Goal: Information Seeking & Learning: Learn about a topic

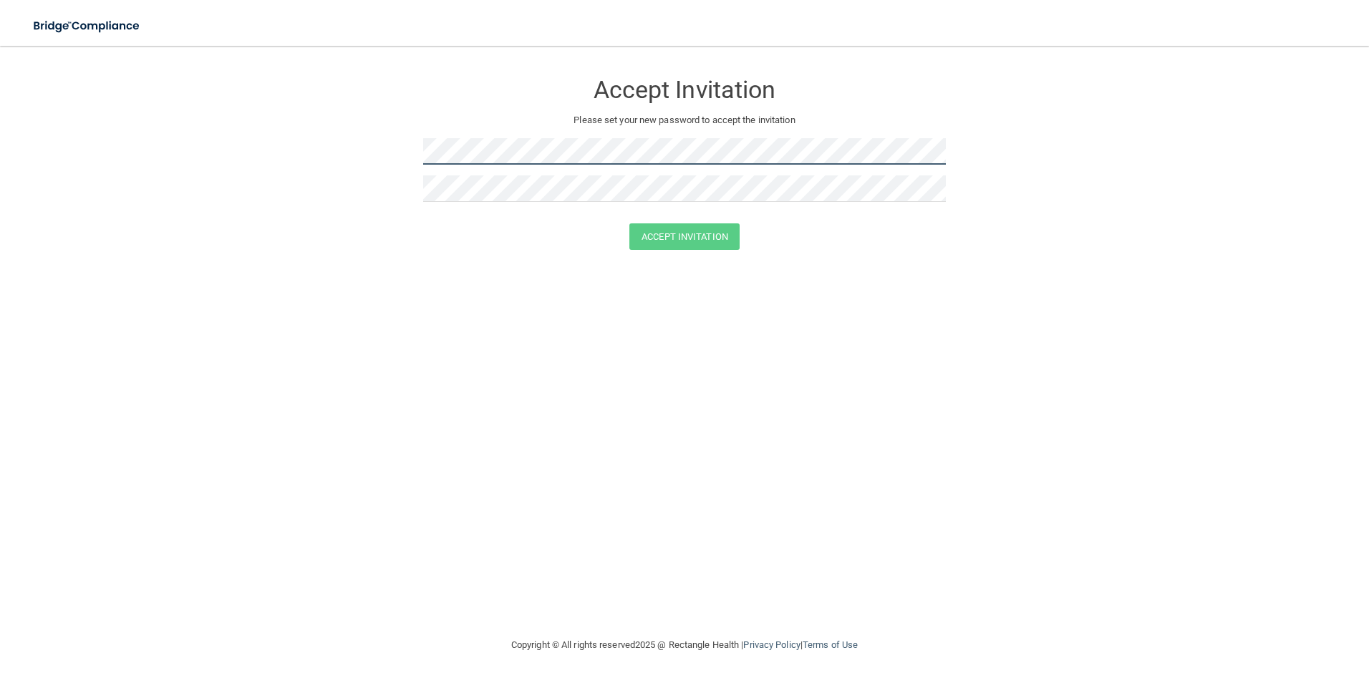
click at [381, 141] on form "Accept Invitation Please set your new password to accept the invitation Accept …" at bounding box center [684, 163] width 1311 height 207
click at [688, 231] on button "Accept Invitation" at bounding box center [684, 236] width 110 height 26
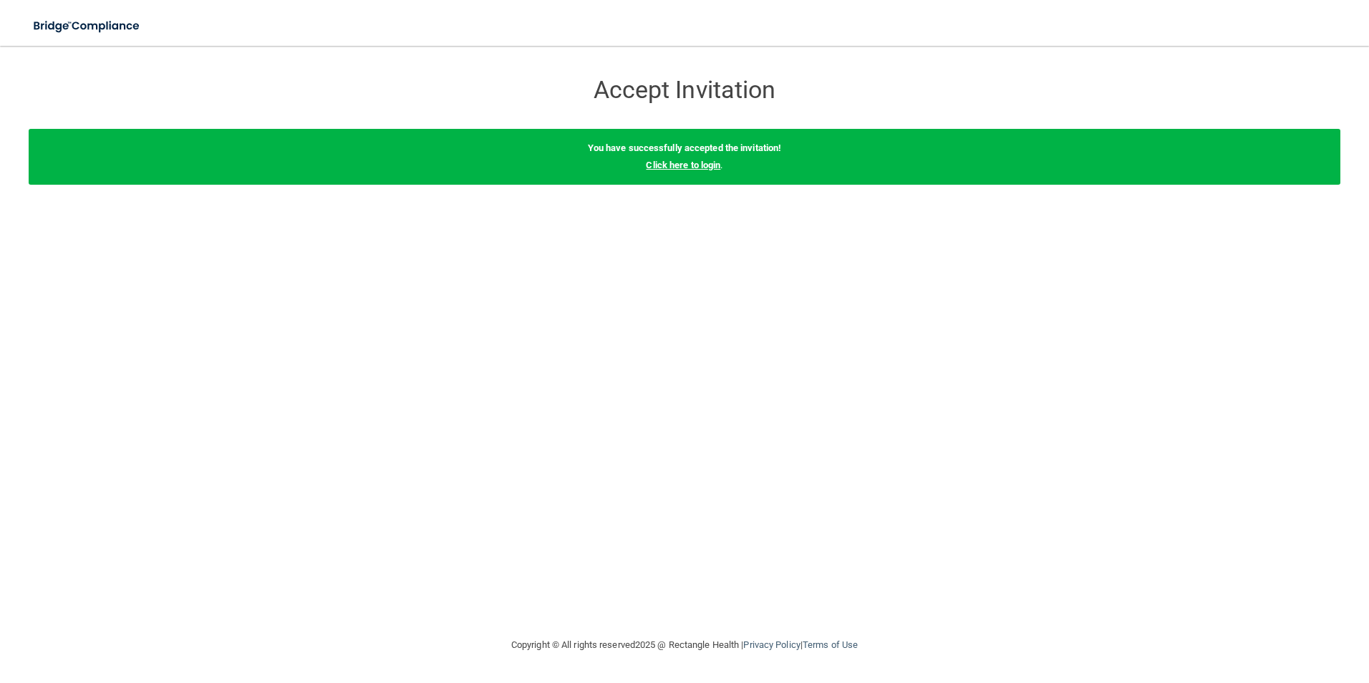
click at [682, 167] on link "Click here to login" at bounding box center [683, 165] width 74 height 11
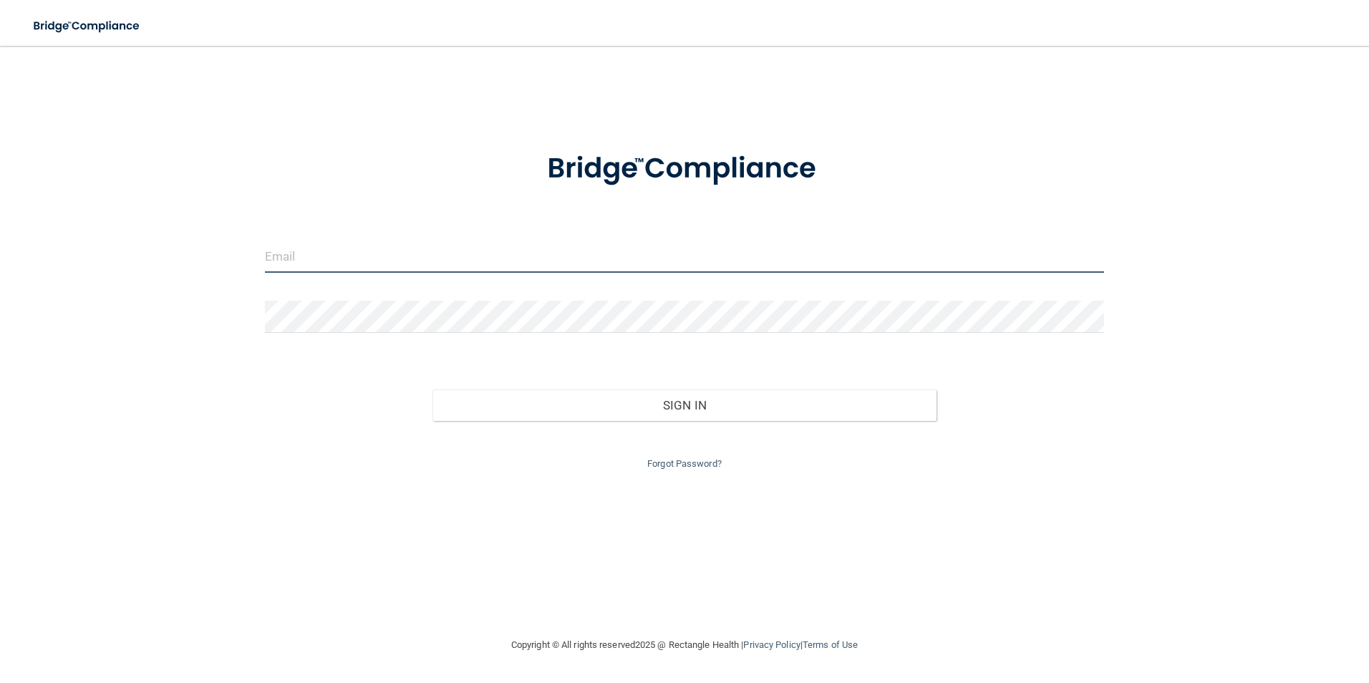
type input "[PERSON_NAME][EMAIL_ADDRESS][DOMAIN_NAME]"
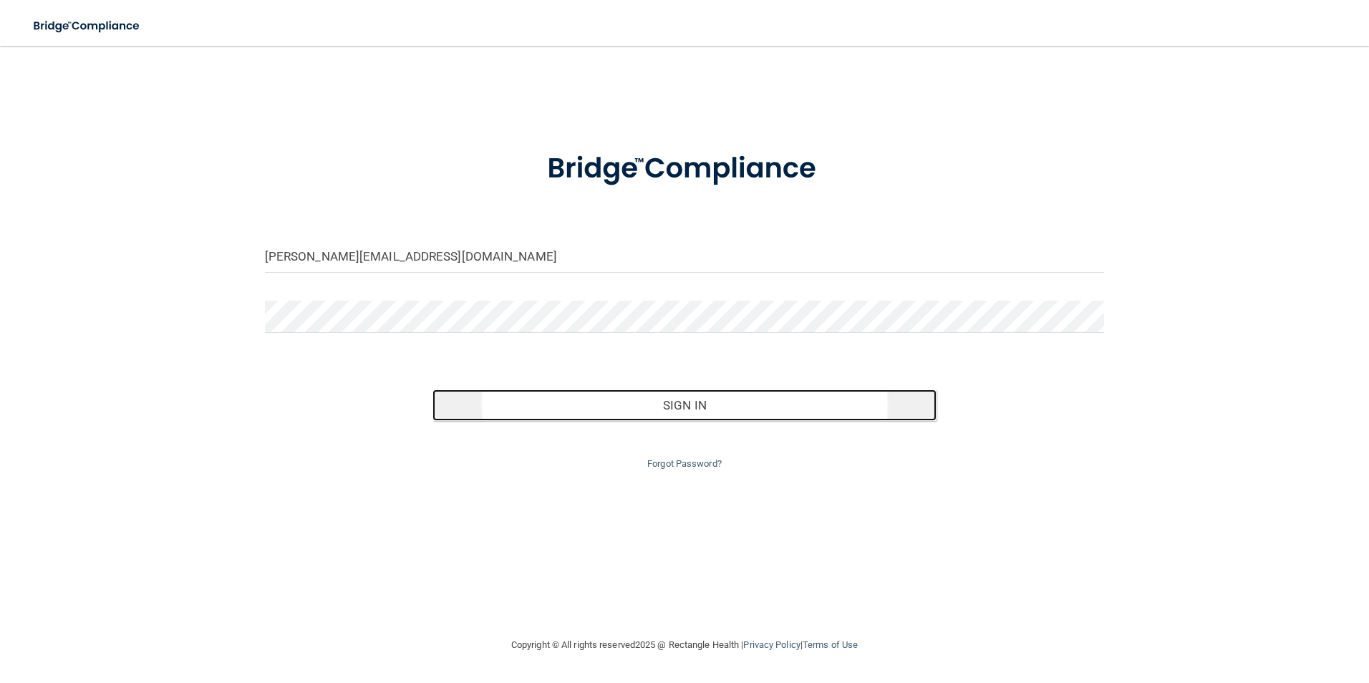
click at [663, 404] on button "Sign In" at bounding box center [684, 404] width 504 height 31
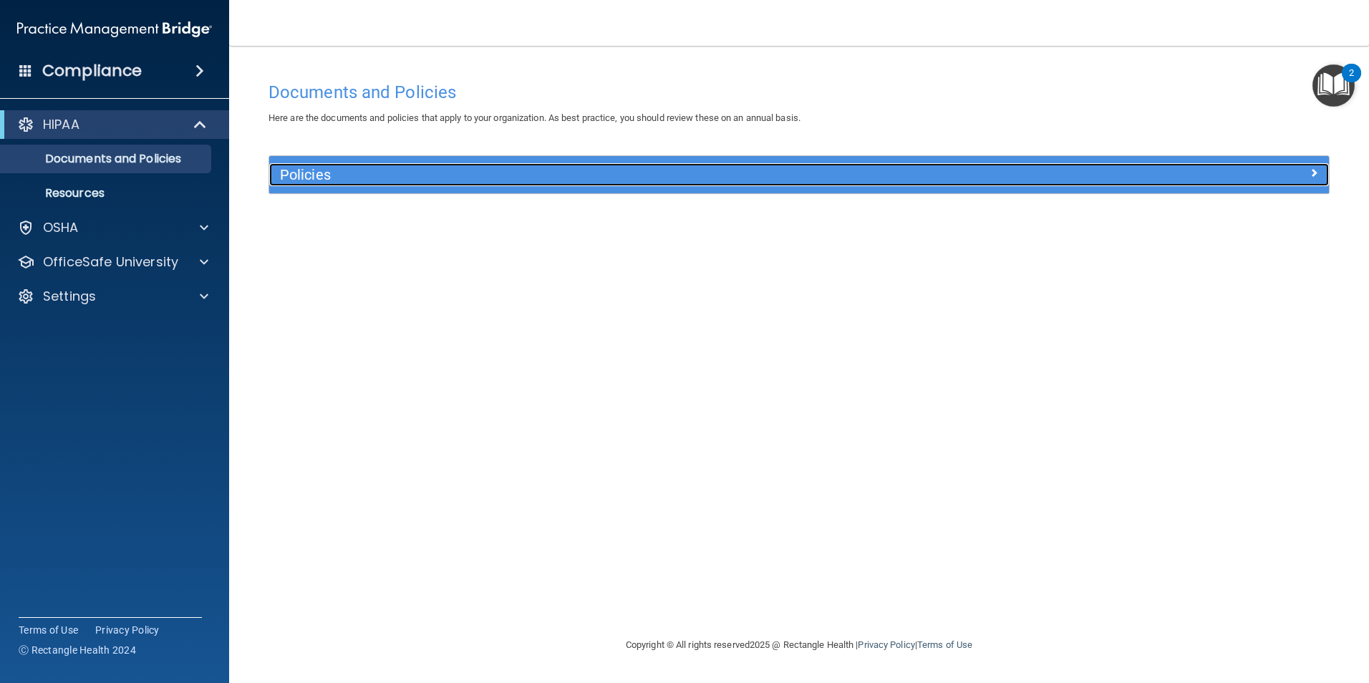
click at [308, 171] on h5 "Policies" at bounding box center [666, 175] width 773 height 16
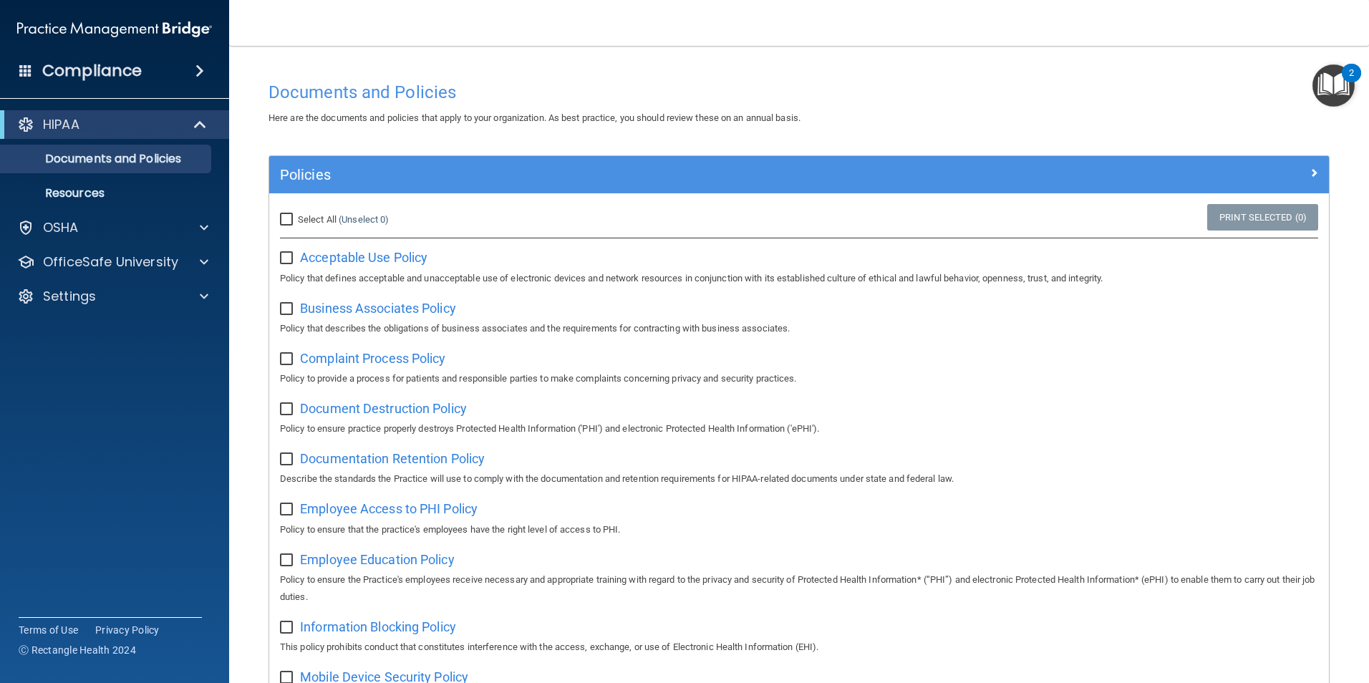
click at [286, 218] on input "Select All (Unselect 0) Unselect All" at bounding box center [288, 219] width 16 height 11
checkbox input "true"
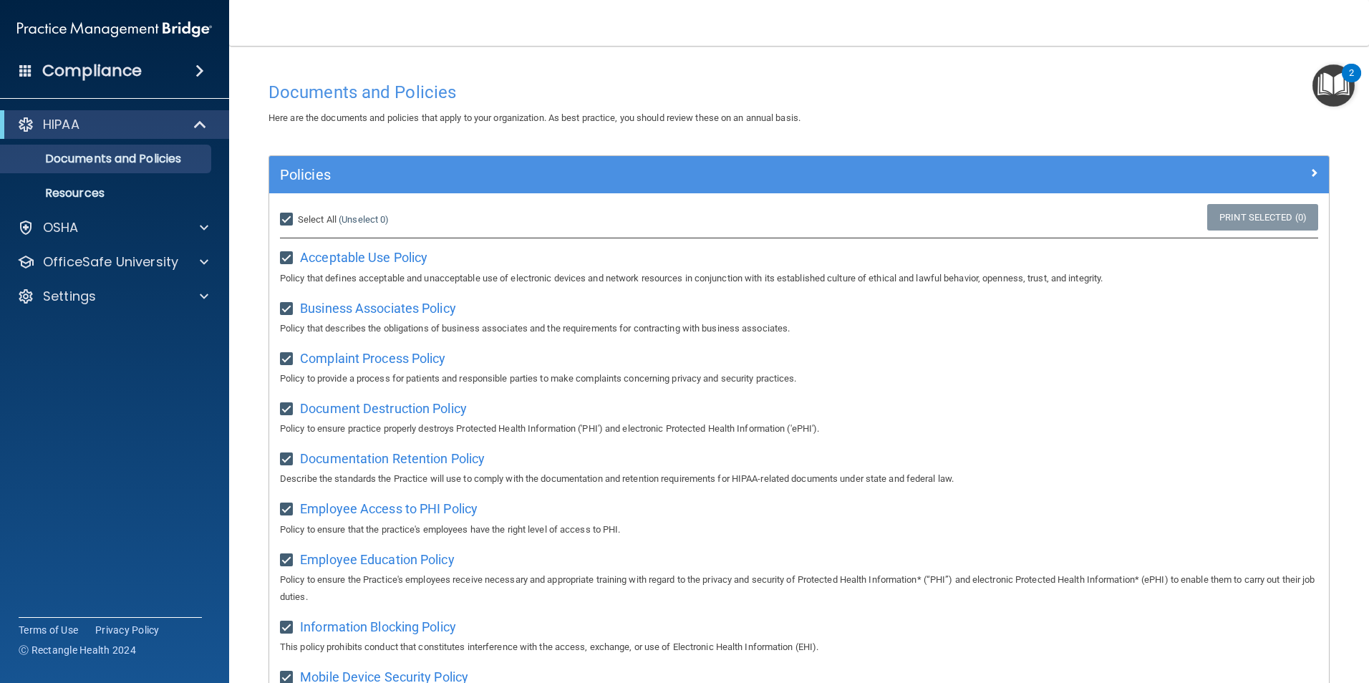
checkbox input "true"
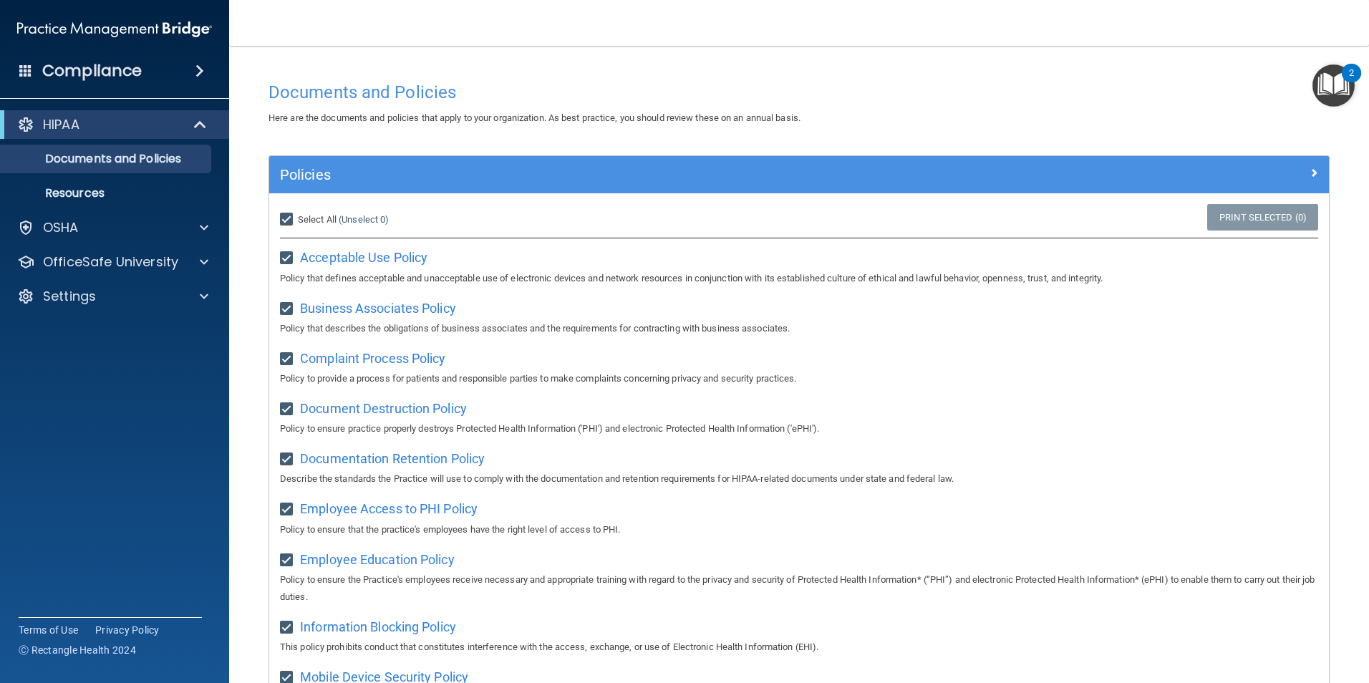
checkbox input "true"
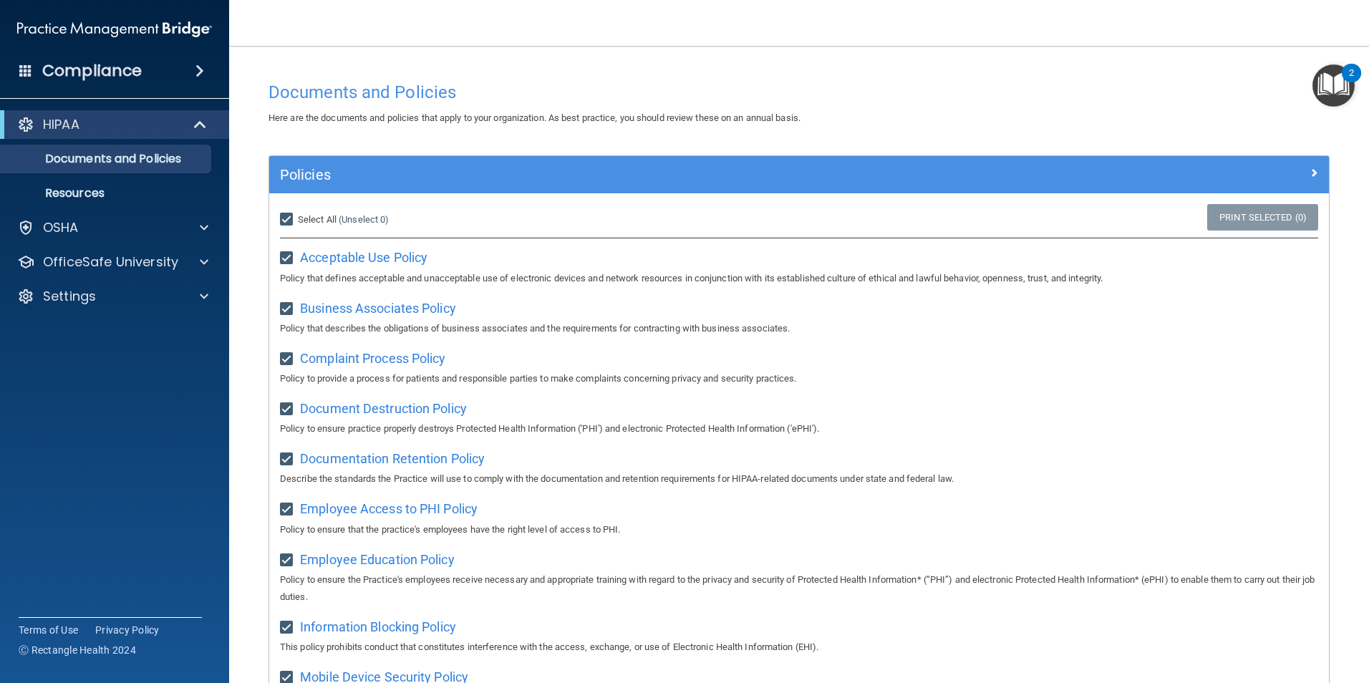
checkbox input "true"
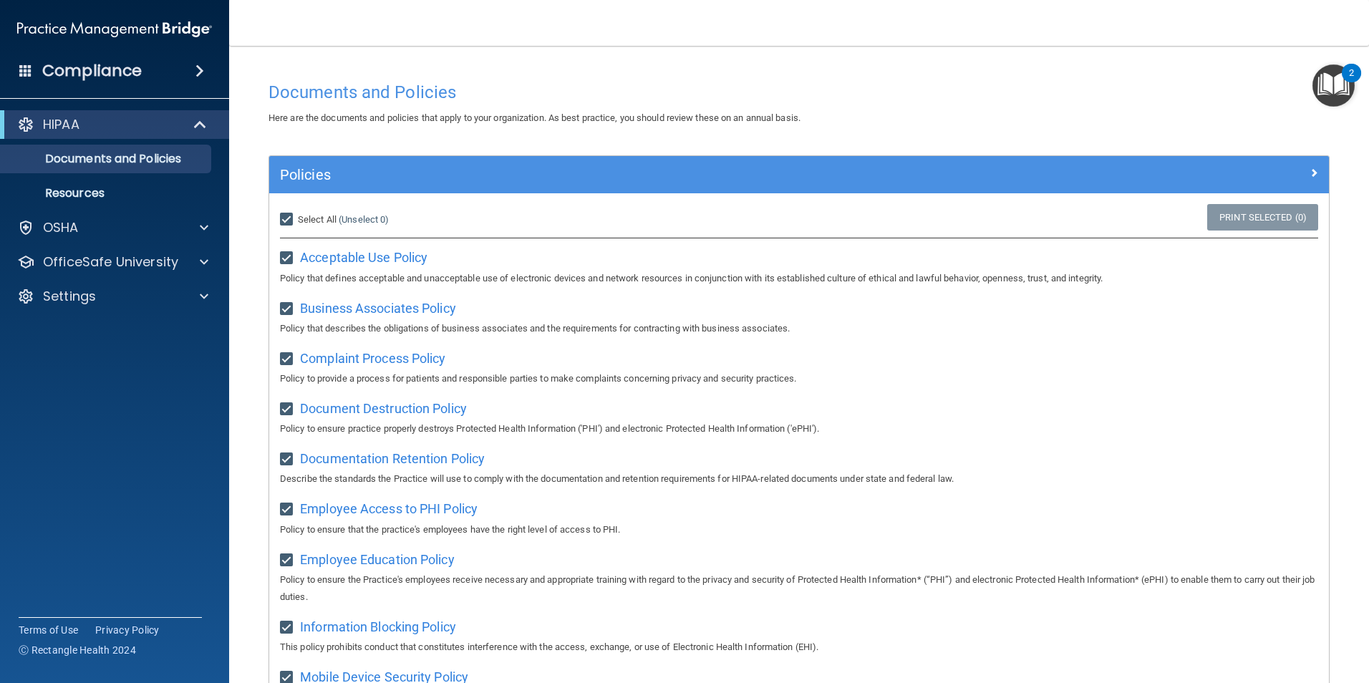
checkbox input "true"
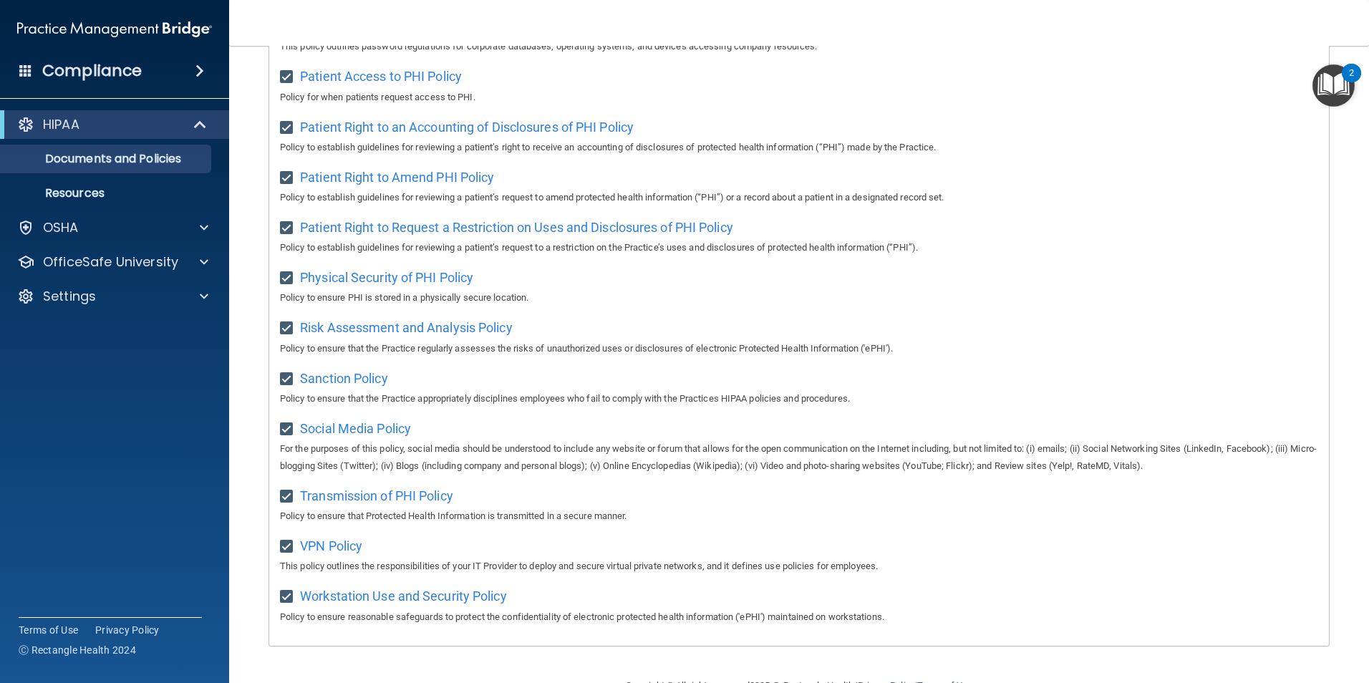
scroll to position [753, 0]
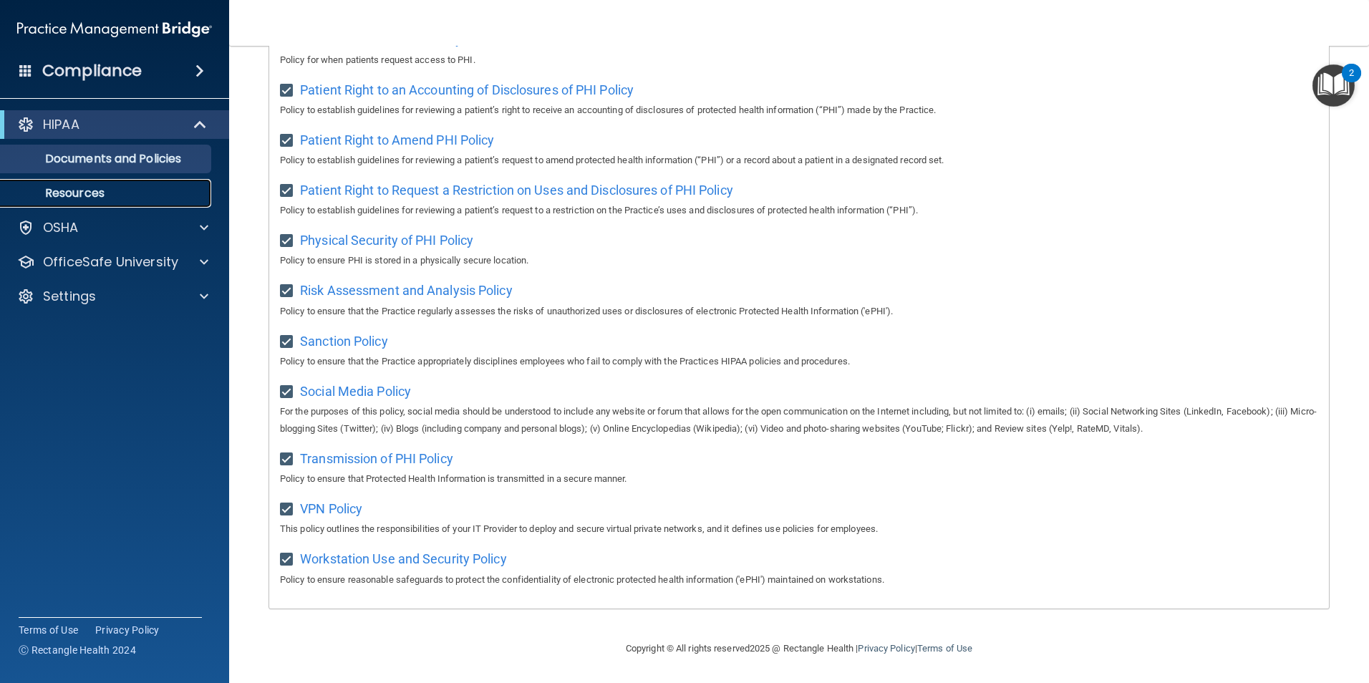
click at [101, 201] on link "Resources" at bounding box center [98, 193] width 225 height 29
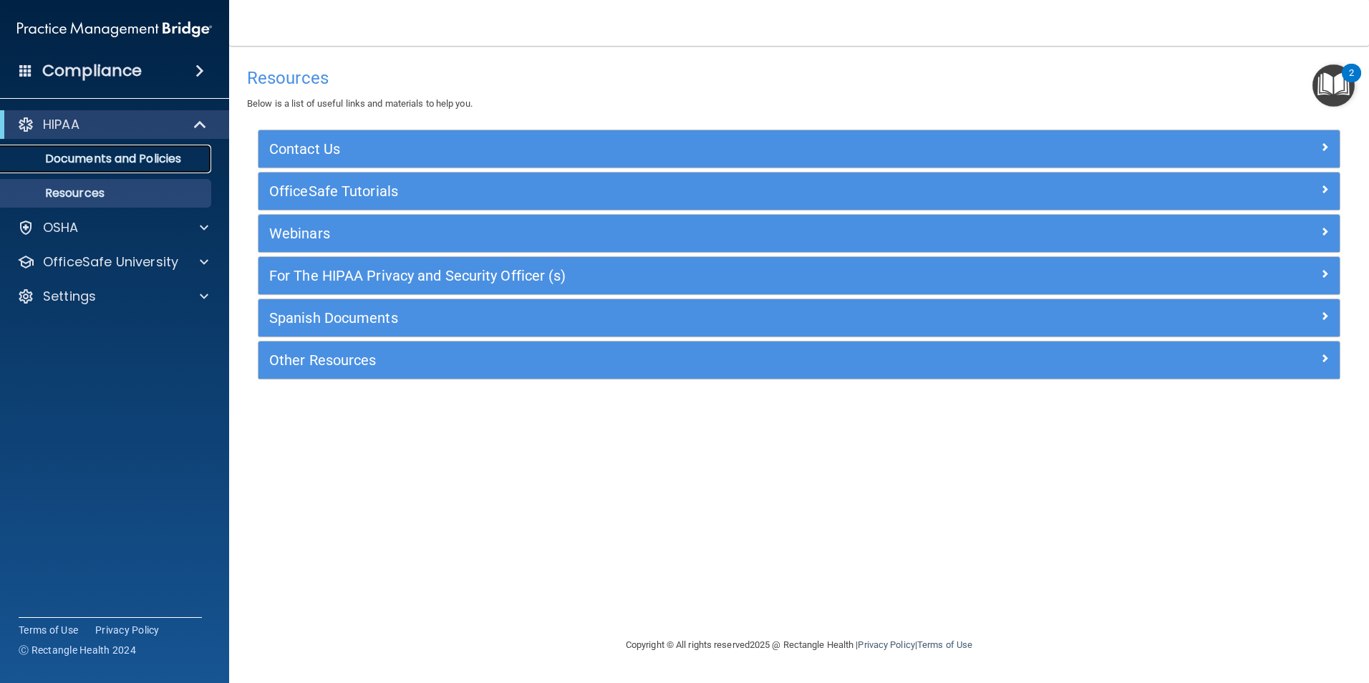
click at [94, 159] on p "Documents and Policies" at bounding box center [106, 159] width 195 height 14
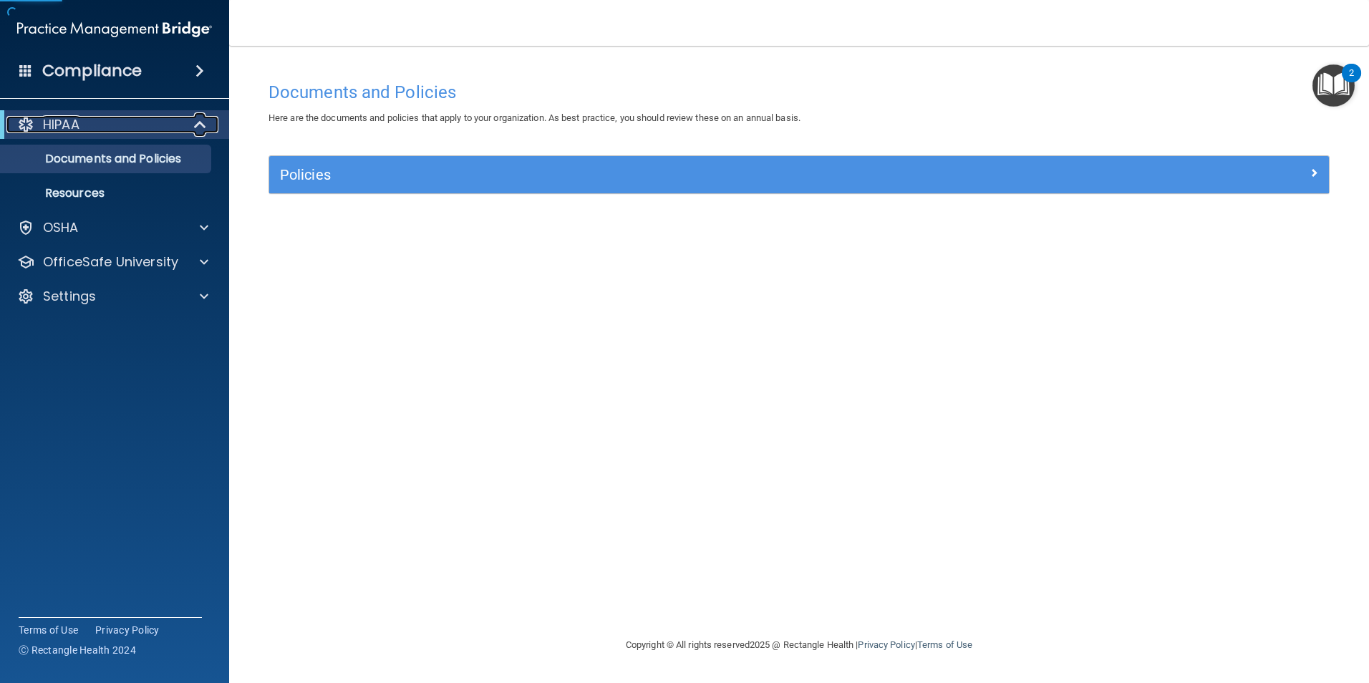
click at [67, 123] on p "HIPAA" at bounding box center [61, 124] width 37 height 17
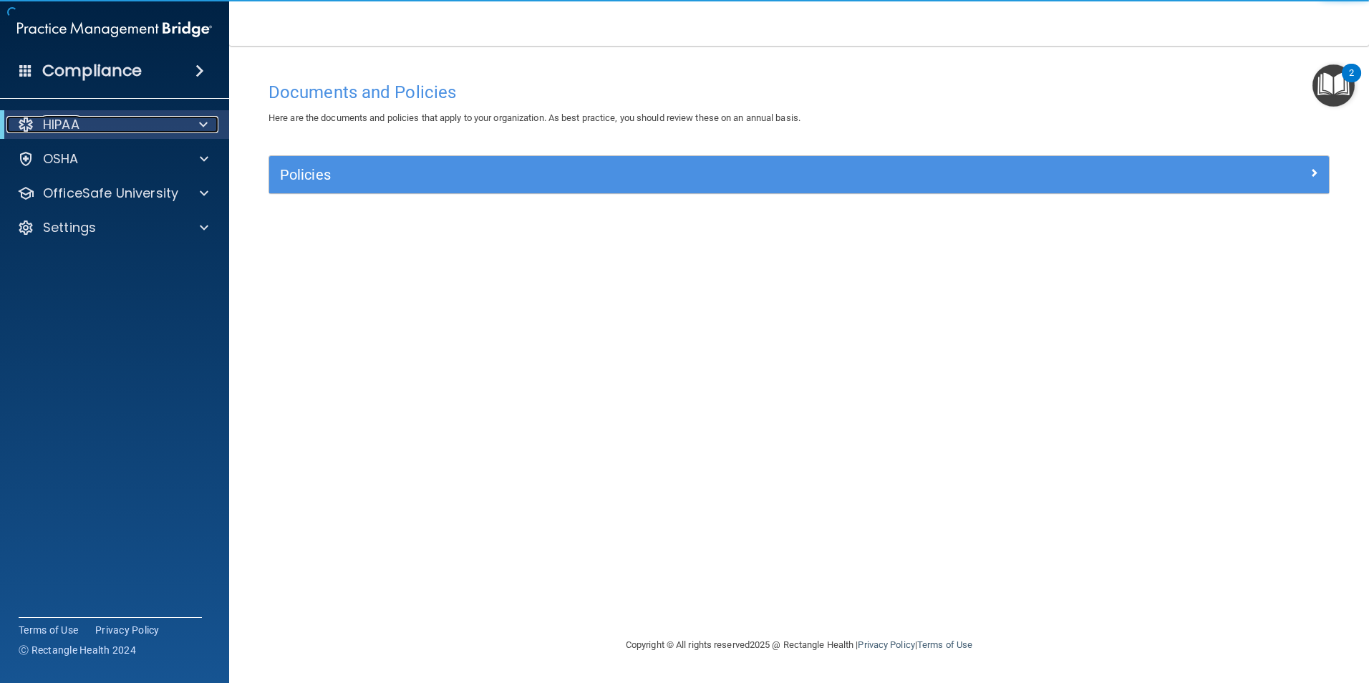
click at [67, 123] on p "HIPAA" at bounding box center [61, 124] width 37 height 17
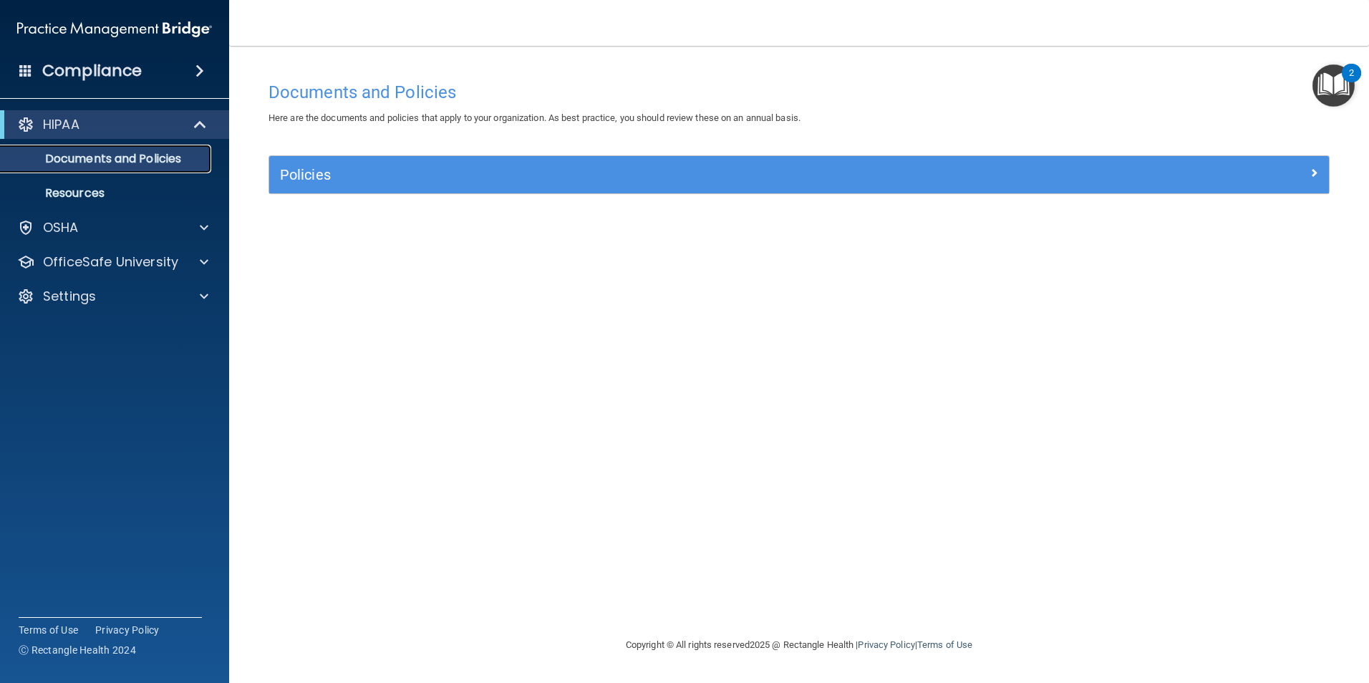
click at [69, 155] on p "Documents and Policies" at bounding box center [106, 159] width 195 height 14
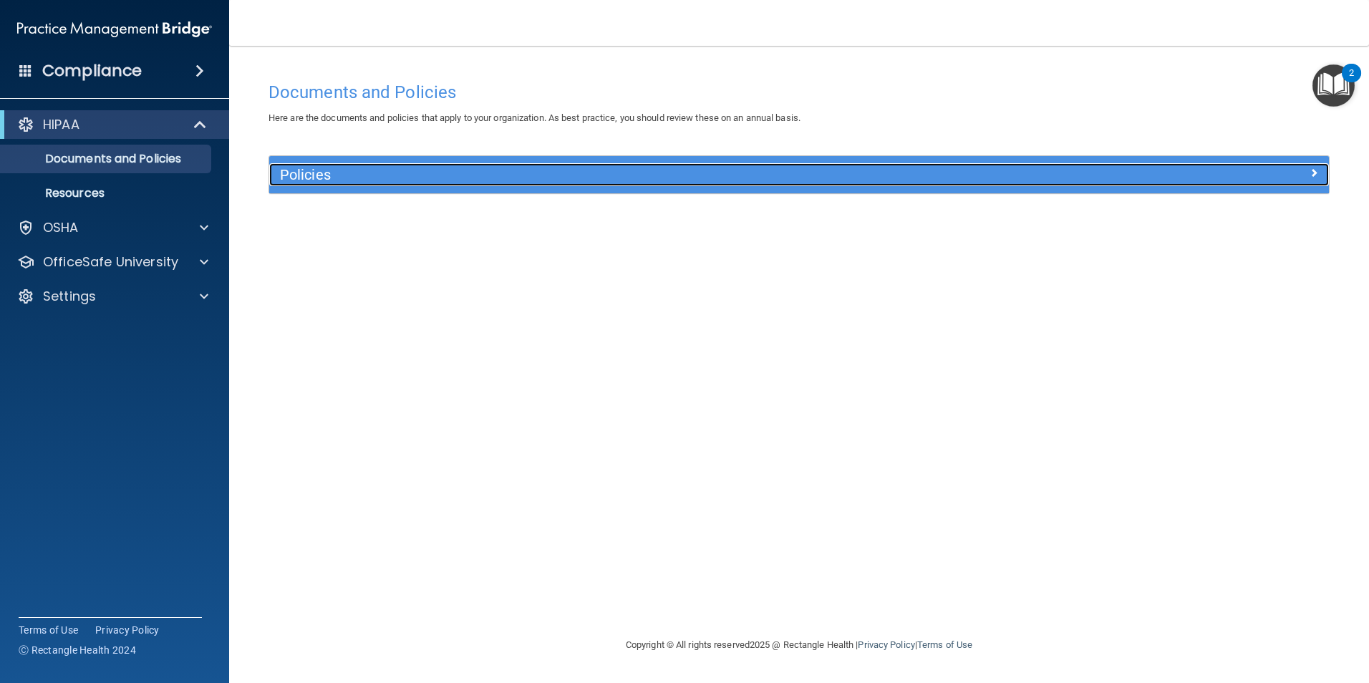
click at [400, 179] on h5 "Policies" at bounding box center [666, 175] width 773 height 16
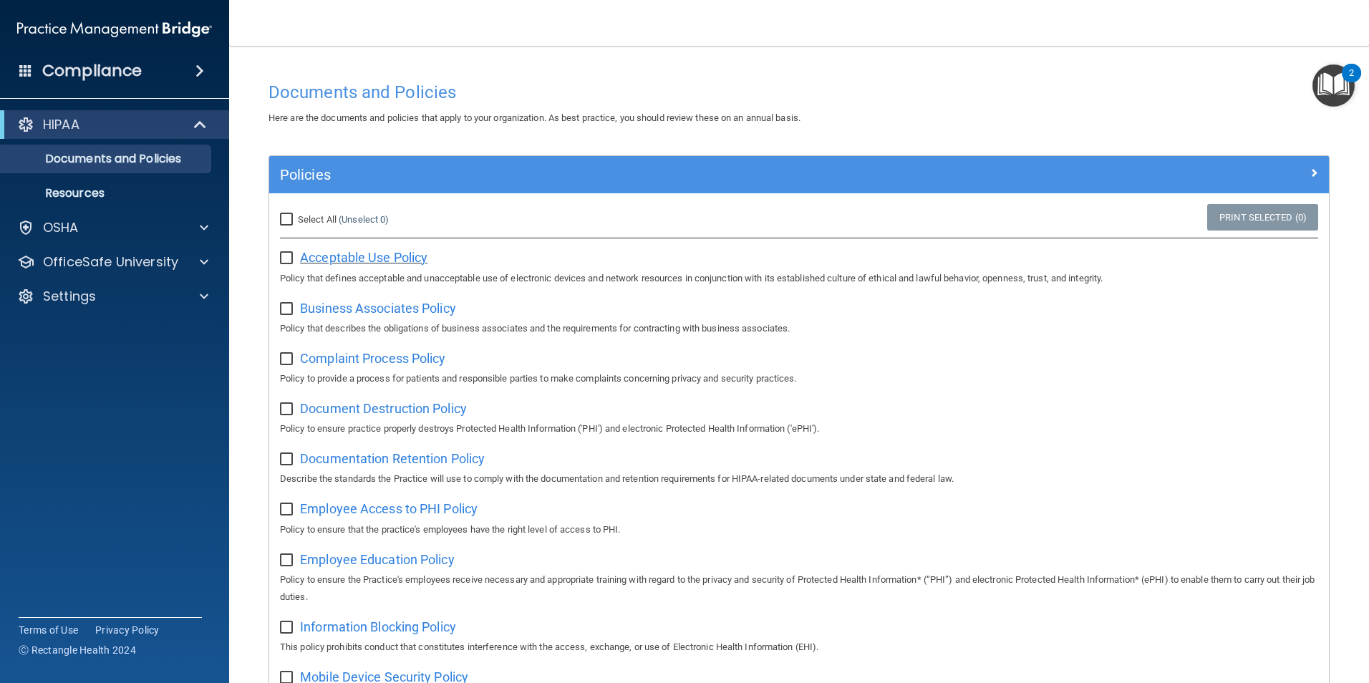
click at [360, 258] on span "Acceptable Use Policy" at bounding box center [363, 257] width 127 height 15
click at [288, 220] on input "Select All (Unselect 0) Unselect All" at bounding box center [288, 219] width 16 height 11
checkbox input "true"
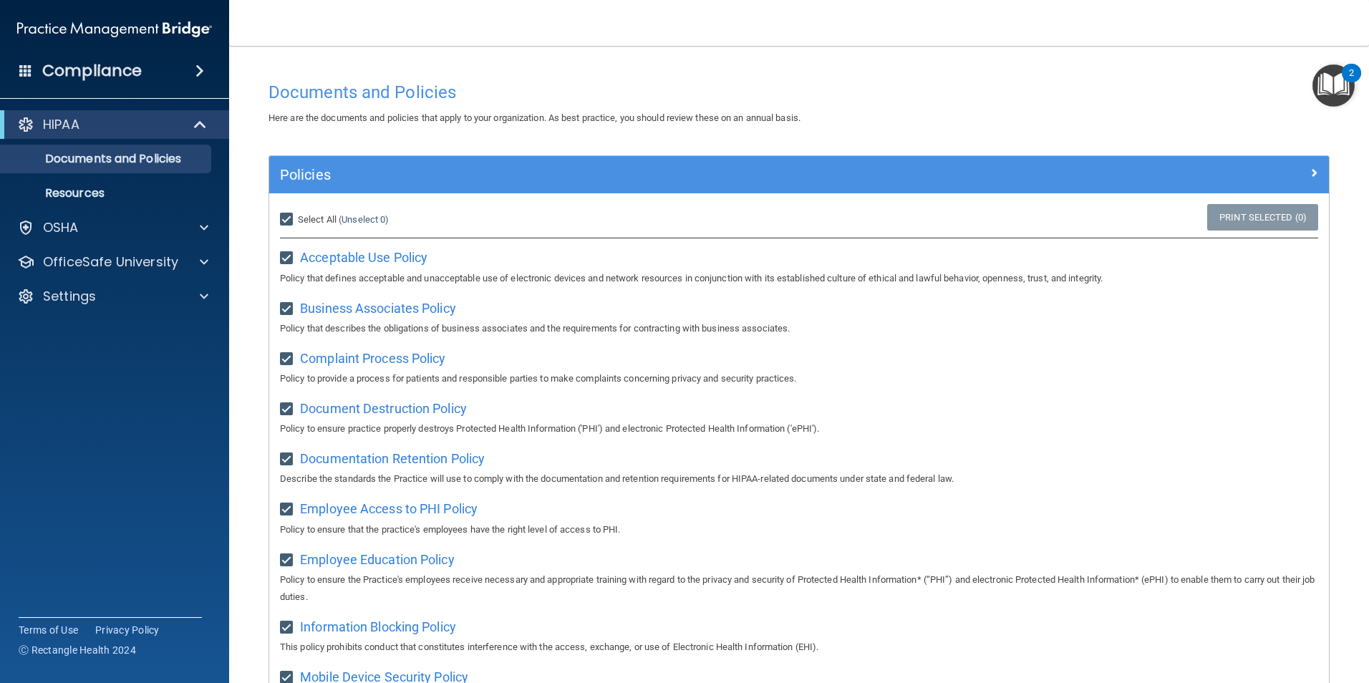
checkbox input "true"
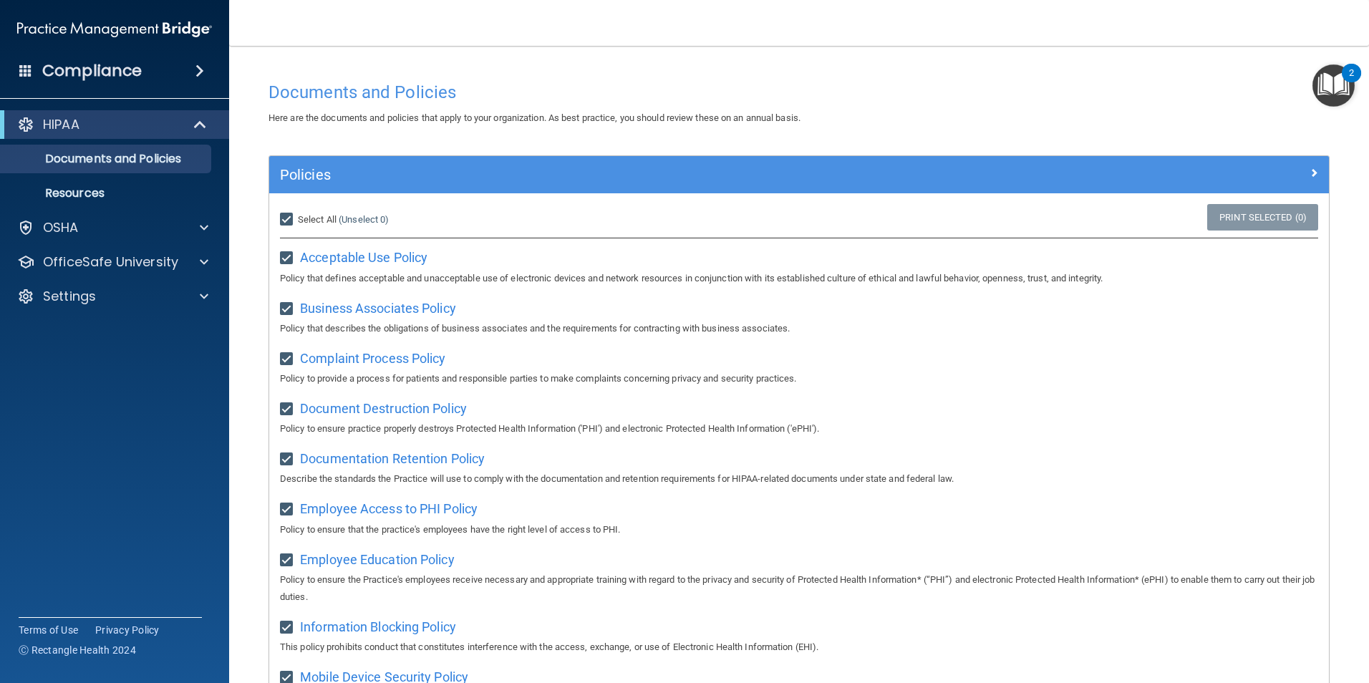
checkbox input "true"
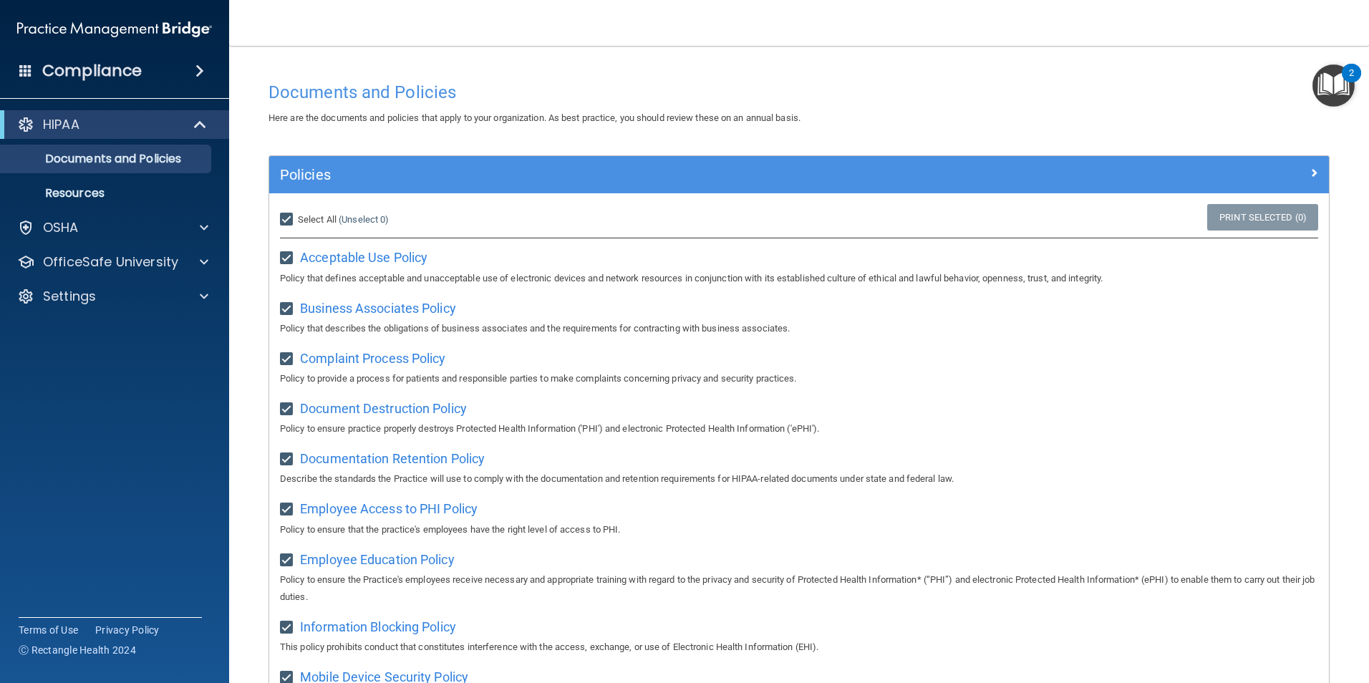
checkbox input "true"
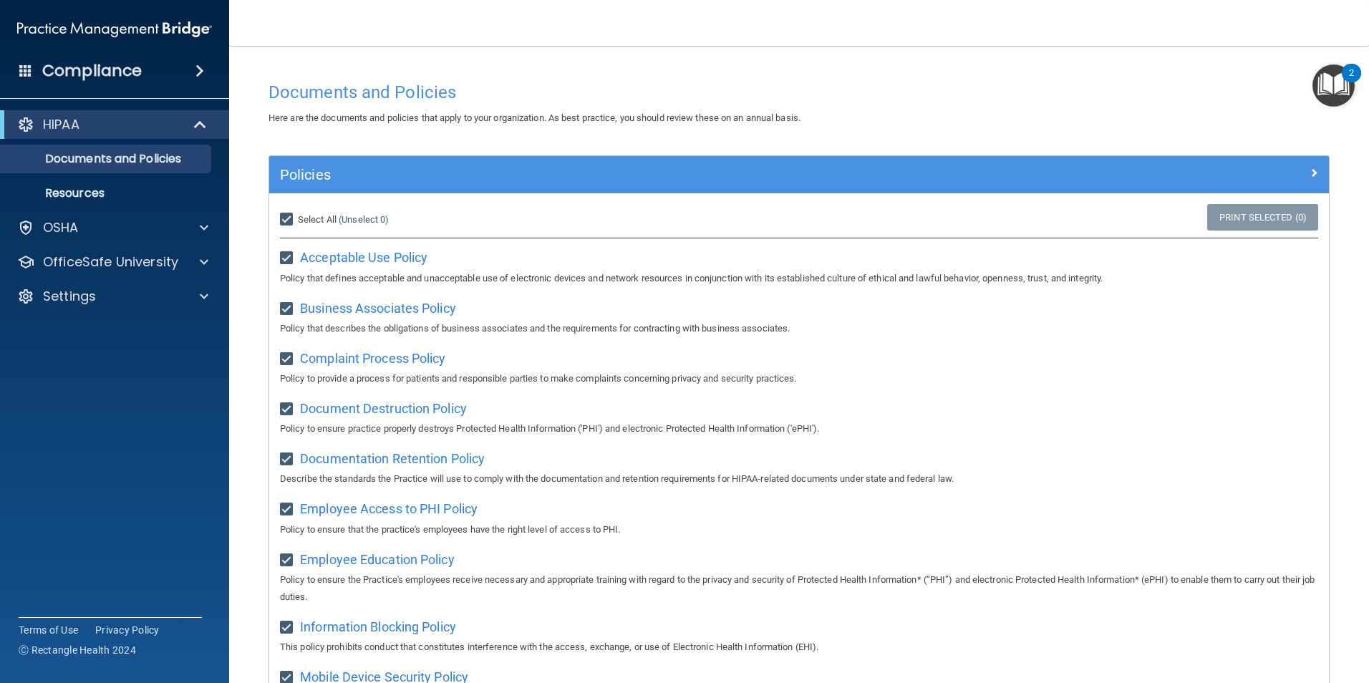
checkbox input "true"
click at [1248, 220] on link "Print Selected (21)" at bounding box center [1260, 217] width 116 height 26
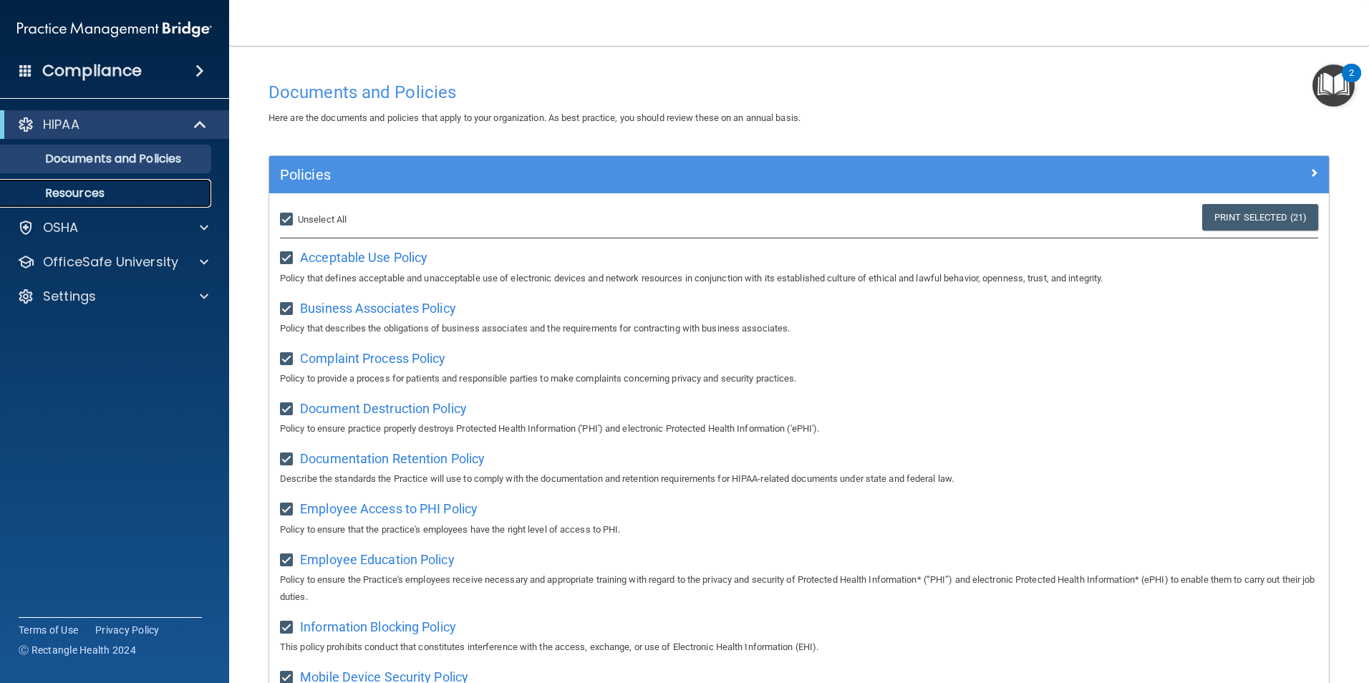
click at [73, 191] on p "Resources" at bounding box center [106, 193] width 195 height 14
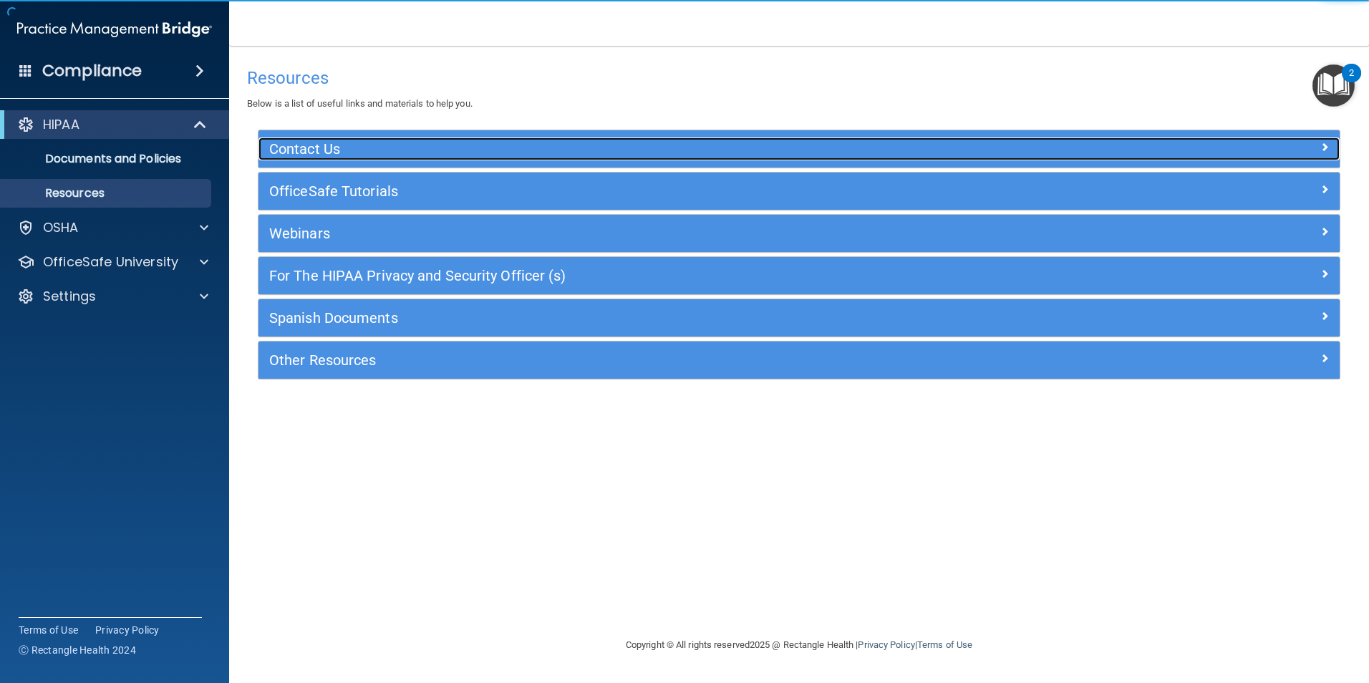
click at [331, 151] on h5 "Contact Us" at bounding box center [664, 149] width 790 height 16
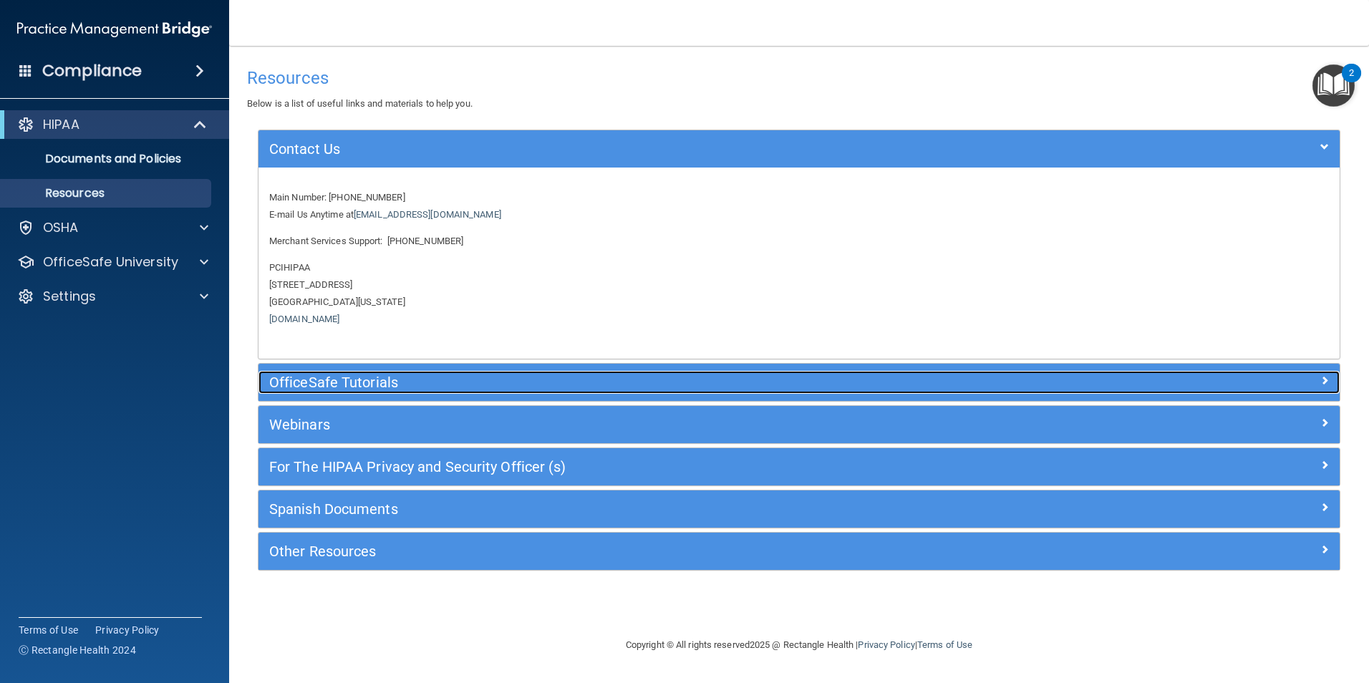
click at [369, 375] on h5 "OfficeSafe Tutorials" at bounding box center [664, 382] width 790 height 16
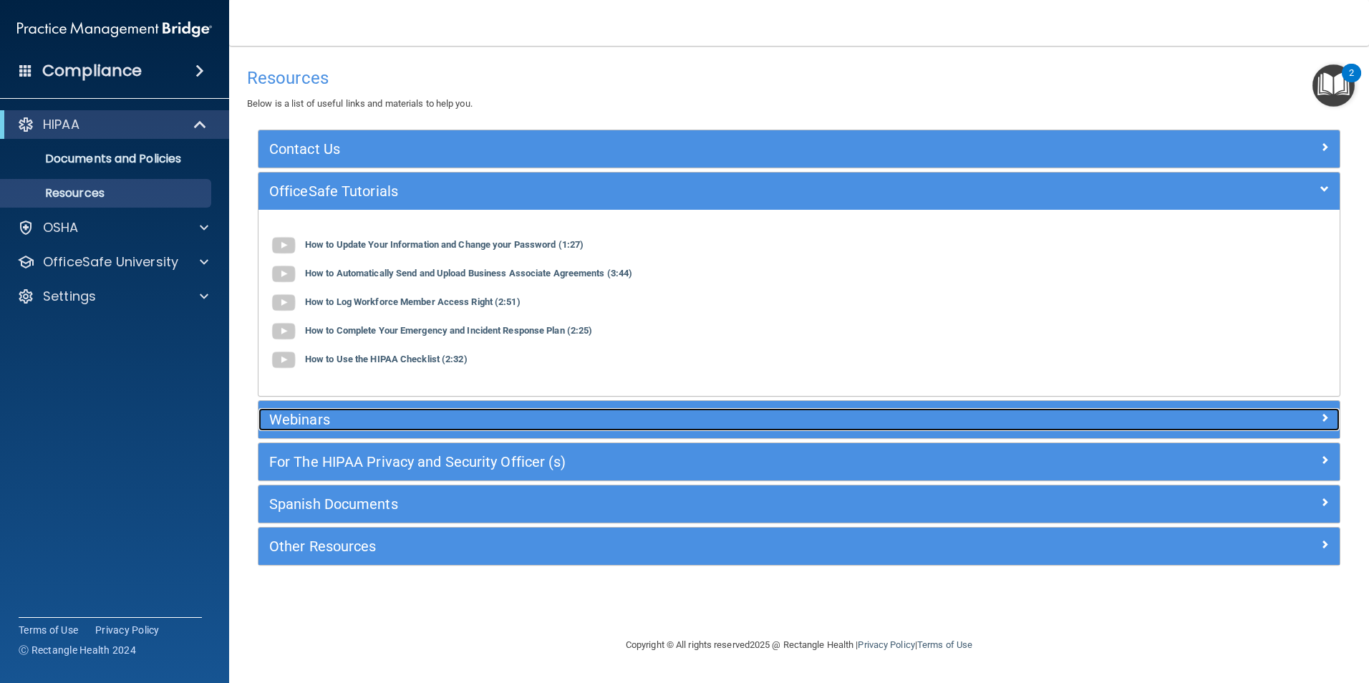
click at [400, 416] on h5 "Webinars" at bounding box center [664, 420] width 790 height 16
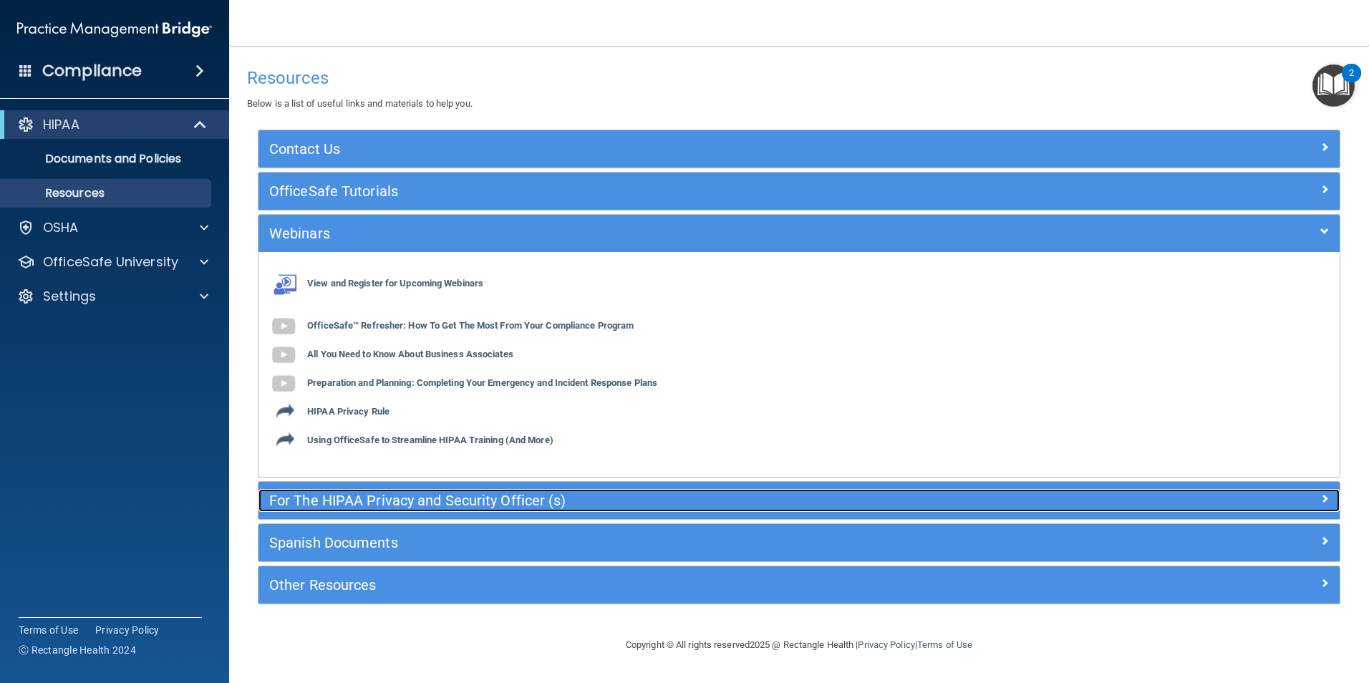
click at [440, 502] on h5 "For The HIPAA Privacy and Security Officer (s)" at bounding box center [664, 500] width 790 height 16
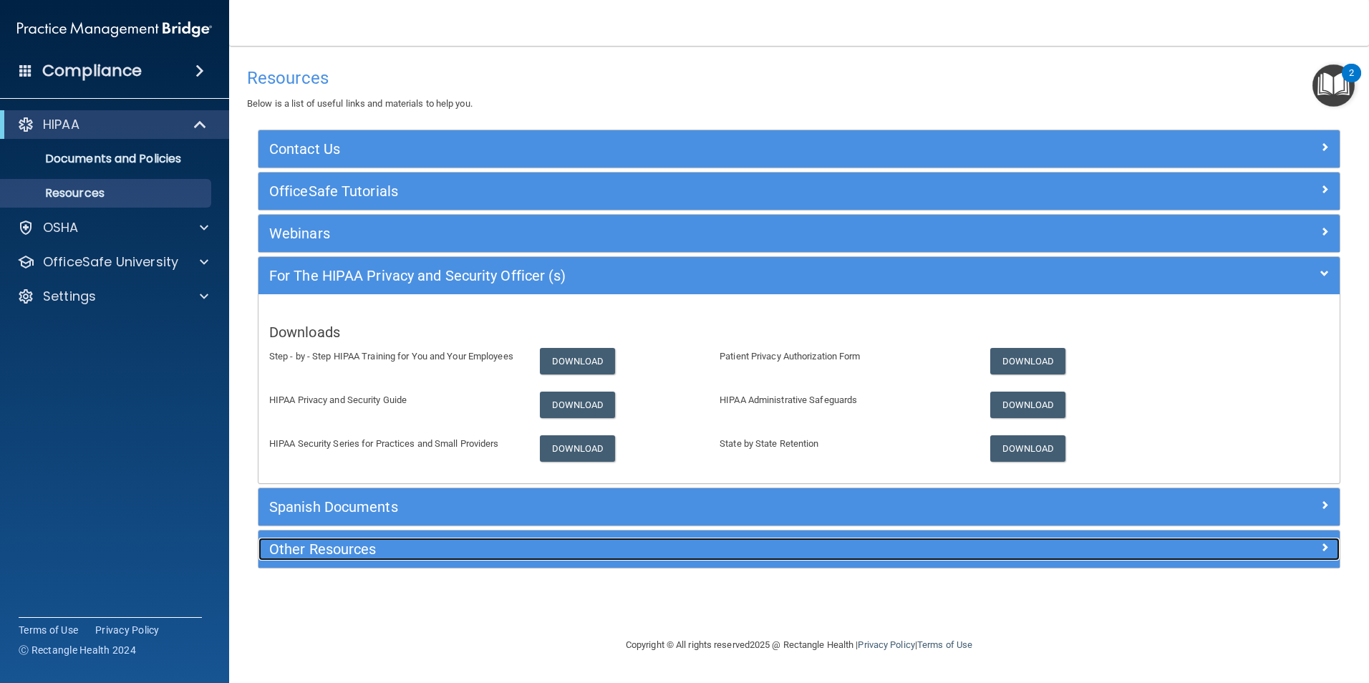
click at [389, 550] on h5 "Other Resources" at bounding box center [664, 549] width 790 height 16
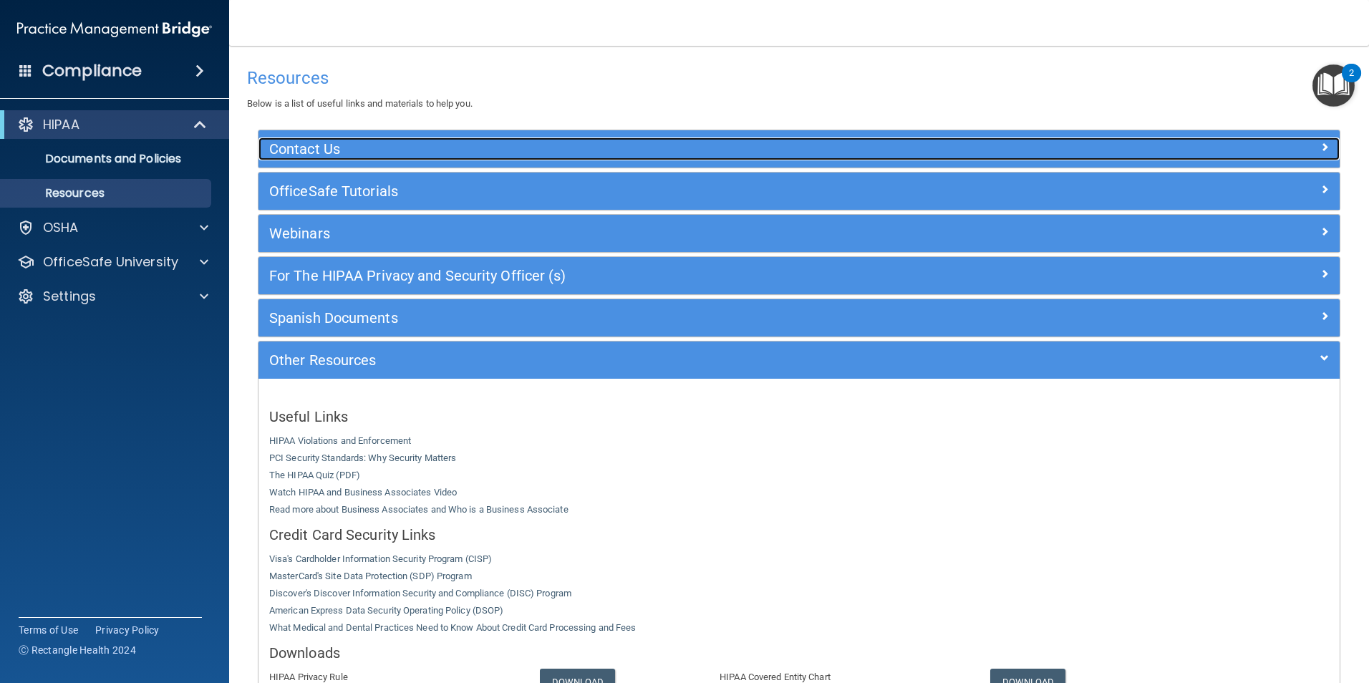
click at [310, 151] on h5 "Contact Us" at bounding box center [664, 149] width 790 height 16
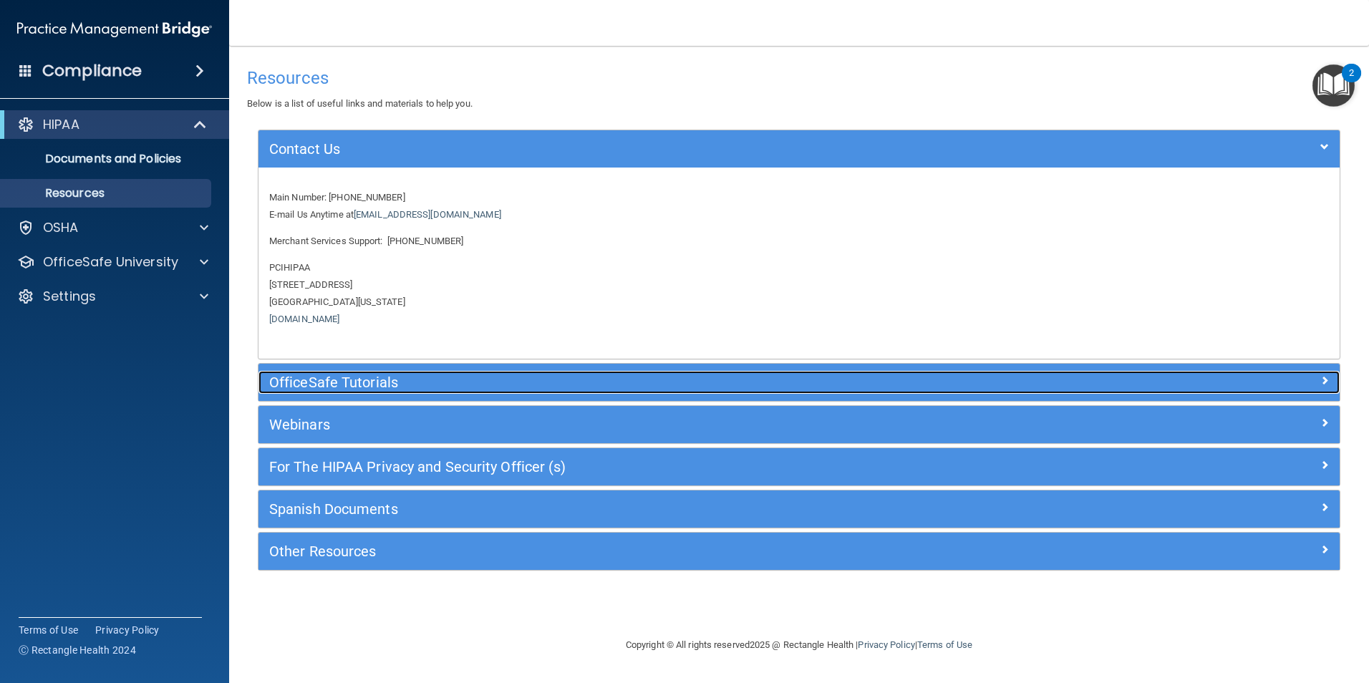
click at [359, 380] on h5 "OfficeSafe Tutorials" at bounding box center [664, 382] width 790 height 16
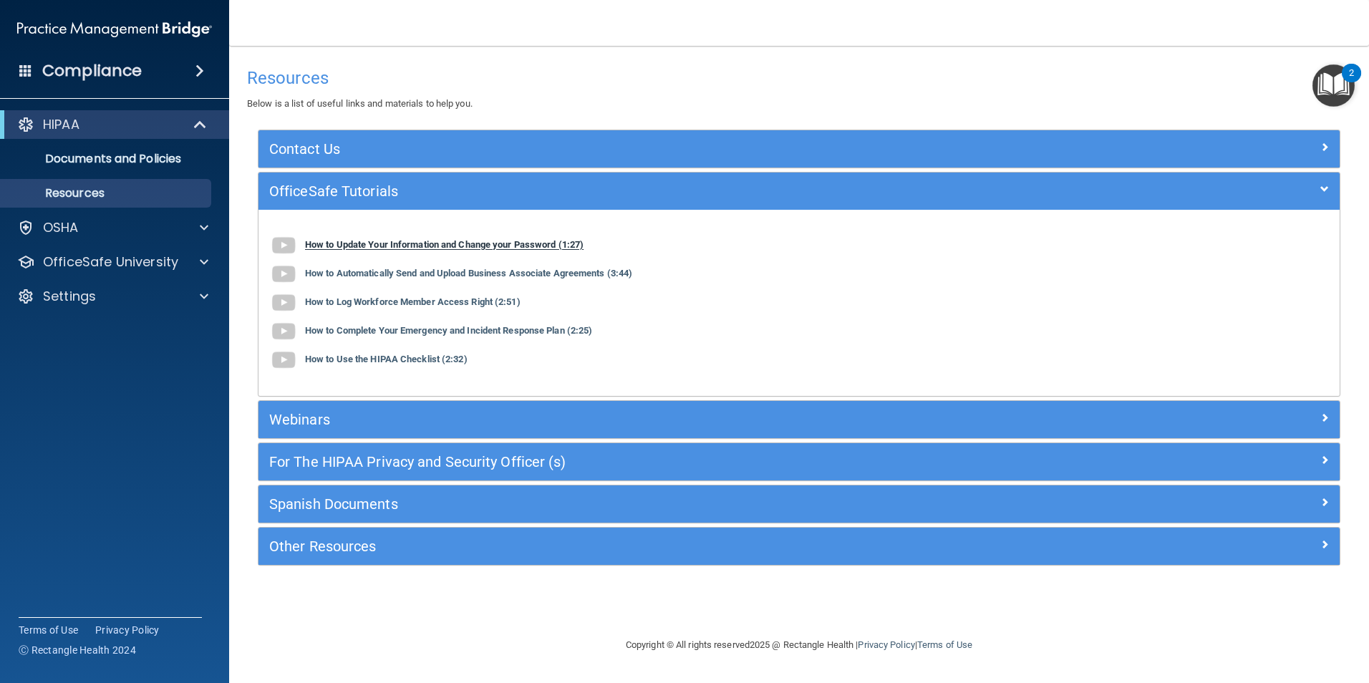
click at [393, 243] on b "How to Update Your Information and Change your Password (1:27)" at bounding box center [444, 245] width 278 height 11
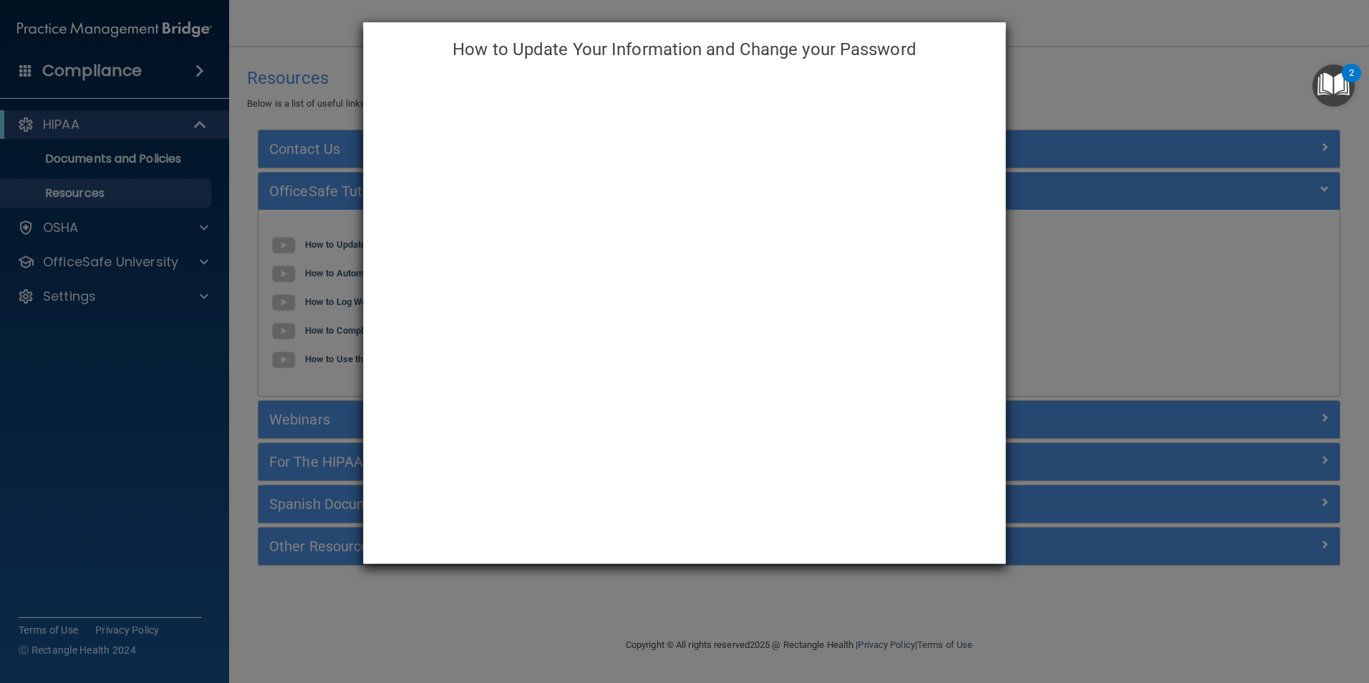
click at [1077, 75] on div "How to Update Your Information and Change your Password" at bounding box center [684, 341] width 1369 height 683
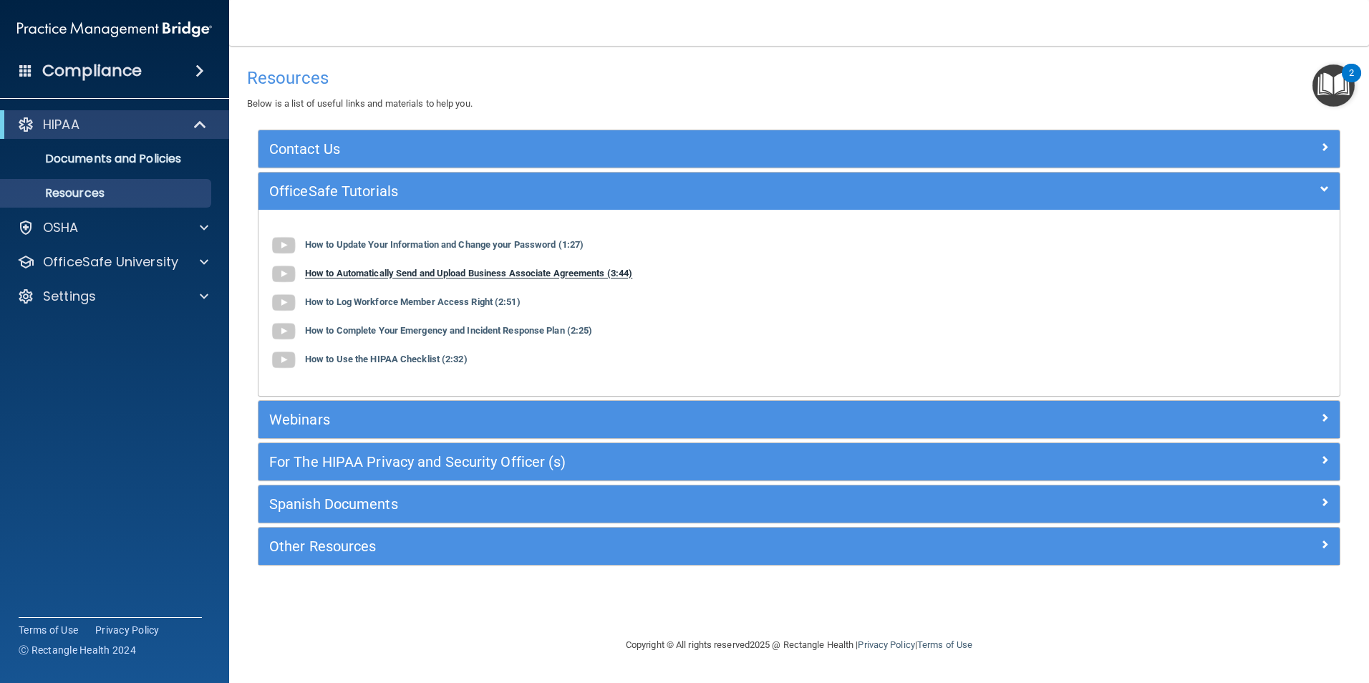
click at [483, 271] on b "How to Automatically Send and Upload Business Associate Agreements (3:44)" at bounding box center [468, 273] width 327 height 11
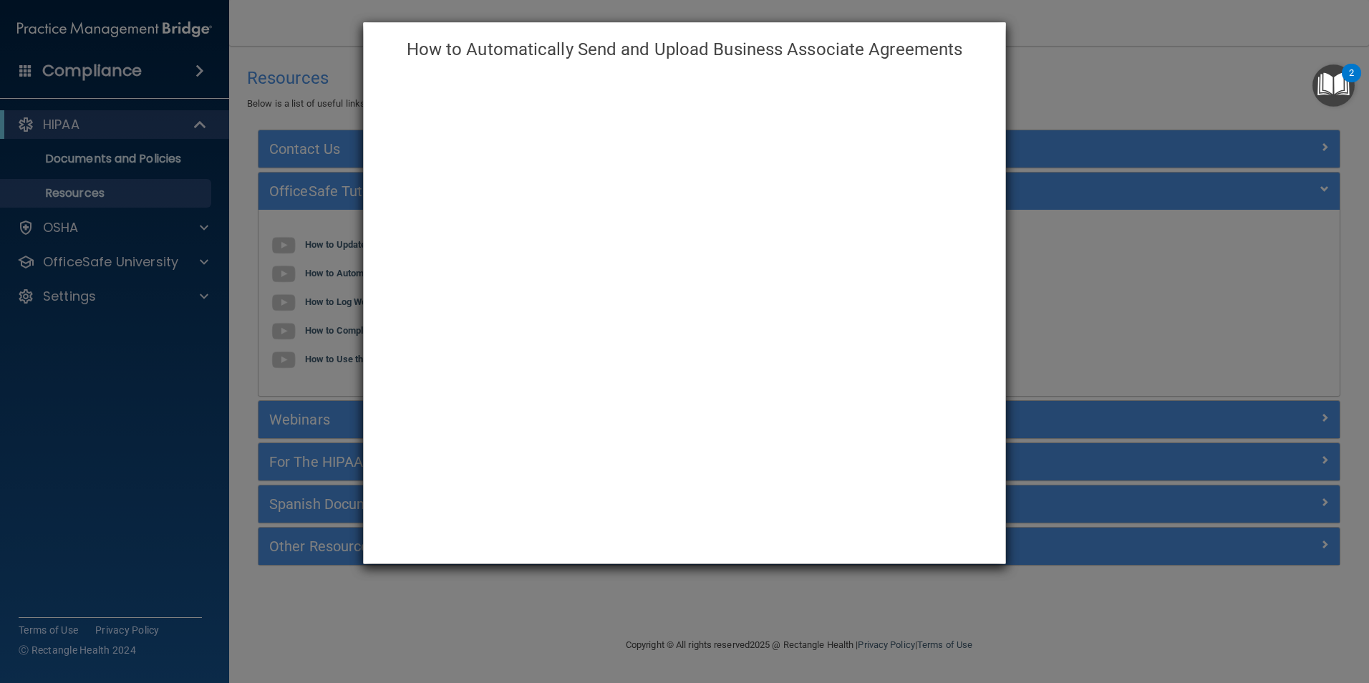
click at [1110, 79] on div "How to Automatically Send and Upload Business Associate Agreements" at bounding box center [684, 341] width 1369 height 683
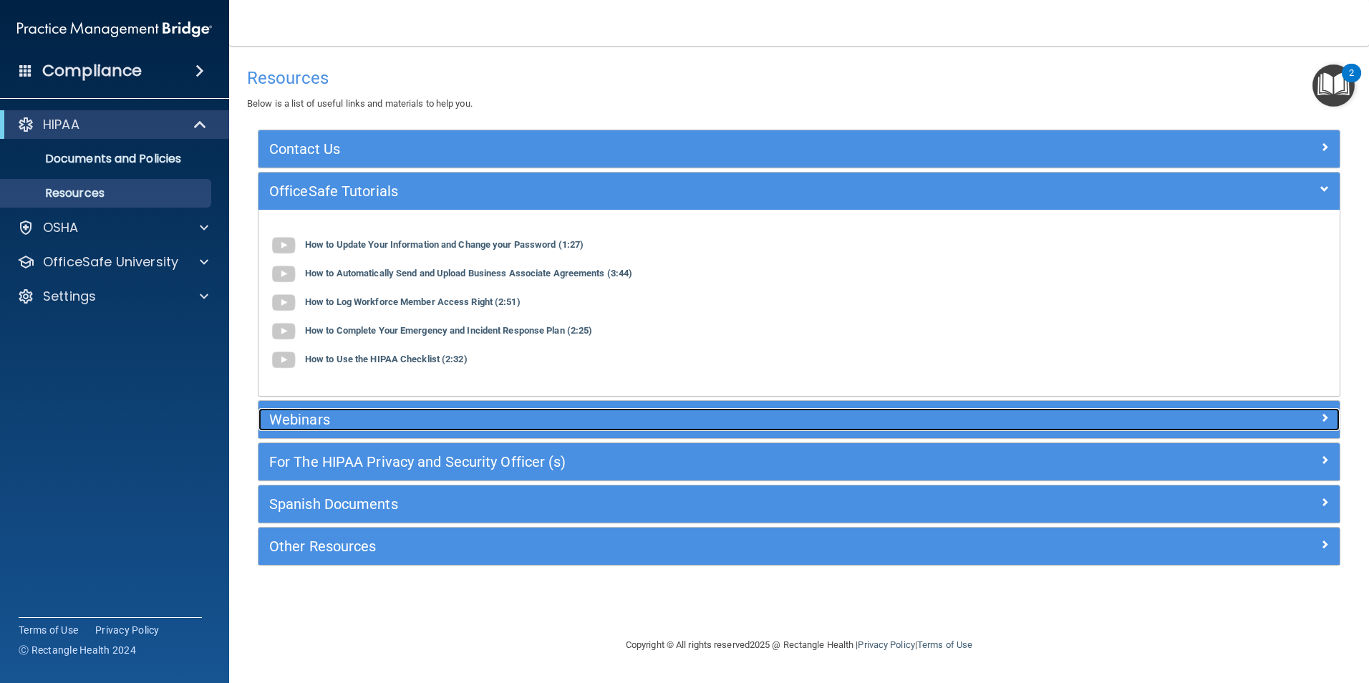
click at [322, 417] on h5 "Webinars" at bounding box center [664, 420] width 790 height 16
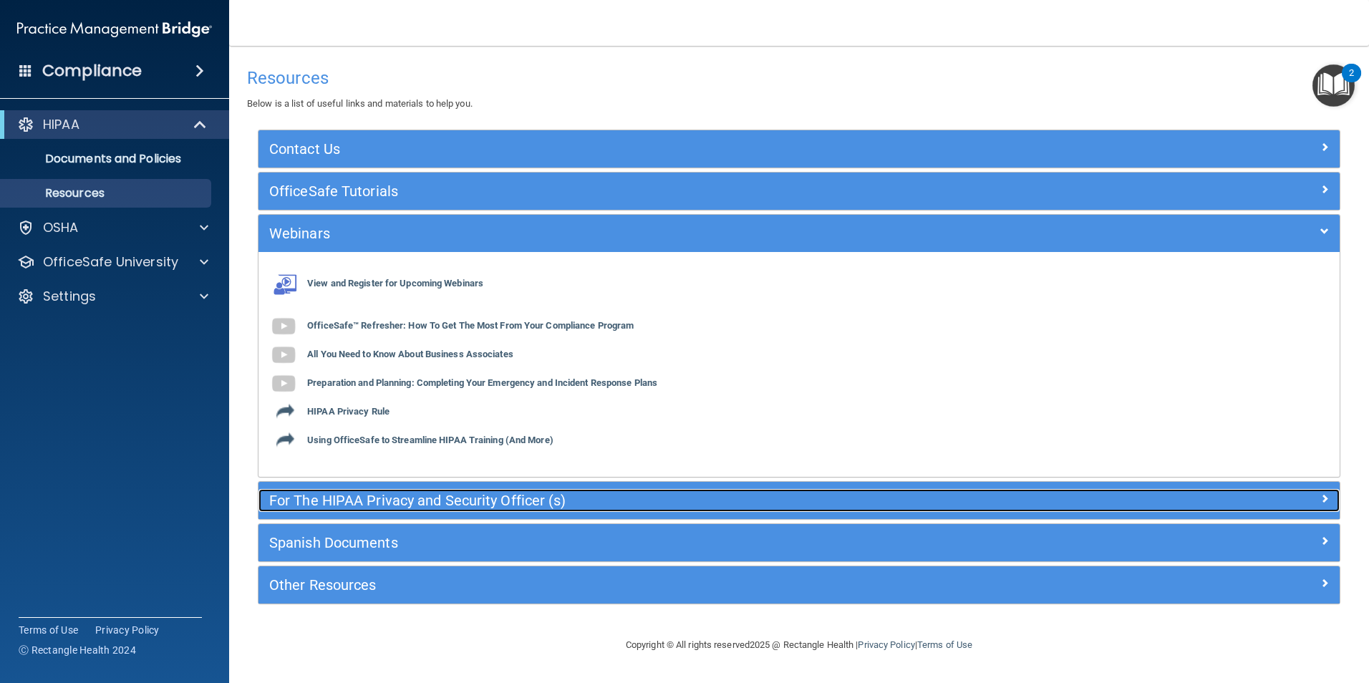
click at [498, 498] on h5 "For The HIPAA Privacy and Security Officer (s)" at bounding box center [664, 500] width 790 height 16
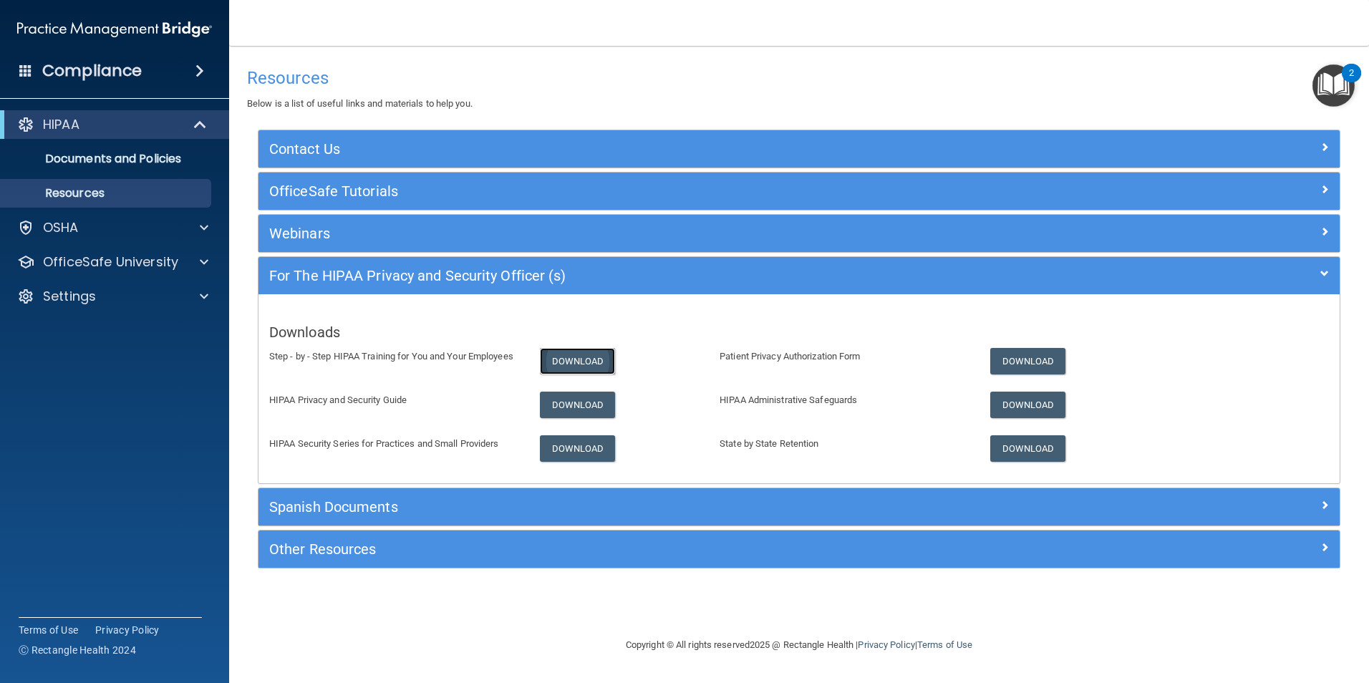
click at [576, 357] on link "Download" at bounding box center [578, 361] width 76 height 26
click at [202, 233] on span at bounding box center [204, 227] width 9 height 17
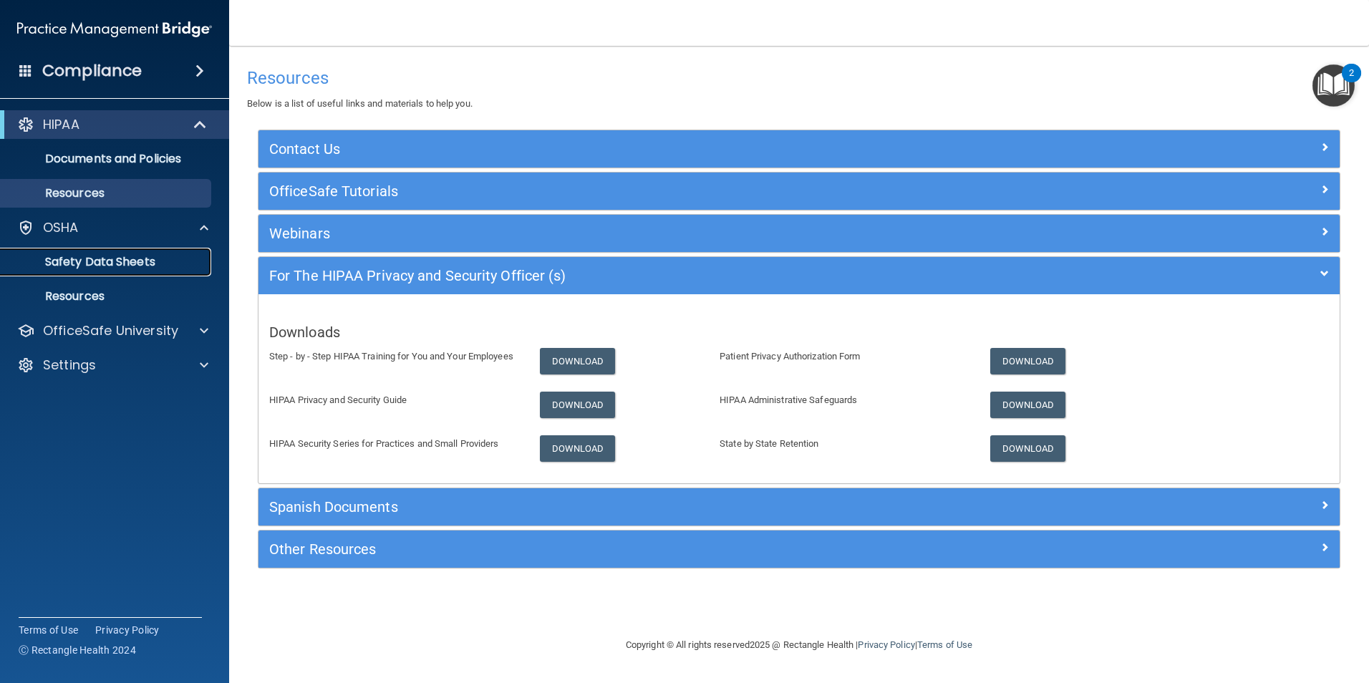
click at [141, 258] on p "Safety Data Sheets" at bounding box center [106, 262] width 195 height 14
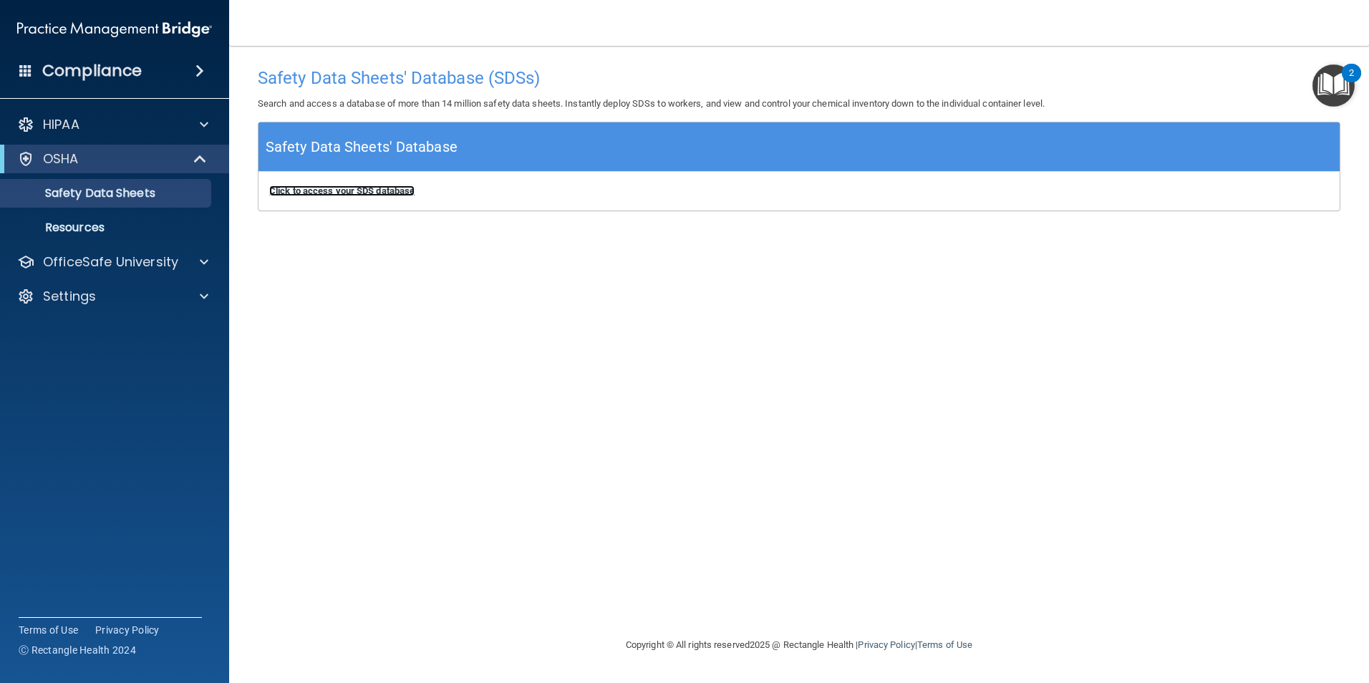
click at [387, 191] on b "Click to access your SDS database" at bounding box center [341, 190] width 145 height 11
click at [165, 76] on div "Compliance" at bounding box center [114, 70] width 229 height 31
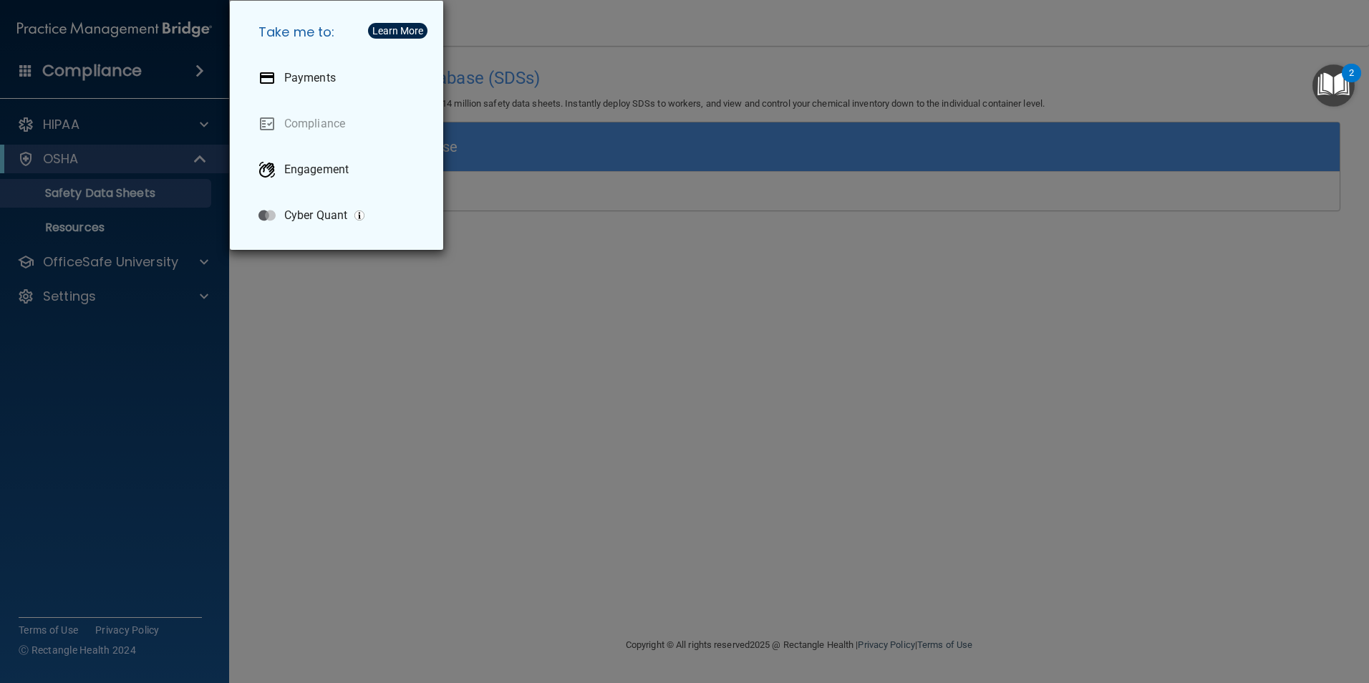
click at [165, 76] on div "Take me to: Payments Compliance Engagement Cyber Quant" at bounding box center [684, 341] width 1369 height 683
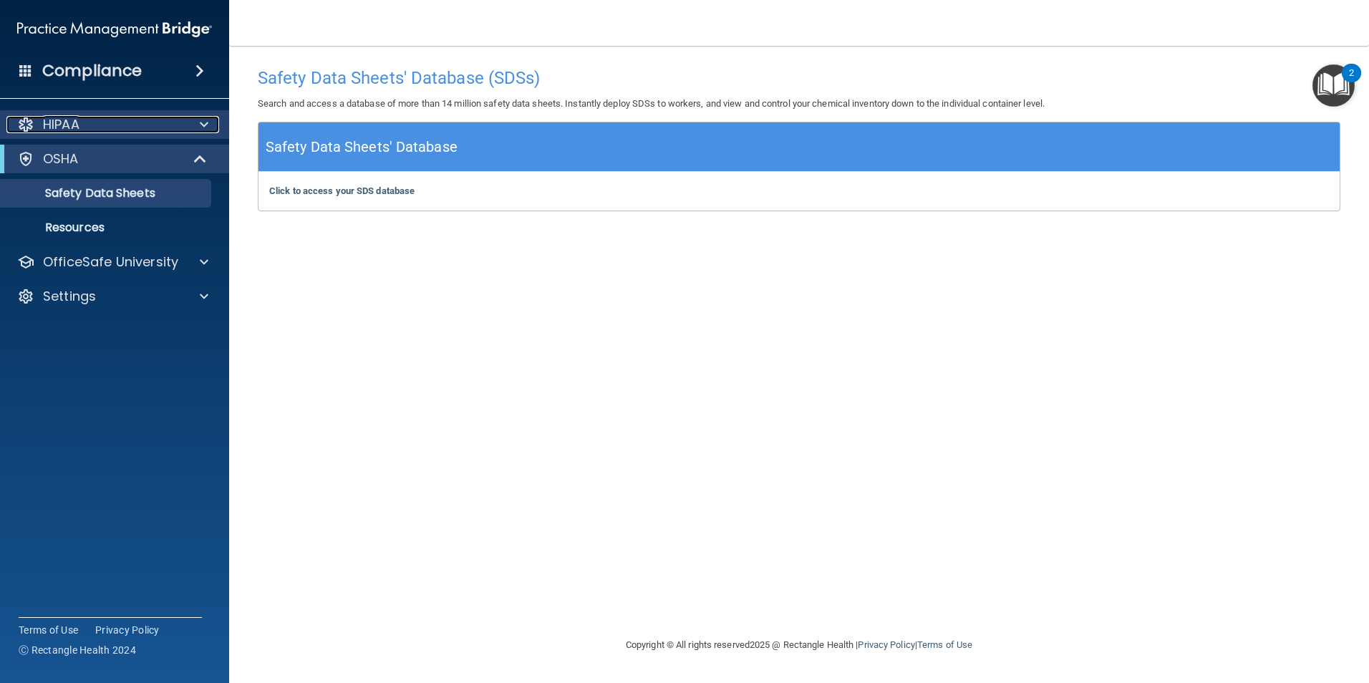
click at [202, 125] on span at bounding box center [204, 124] width 9 height 17
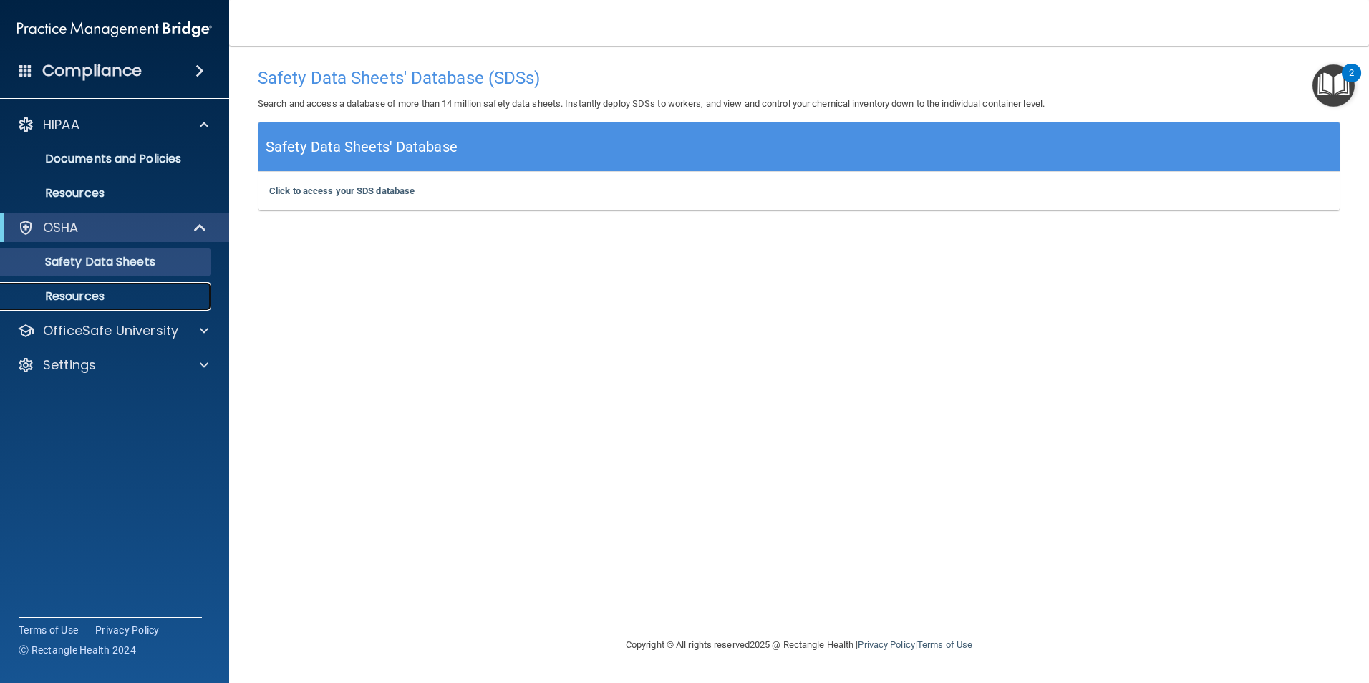
click at [106, 293] on p "Resources" at bounding box center [106, 296] width 195 height 14
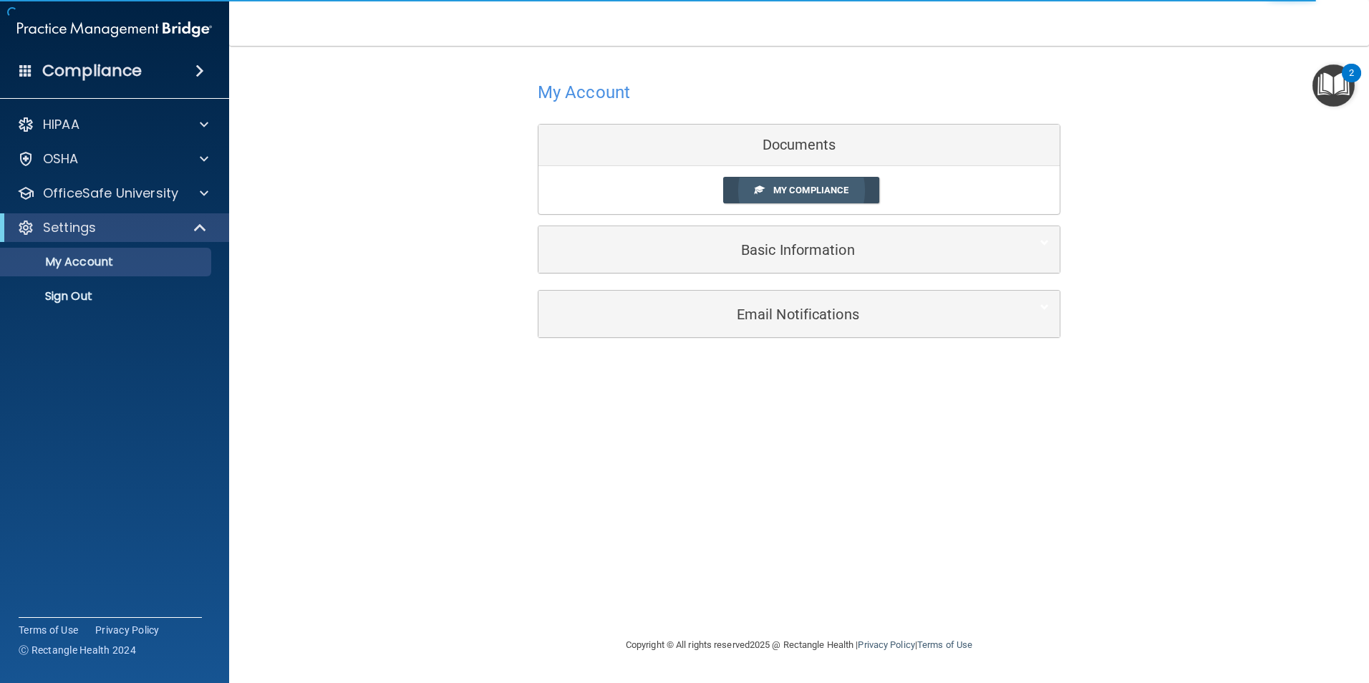
click at [796, 190] on span "My Compliance" at bounding box center [810, 190] width 75 height 11
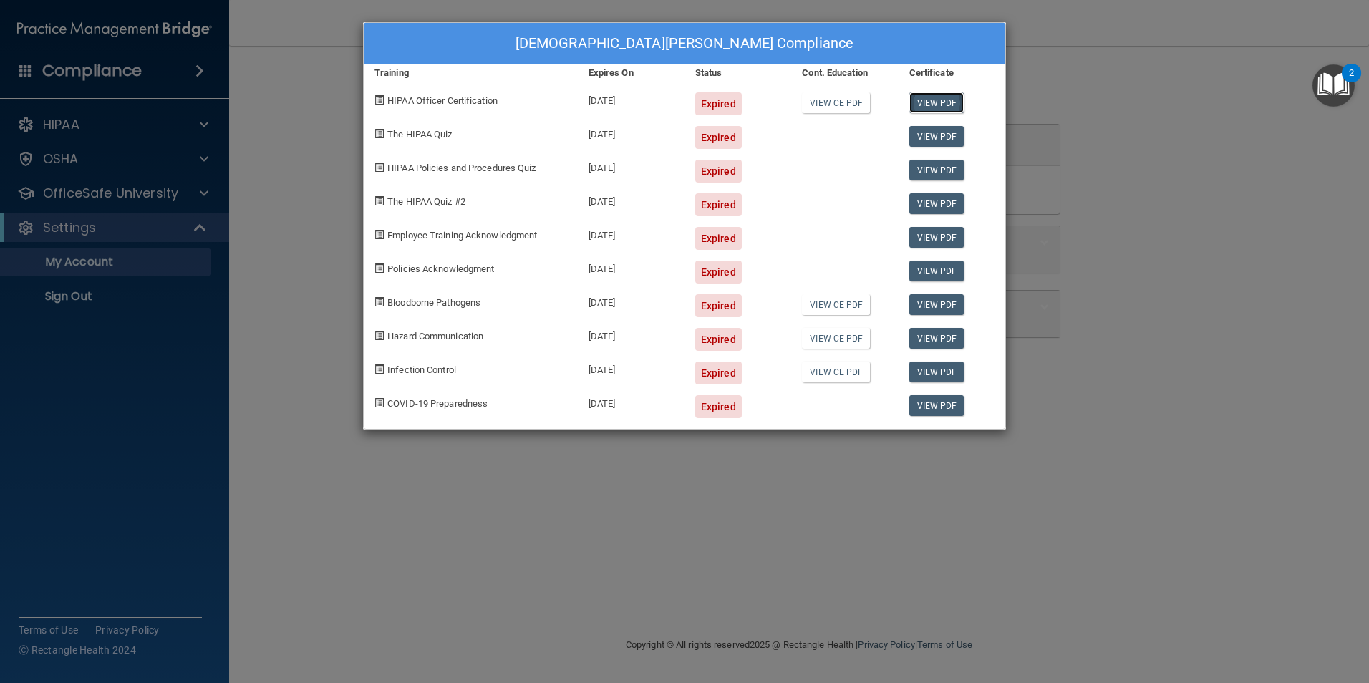
click at [925, 101] on link "View PDF" at bounding box center [936, 102] width 55 height 21
click at [1188, 234] on div "Kristen Huitema's Compliance Training Expires On Status Cont. Education Certifi…" at bounding box center [684, 341] width 1369 height 683
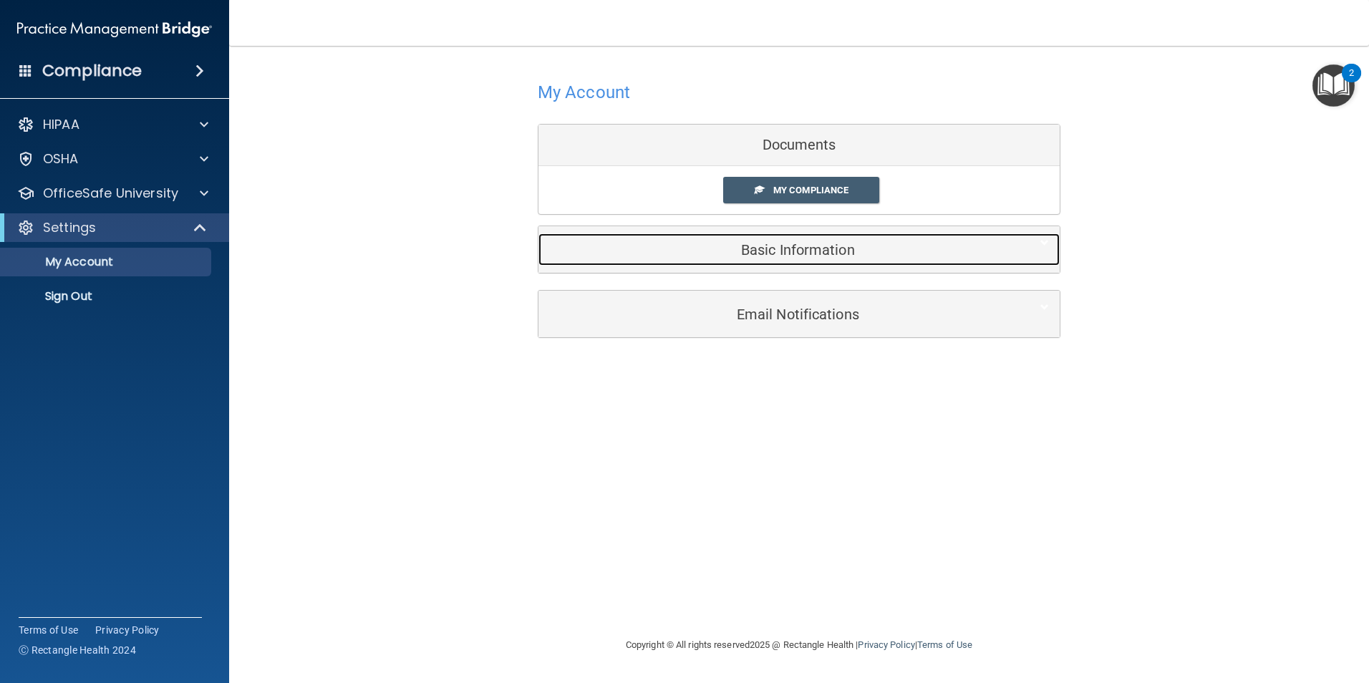
click at [772, 251] on h5 "Basic Information" at bounding box center [777, 250] width 456 height 16
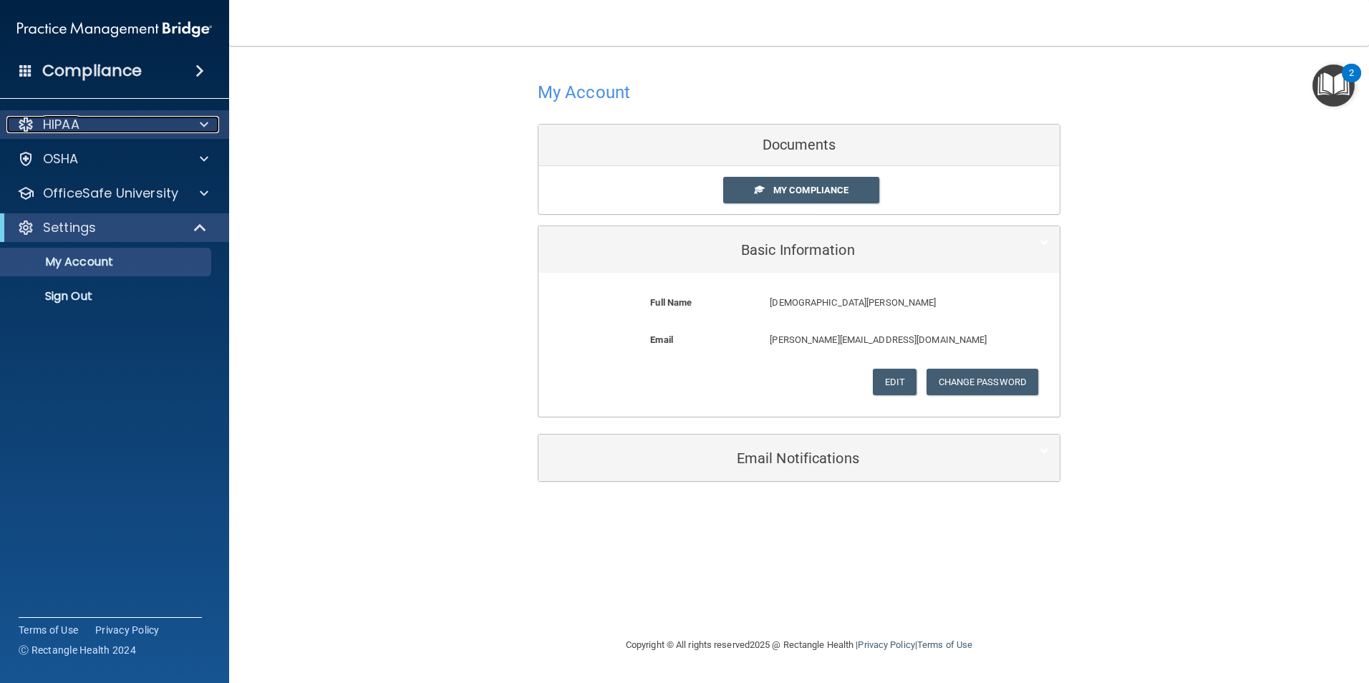
click at [73, 121] on p "HIPAA" at bounding box center [61, 124] width 37 height 17
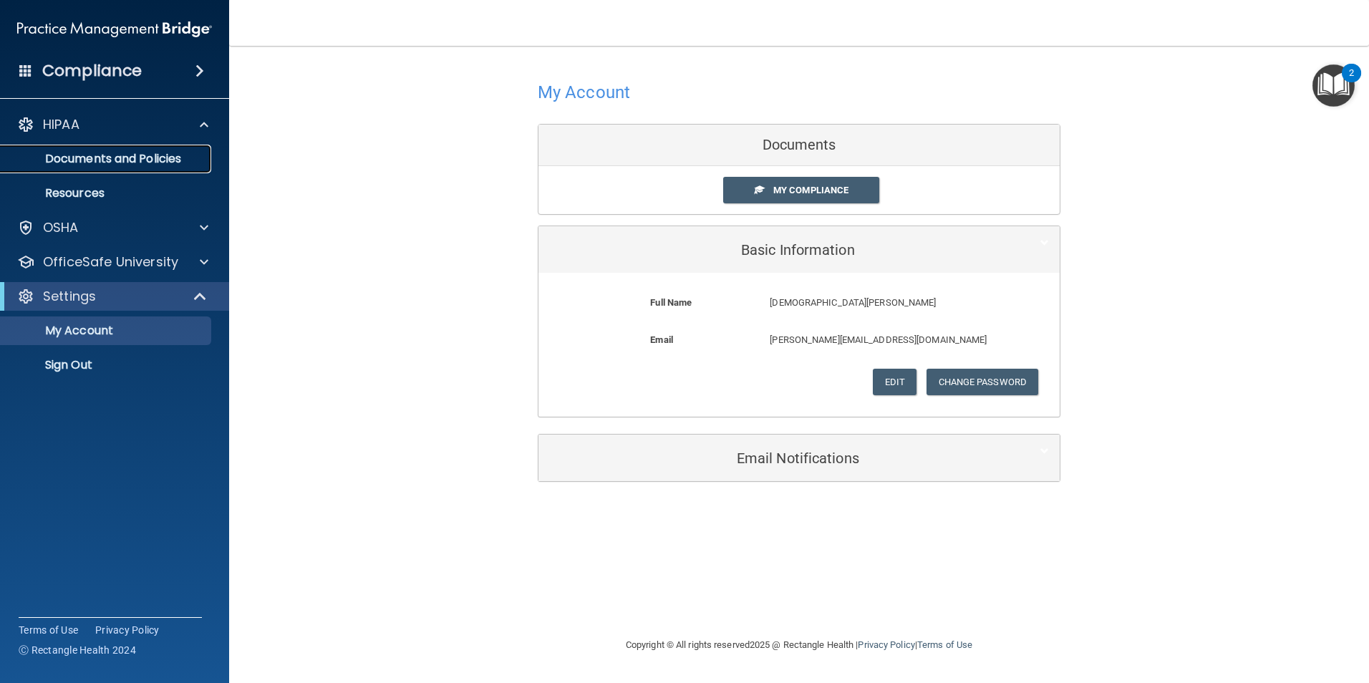
click at [97, 160] on p "Documents and Policies" at bounding box center [106, 159] width 195 height 14
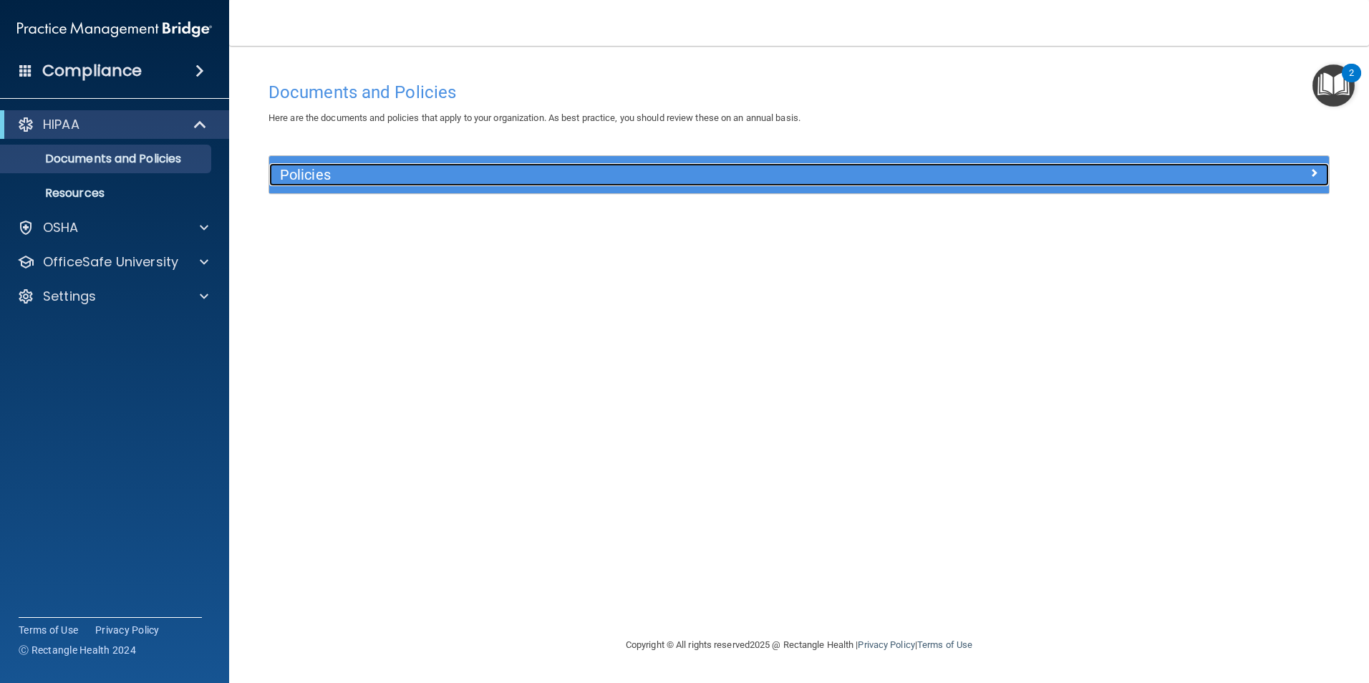
click at [340, 173] on h5 "Policies" at bounding box center [666, 175] width 773 height 16
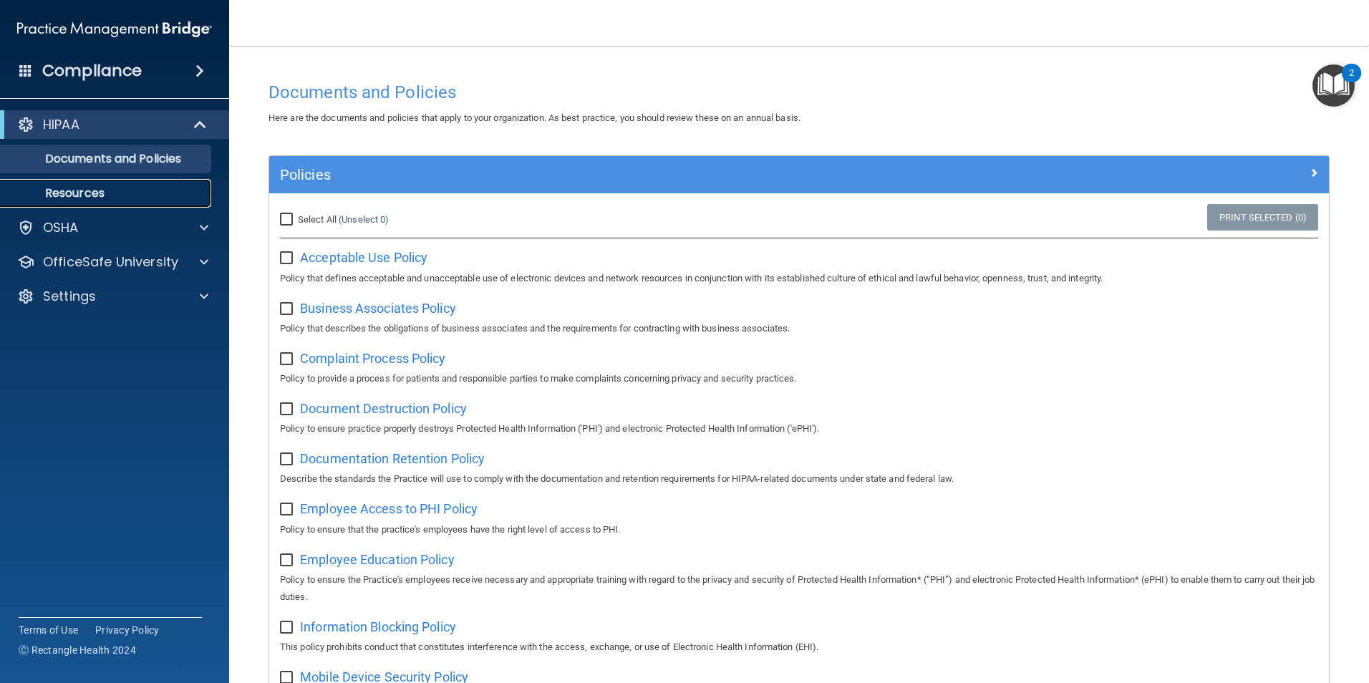
click at [88, 193] on p "Resources" at bounding box center [106, 193] width 195 height 14
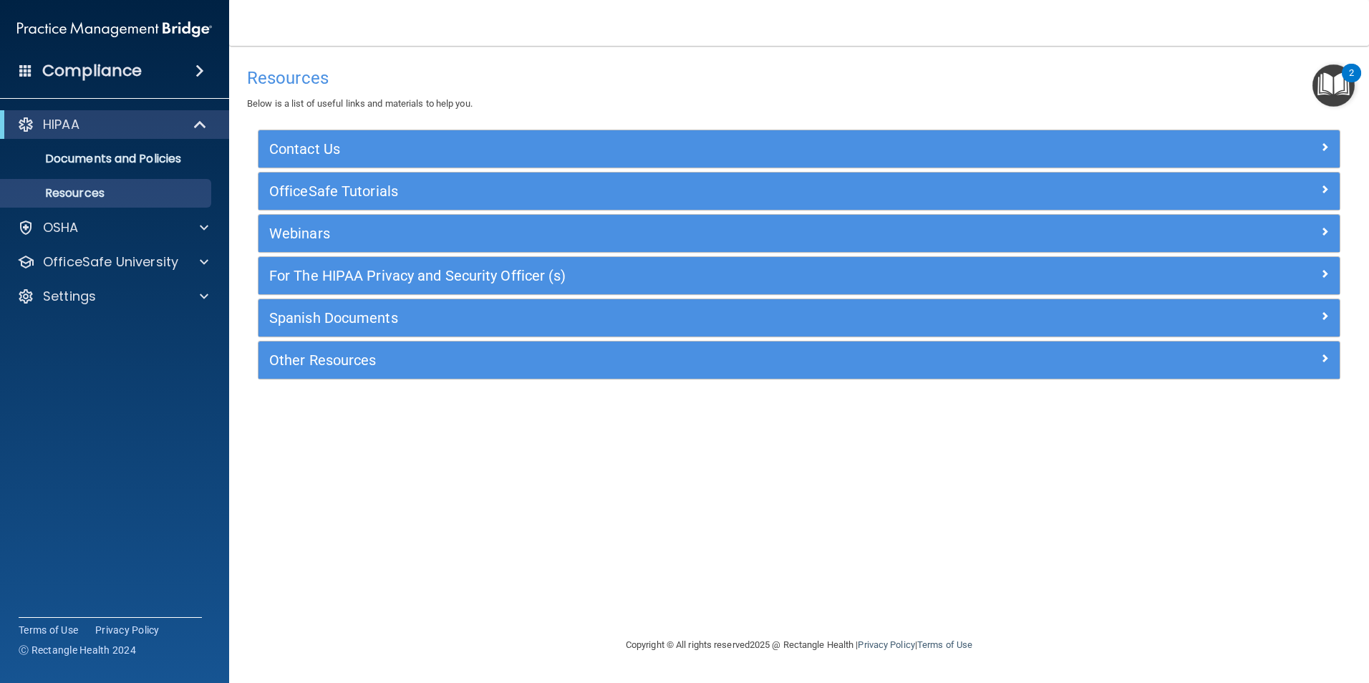
click at [195, 77] on div "Compliance" at bounding box center [114, 70] width 229 height 31
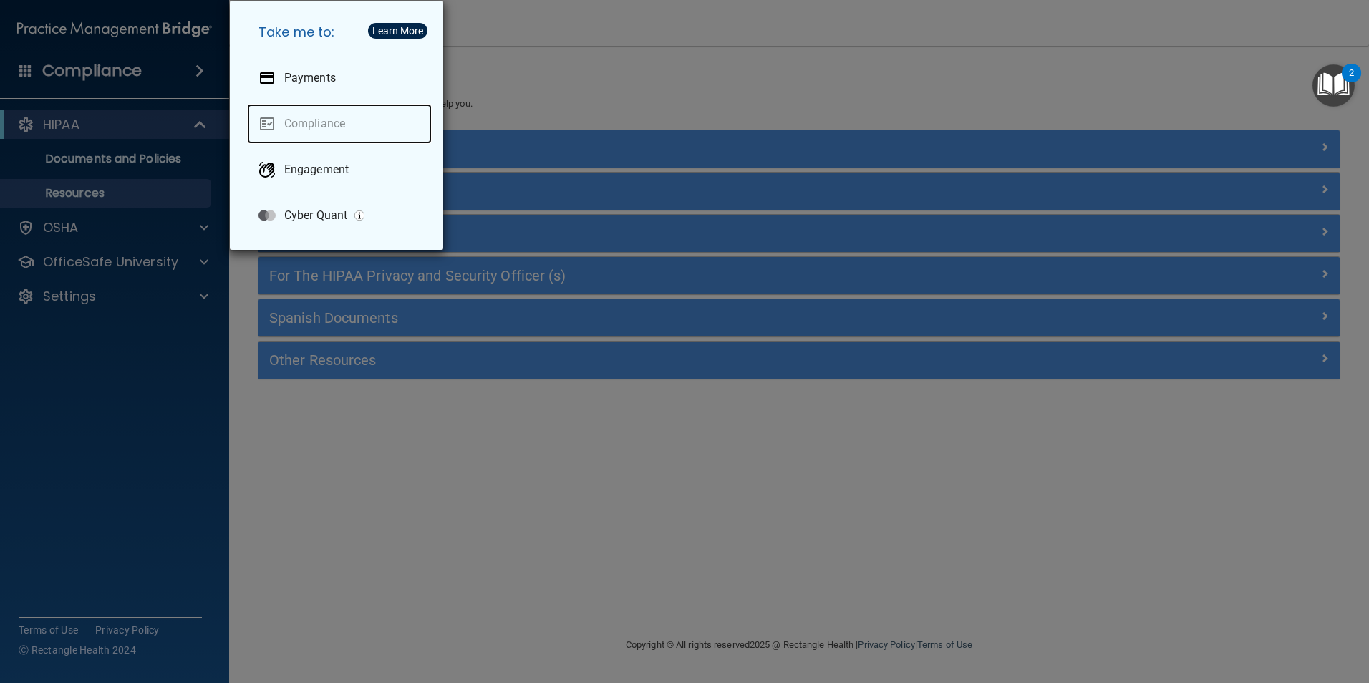
click at [316, 122] on link "Compliance" at bounding box center [339, 124] width 185 height 40
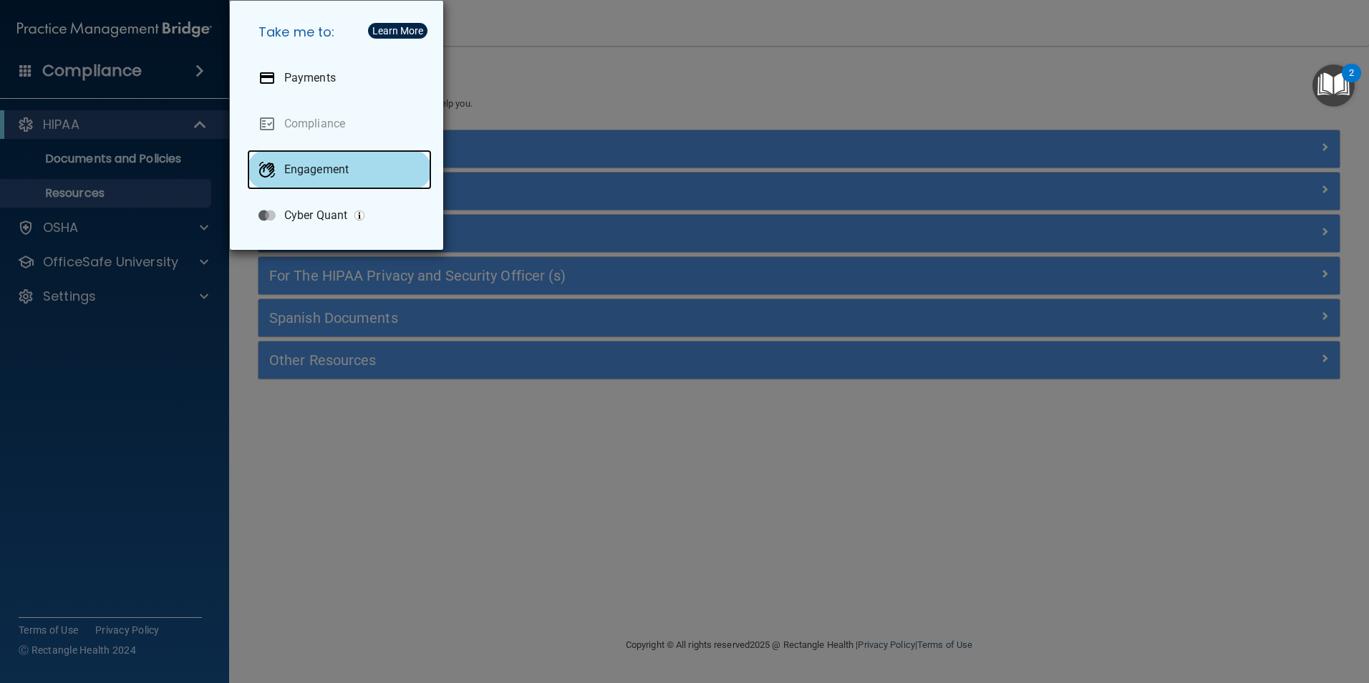
click at [317, 177] on div "Engagement" at bounding box center [339, 170] width 185 height 40
click at [484, 47] on div "Take me to: Payments Compliance Engagement Cyber Quant" at bounding box center [684, 341] width 1369 height 683
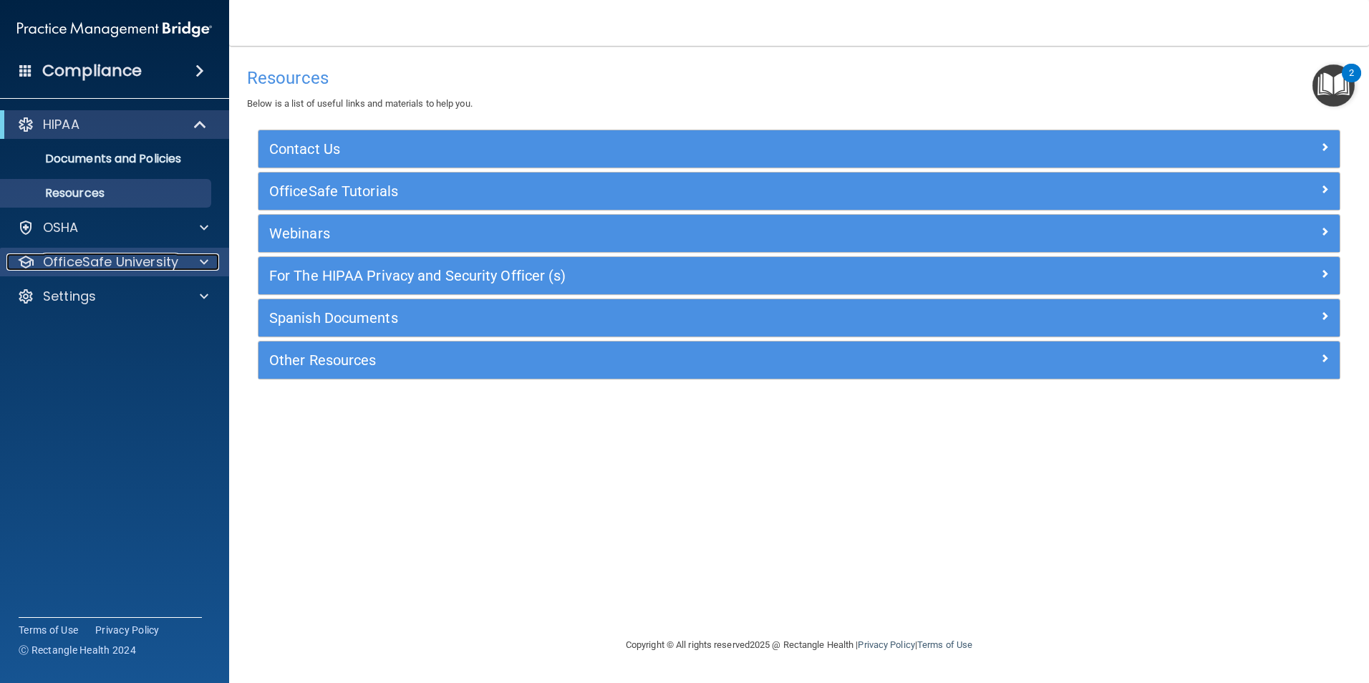
click at [198, 259] on div at bounding box center [202, 261] width 36 height 17
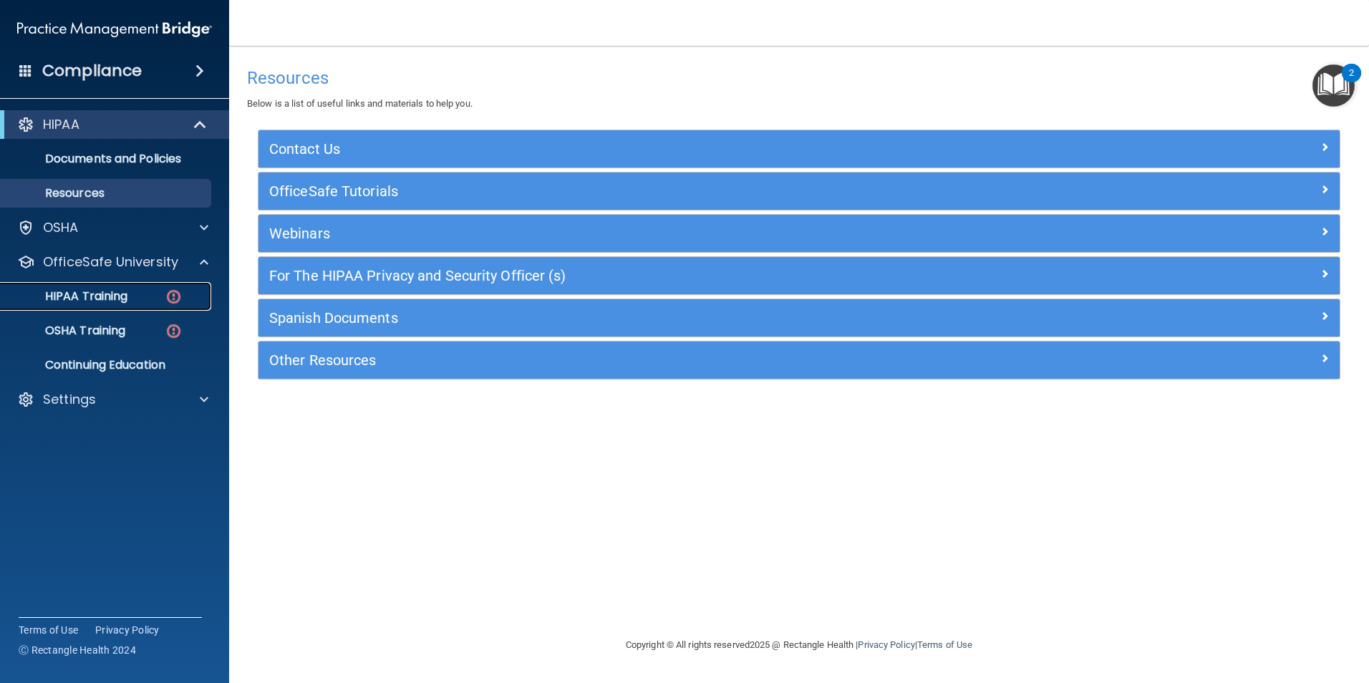
click at [97, 289] on p "HIPAA Training" at bounding box center [68, 296] width 118 height 14
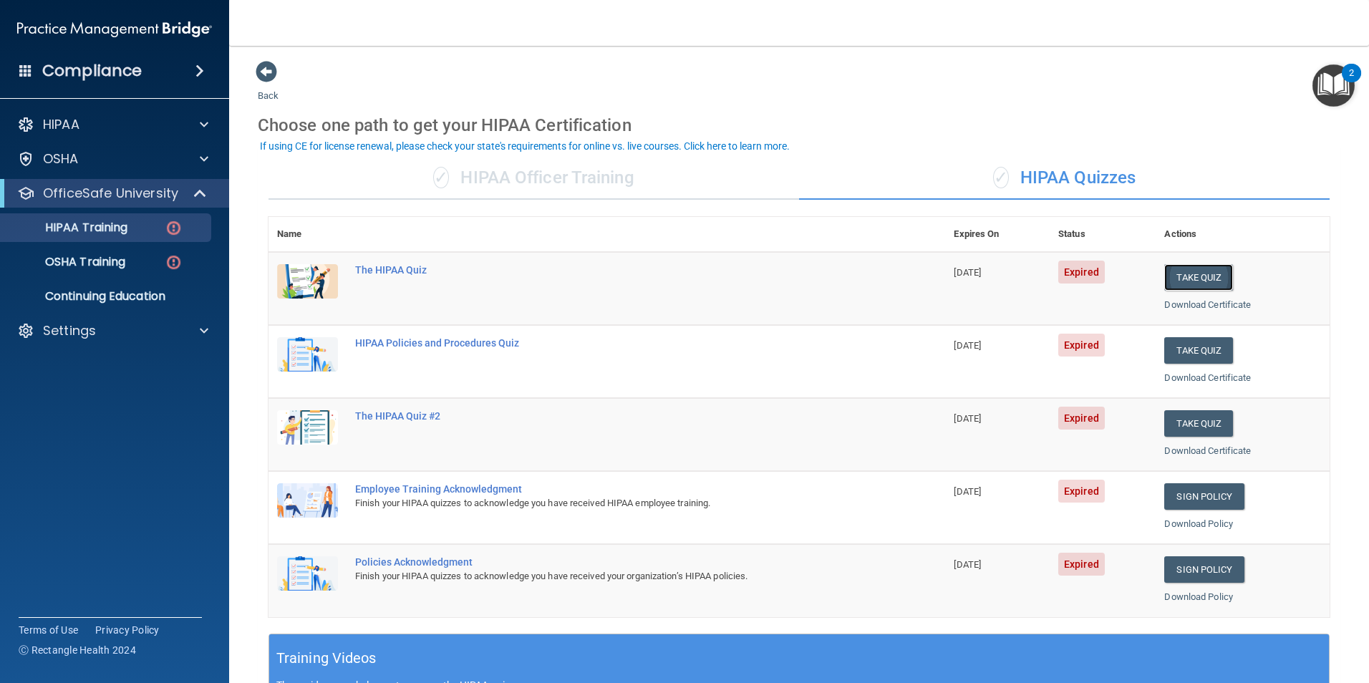
click at [1179, 278] on button "Take Quiz" at bounding box center [1198, 277] width 69 height 26
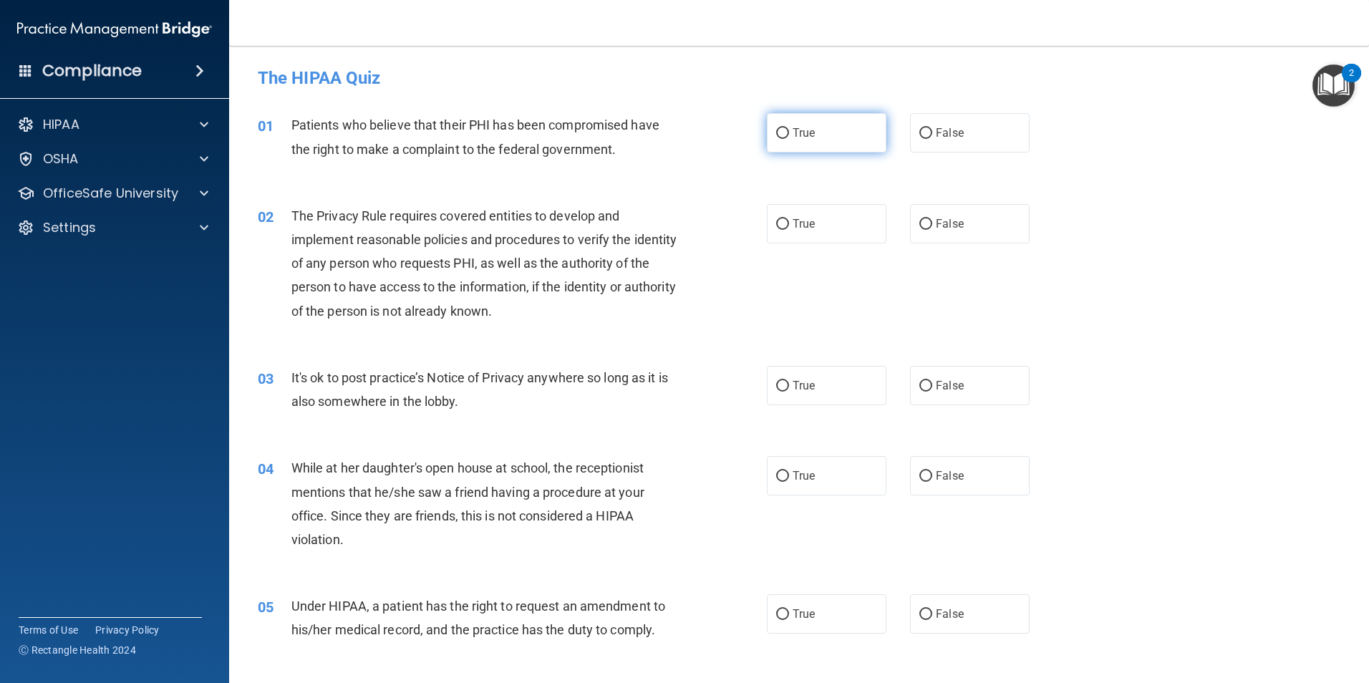
click at [778, 131] on input "True" at bounding box center [782, 133] width 13 height 11
radio input "true"
click at [782, 223] on input "True" at bounding box center [782, 224] width 13 height 11
radio input "true"
click at [919, 381] on input "False" at bounding box center [925, 386] width 13 height 11
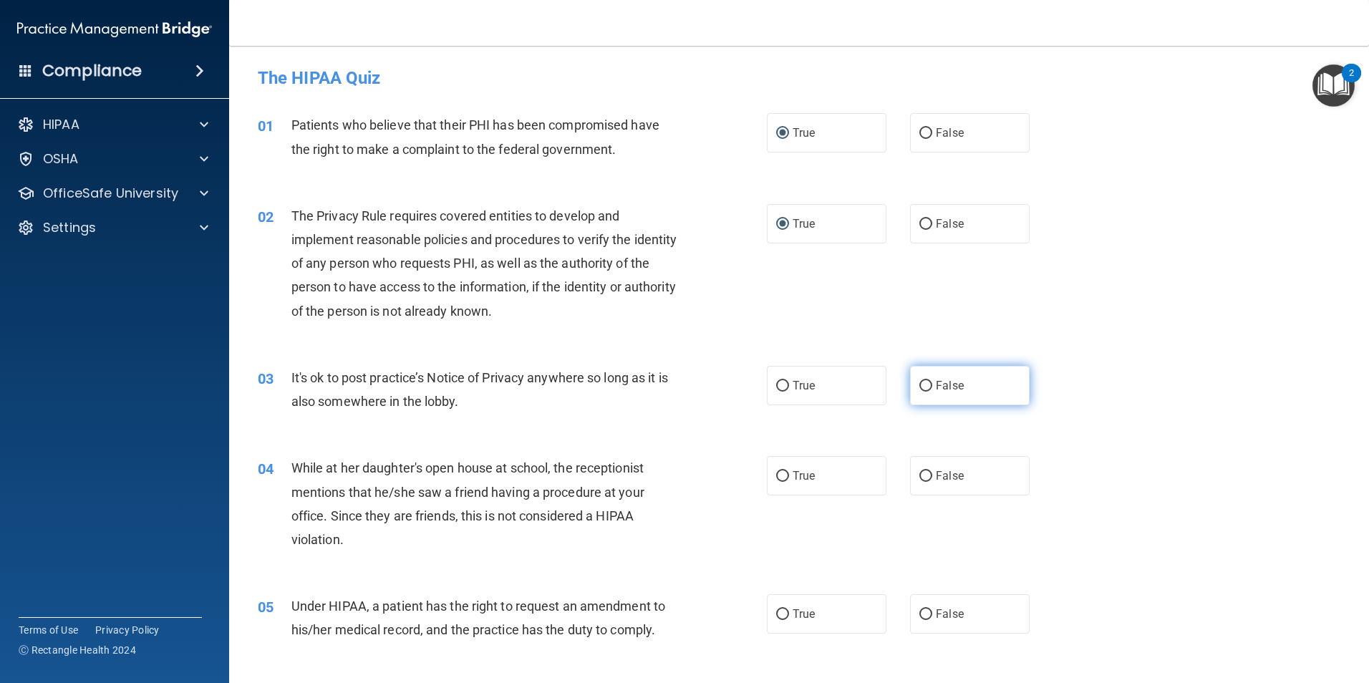
radio input "true"
click at [920, 479] on input "False" at bounding box center [925, 476] width 13 height 11
radio input "true"
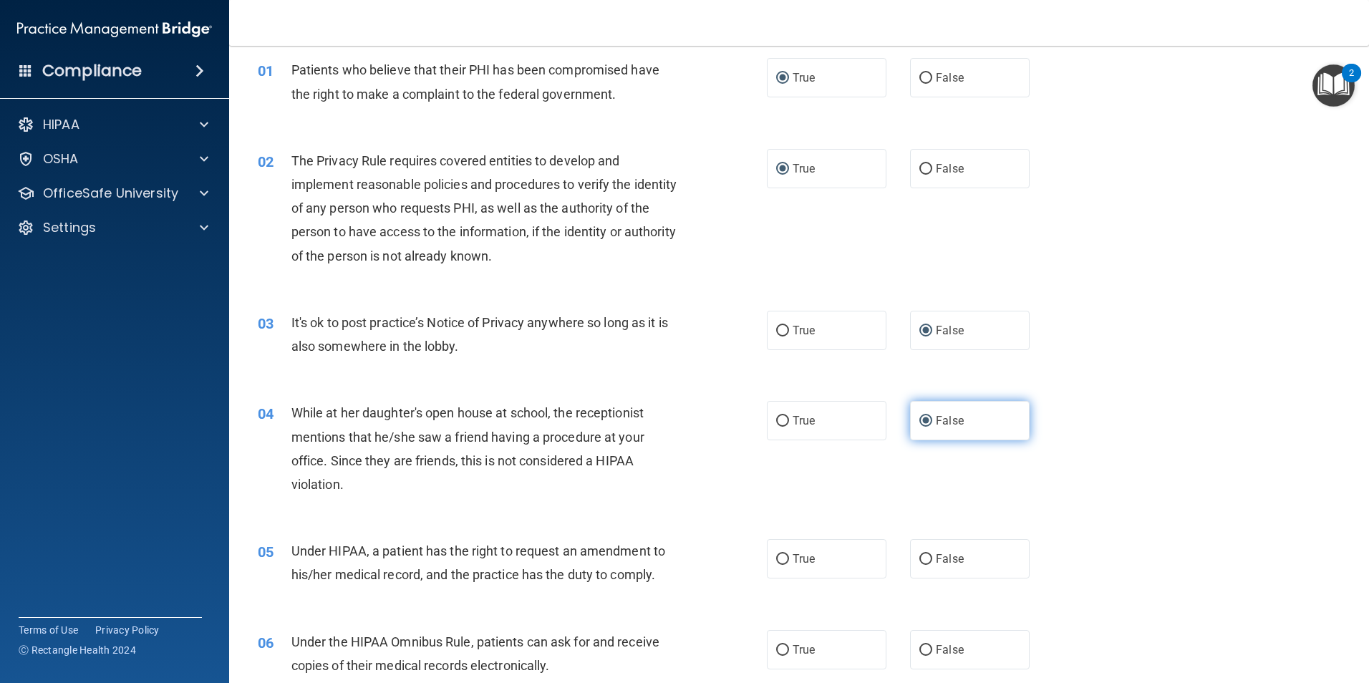
scroll to position [89, 0]
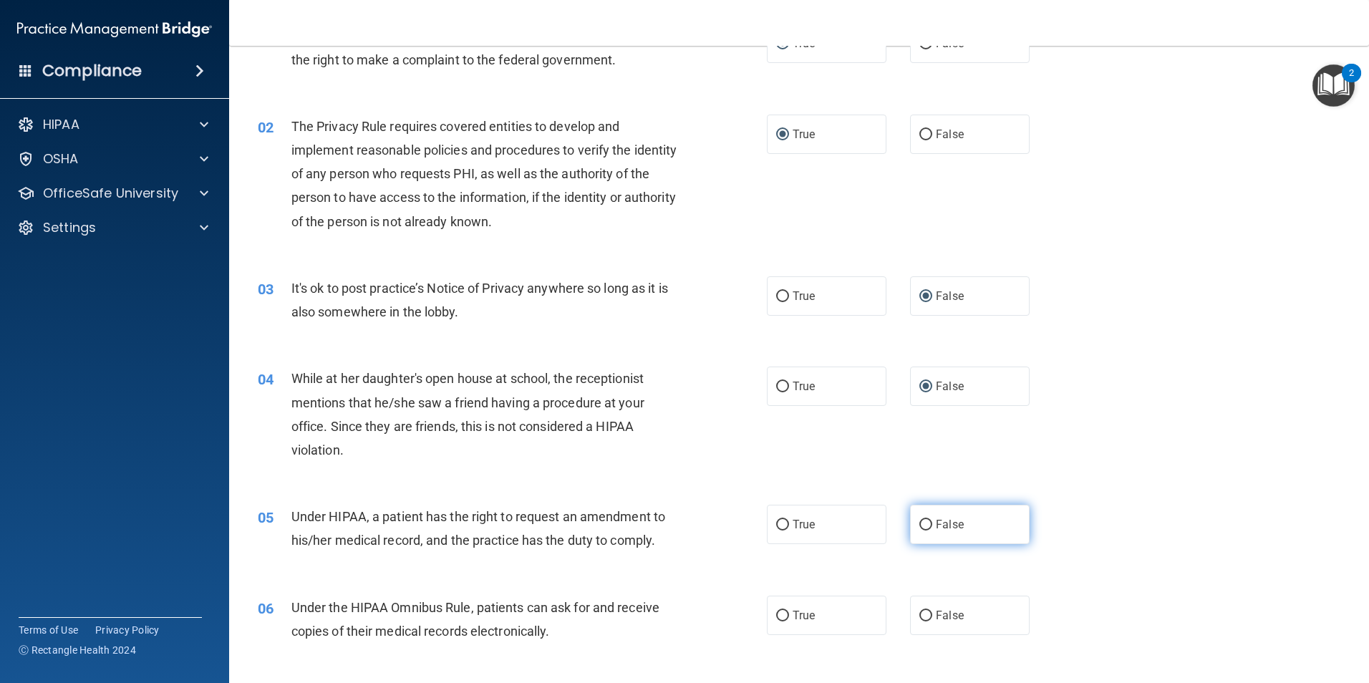
click at [919, 524] on input "False" at bounding box center [925, 525] width 13 height 11
radio input "true"
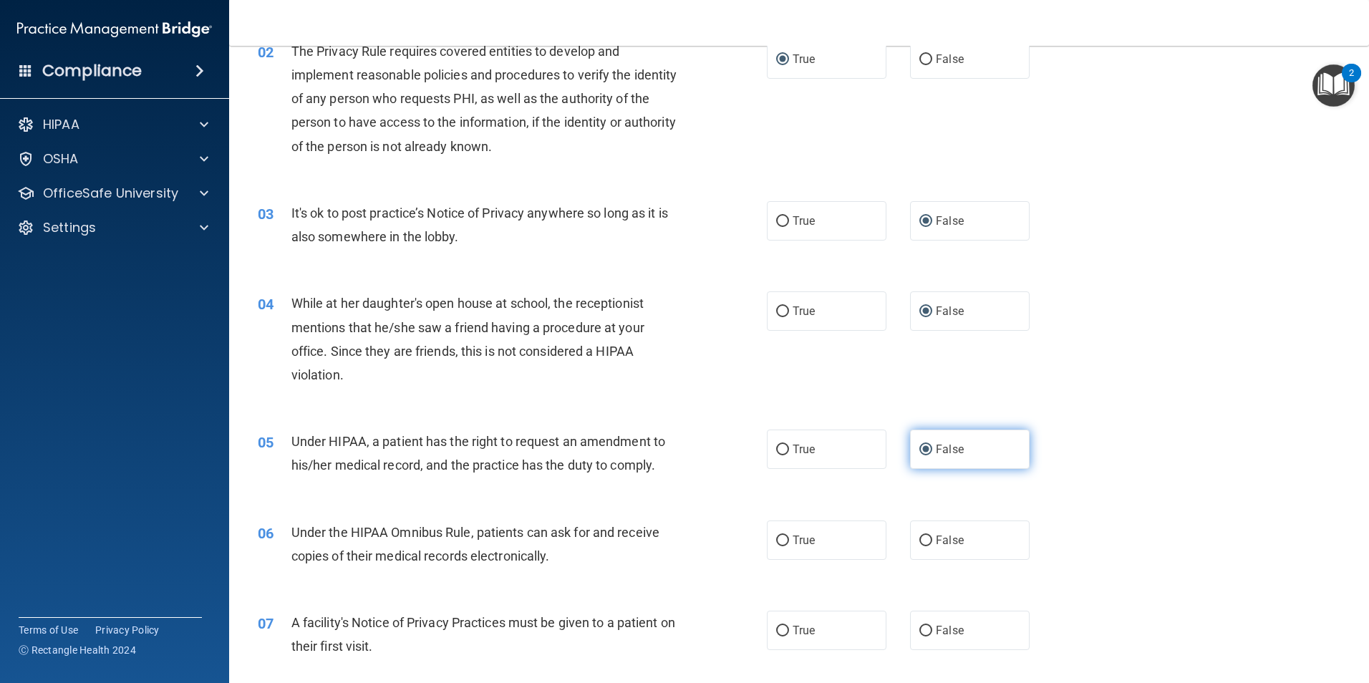
scroll to position [197, 0]
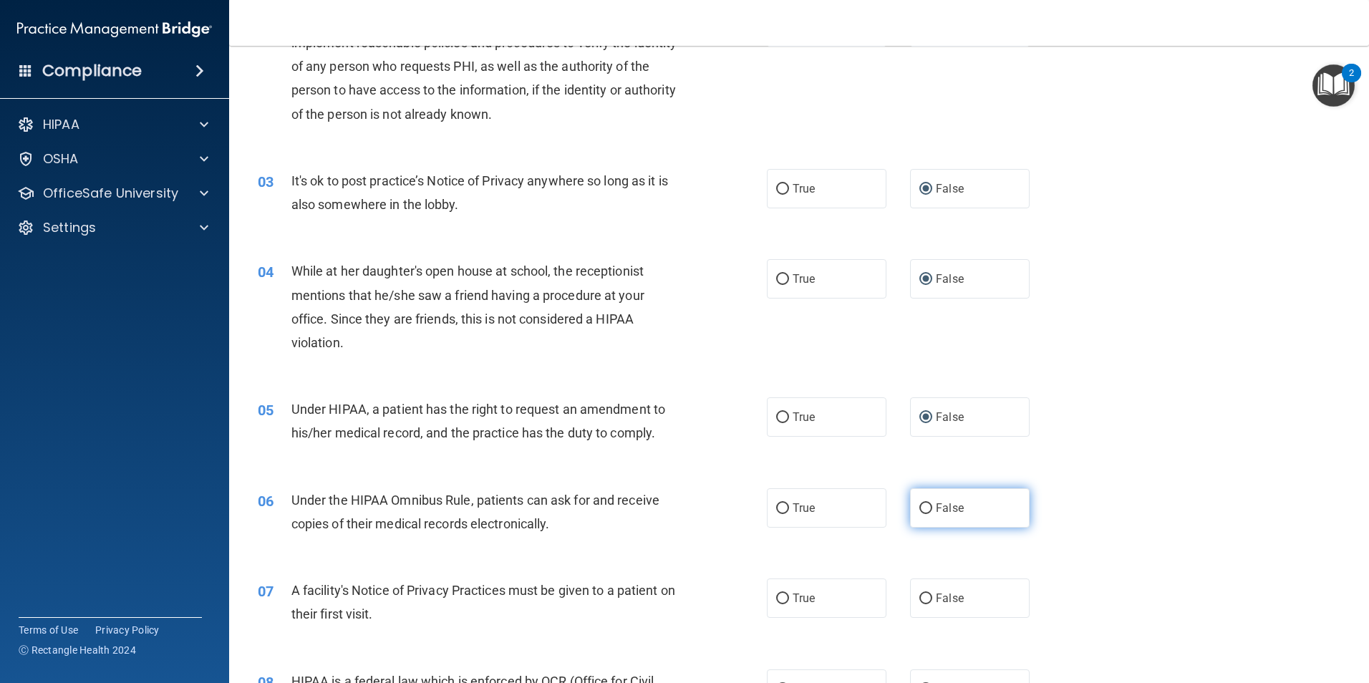
click at [921, 513] on input "False" at bounding box center [925, 508] width 13 height 11
radio input "true"
click at [780, 505] on input "True" at bounding box center [782, 508] width 13 height 11
radio input "true"
radio input "false"
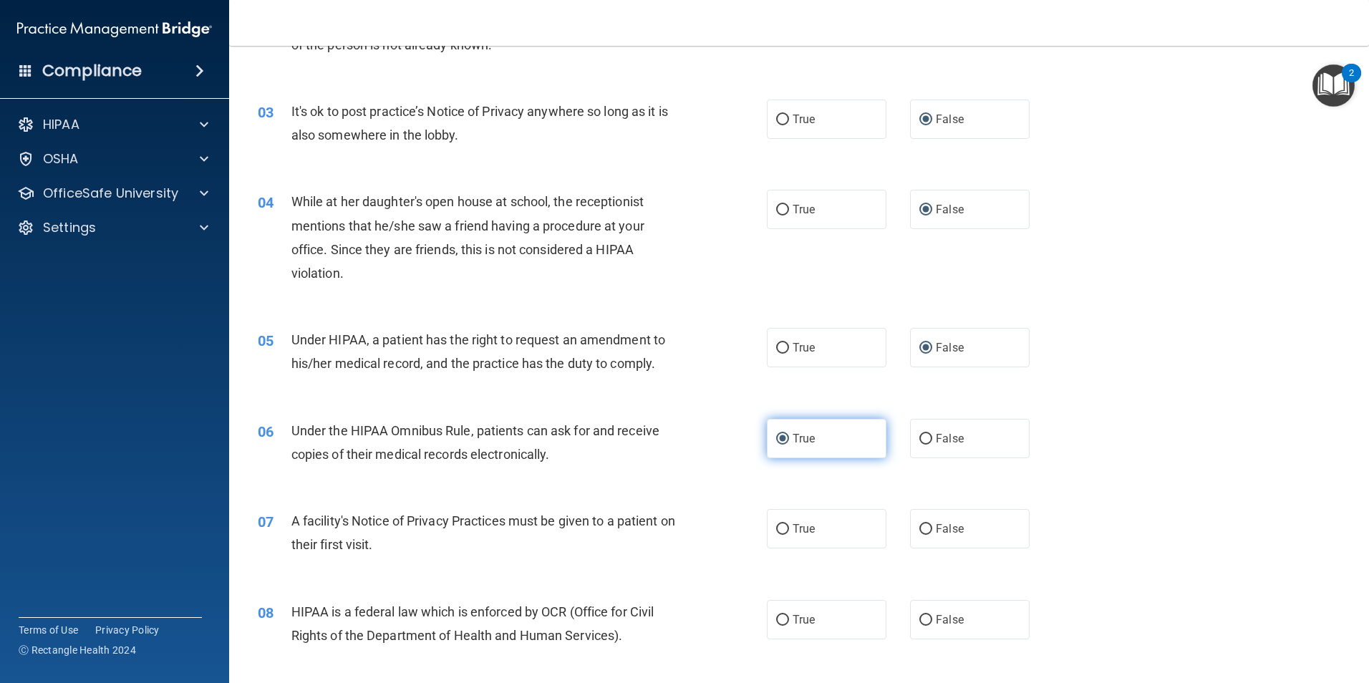
scroll to position [286, 0]
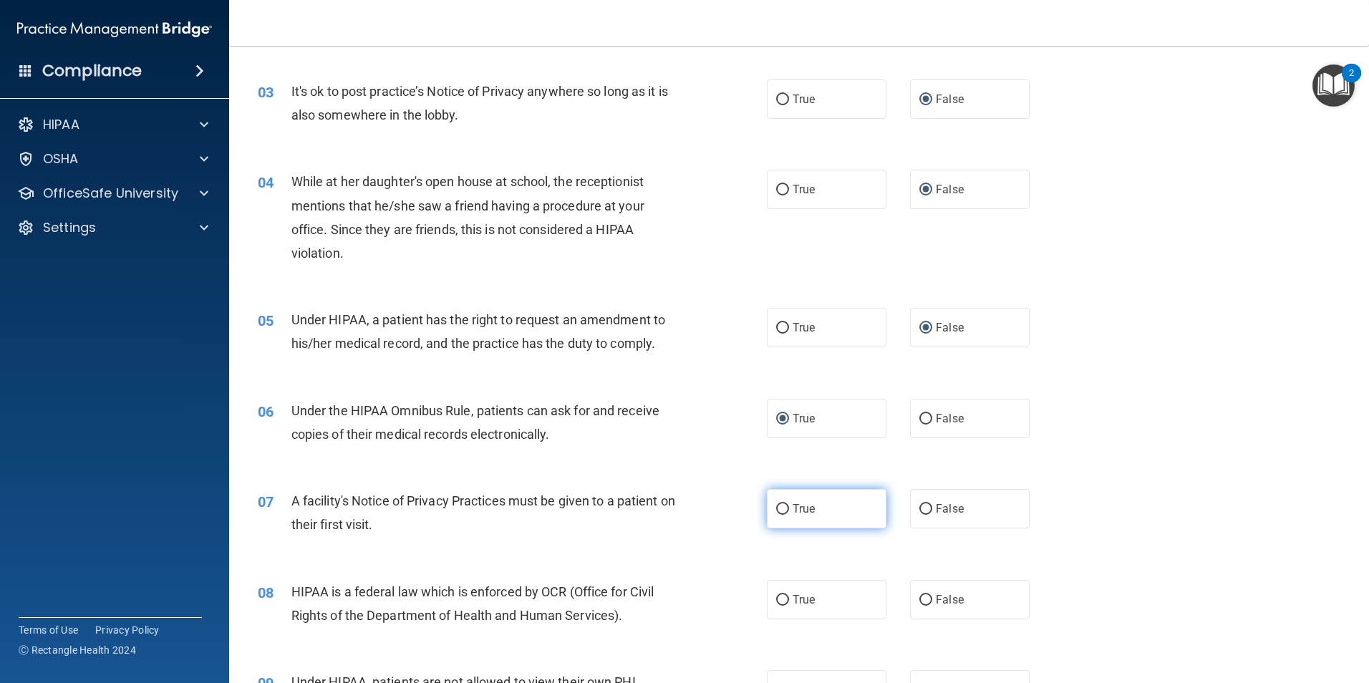
click at [782, 505] on input "True" at bounding box center [782, 509] width 13 height 11
radio input "true"
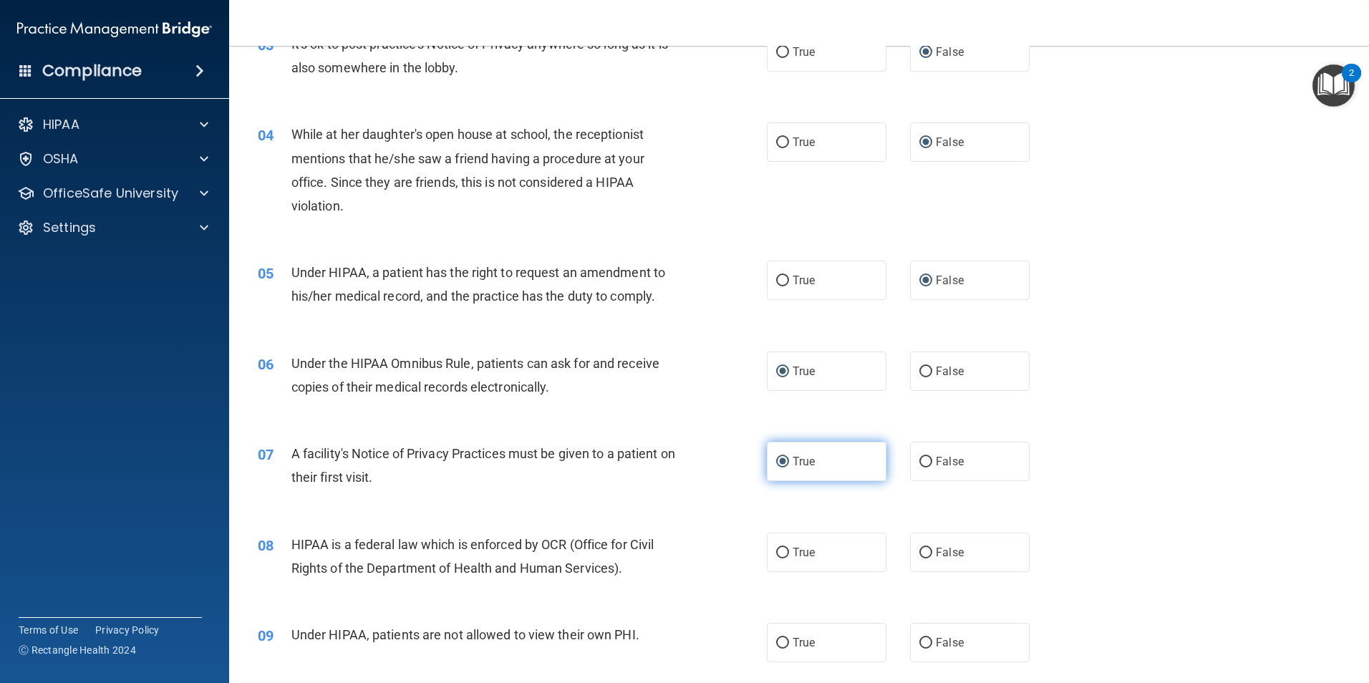
scroll to position [358, 0]
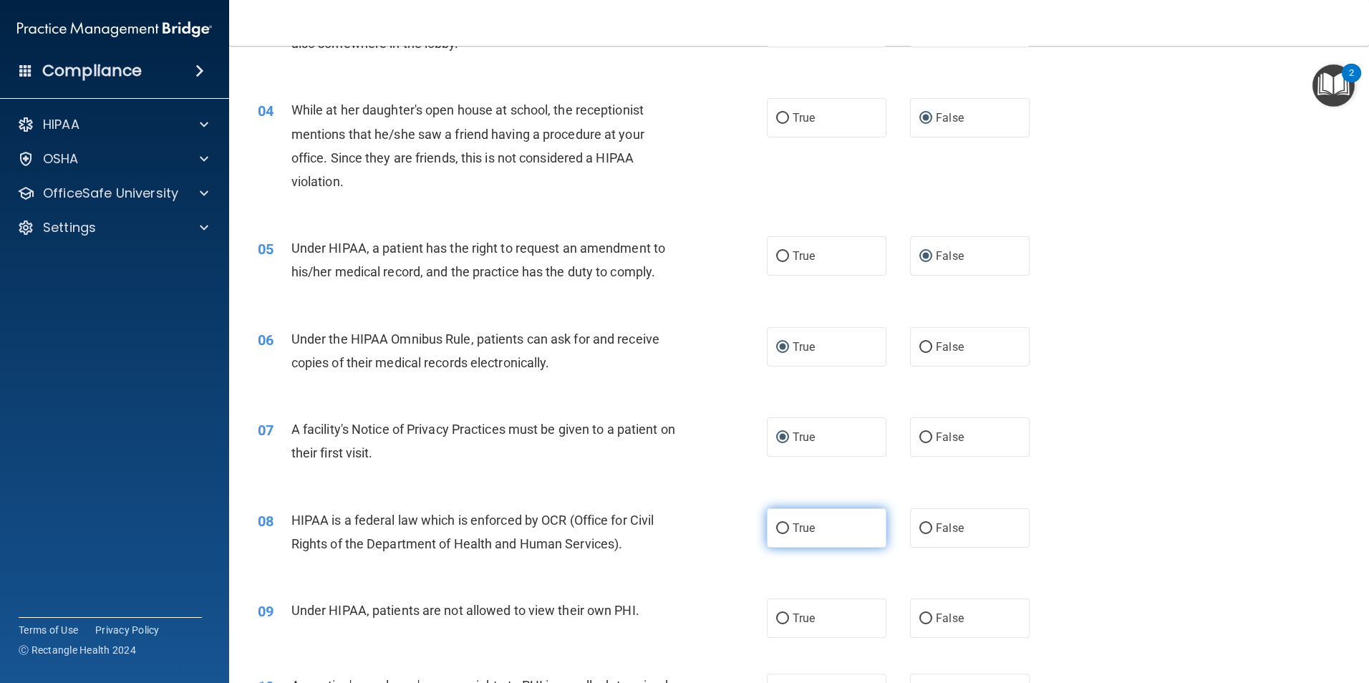
click at [777, 524] on input "True" at bounding box center [782, 528] width 13 height 11
radio input "true"
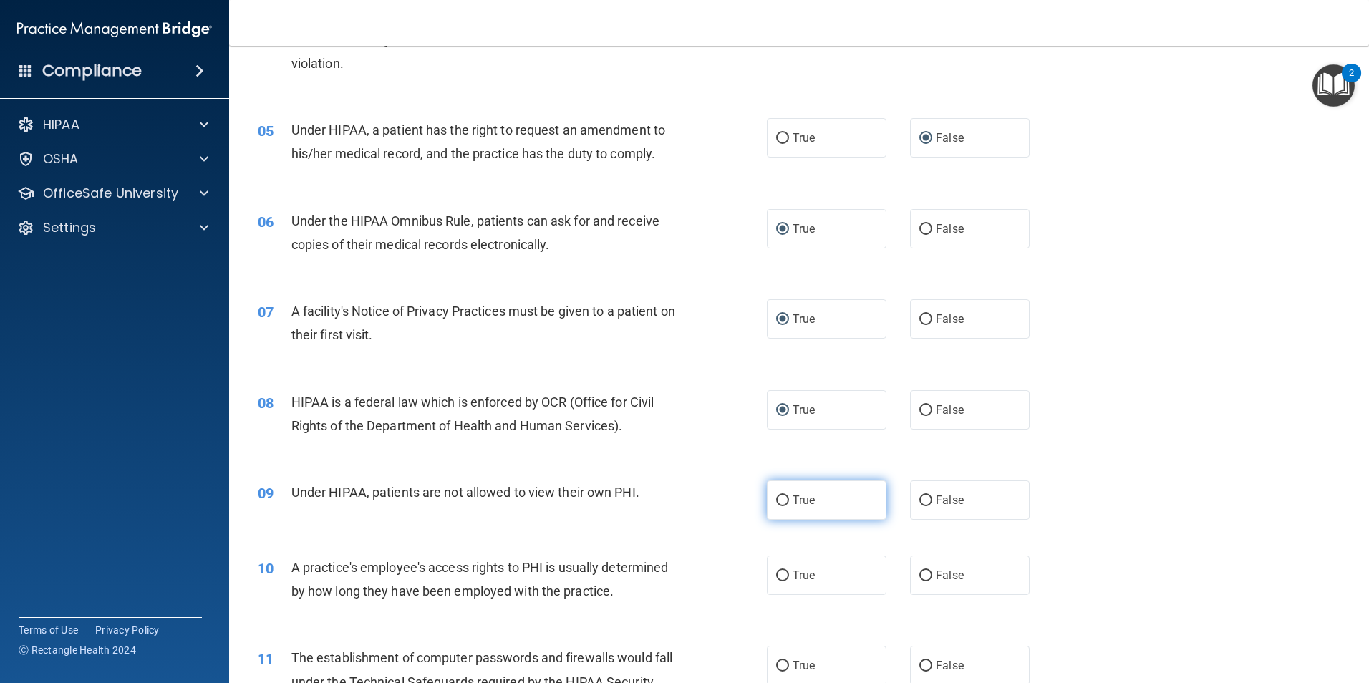
scroll to position [483, 0]
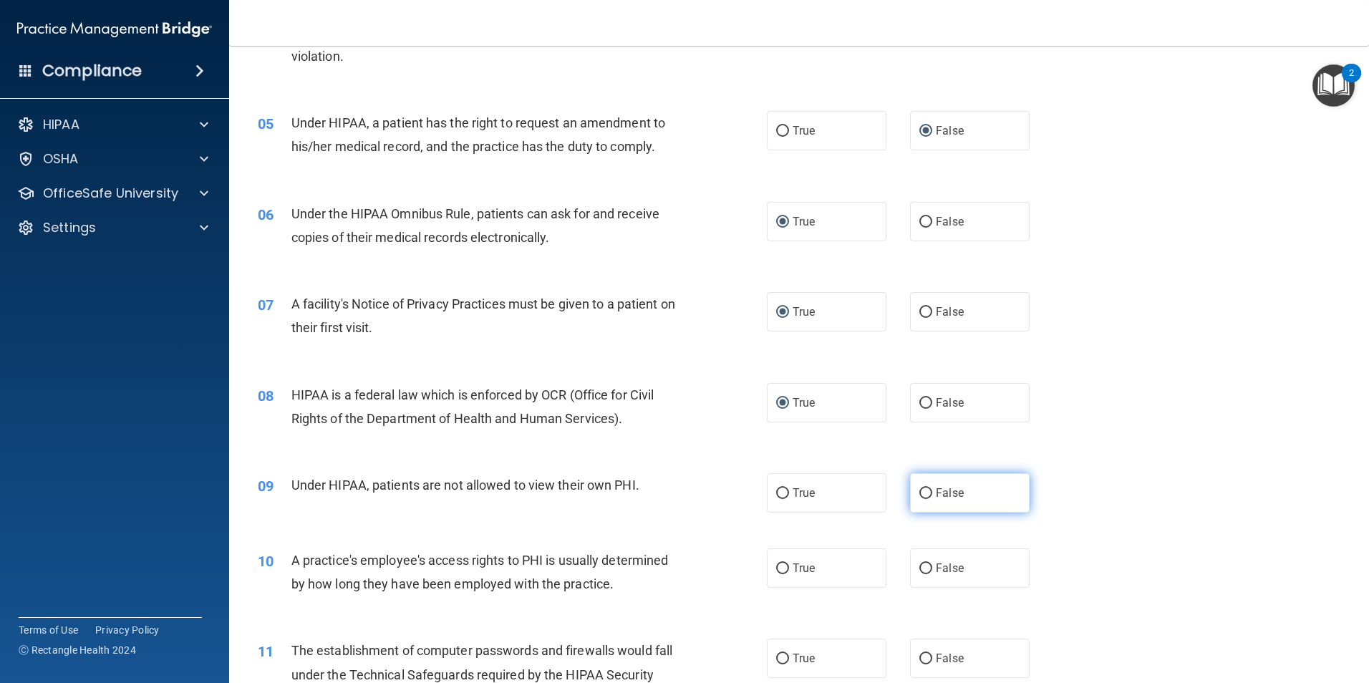
click at [936, 498] on span "False" at bounding box center [950, 493] width 28 height 14
click at [931, 498] on input "False" at bounding box center [925, 493] width 13 height 11
radio input "true"
click at [919, 571] on input "False" at bounding box center [925, 568] width 13 height 11
radio input "true"
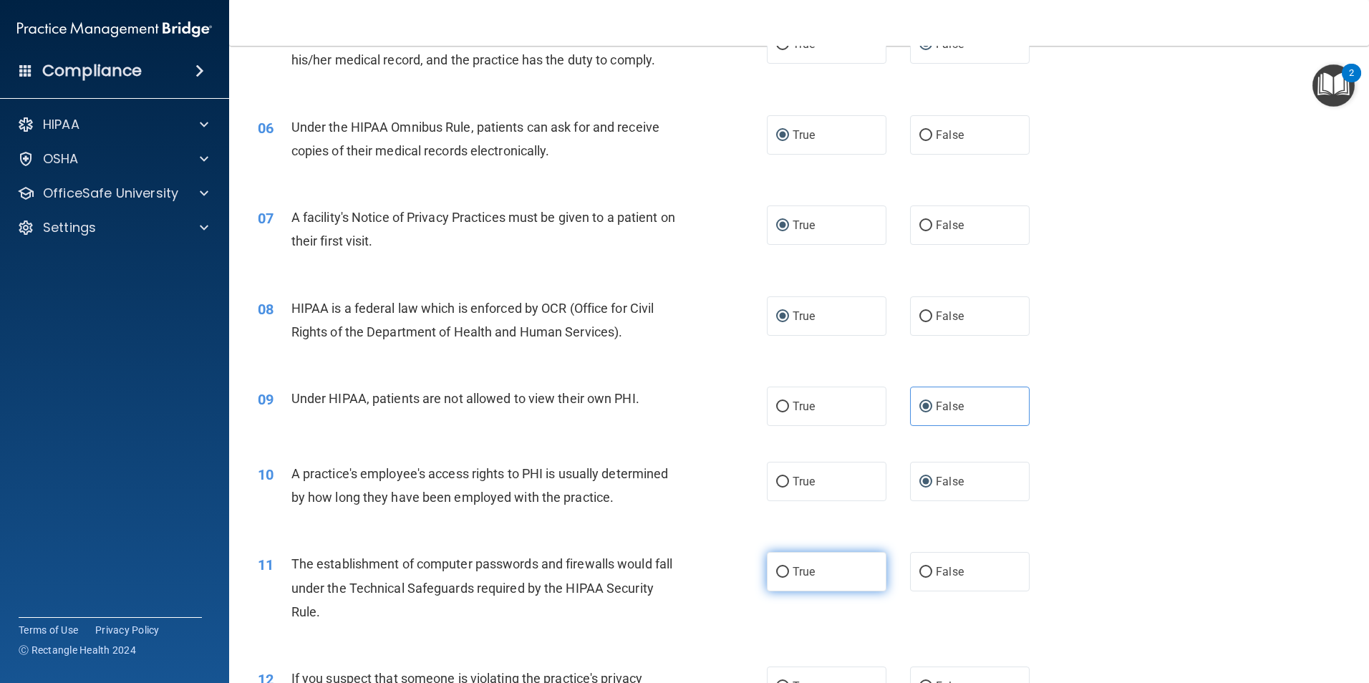
scroll to position [591, 0]
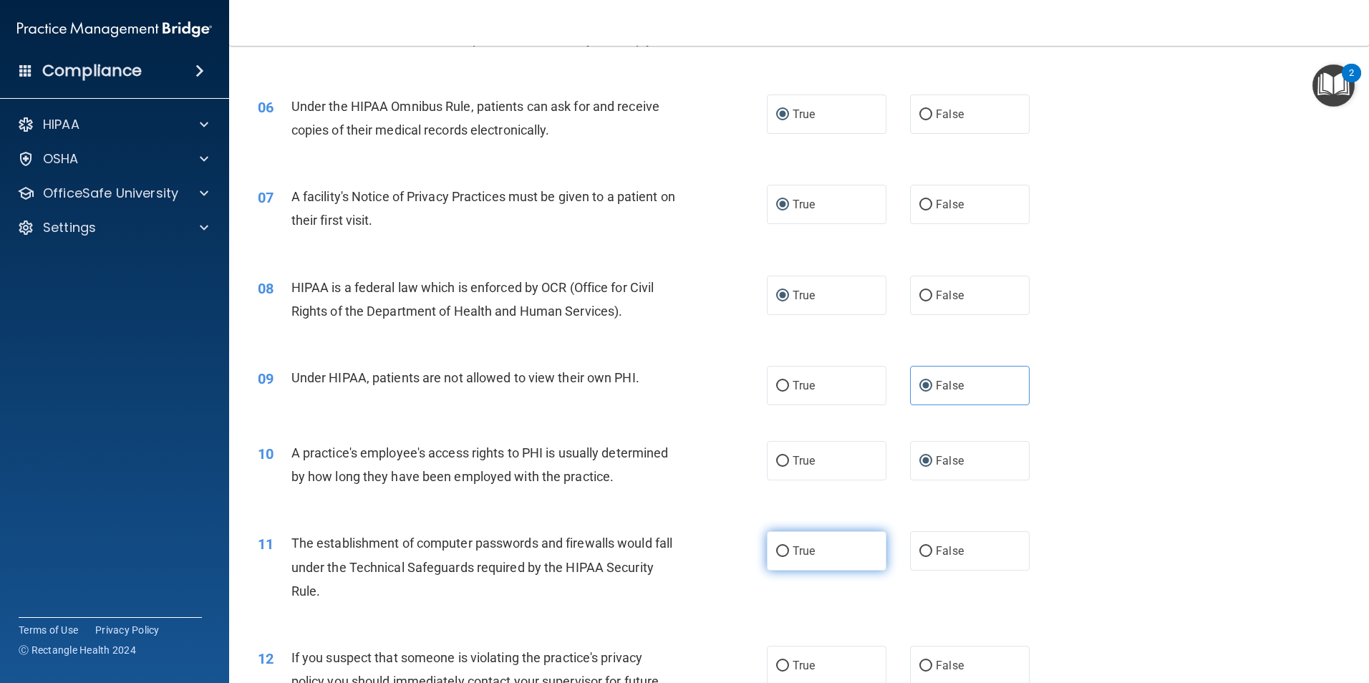
click at [782, 546] on input "True" at bounding box center [782, 551] width 13 height 11
radio input "true"
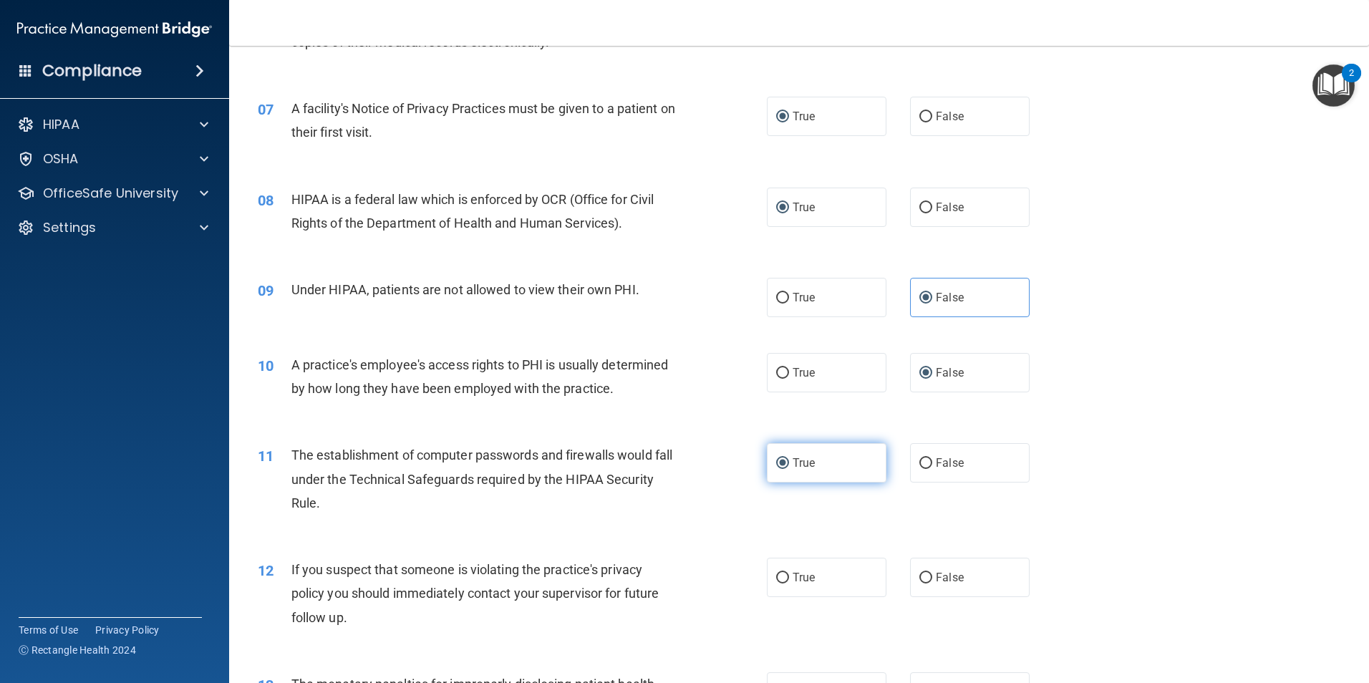
scroll to position [680, 0]
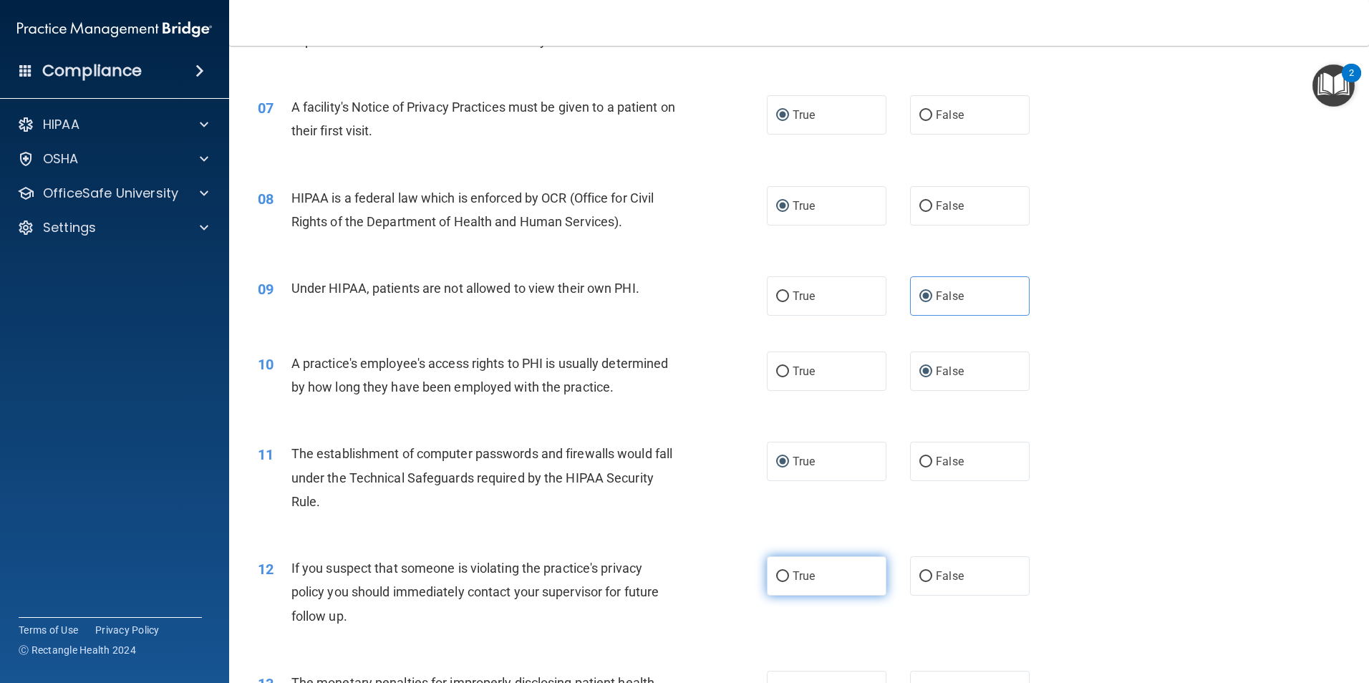
click at [778, 575] on input "True" at bounding box center [782, 576] width 13 height 11
radio input "true"
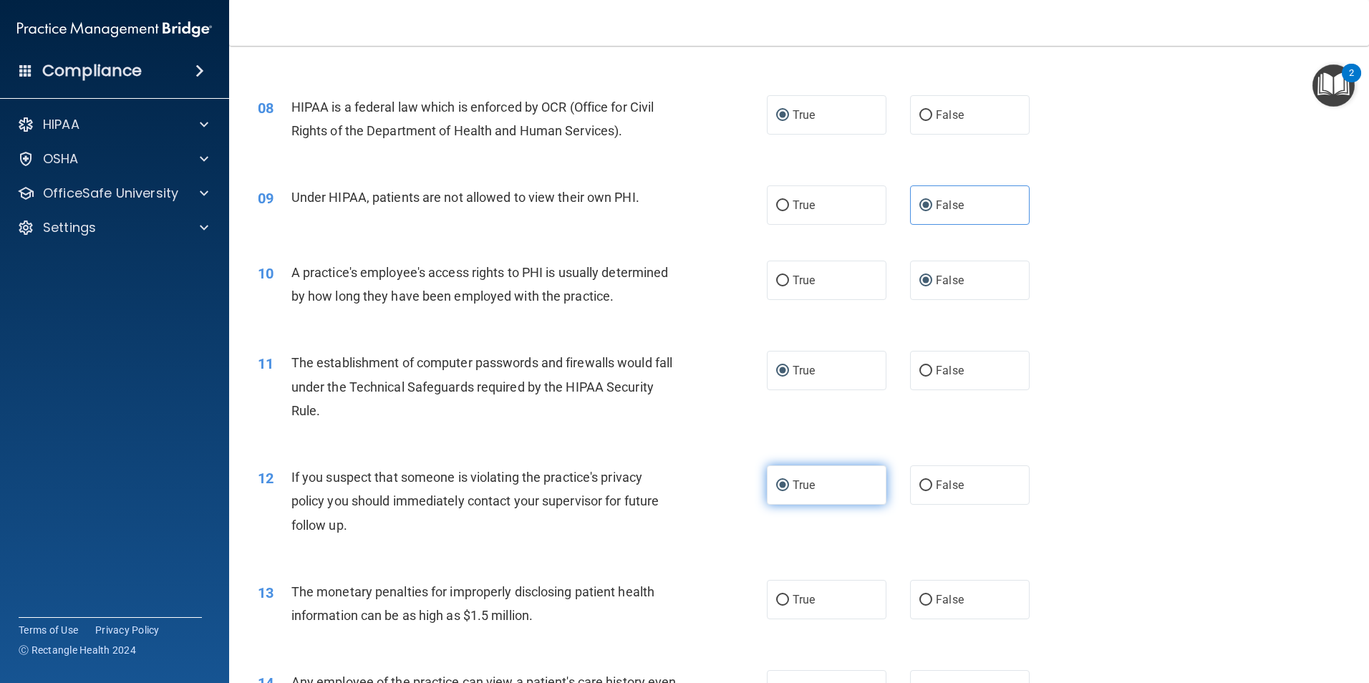
scroll to position [805, 0]
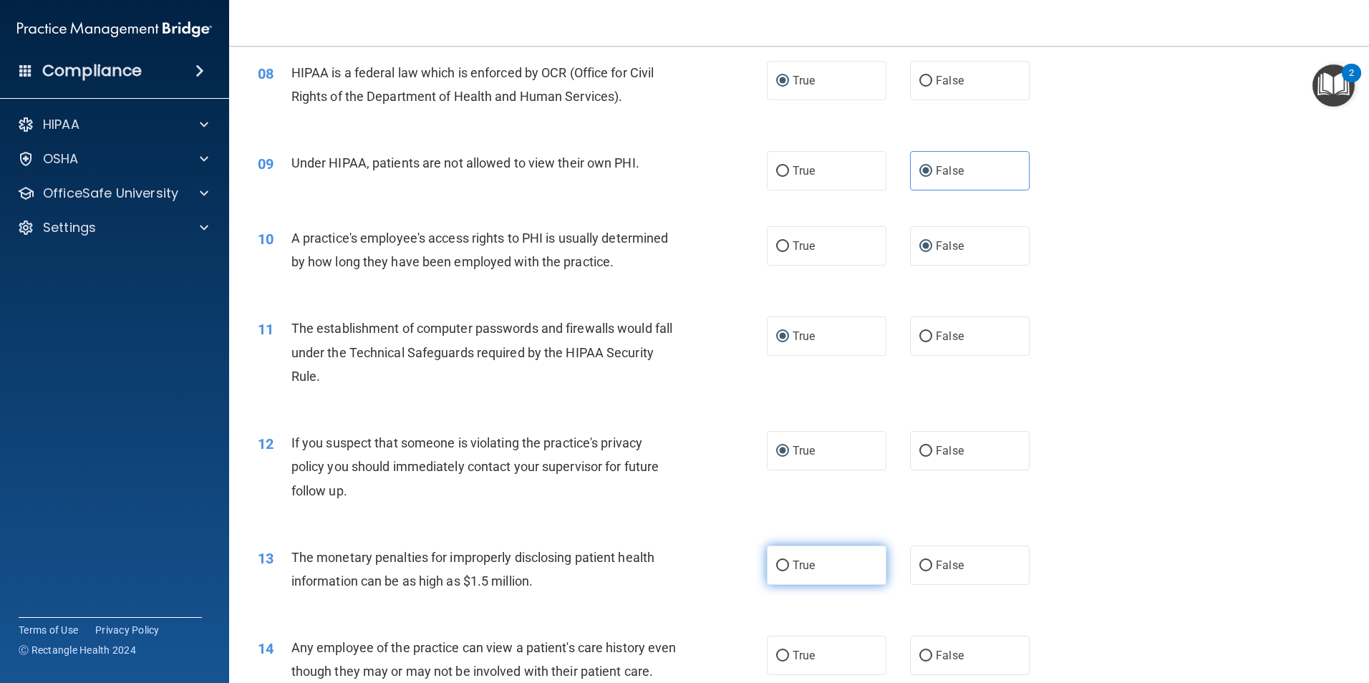
click at [780, 563] on input "True" at bounding box center [782, 566] width 13 height 11
radio input "true"
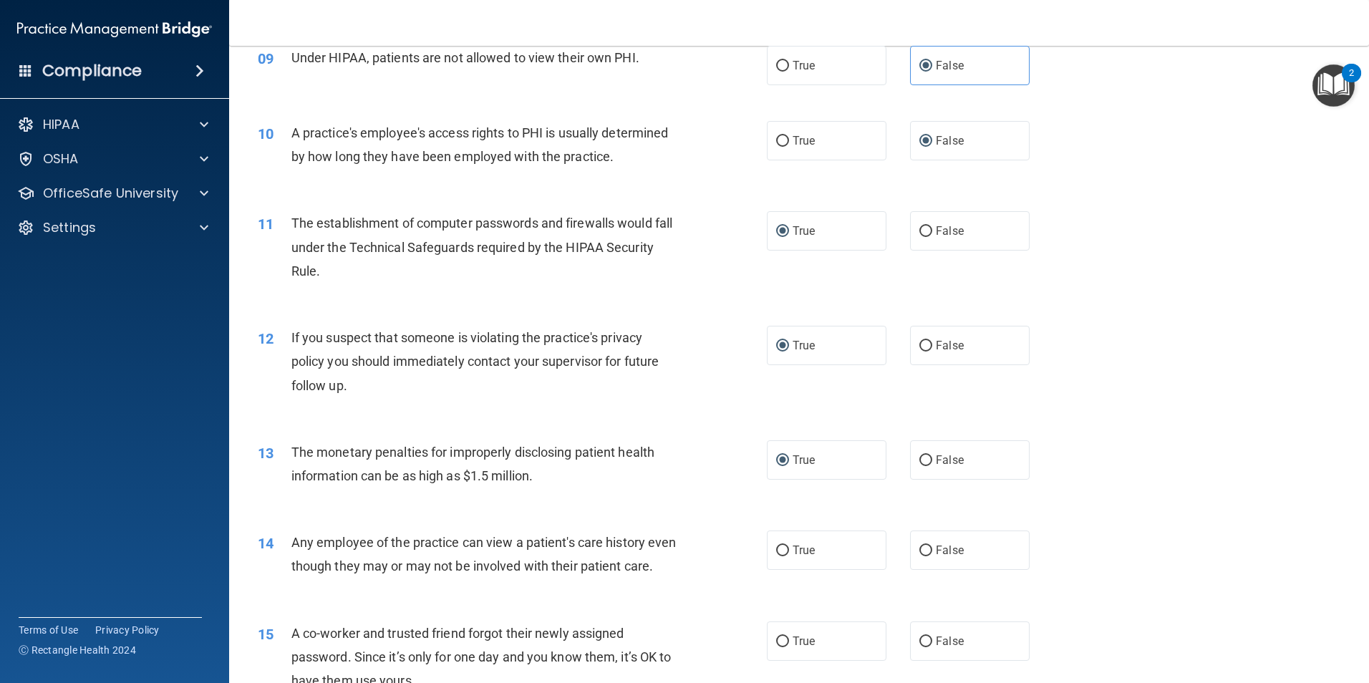
scroll to position [913, 0]
click at [919, 550] on input "False" at bounding box center [925, 548] width 13 height 11
radio input "true"
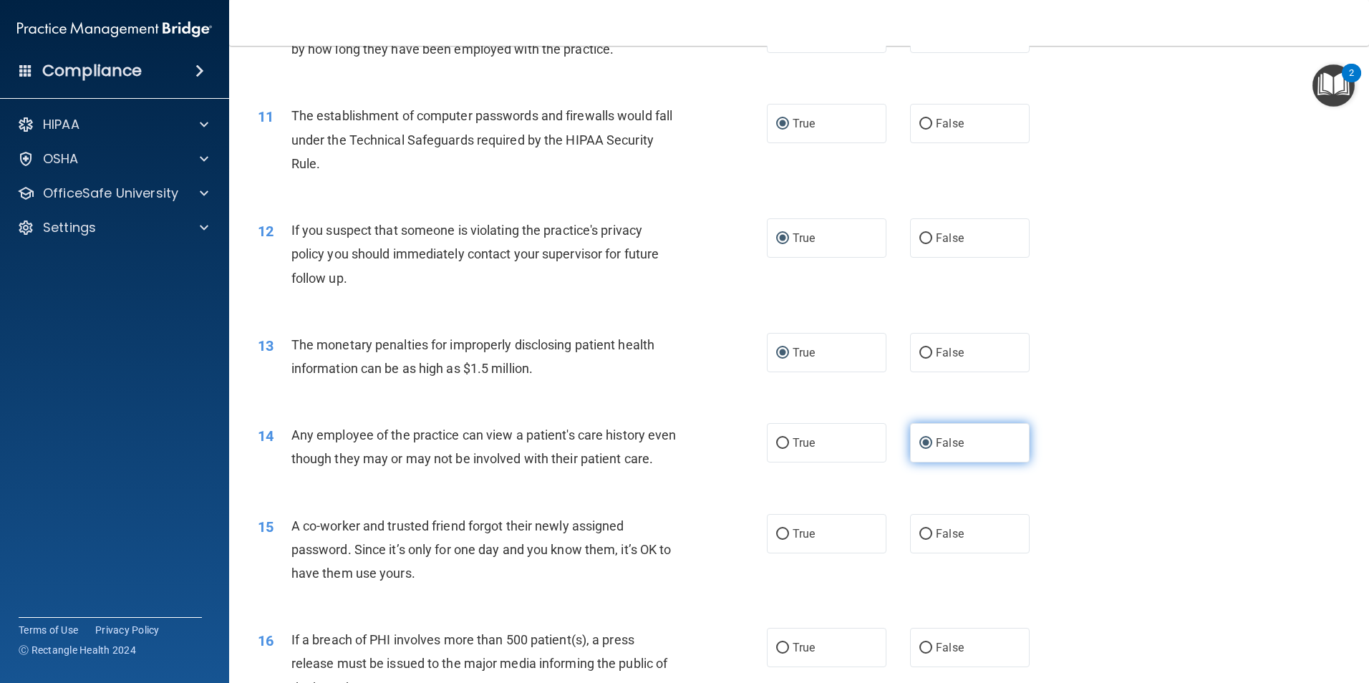
scroll to position [1020, 0]
click at [919, 538] on input "False" at bounding box center [925, 532] width 13 height 11
radio input "true"
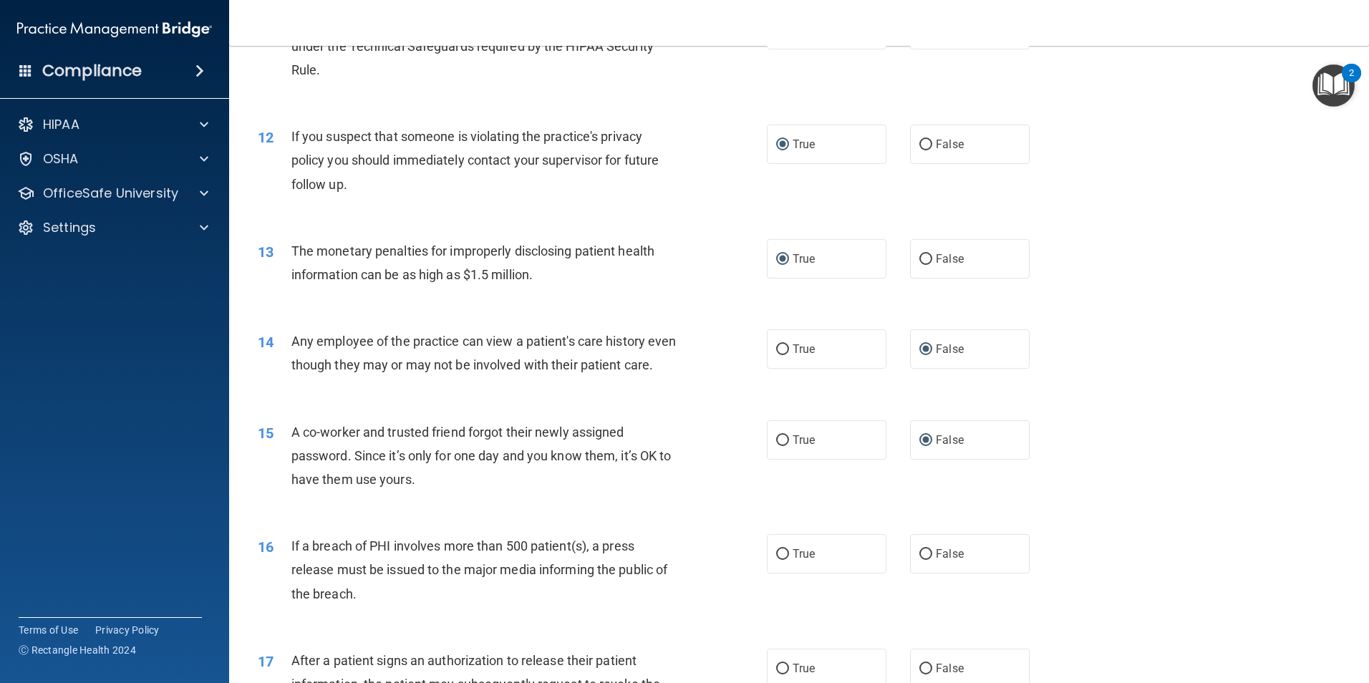
scroll to position [1127, 0]
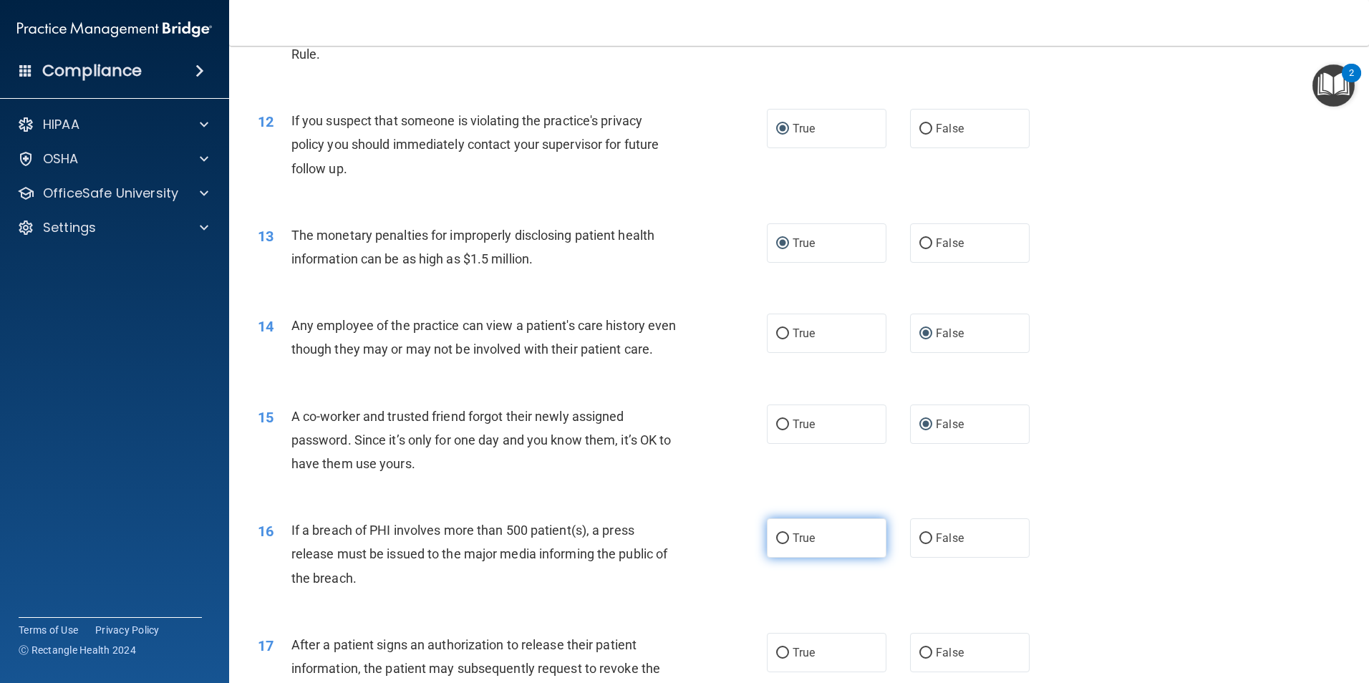
click at [798, 545] on span "True" at bounding box center [803, 538] width 22 height 14
click at [789, 544] on input "True" at bounding box center [782, 538] width 13 height 11
radio input "true"
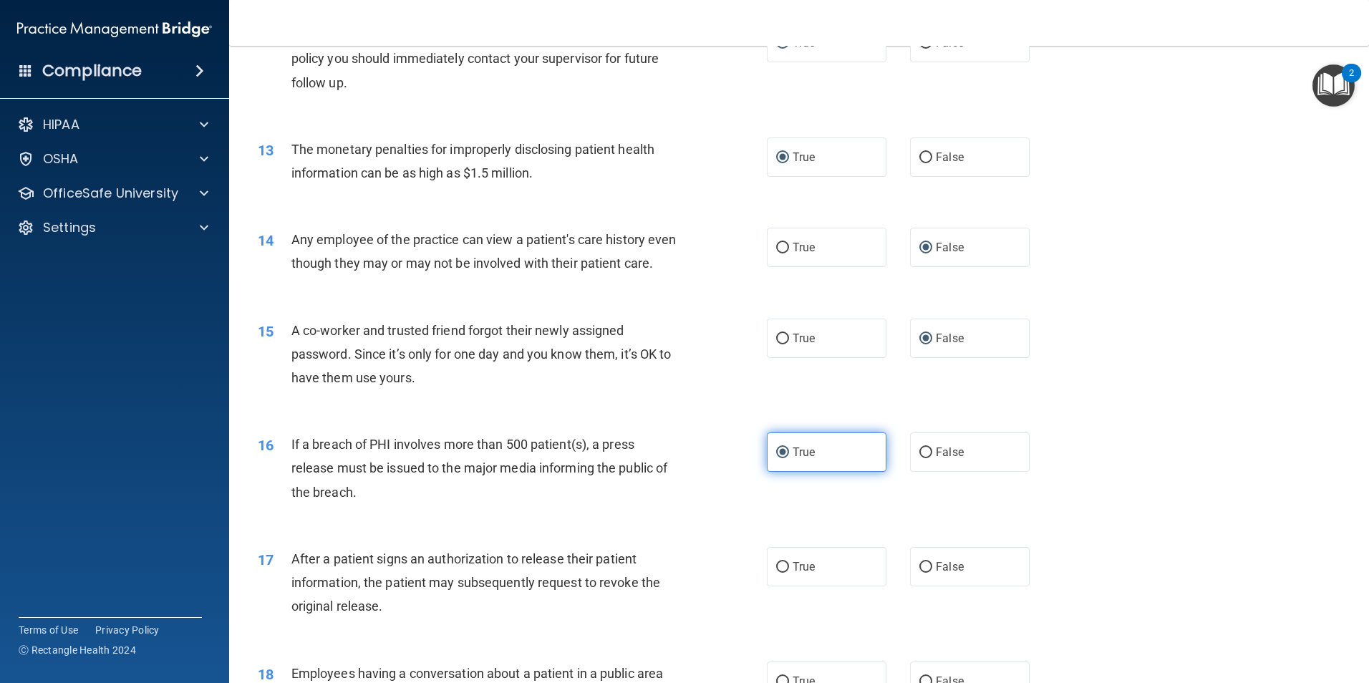
scroll to position [1217, 0]
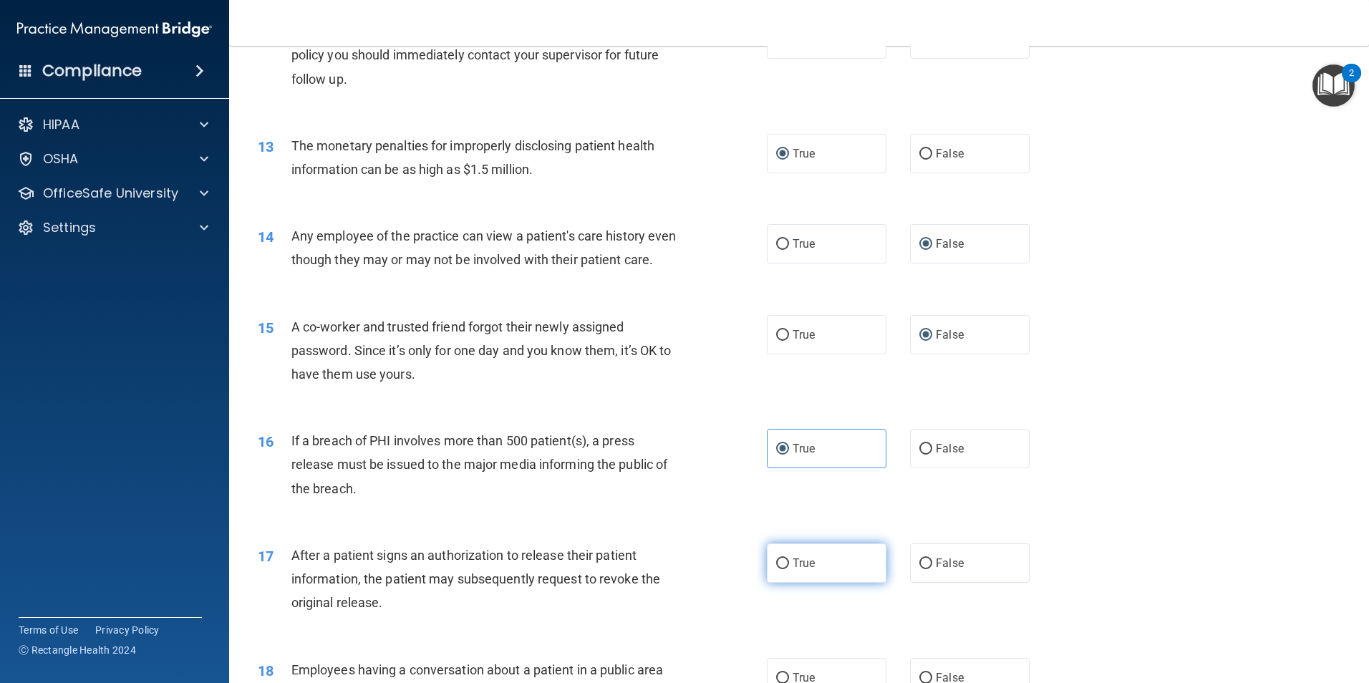
click at [794, 570] on span "True" at bounding box center [803, 563] width 22 height 14
click at [789, 569] on input "True" at bounding box center [782, 563] width 13 height 11
radio input "true"
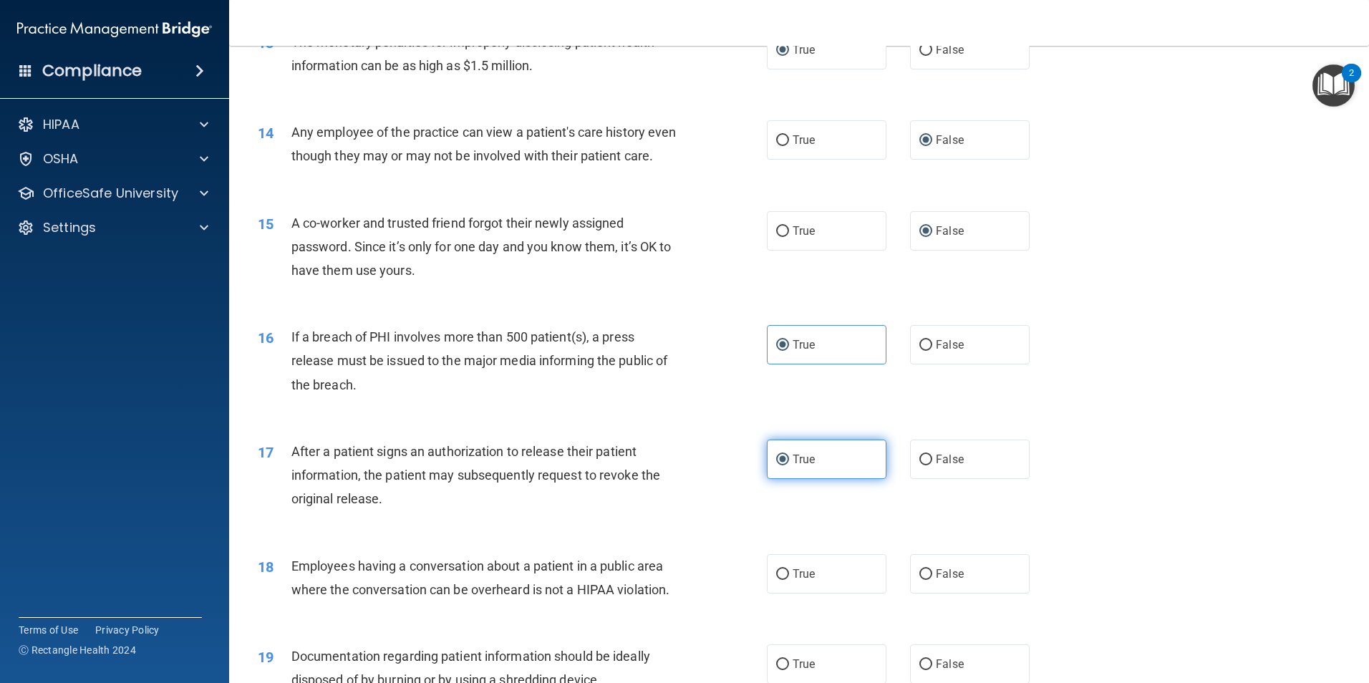
scroll to position [1324, 0]
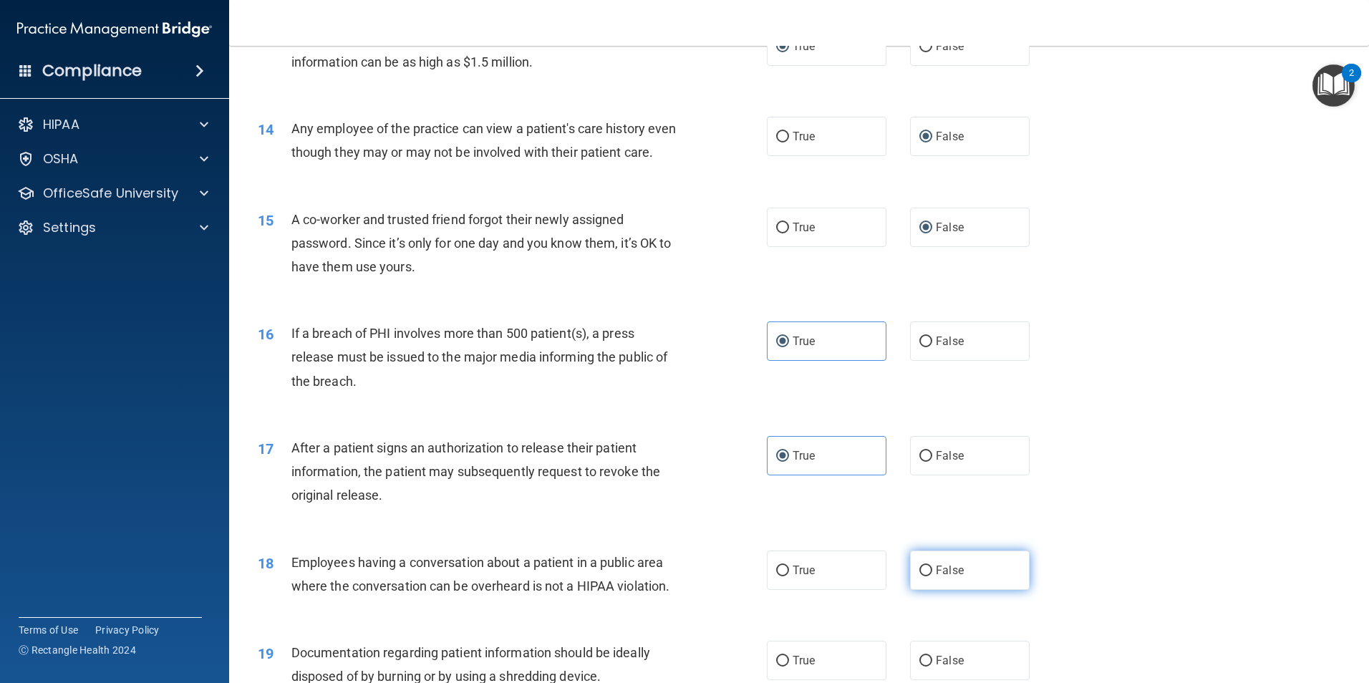
click at [938, 577] on span "False" at bounding box center [950, 570] width 28 height 14
click at [932, 576] on input "False" at bounding box center [925, 571] width 13 height 11
radio input "true"
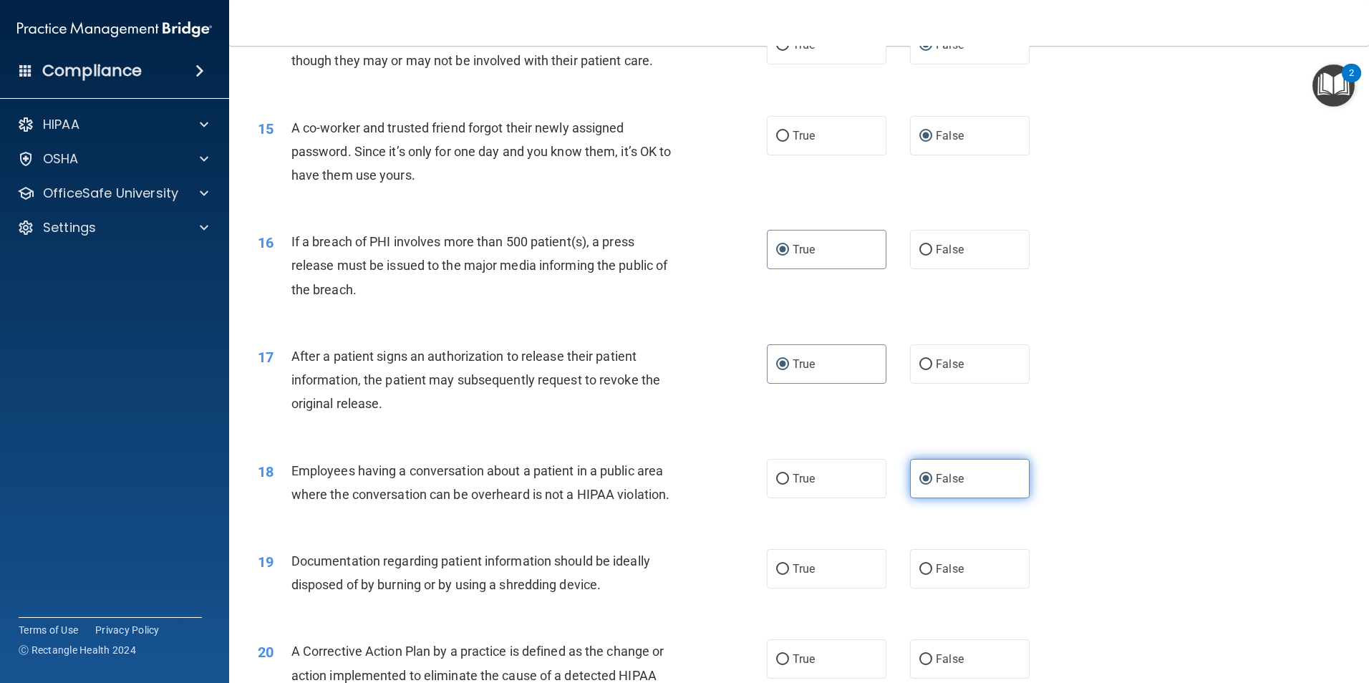
scroll to position [1432, 0]
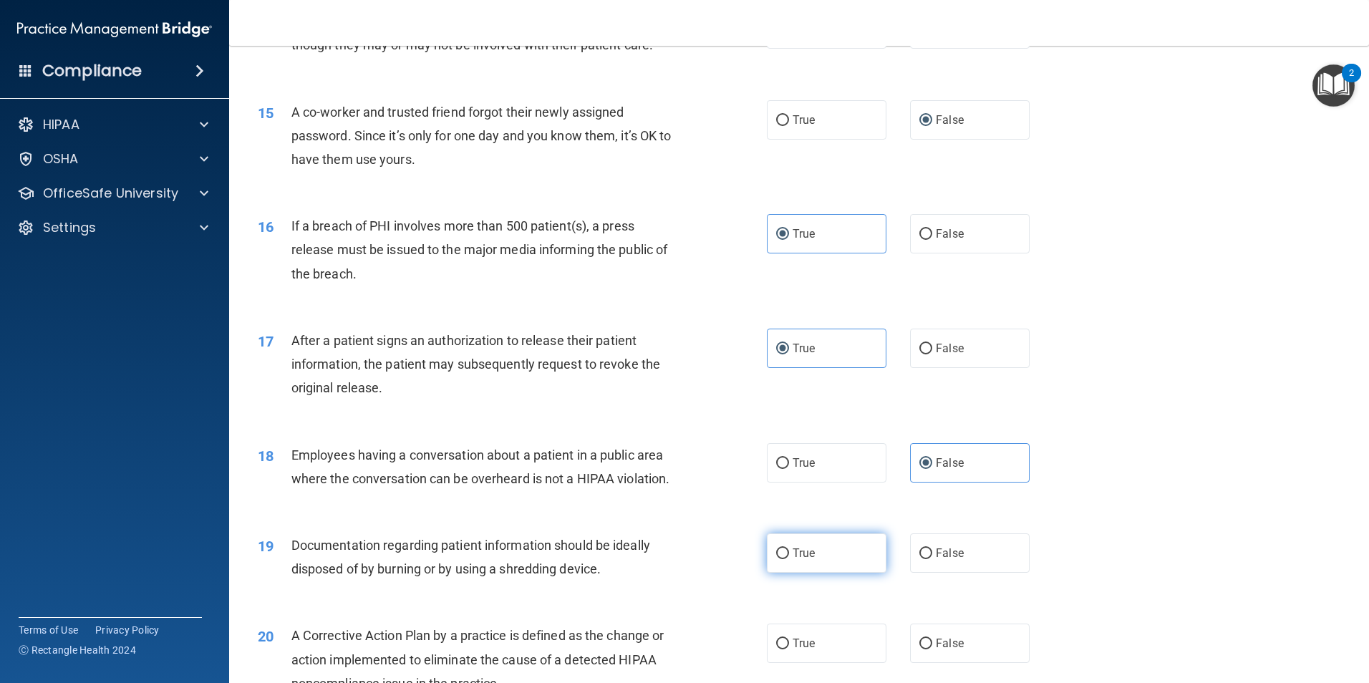
click at [810, 560] on span "True" at bounding box center [803, 553] width 22 height 14
click at [789, 559] on input "True" at bounding box center [782, 553] width 13 height 11
radio input "true"
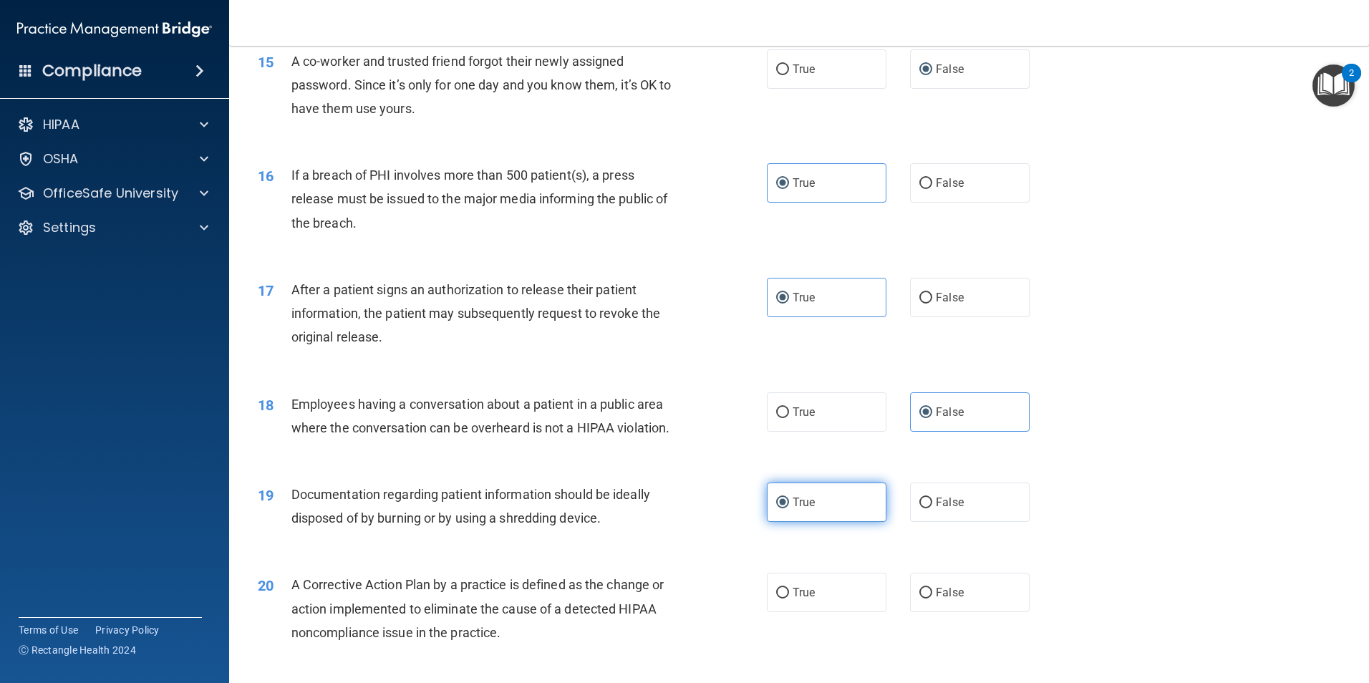
scroll to position [1521, 0]
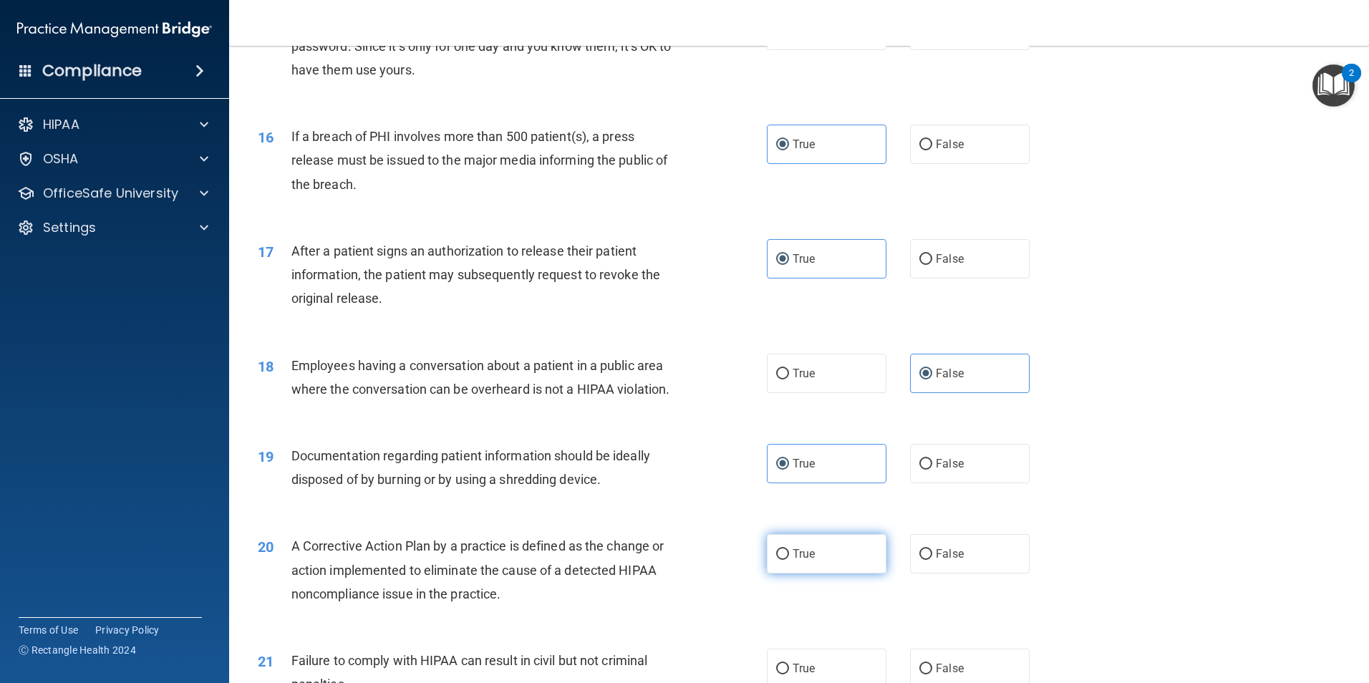
click at [807, 561] on span "True" at bounding box center [803, 554] width 22 height 14
click at [789, 560] on input "True" at bounding box center [782, 554] width 13 height 11
radio input "true"
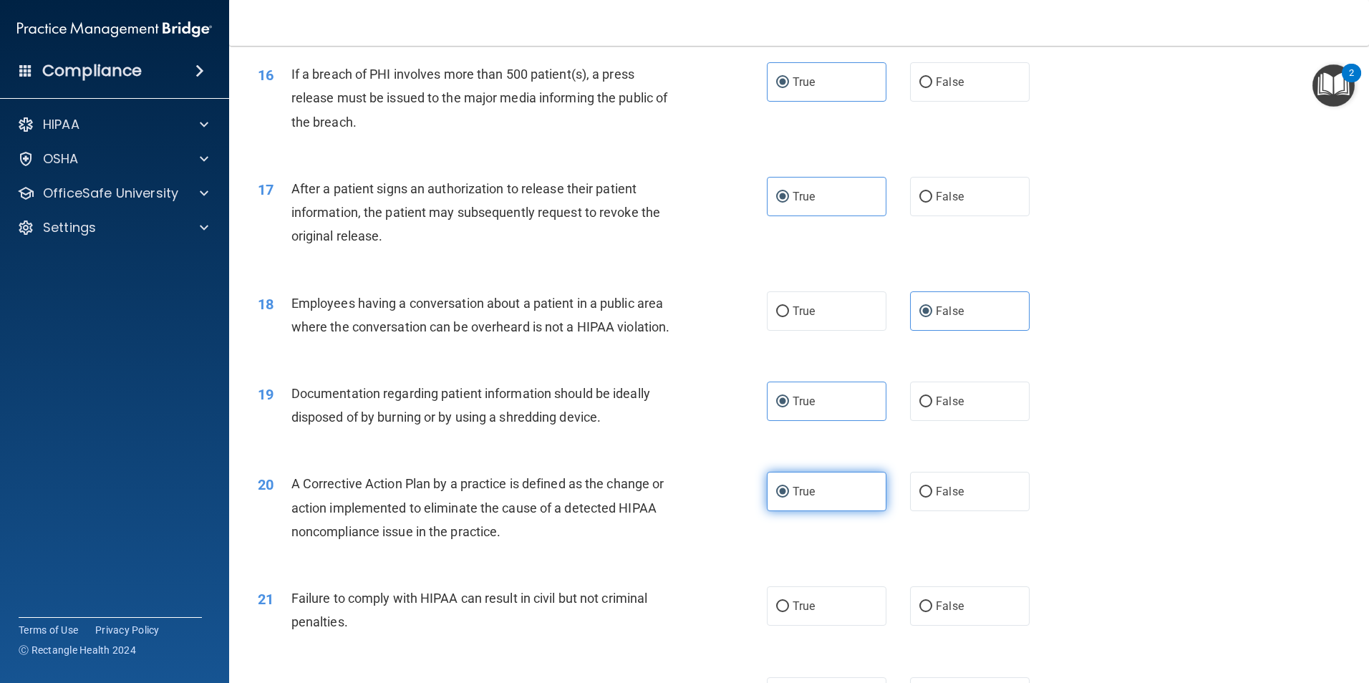
scroll to position [1629, 0]
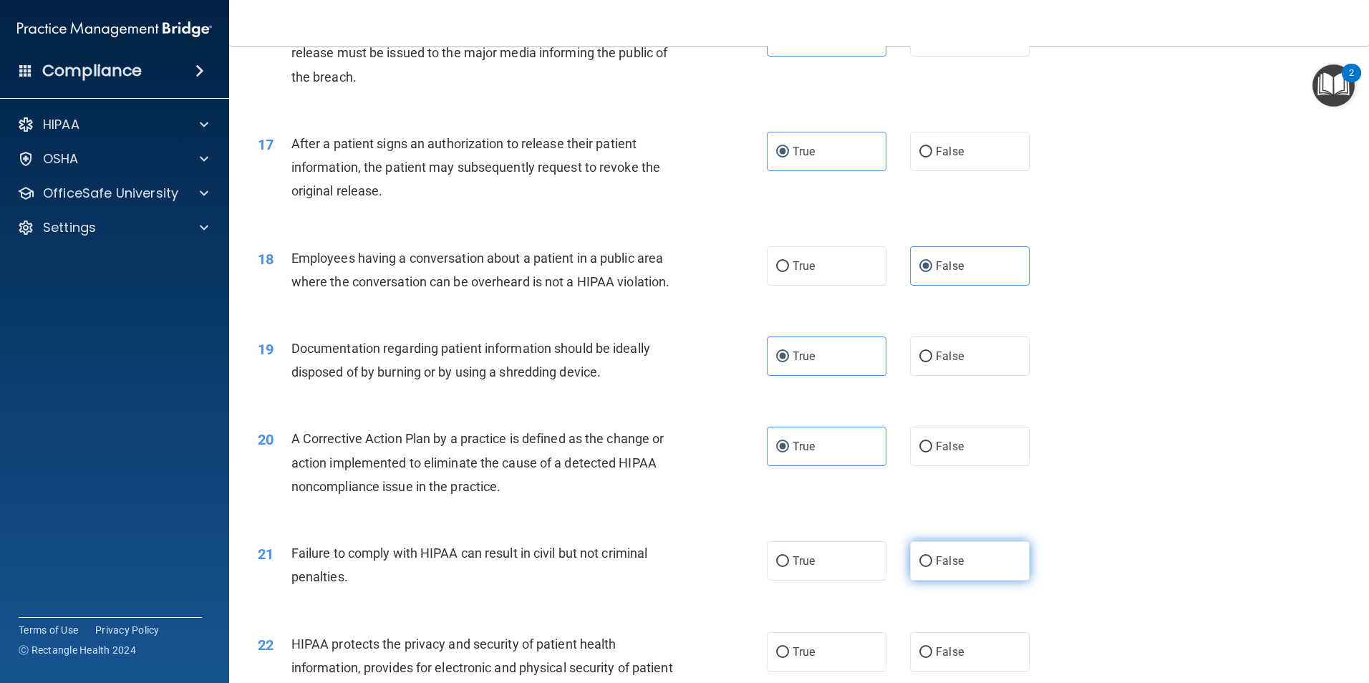
click at [921, 567] on input "False" at bounding box center [925, 561] width 13 height 11
radio input "true"
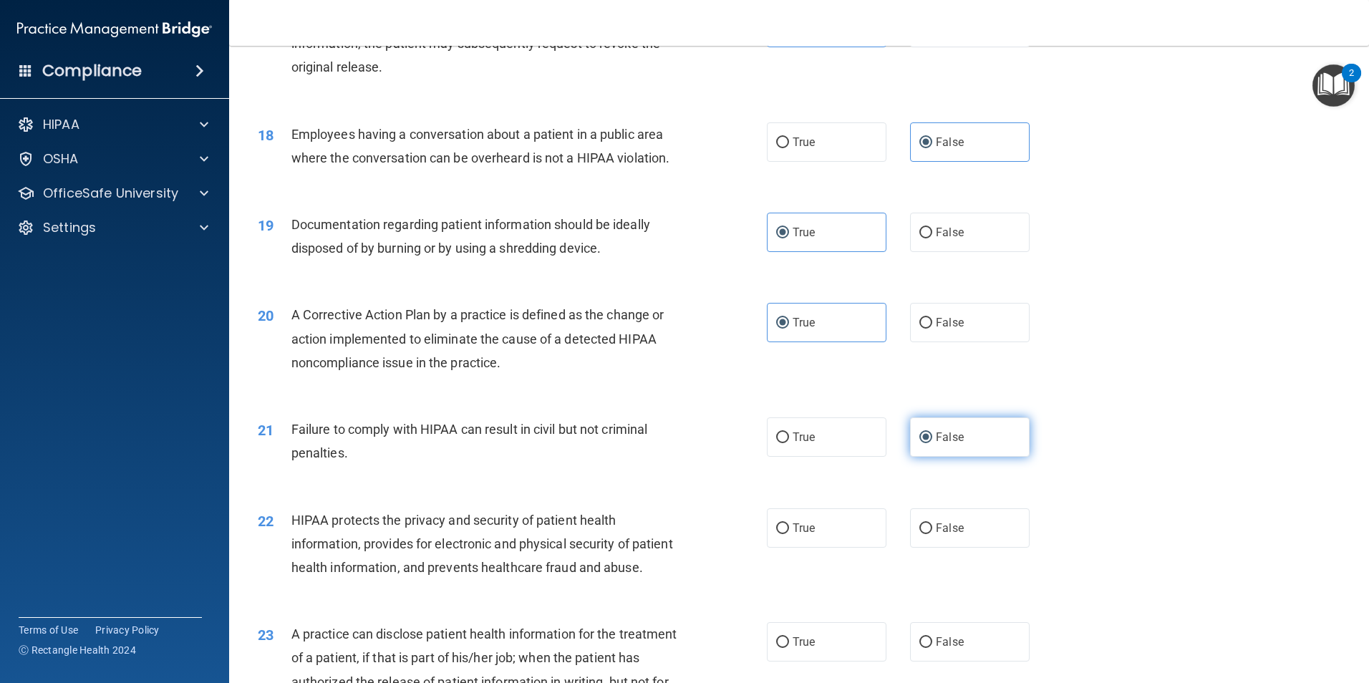
scroll to position [1754, 0]
click at [797, 533] on span "True" at bounding box center [803, 527] width 22 height 14
click at [789, 533] on input "True" at bounding box center [782, 527] width 13 height 11
radio input "true"
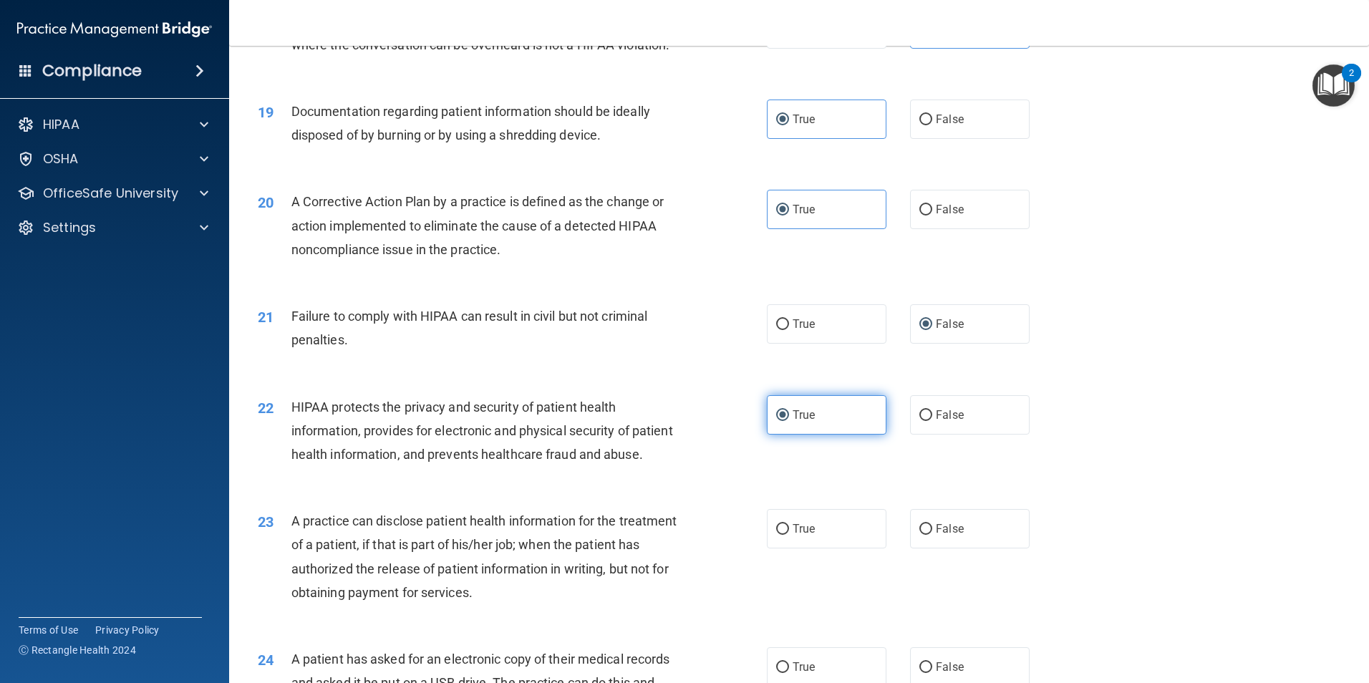
scroll to position [1879, 0]
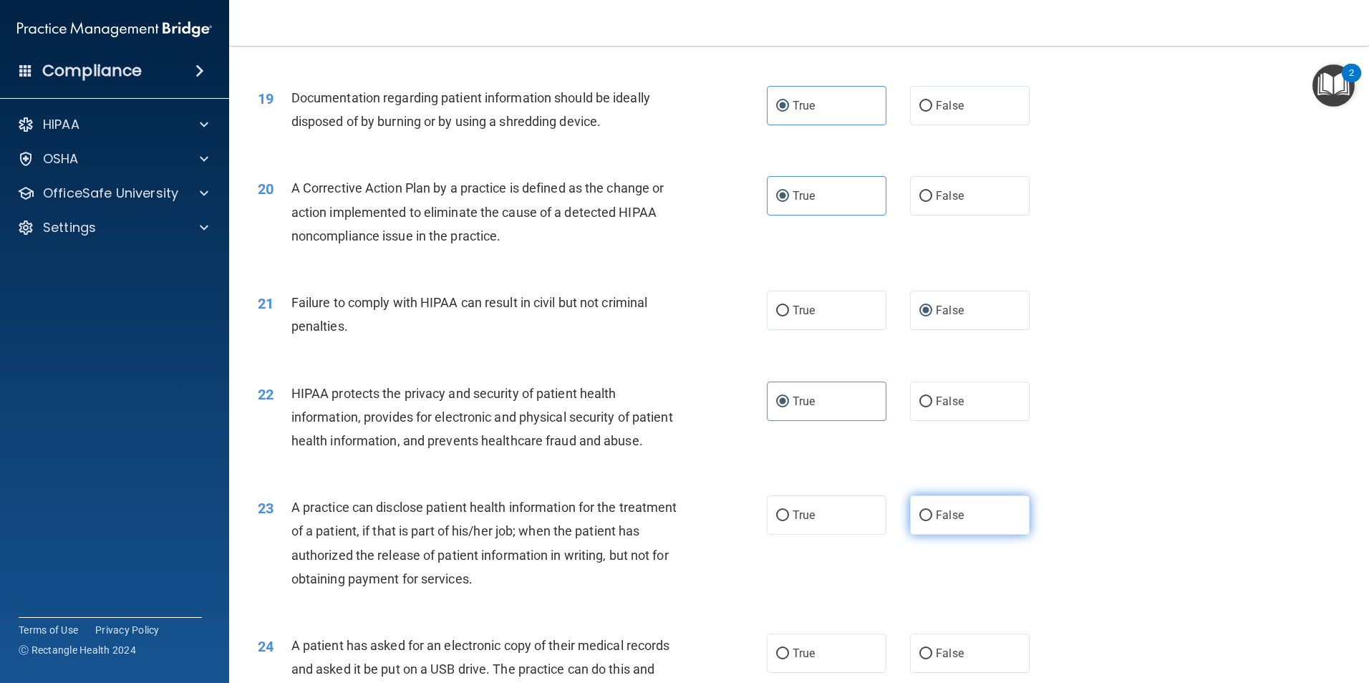
click at [936, 522] on span "False" at bounding box center [950, 515] width 28 height 14
click at [932, 521] on input "False" at bounding box center [925, 515] width 13 height 11
radio input "true"
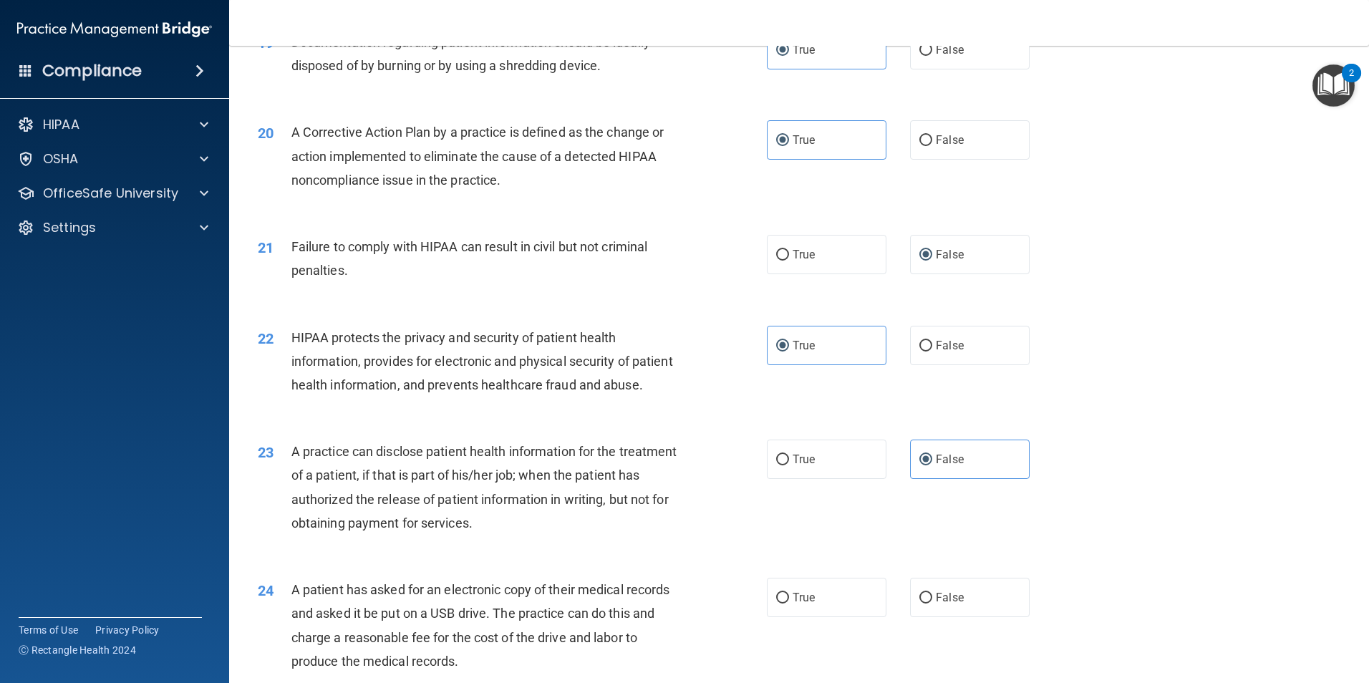
scroll to position [1986, 0]
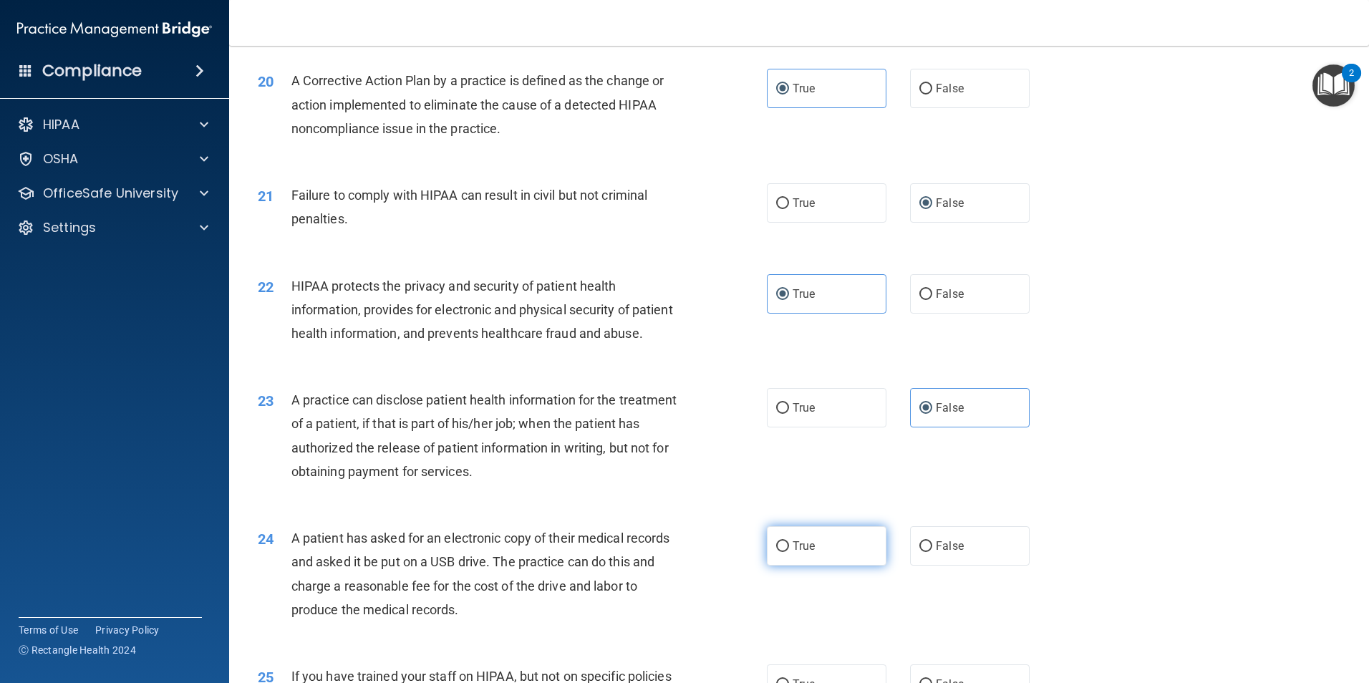
click at [808, 553] on span "True" at bounding box center [803, 546] width 22 height 14
click at [789, 552] on input "True" at bounding box center [782, 546] width 13 height 11
radio input "true"
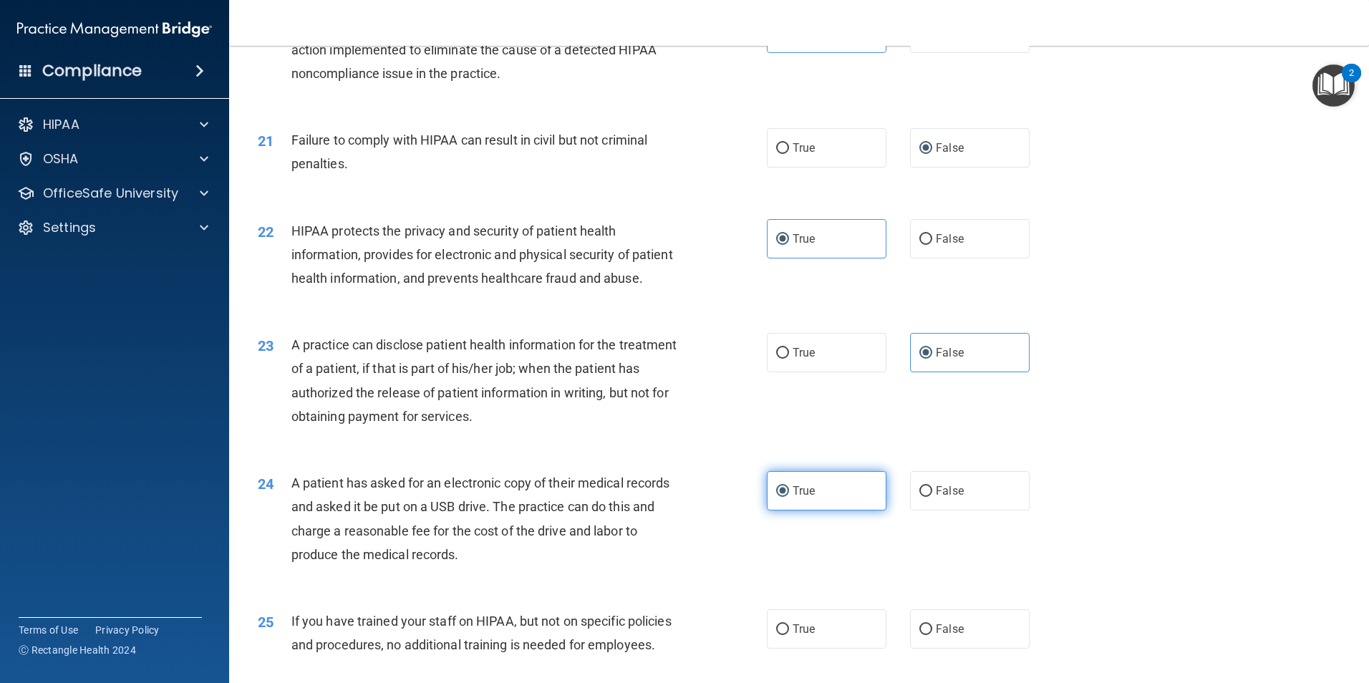
scroll to position [2094, 0]
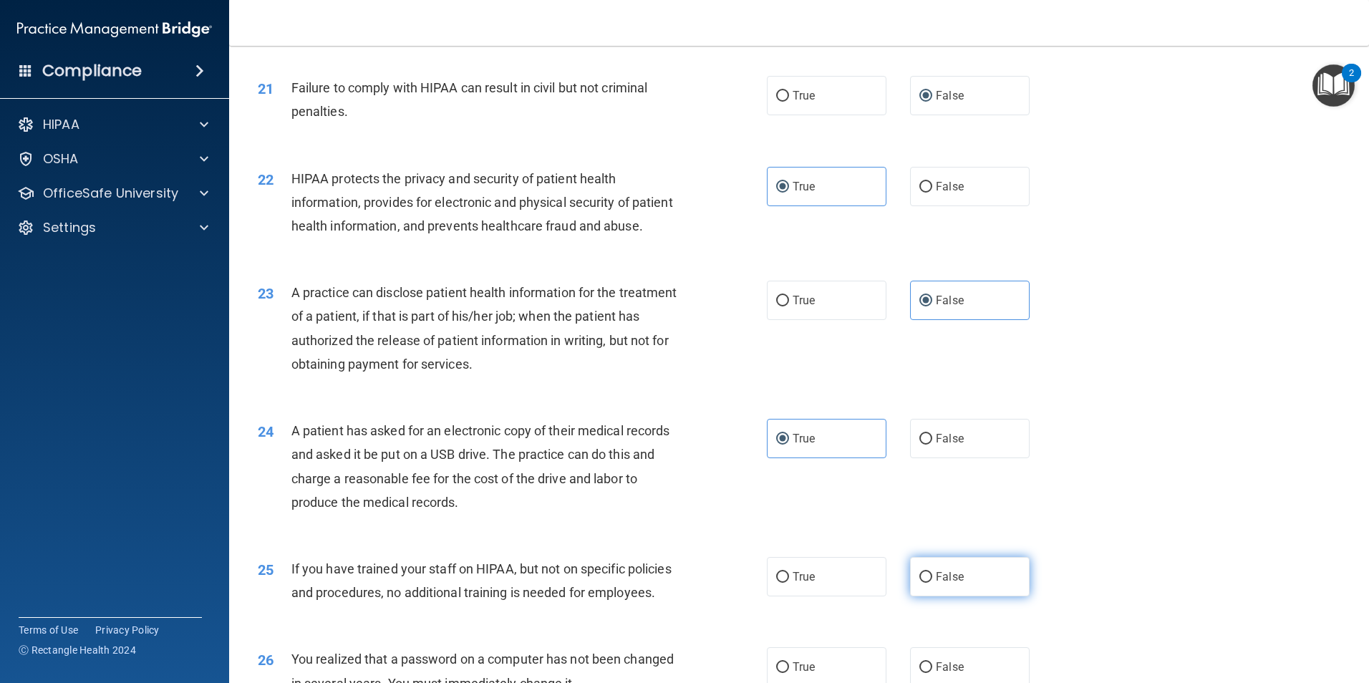
click at [943, 583] on span "False" at bounding box center [950, 577] width 28 height 14
click at [932, 583] on input "False" at bounding box center [925, 577] width 13 height 11
radio input "true"
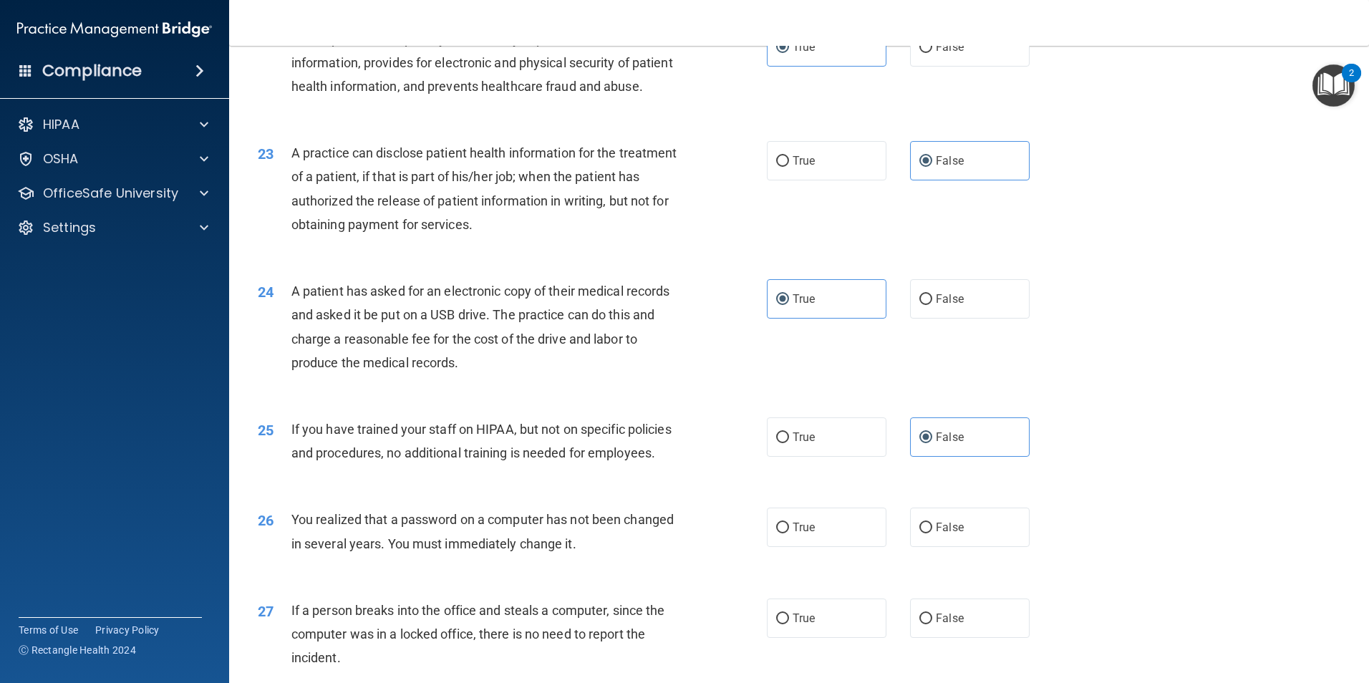
scroll to position [2237, 0]
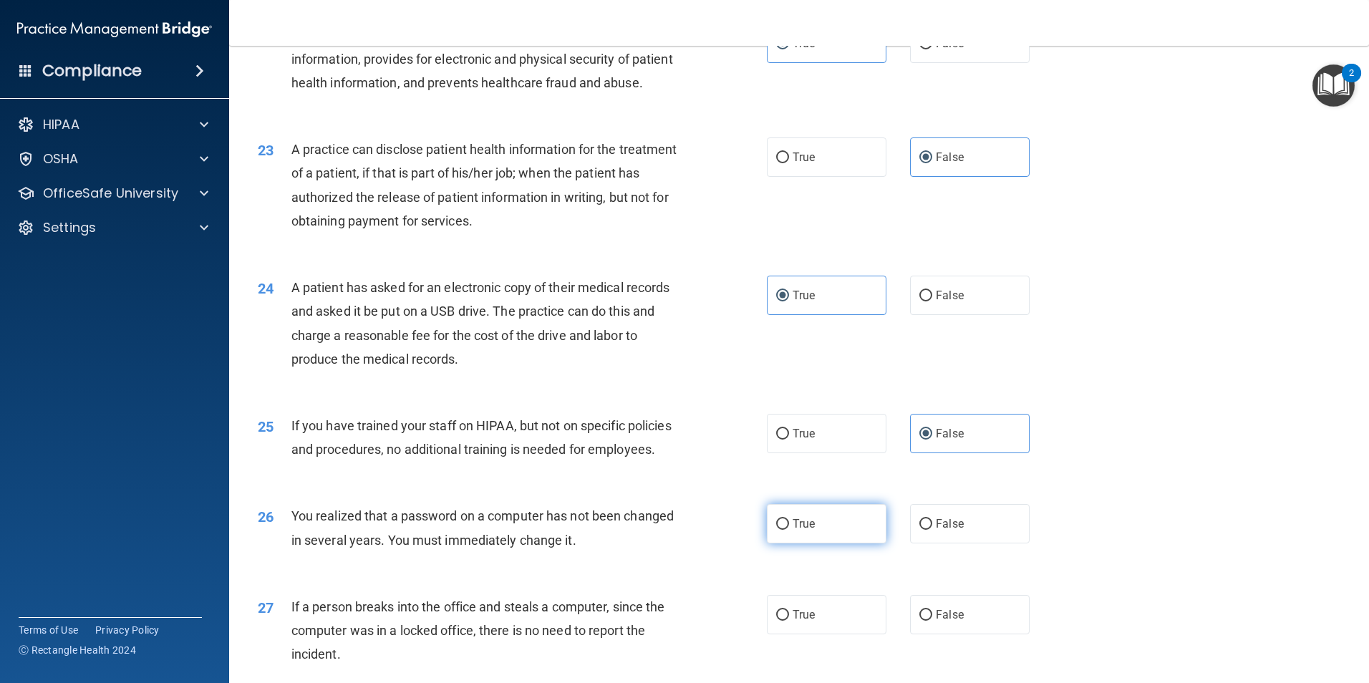
click at [833, 543] on label "True" at bounding box center [827, 523] width 120 height 39
click at [789, 530] on input "True" at bounding box center [782, 524] width 13 height 11
radio input "true"
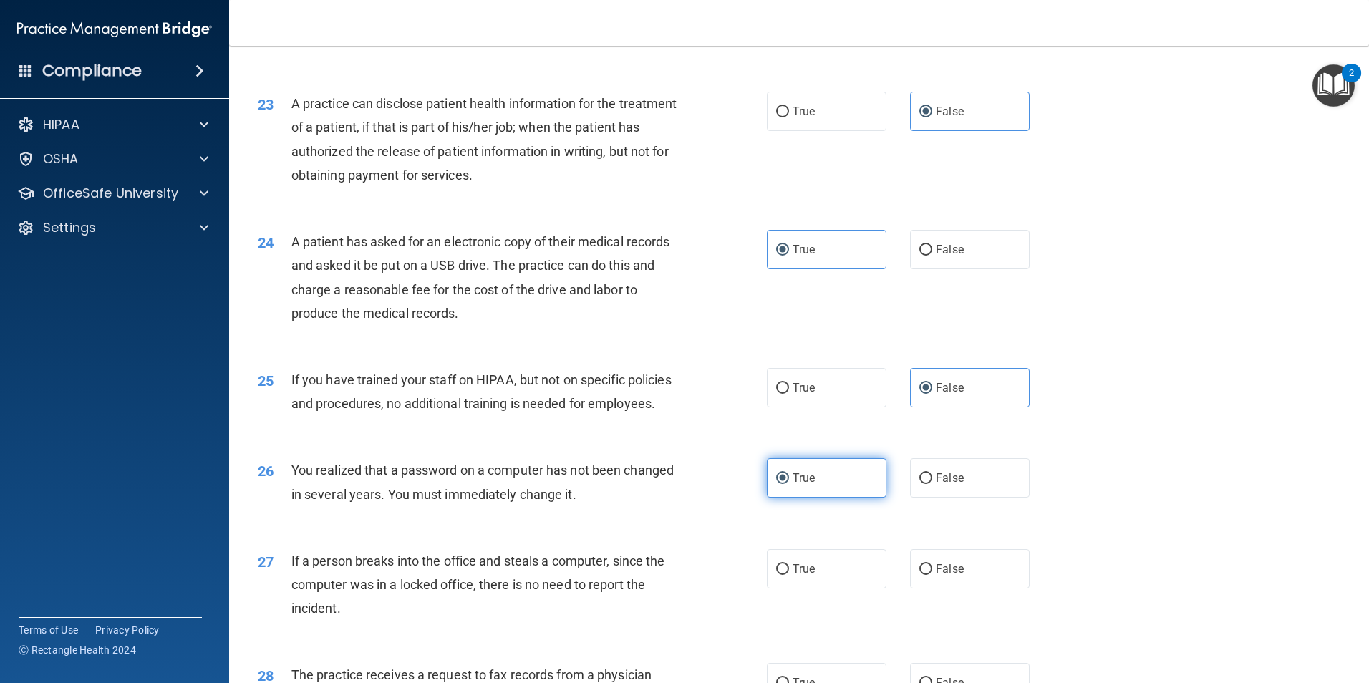
scroll to position [2326, 0]
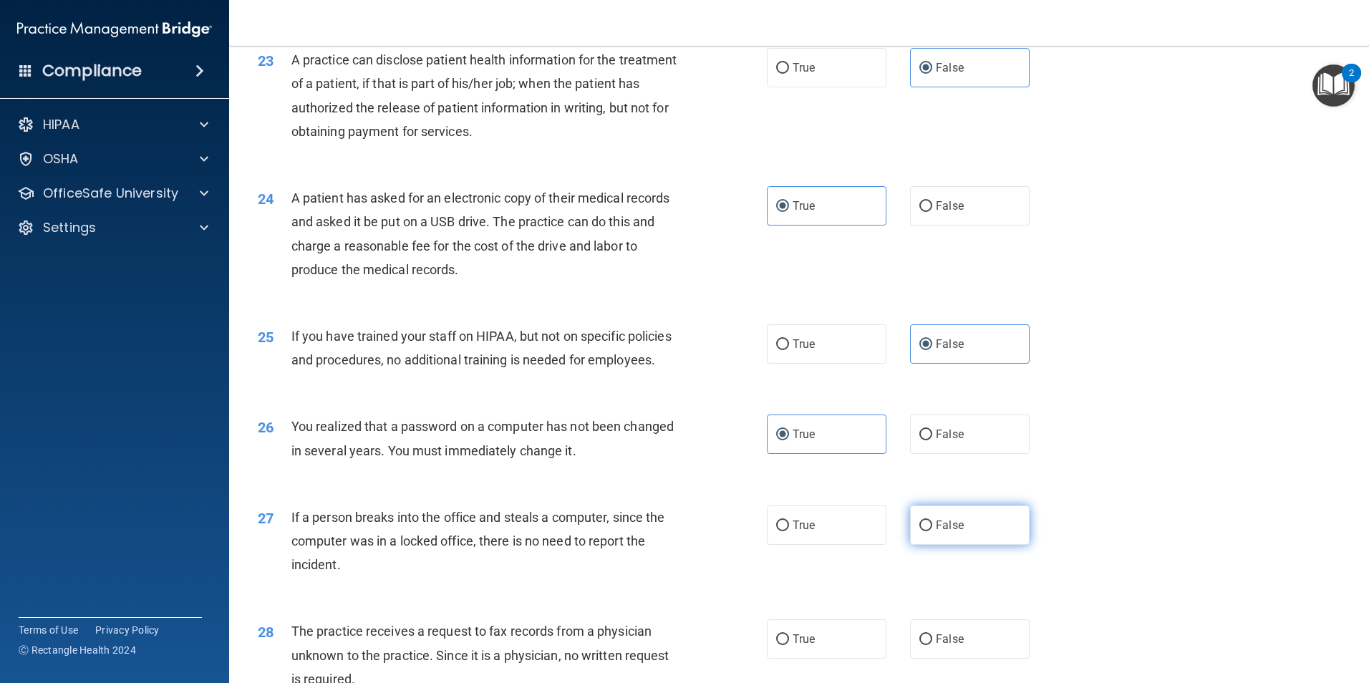
click at [936, 532] on span "False" at bounding box center [950, 525] width 28 height 14
click at [932, 531] on input "False" at bounding box center [925, 525] width 13 height 11
radio input "true"
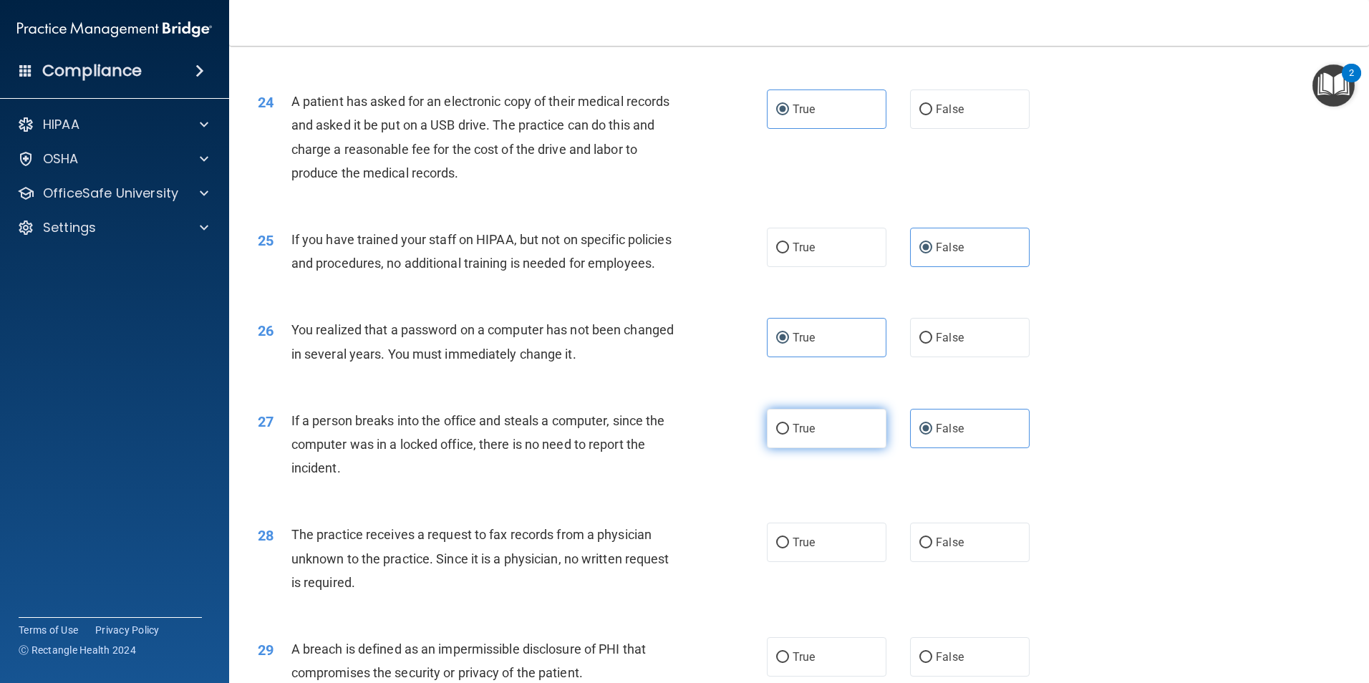
scroll to position [2434, 0]
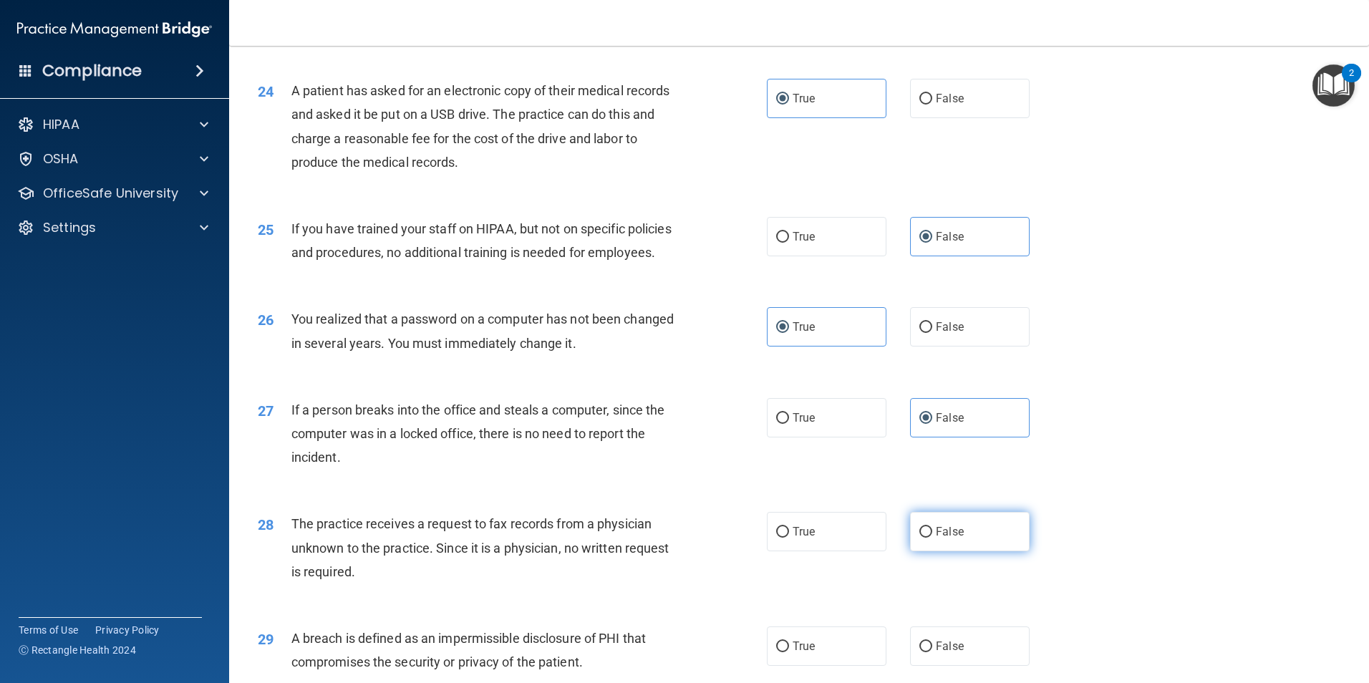
click at [943, 538] on span "False" at bounding box center [950, 532] width 28 height 14
click at [932, 538] on input "False" at bounding box center [925, 532] width 13 height 11
radio input "true"
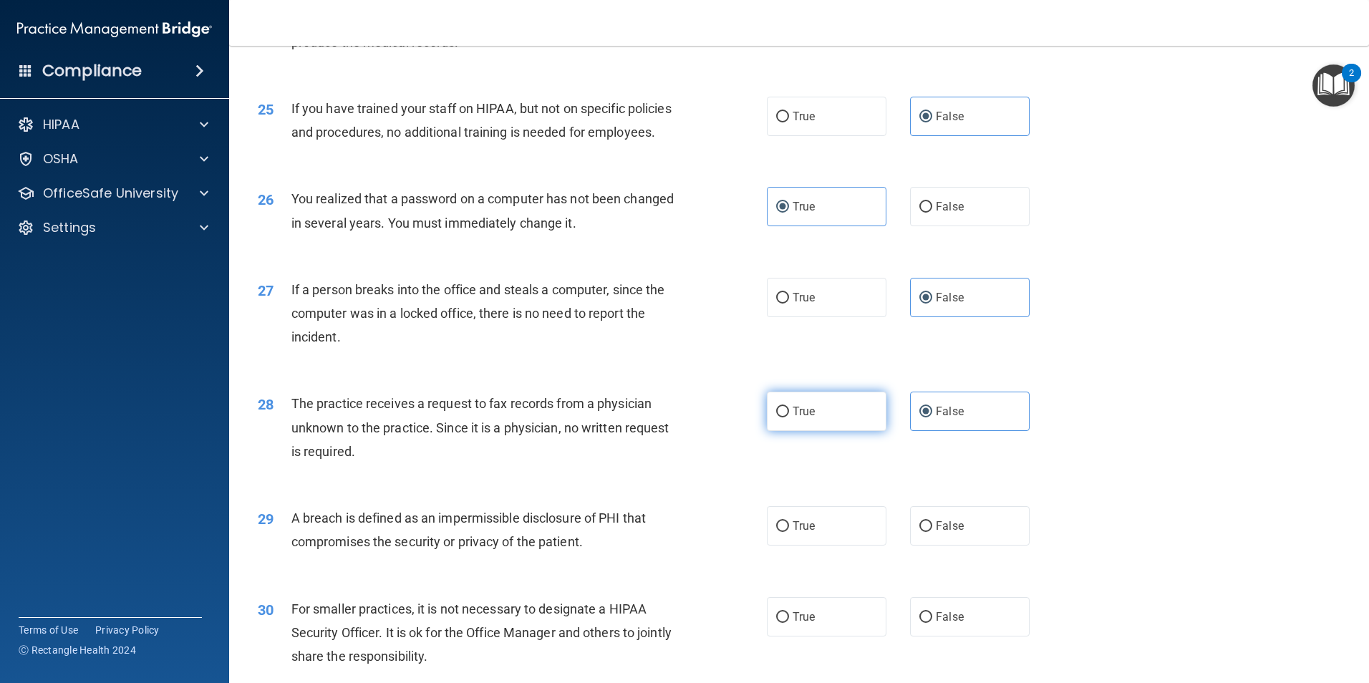
scroll to position [2559, 0]
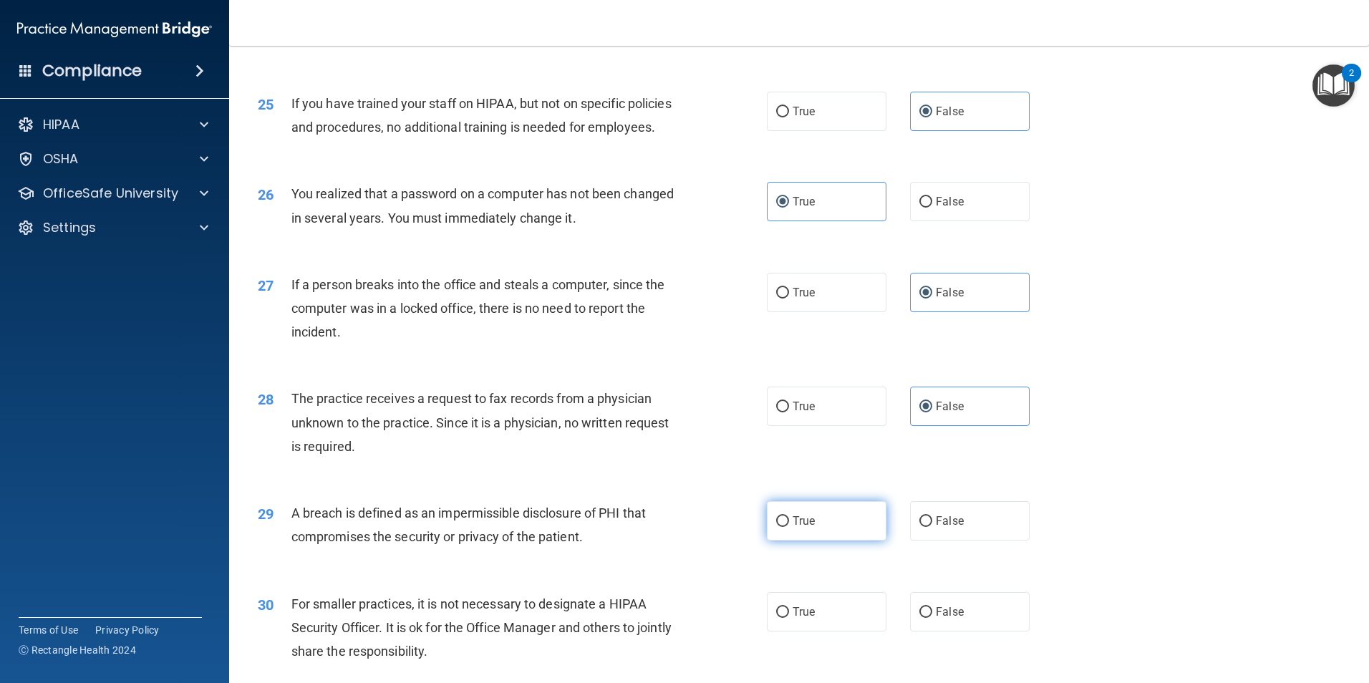
click at [795, 540] on label "True" at bounding box center [827, 520] width 120 height 39
click at [789, 527] on input "True" at bounding box center [782, 521] width 13 height 11
radio input "true"
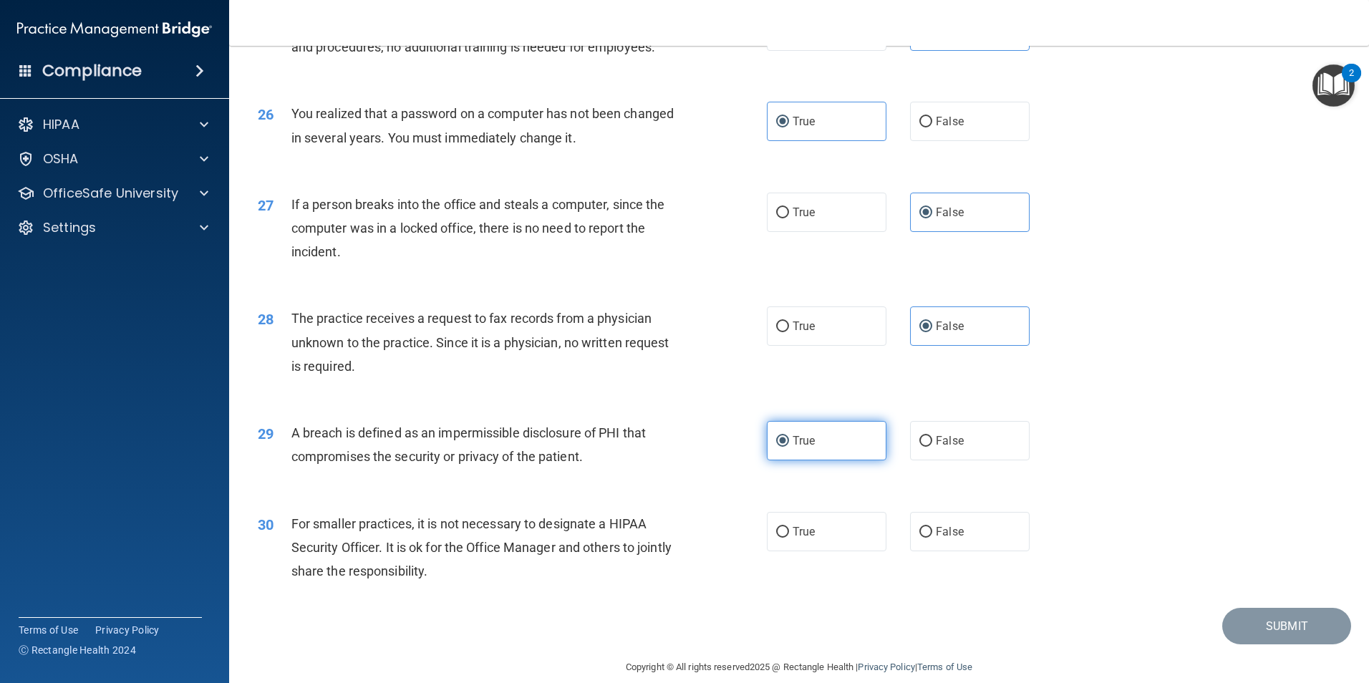
scroll to position [2667, 0]
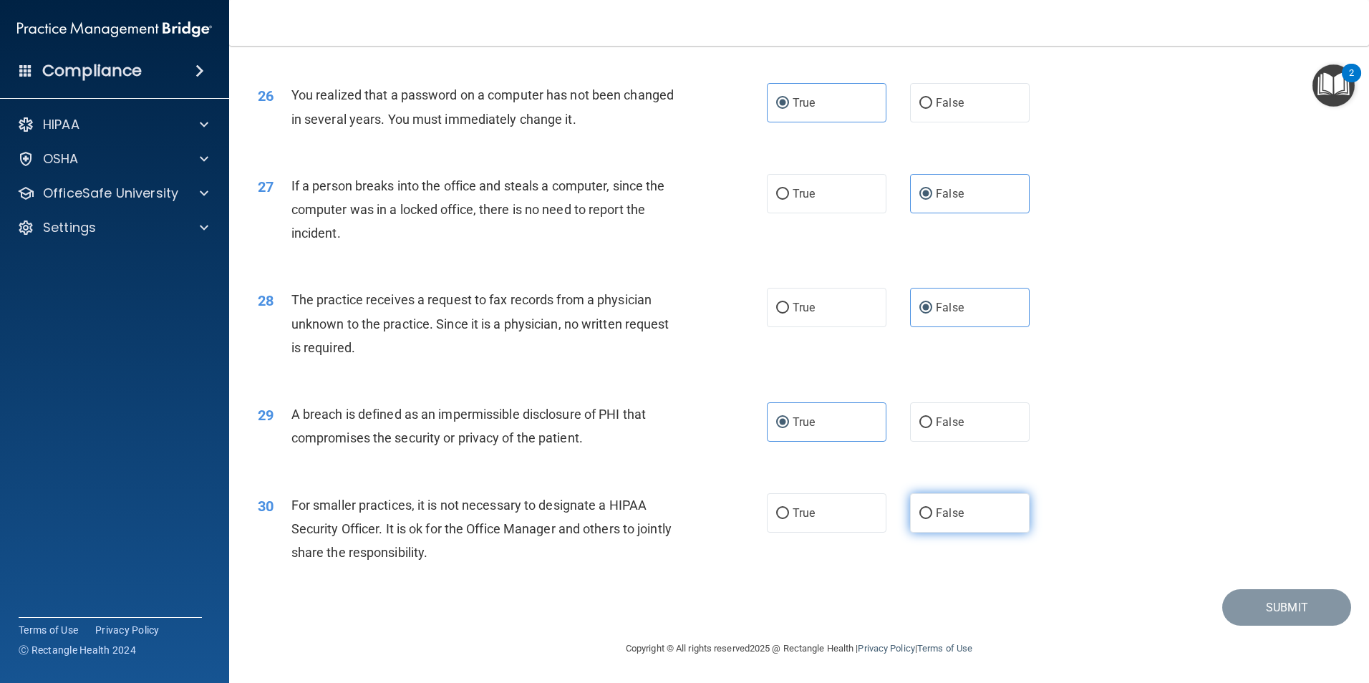
click at [926, 533] on label "False" at bounding box center [970, 512] width 120 height 39
click at [926, 519] on input "False" at bounding box center [925, 513] width 13 height 11
radio input "true"
click at [1255, 626] on button "Submit" at bounding box center [1286, 607] width 129 height 37
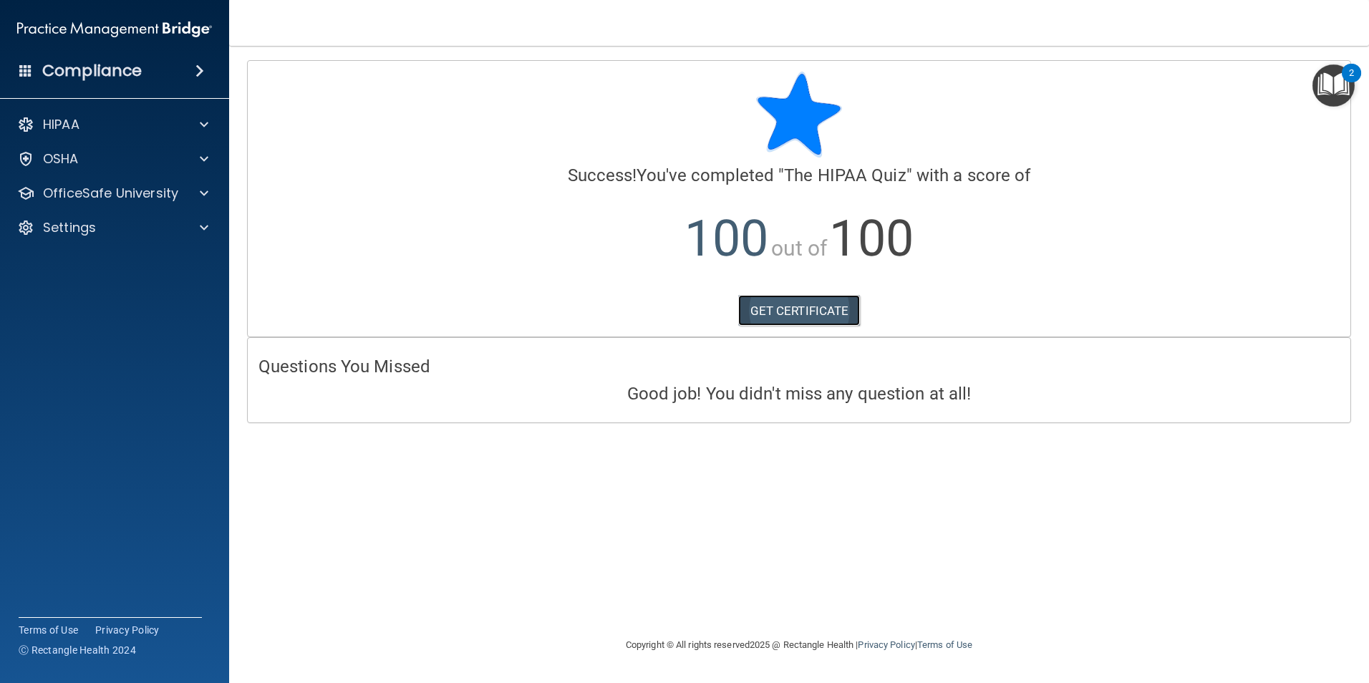
click at [815, 312] on link "GET CERTIFICATE" at bounding box center [799, 310] width 122 height 31
click at [195, 197] on div at bounding box center [202, 193] width 36 height 17
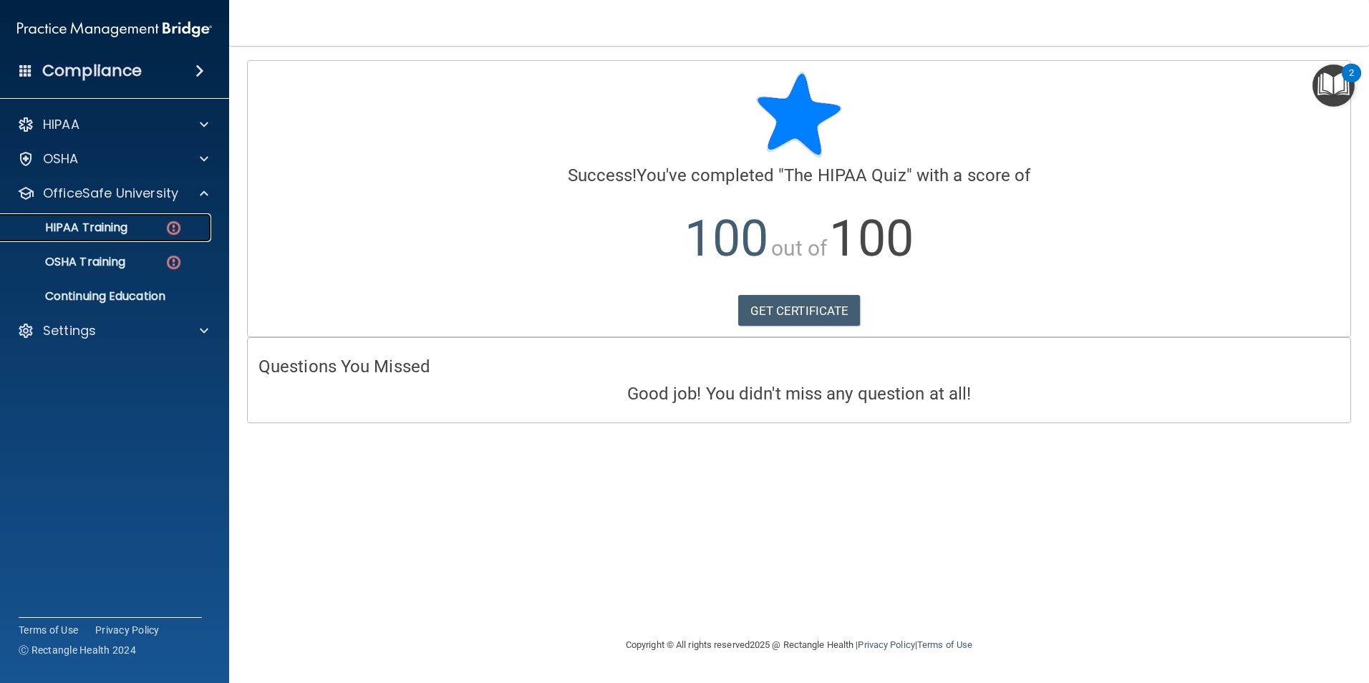
click at [117, 228] on p "HIPAA Training" at bounding box center [68, 227] width 118 height 14
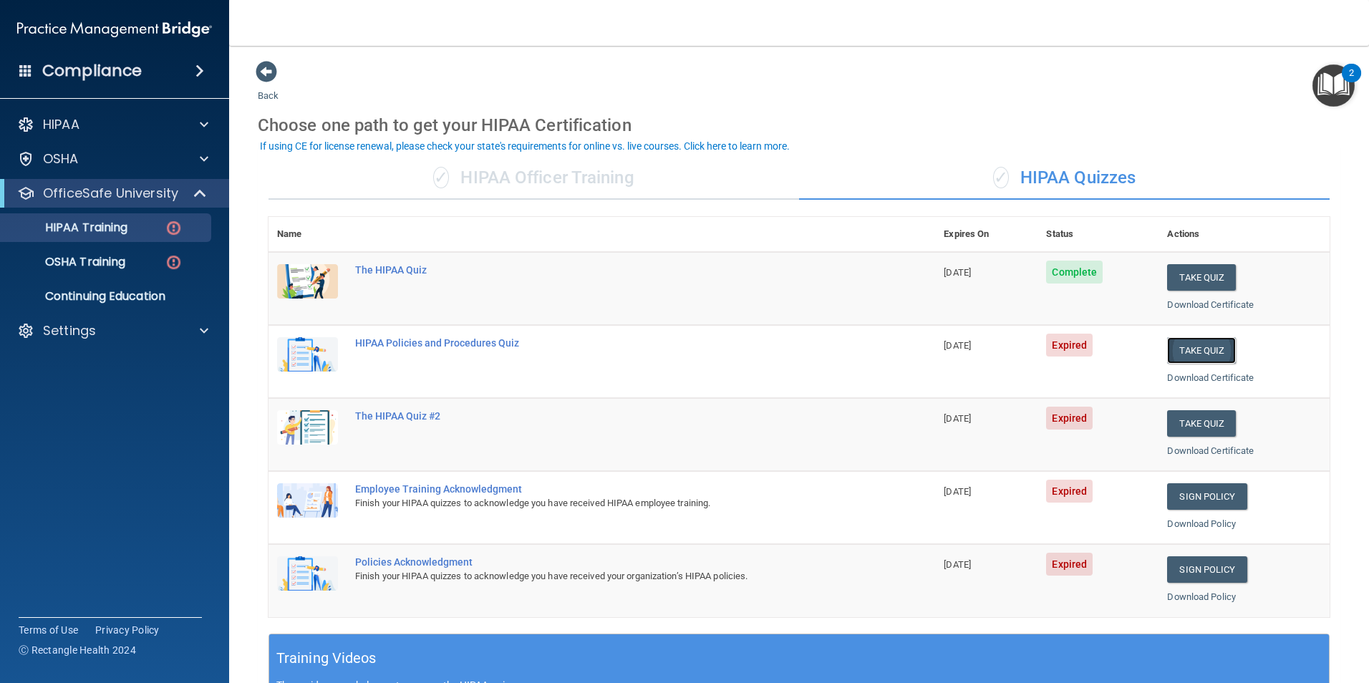
click at [1183, 351] on button "Take Quiz" at bounding box center [1201, 350] width 69 height 26
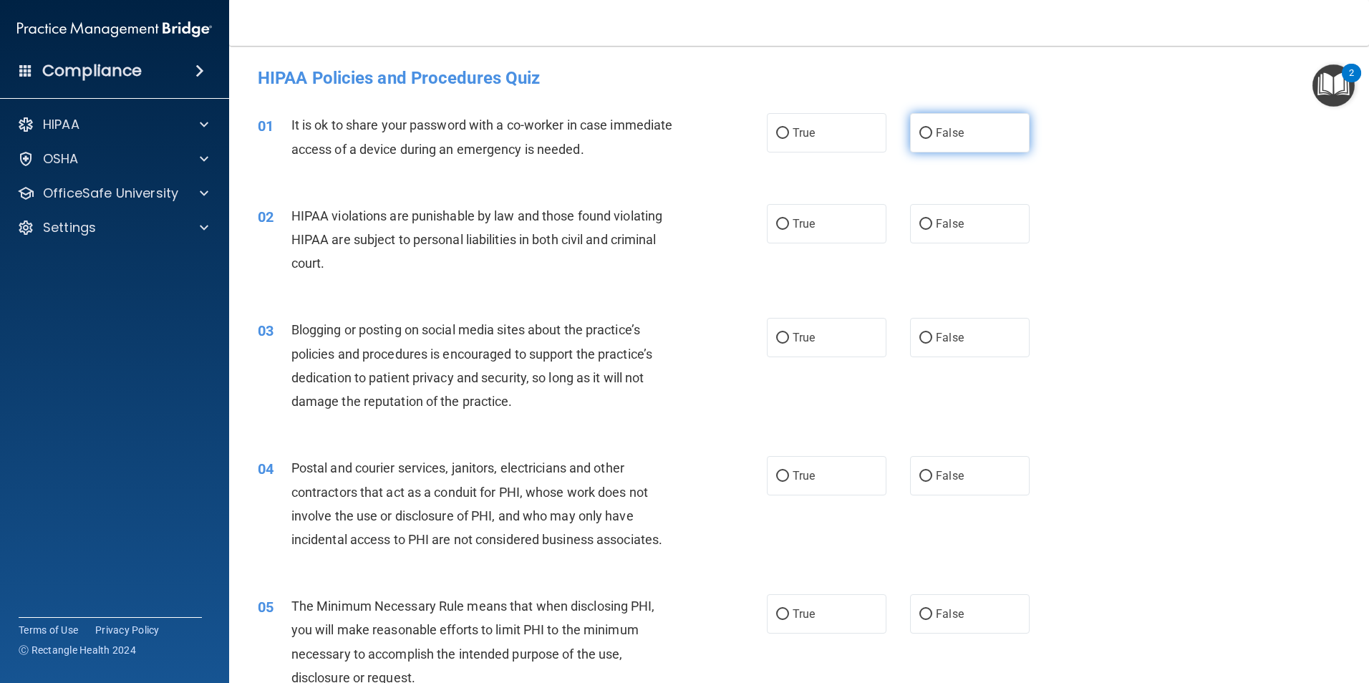
click at [936, 137] on span "False" at bounding box center [950, 133] width 28 height 14
click at [932, 137] on input "False" at bounding box center [925, 133] width 13 height 11
radio input "true"
click at [784, 228] on label "True" at bounding box center [827, 223] width 120 height 39
click at [784, 228] on input "True" at bounding box center [782, 224] width 13 height 11
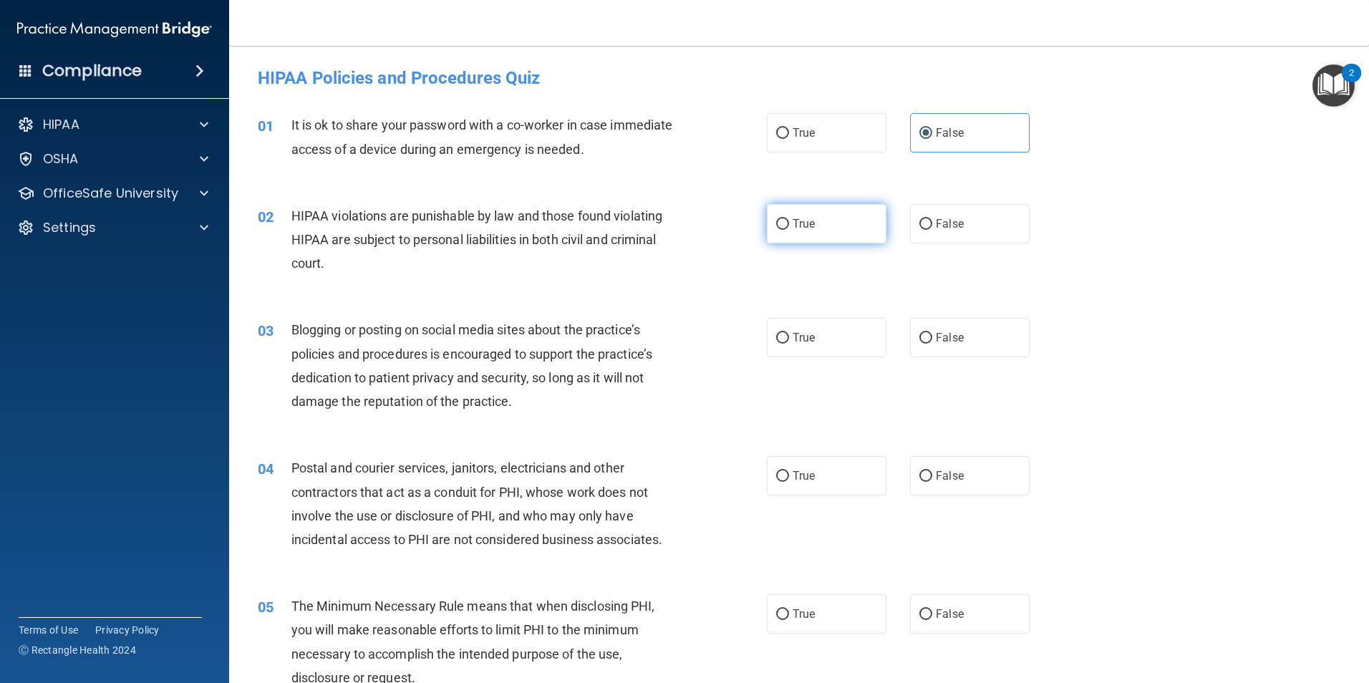
radio input "true"
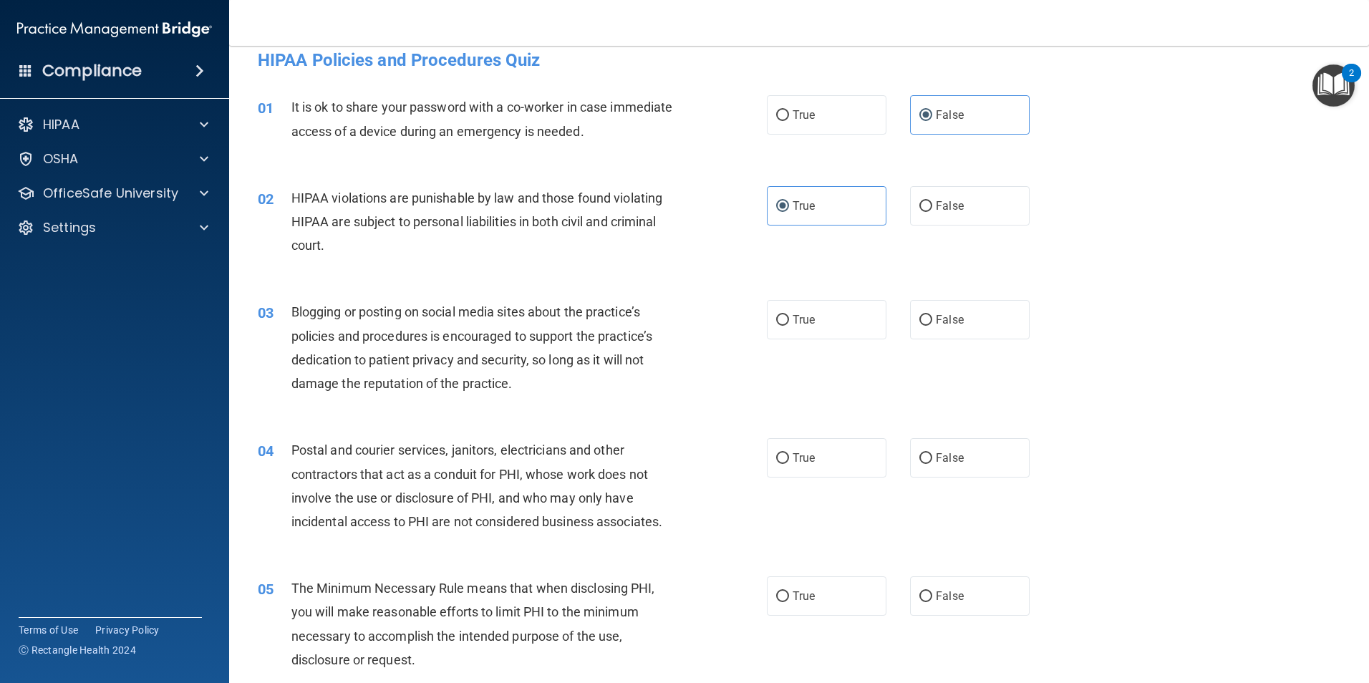
scroll to position [36, 0]
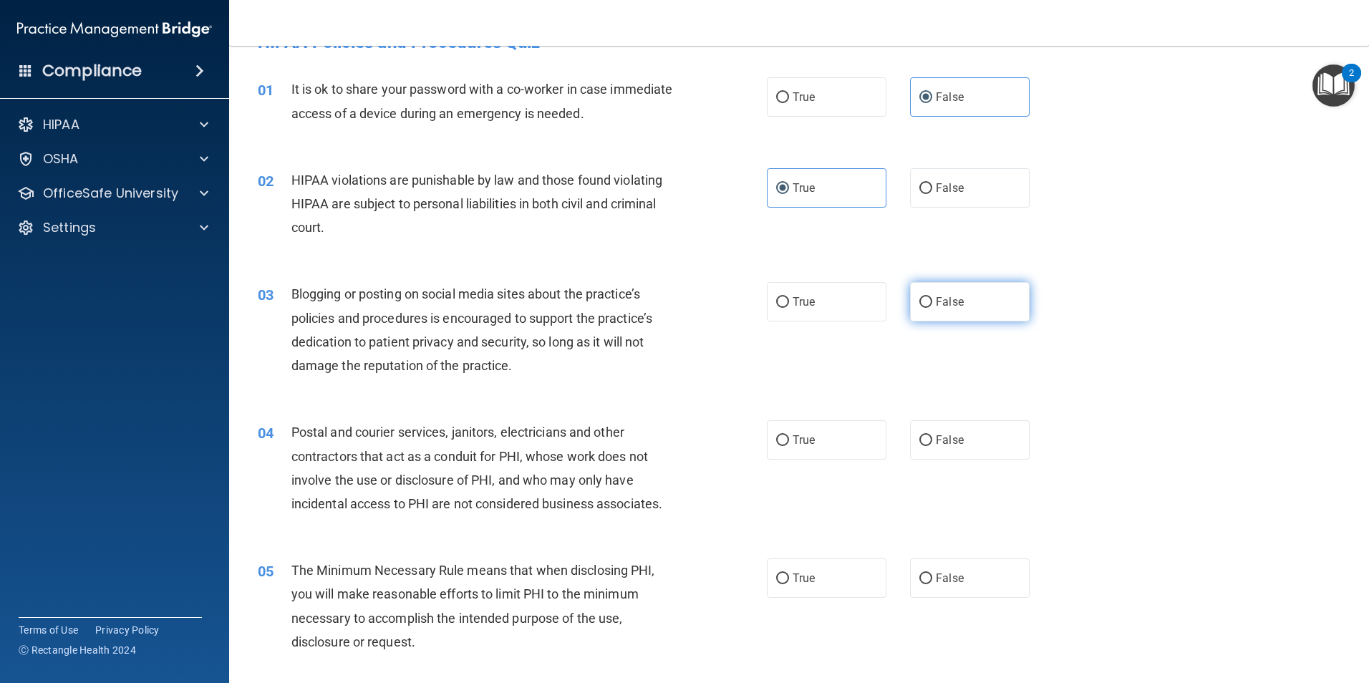
click at [926, 306] on label "False" at bounding box center [970, 301] width 120 height 39
click at [926, 306] on input "False" at bounding box center [925, 302] width 13 height 11
radio input "true"
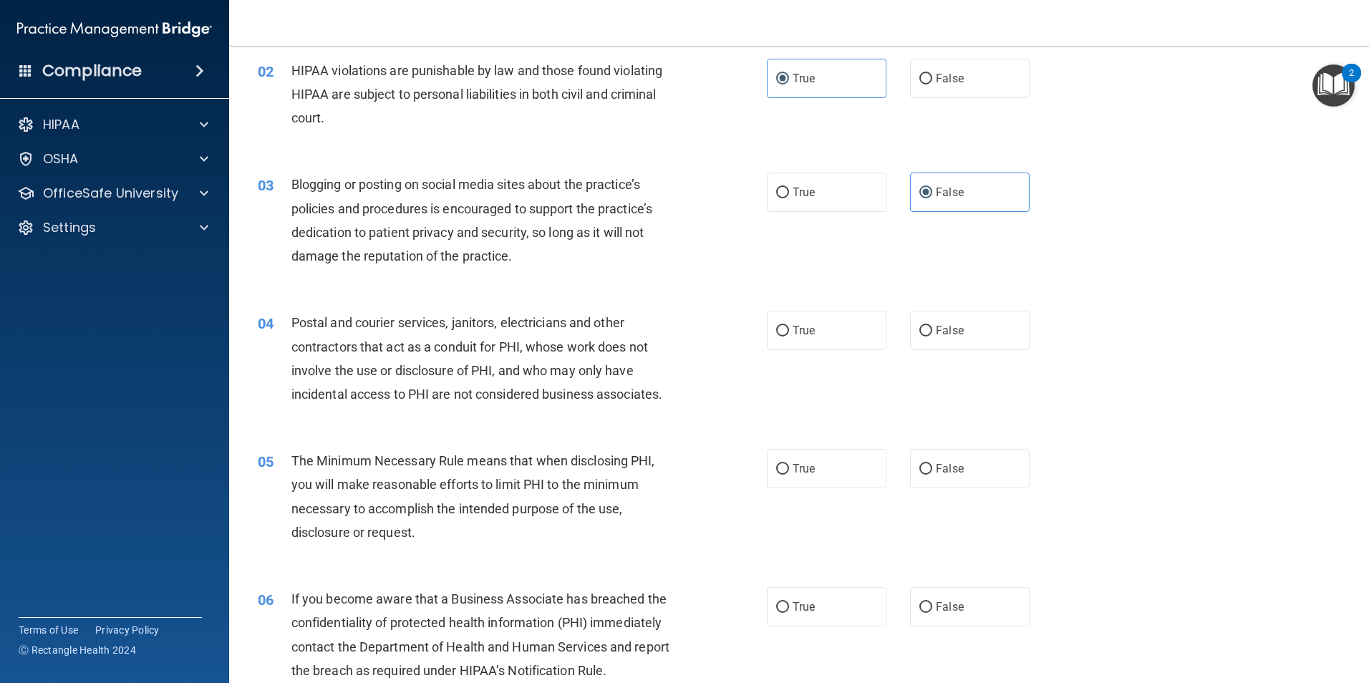
scroll to position [161, 0]
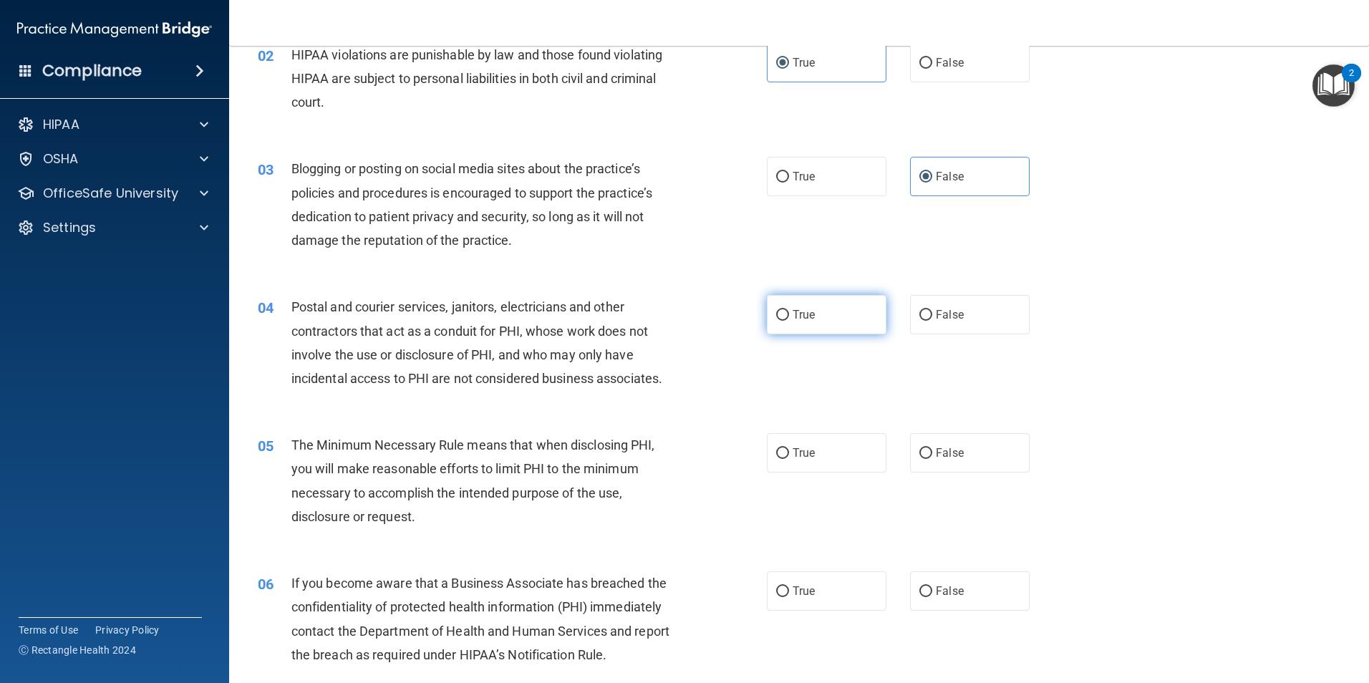
click at [779, 317] on input "True" at bounding box center [782, 315] width 13 height 11
radio input "true"
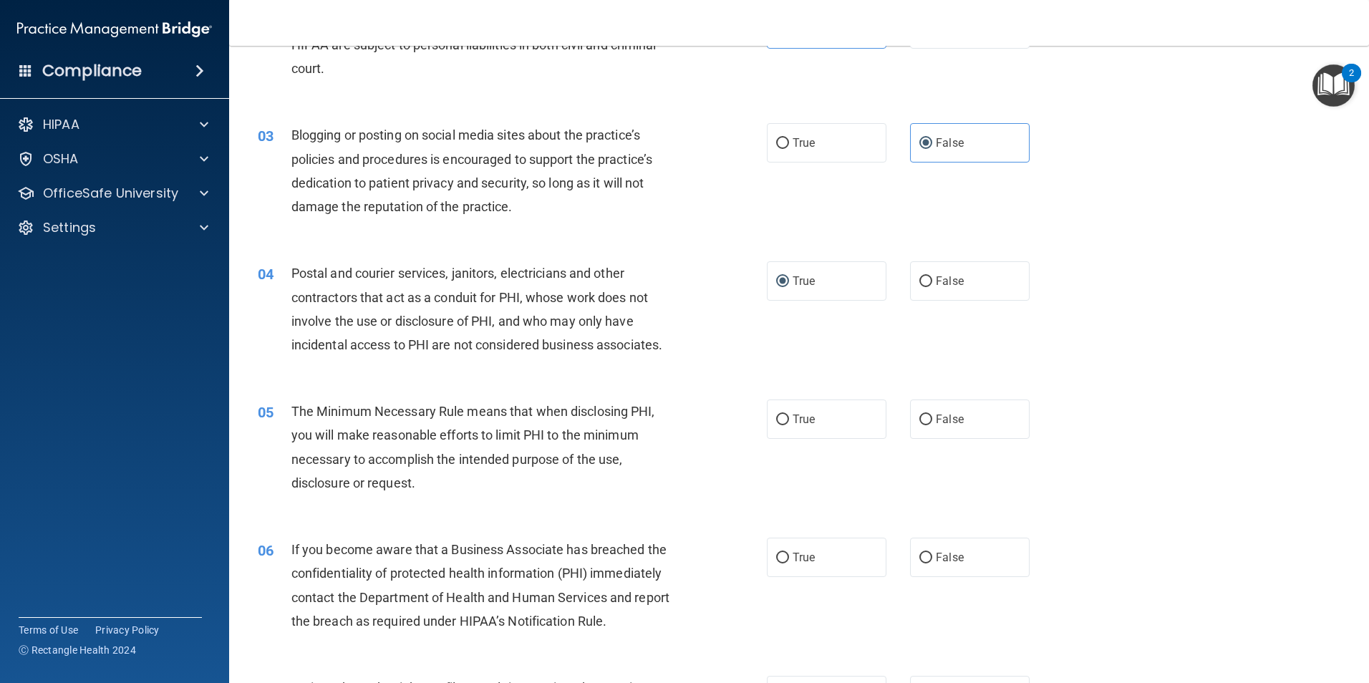
scroll to position [197, 0]
click at [780, 418] on input "True" at bounding box center [782, 417] width 13 height 11
radio input "true"
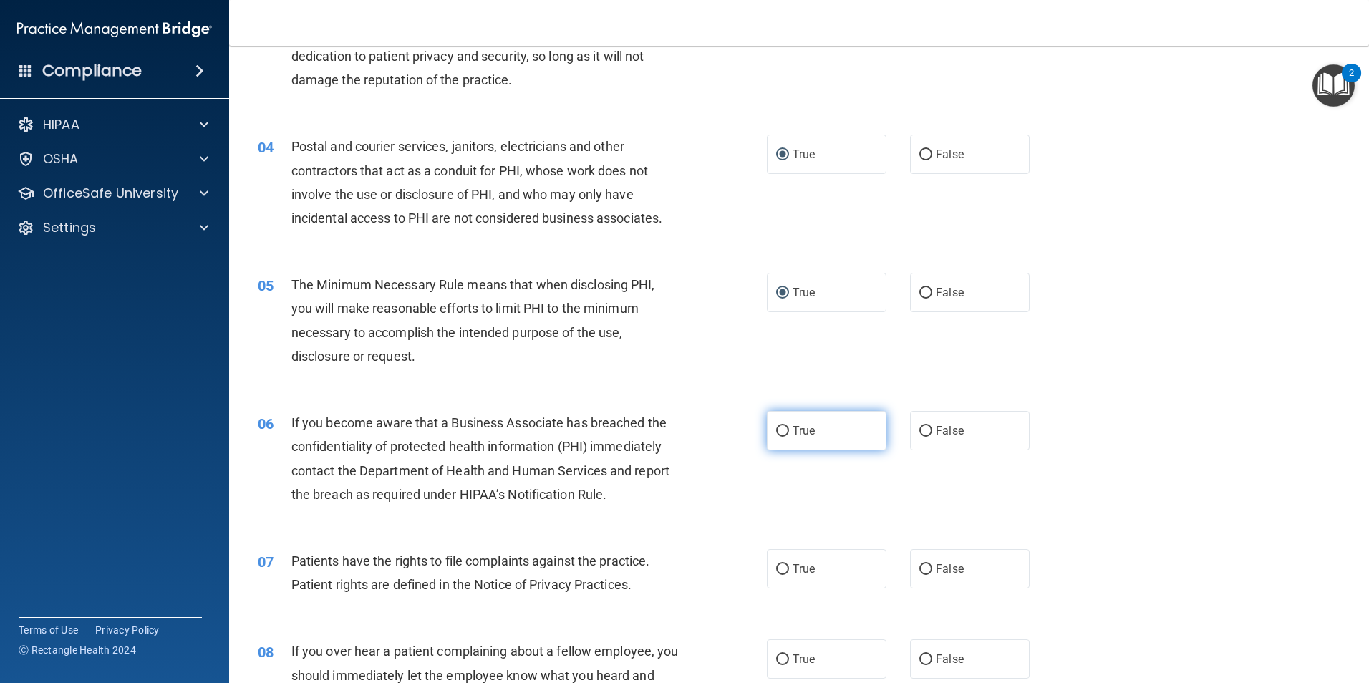
scroll to position [322, 0]
click at [953, 441] on label "False" at bounding box center [970, 429] width 120 height 39
click at [932, 436] on input "False" at bounding box center [925, 430] width 13 height 11
radio input "true"
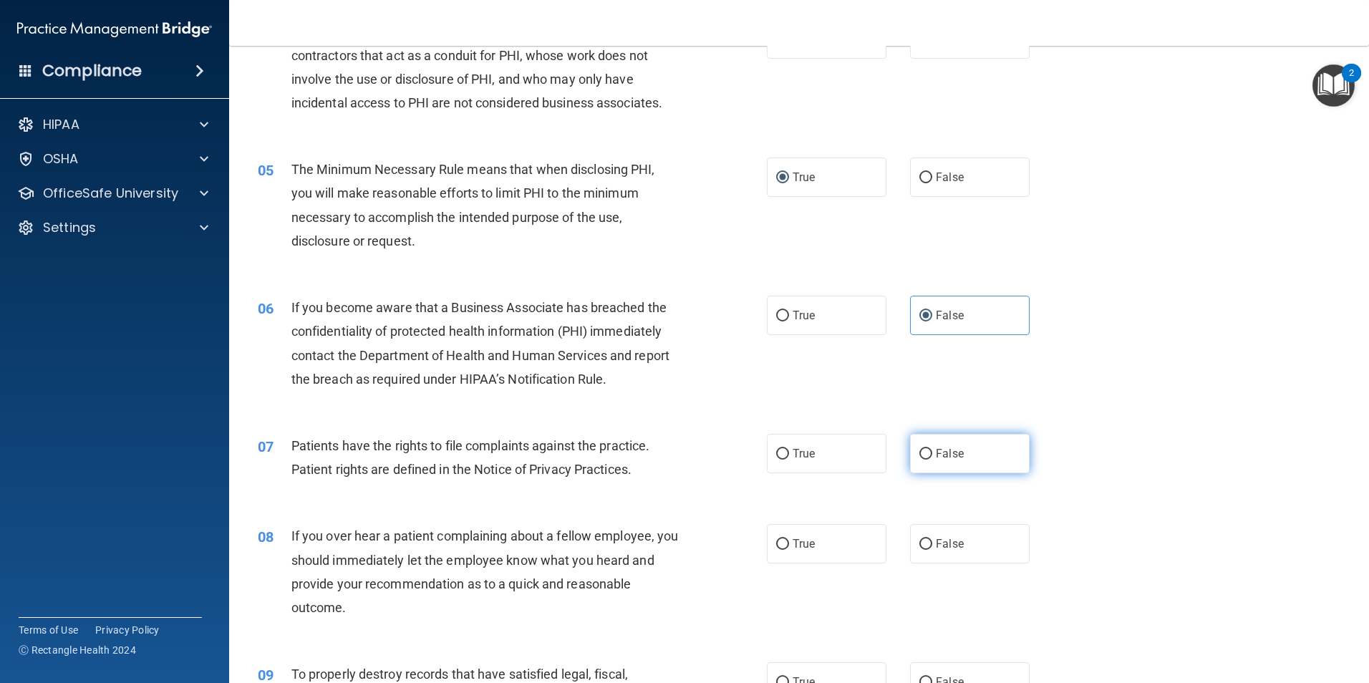
scroll to position [447, 0]
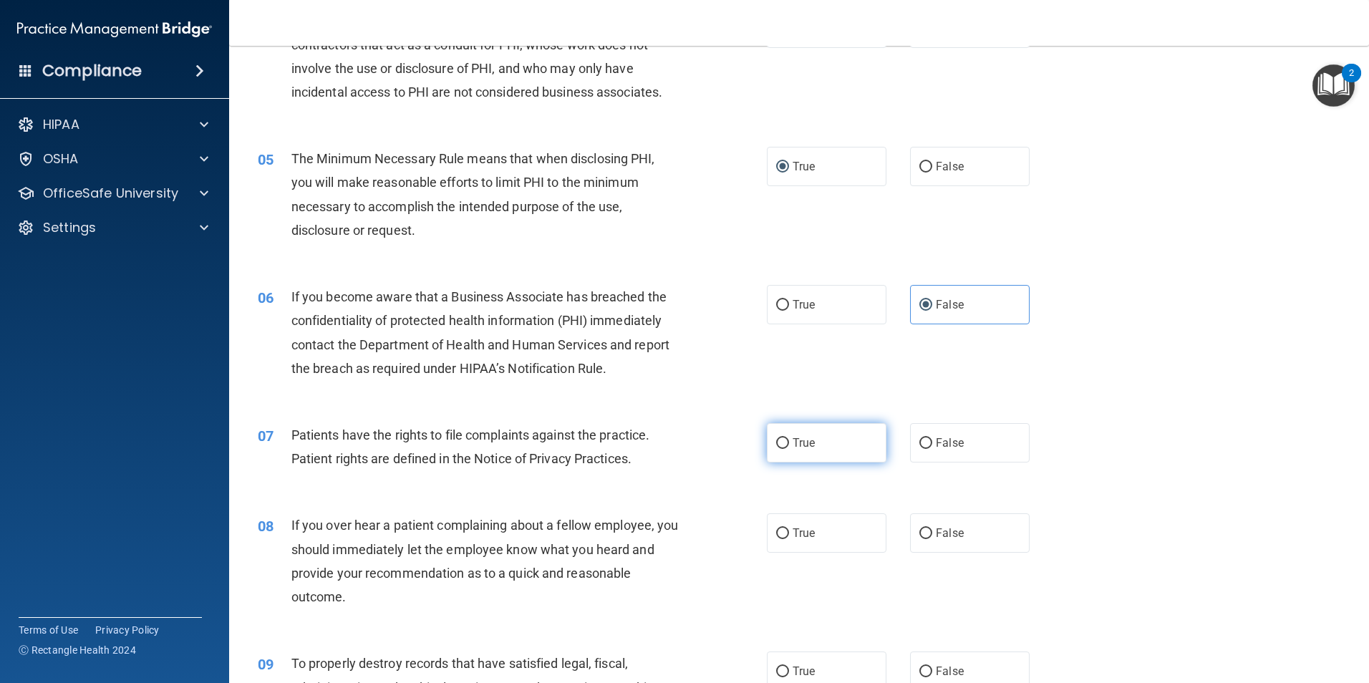
click at [793, 442] on span "True" at bounding box center [803, 443] width 22 height 14
click at [789, 442] on input "True" at bounding box center [782, 443] width 13 height 11
radio input "true"
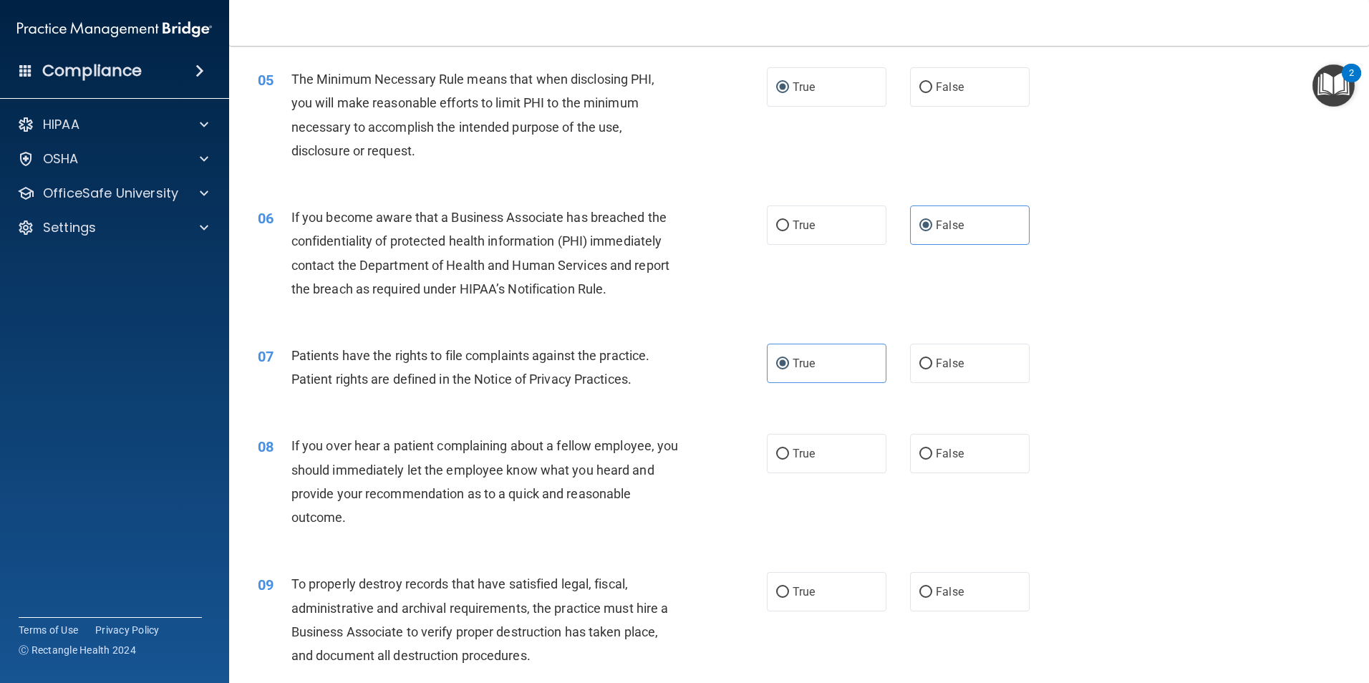
scroll to position [537, 0]
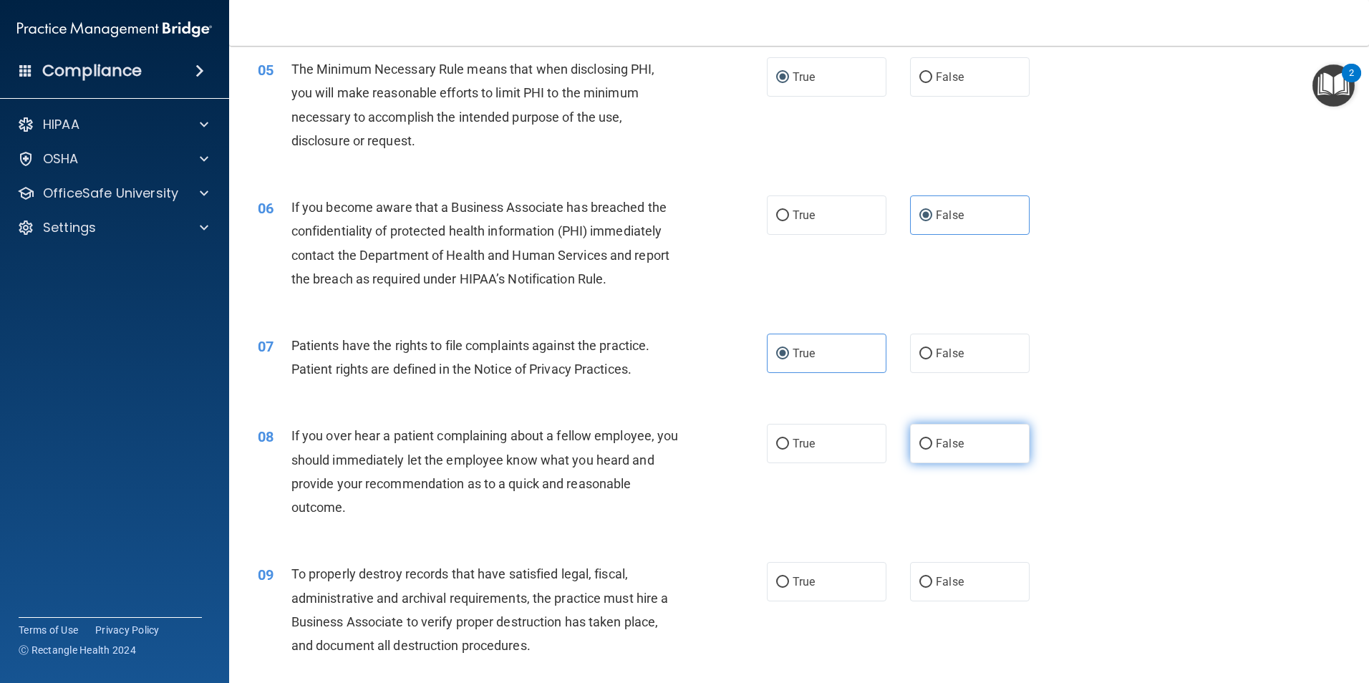
click at [936, 449] on span "False" at bounding box center [950, 444] width 28 height 14
click at [932, 449] on input "False" at bounding box center [925, 444] width 13 height 11
radio input "true"
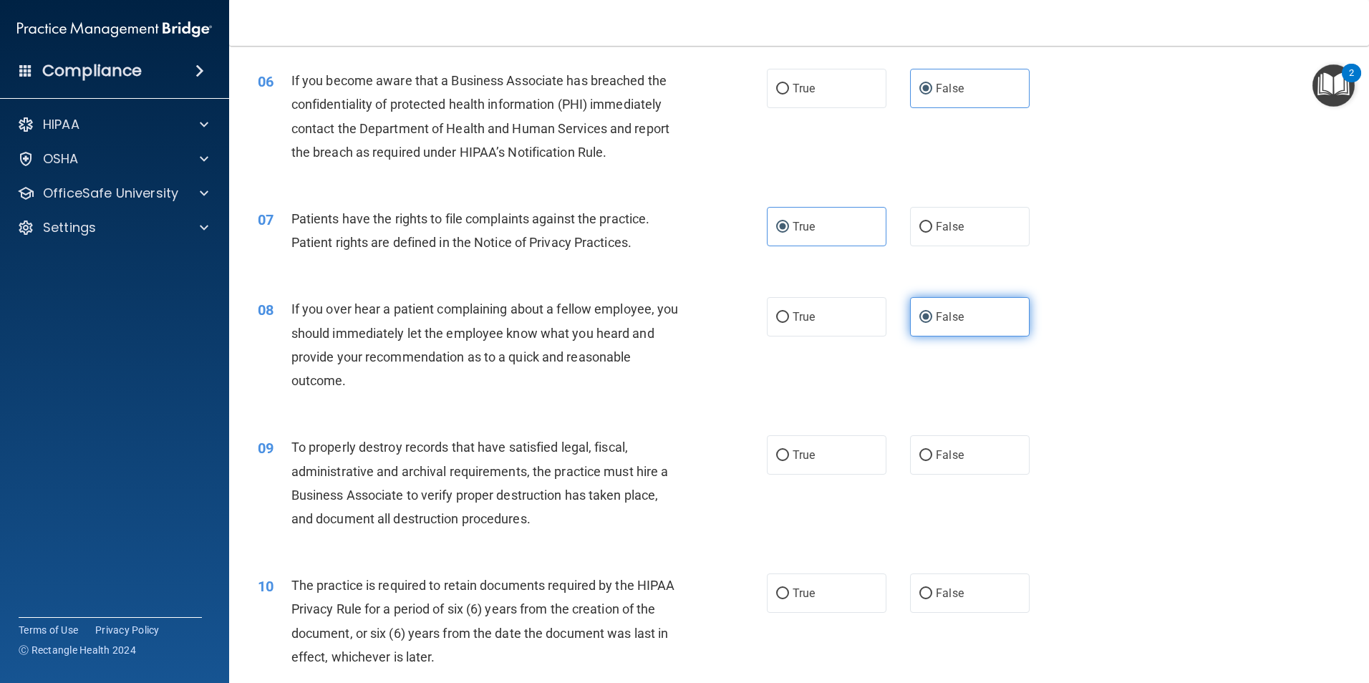
scroll to position [680, 0]
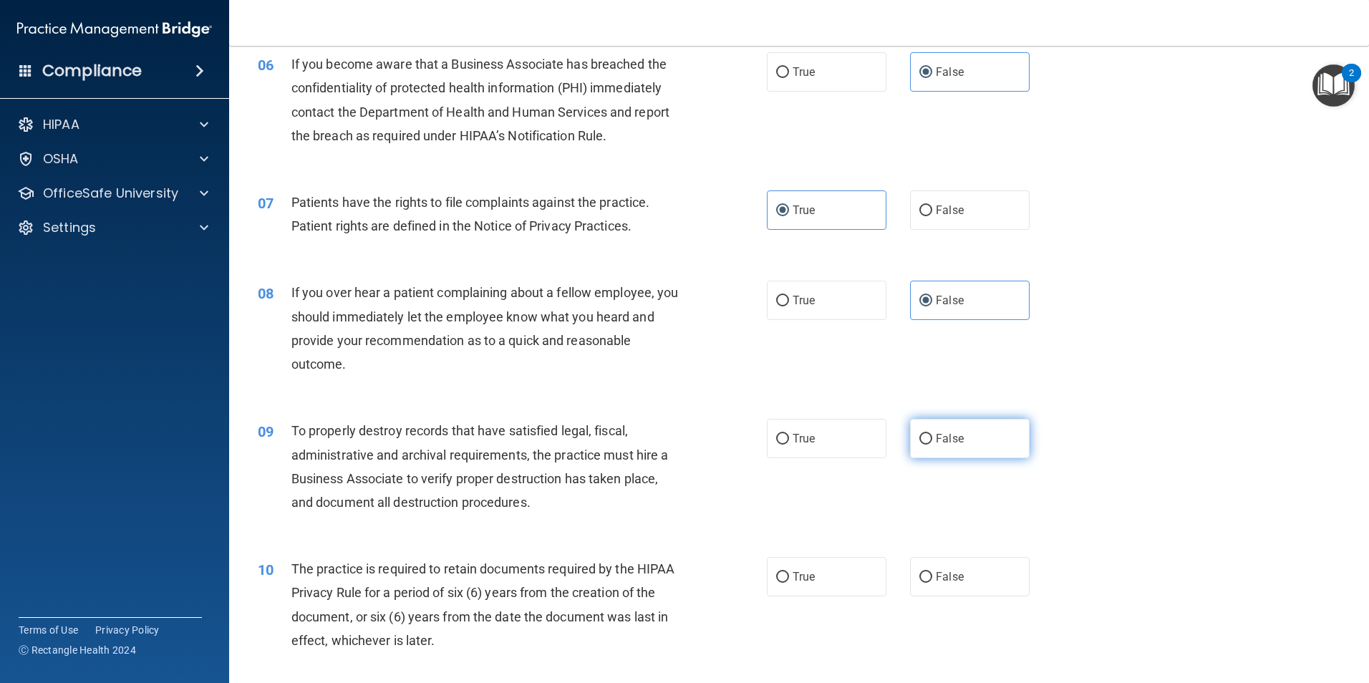
click at [952, 445] on span "False" at bounding box center [950, 439] width 28 height 14
click at [932, 445] on input "False" at bounding box center [925, 439] width 13 height 11
radio input "true"
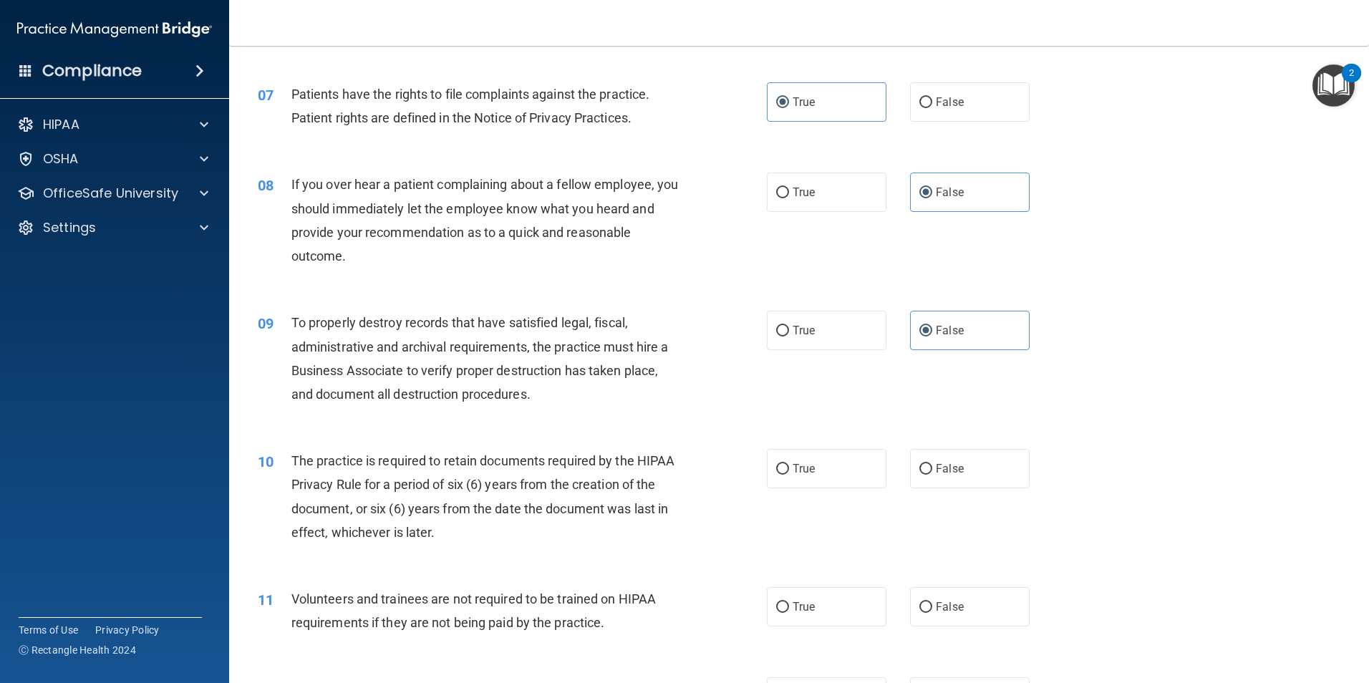
scroll to position [805, 0]
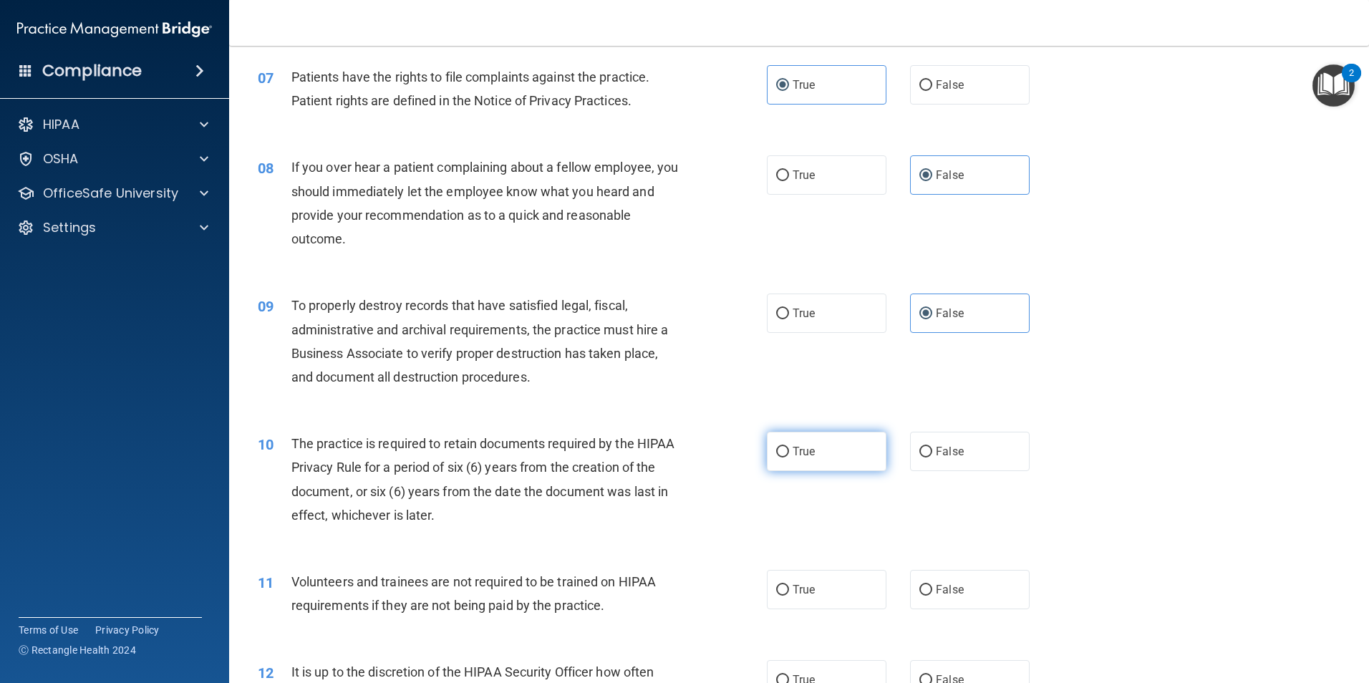
click at [809, 456] on span "True" at bounding box center [803, 452] width 22 height 14
click at [789, 456] on input "True" at bounding box center [782, 452] width 13 height 11
radio input "true"
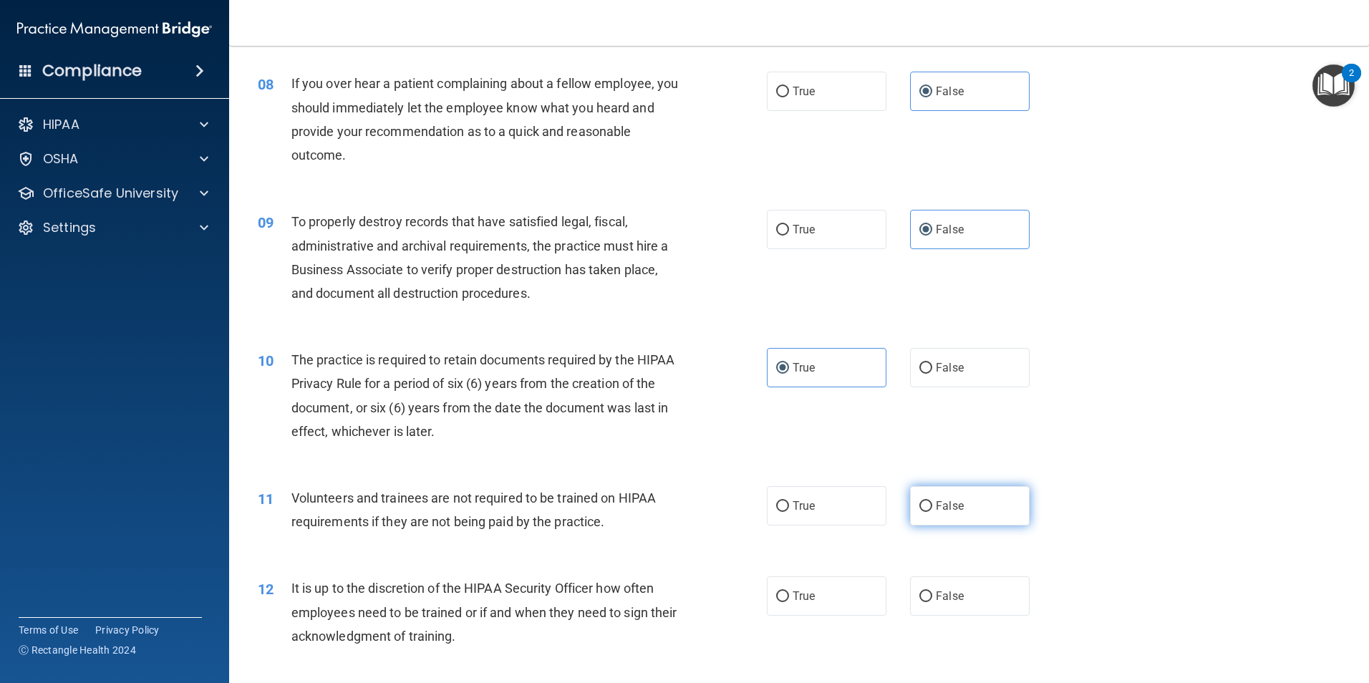
scroll to position [948, 0]
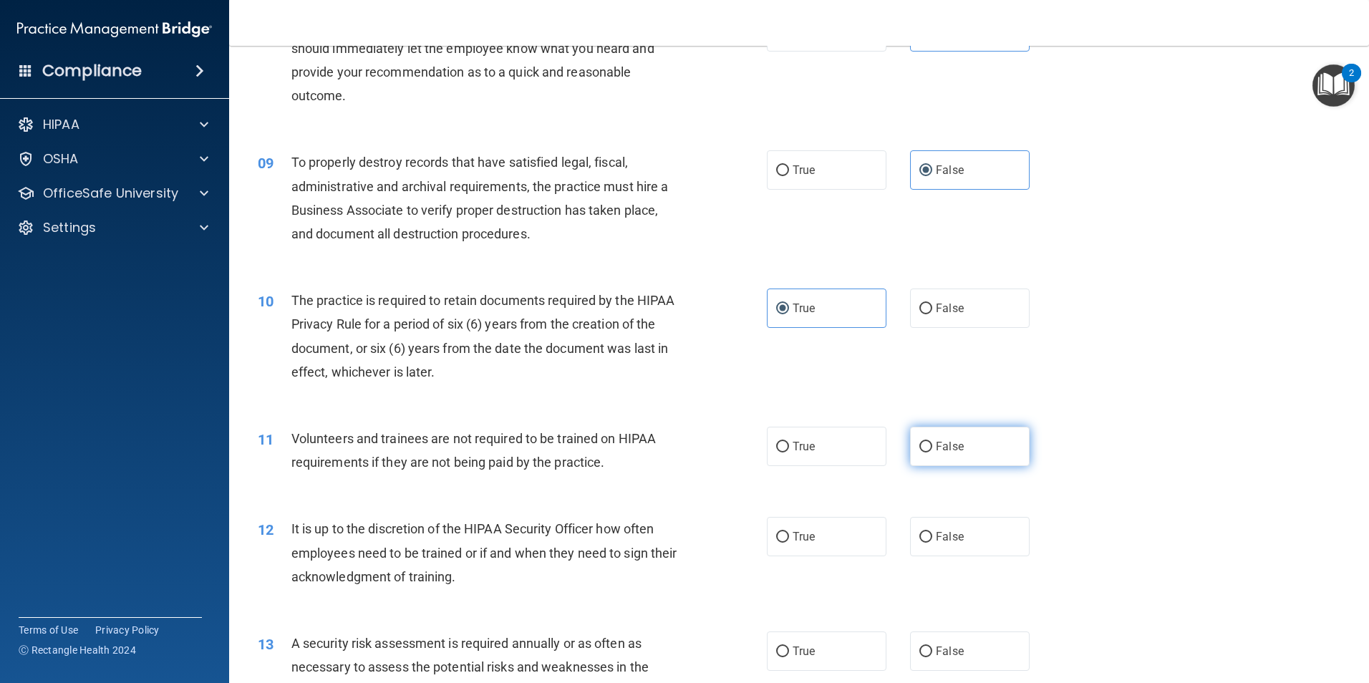
click at [951, 452] on span "False" at bounding box center [950, 447] width 28 height 14
click at [932, 452] on input "False" at bounding box center [925, 447] width 13 height 11
radio input "true"
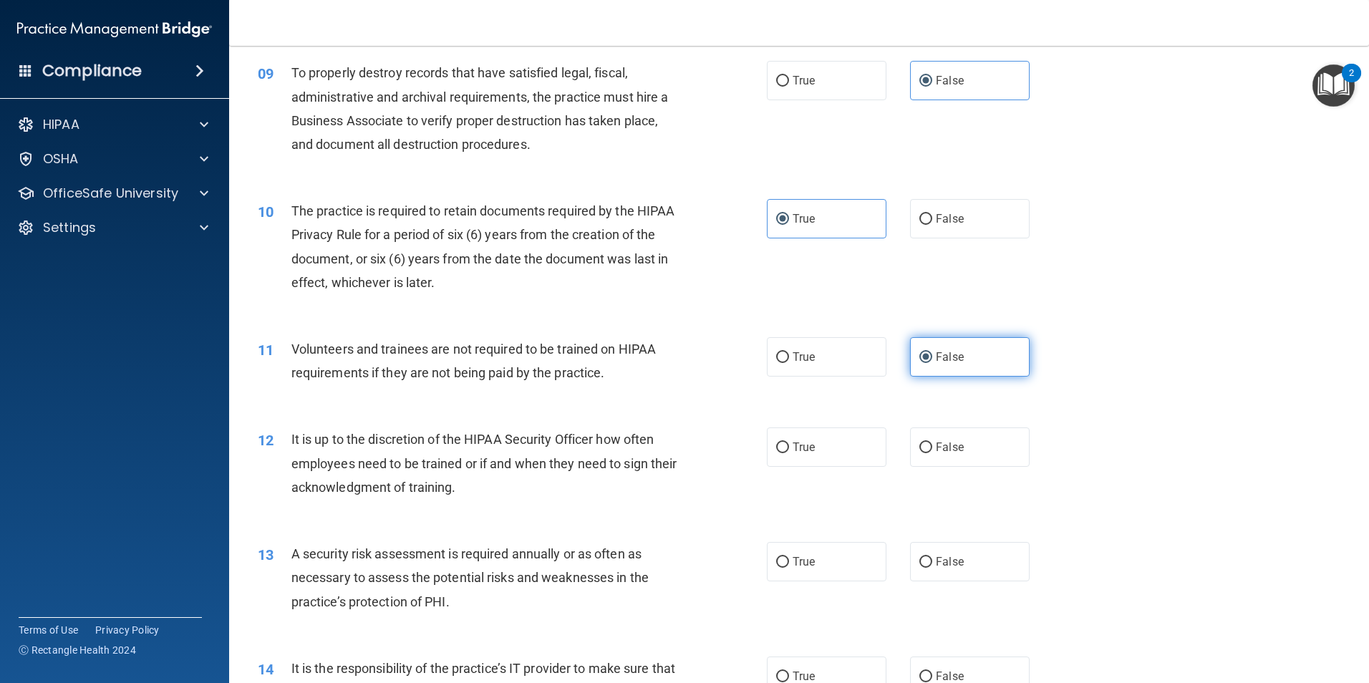
scroll to position [1056, 0]
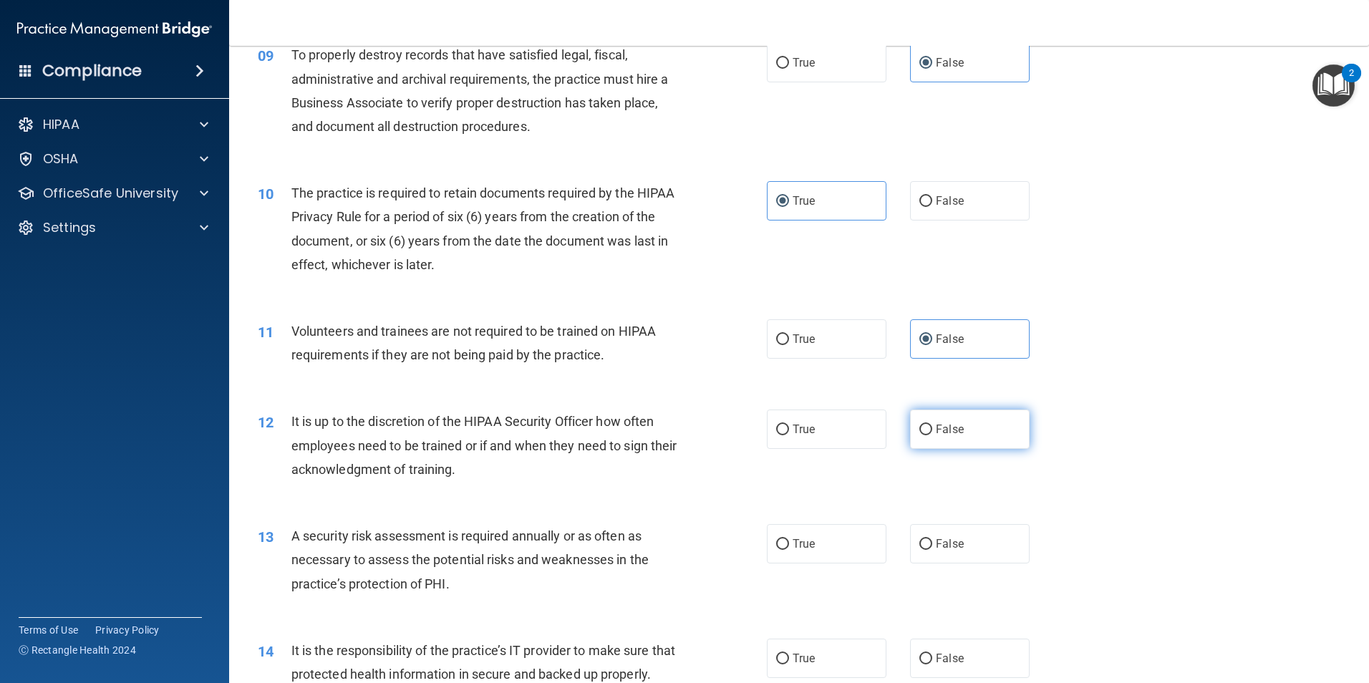
click at [938, 444] on label "False" at bounding box center [970, 428] width 120 height 39
click at [932, 435] on input "False" at bounding box center [925, 429] width 13 height 11
radio input "true"
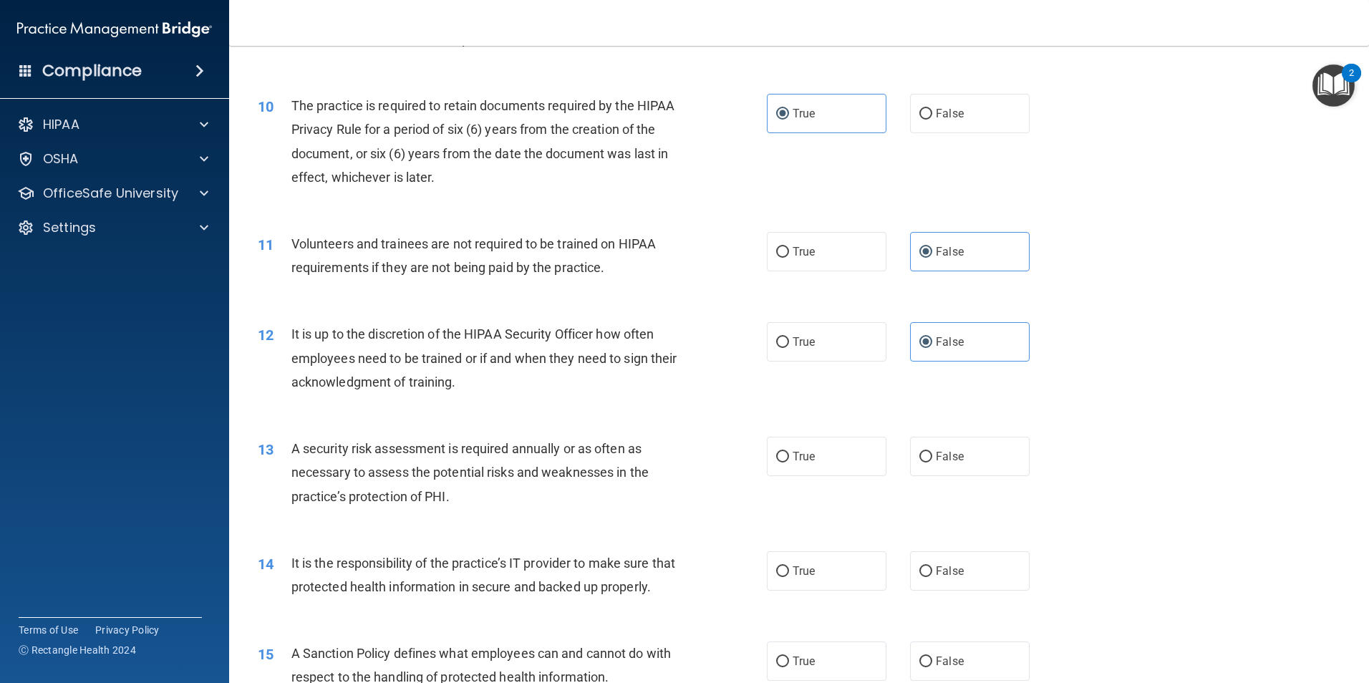
scroll to position [1163, 0]
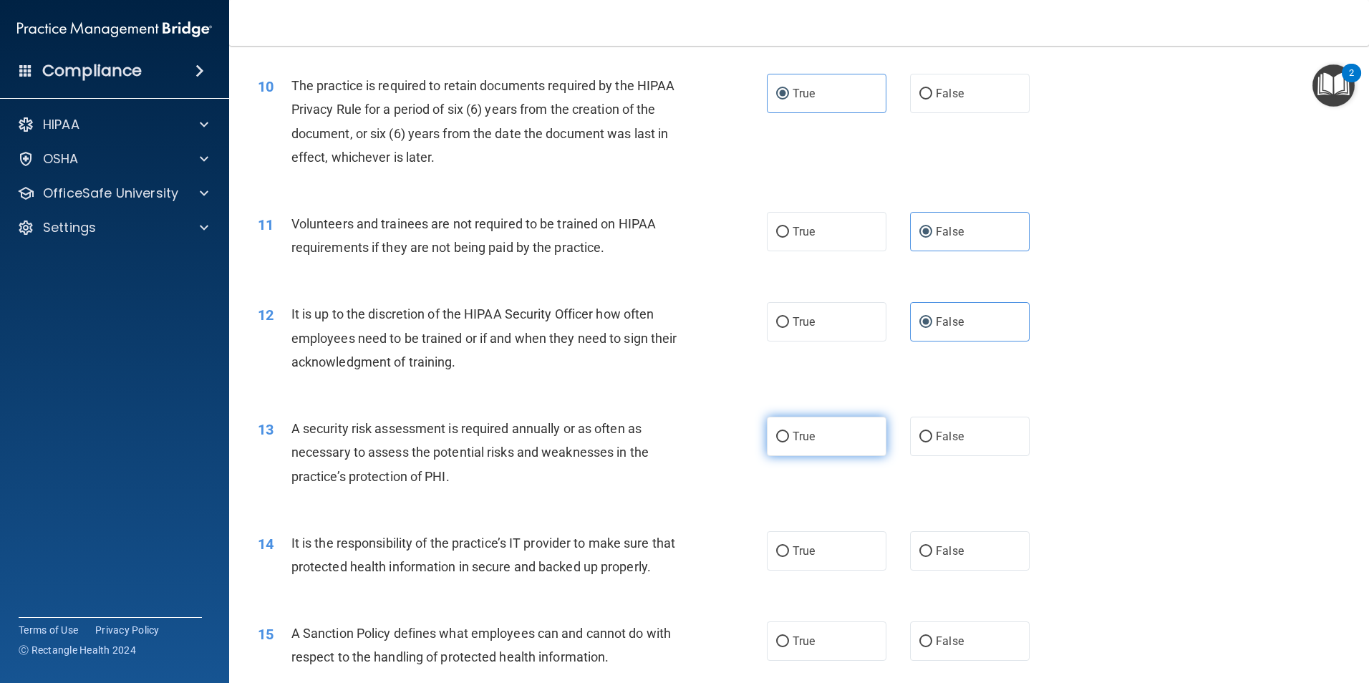
click at [814, 437] on label "True" at bounding box center [827, 436] width 120 height 39
click at [789, 437] on input "True" at bounding box center [782, 437] width 13 height 11
radio input "true"
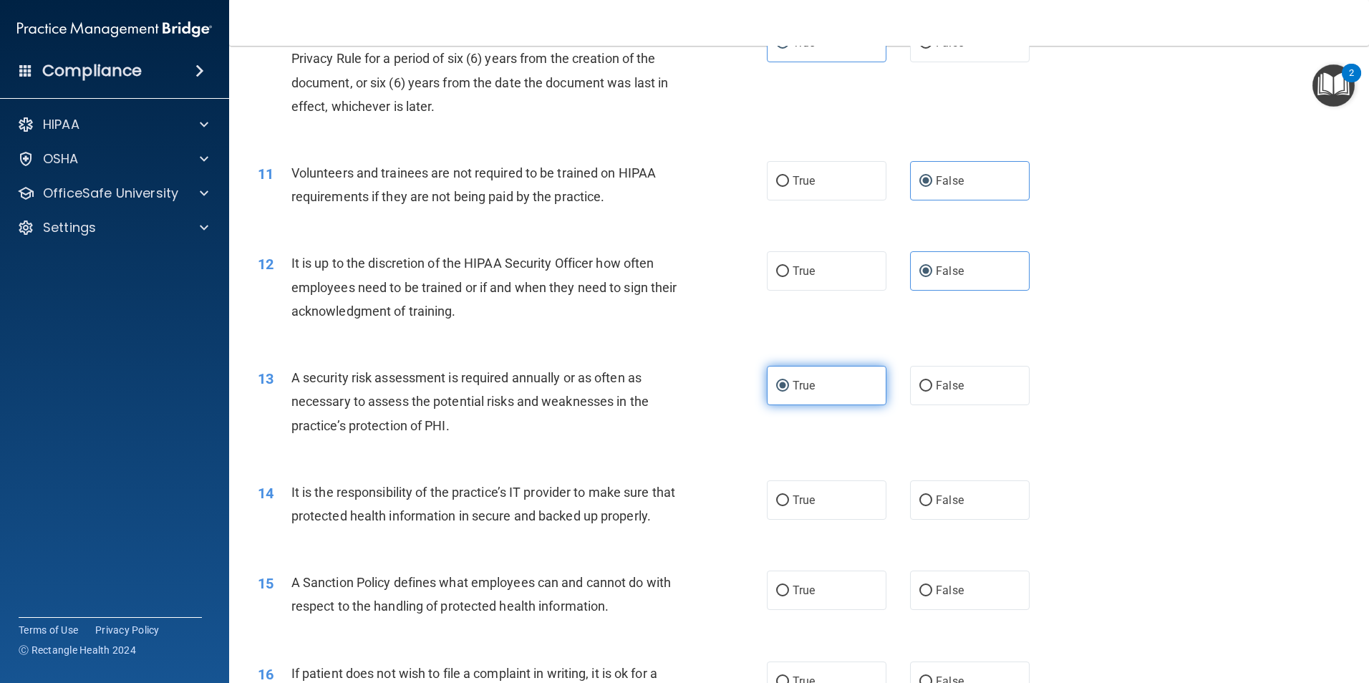
scroll to position [1217, 0]
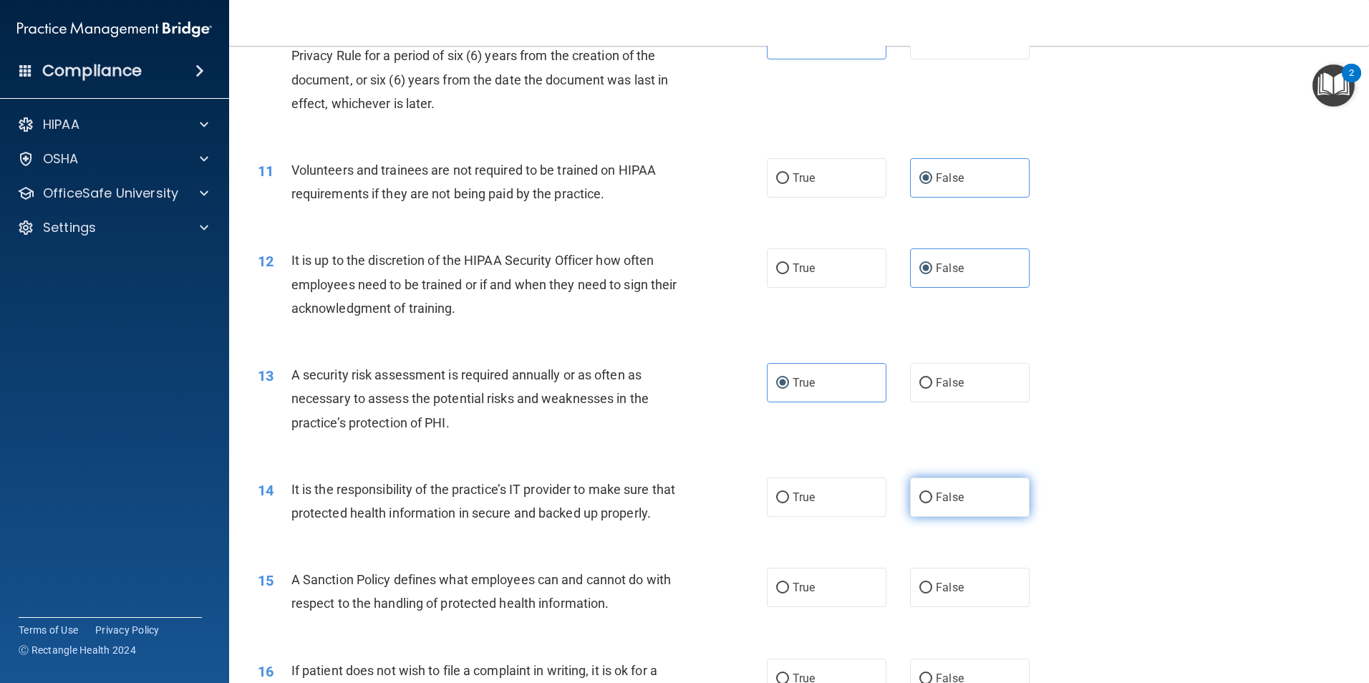
click at [943, 505] on label "False" at bounding box center [970, 496] width 120 height 39
click at [932, 503] on input "False" at bounding box center [925, 497] width 13 height 11
radio input "true"
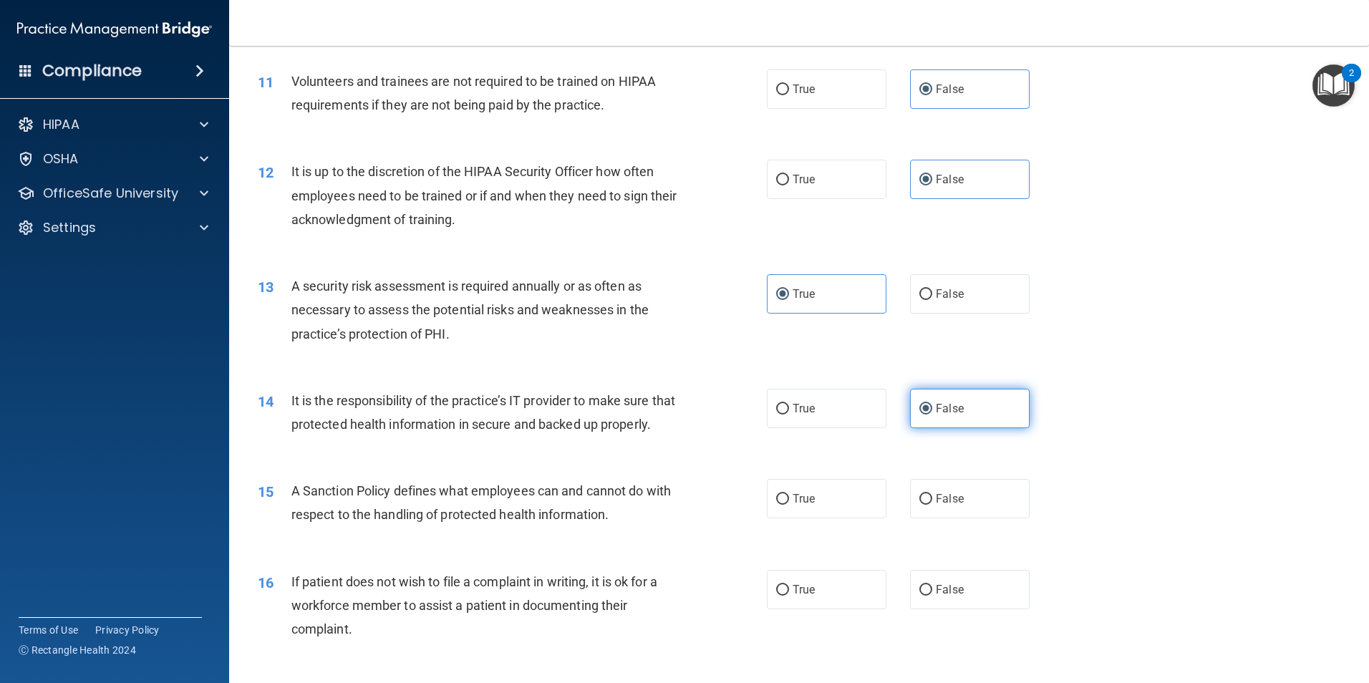
scroll to position [1306, 0]
click at [954, 505] on span "False" at bounding box center [950, 498] width 28 height 14
click at [932, 504] on input "False" at bounding box center [925, 498] width 13 height 11
radio input "true"
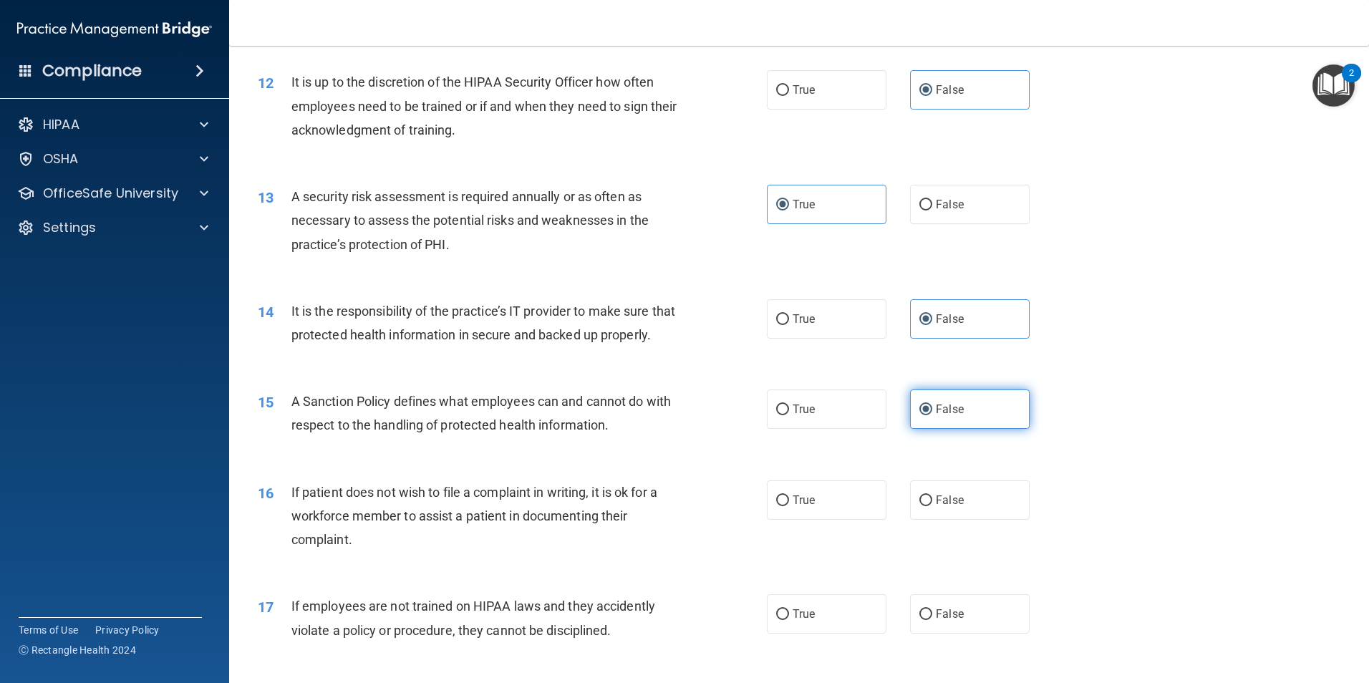
scroll to position [1396, 0]
click at [816, 519] on label "True" at bounding box center [827, 499] width 120 height 39
click at [789, 505] on input "True" at bounding box center [782, 500] width 13 height 11
radio input "true"
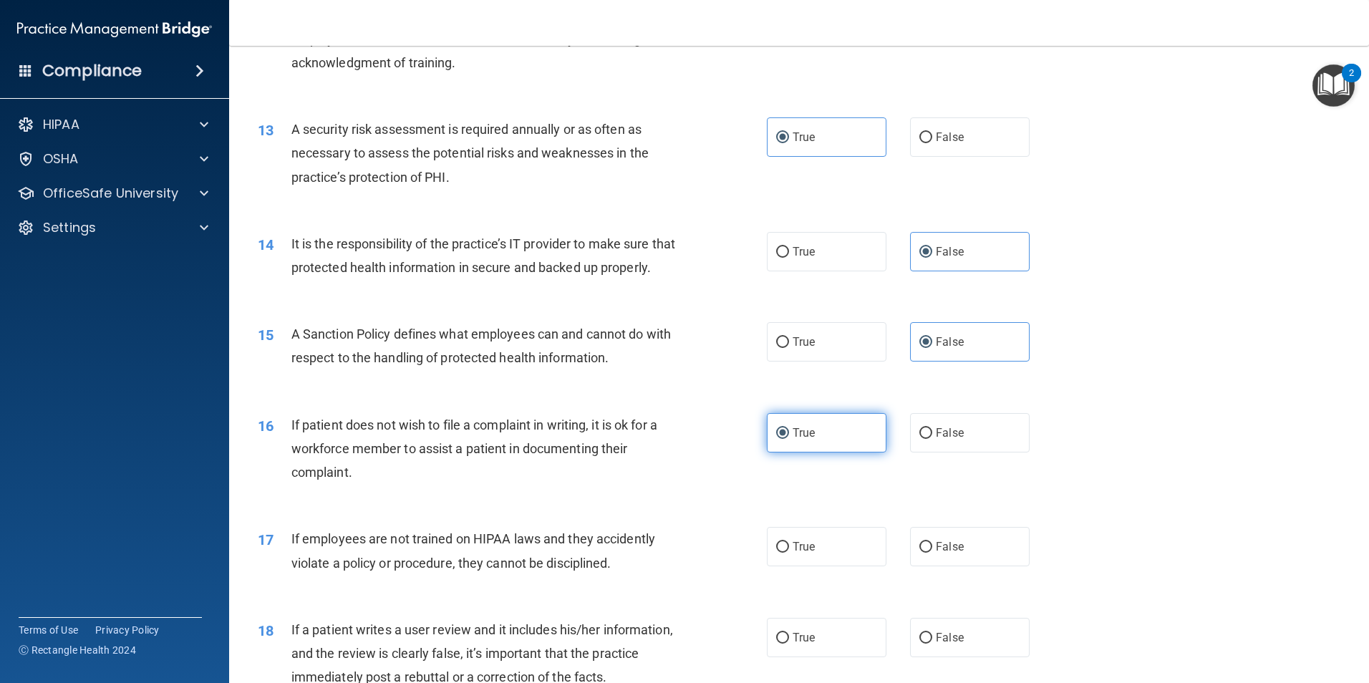
scroll to position [1485, 0]
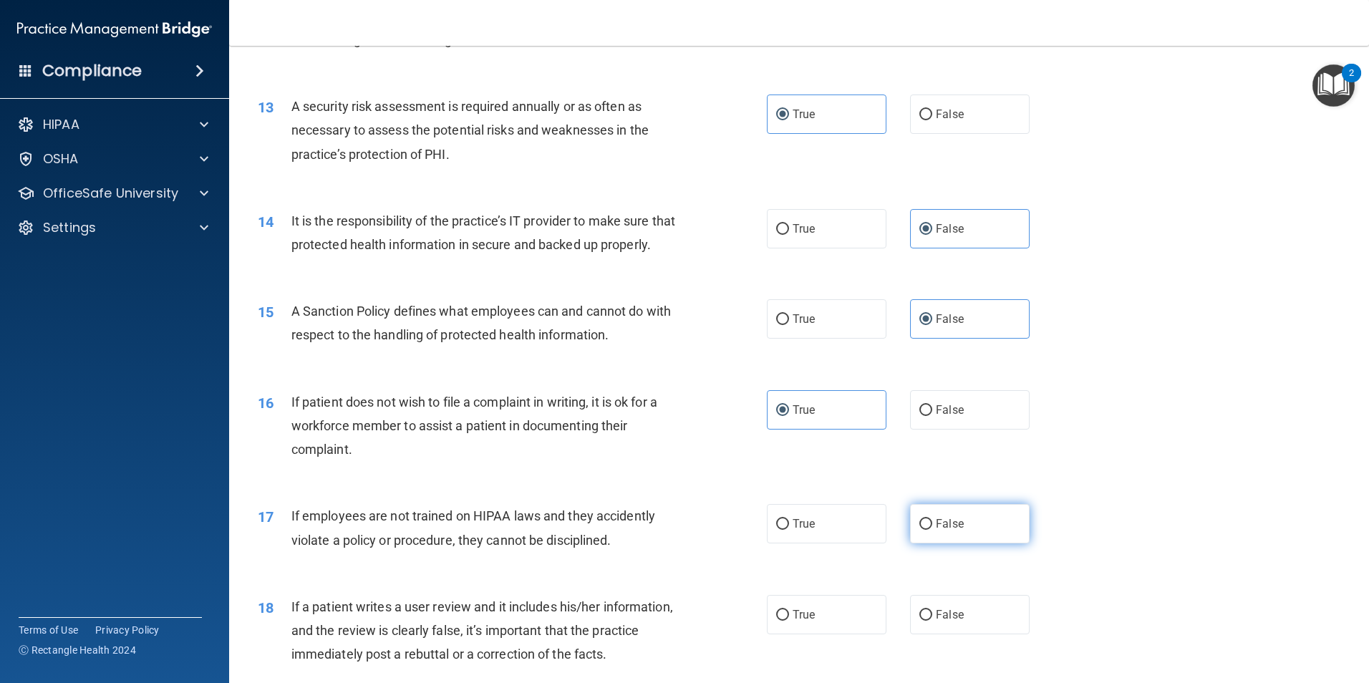
click at [937, 530] on span "False" at bounding box center [950, 524] width 28 height 14
click at [932, 530] on input "False" at bounding box center [925, 524] width 13 height 11
radio input "true"
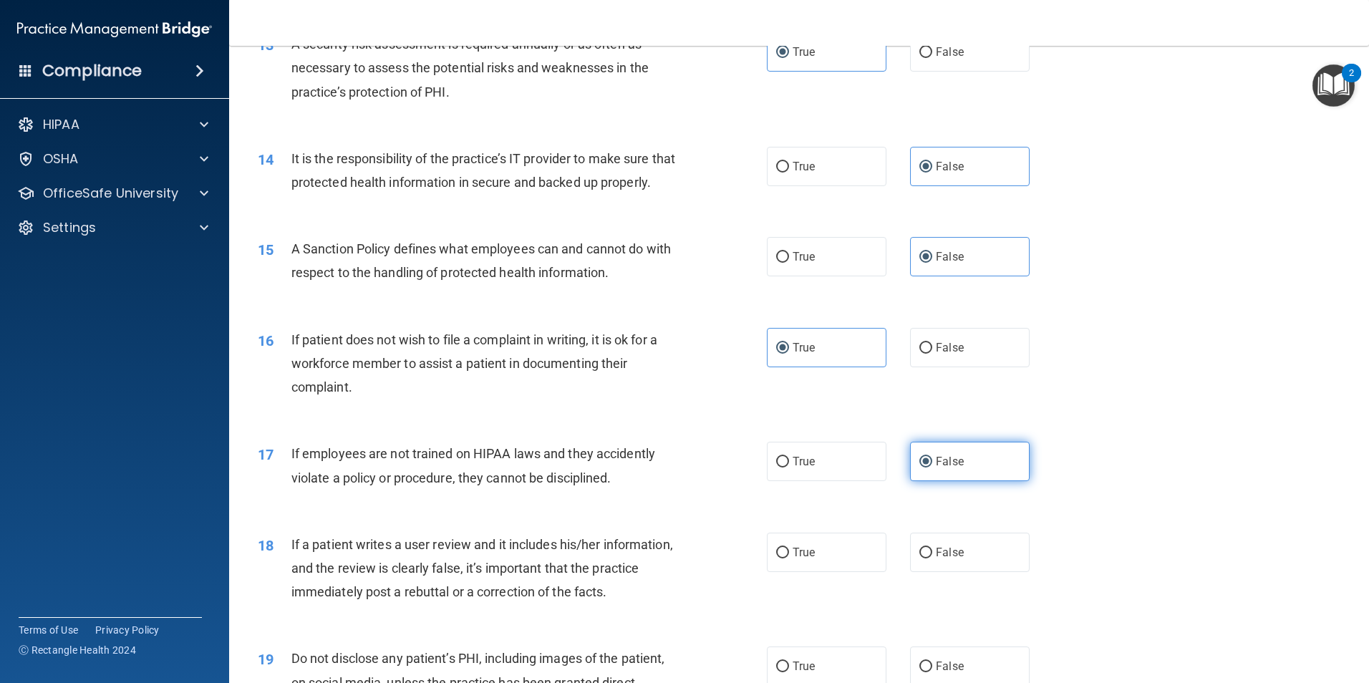
scroll to position [1575, 0]
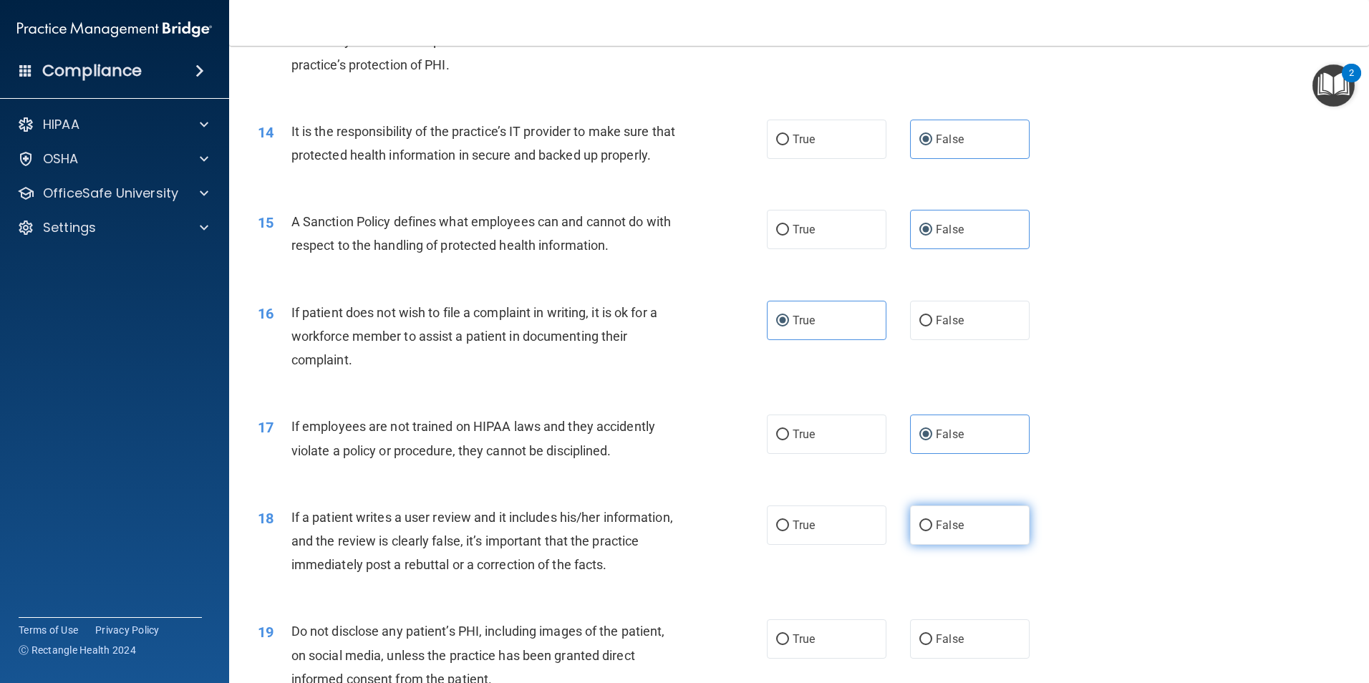
click at [936, 532] on span "False" at bounding box center [950, 525] width 28 height 14
click at [932, 531] on input "False" at bounding box center [925, 525] width 13 height 11
radio input "true"
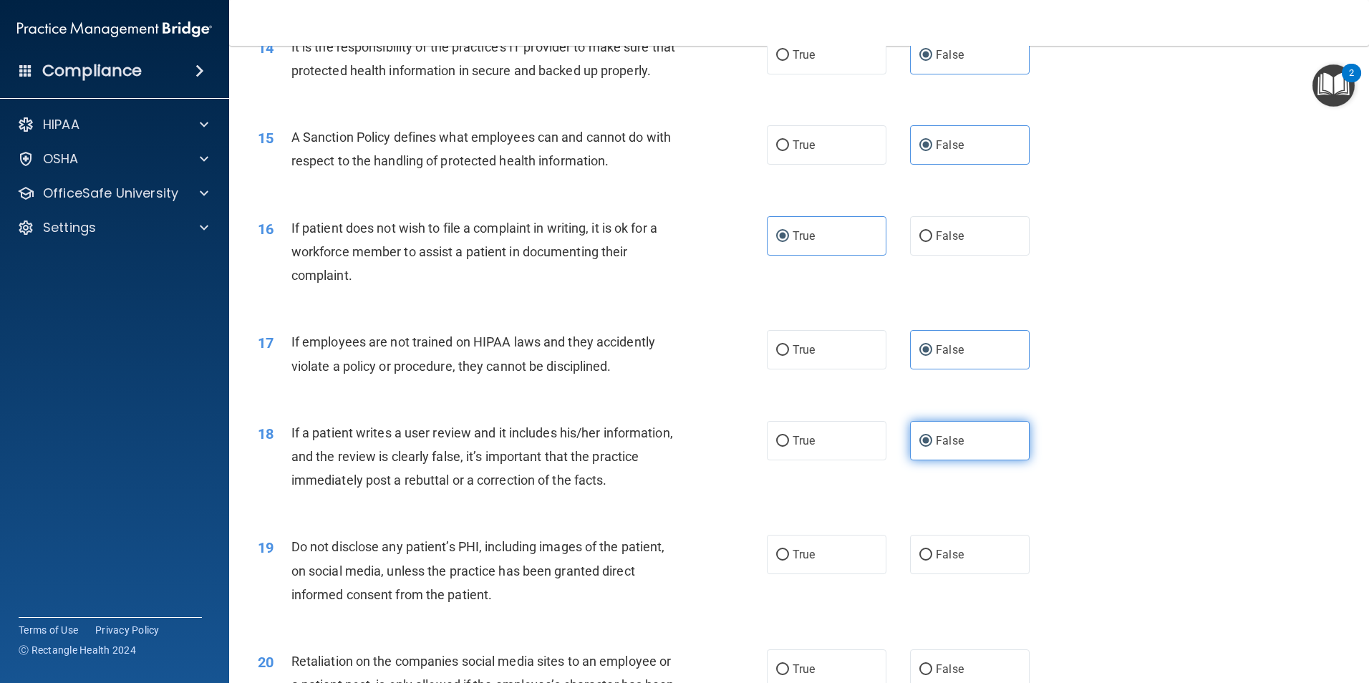
scroll to position [1682, 0]
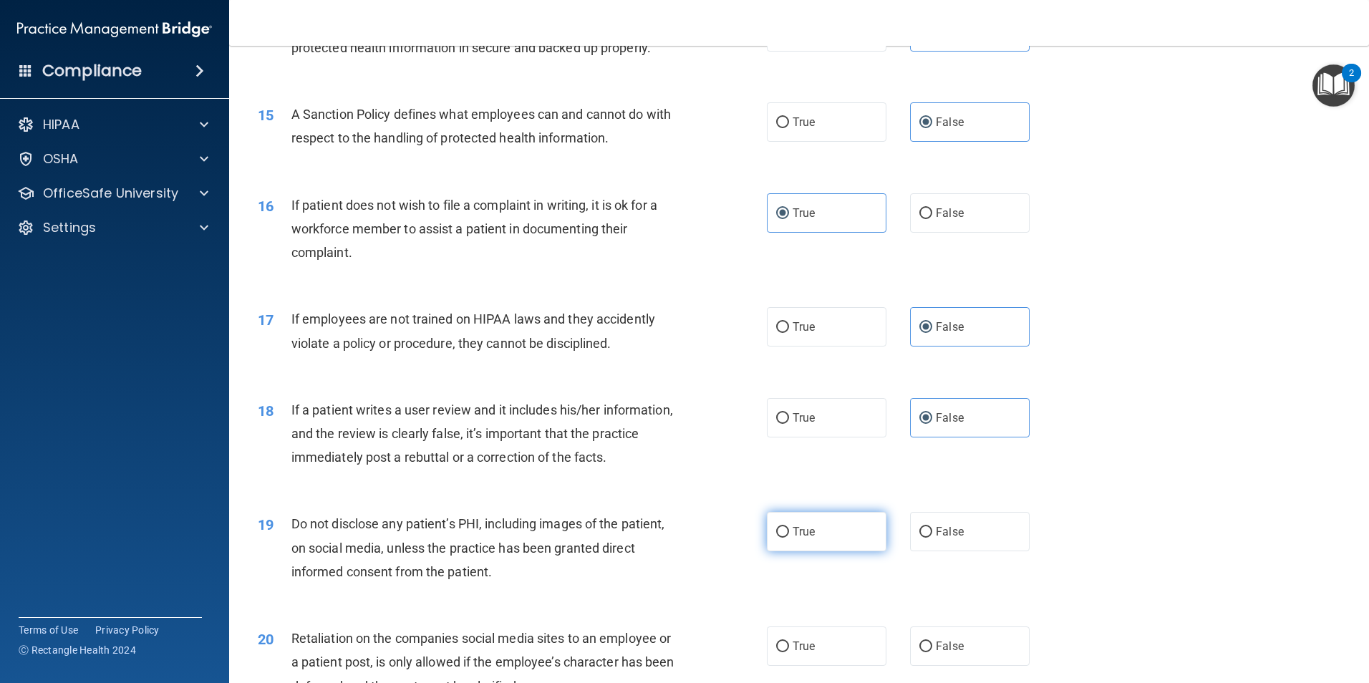
click at [828, 551] on label "True" at bounding box center [827, 531] width 120 height 39
click at [789, 538] on input "True" at bounding box center [782, 532] width 13 height 11
radio input "true"
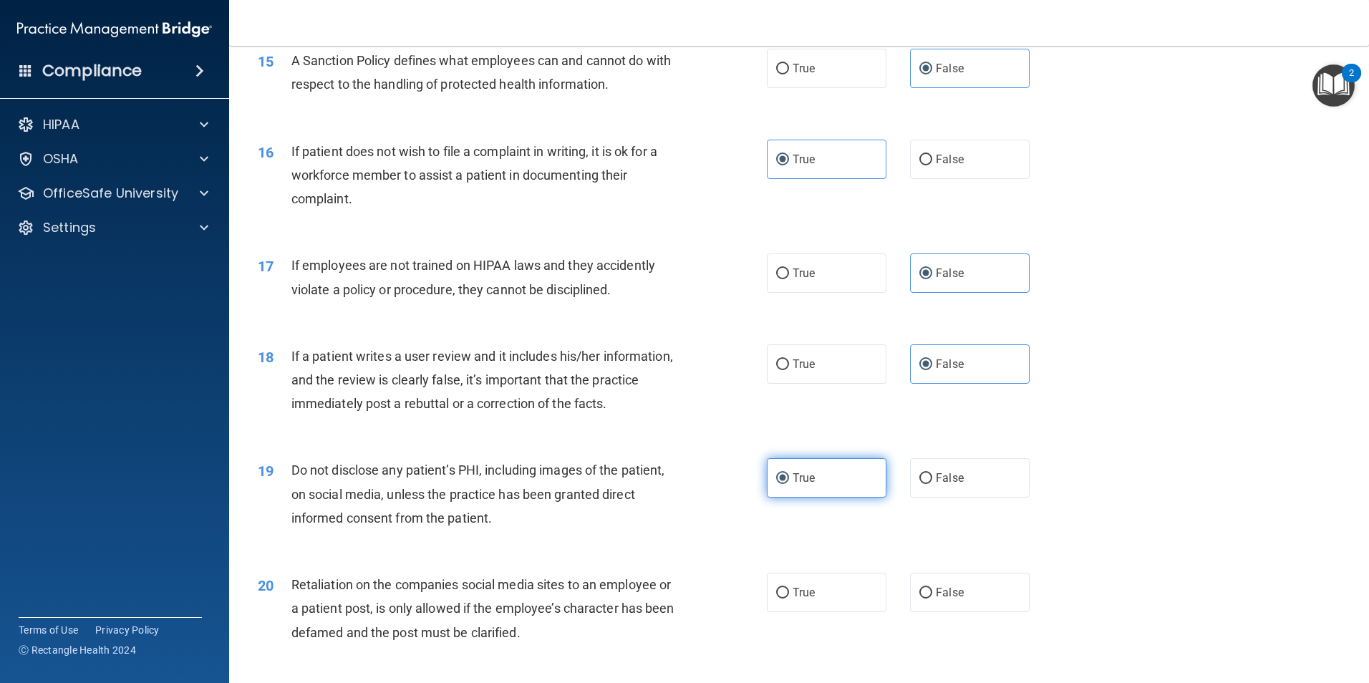
scroll to position [1790, 0]
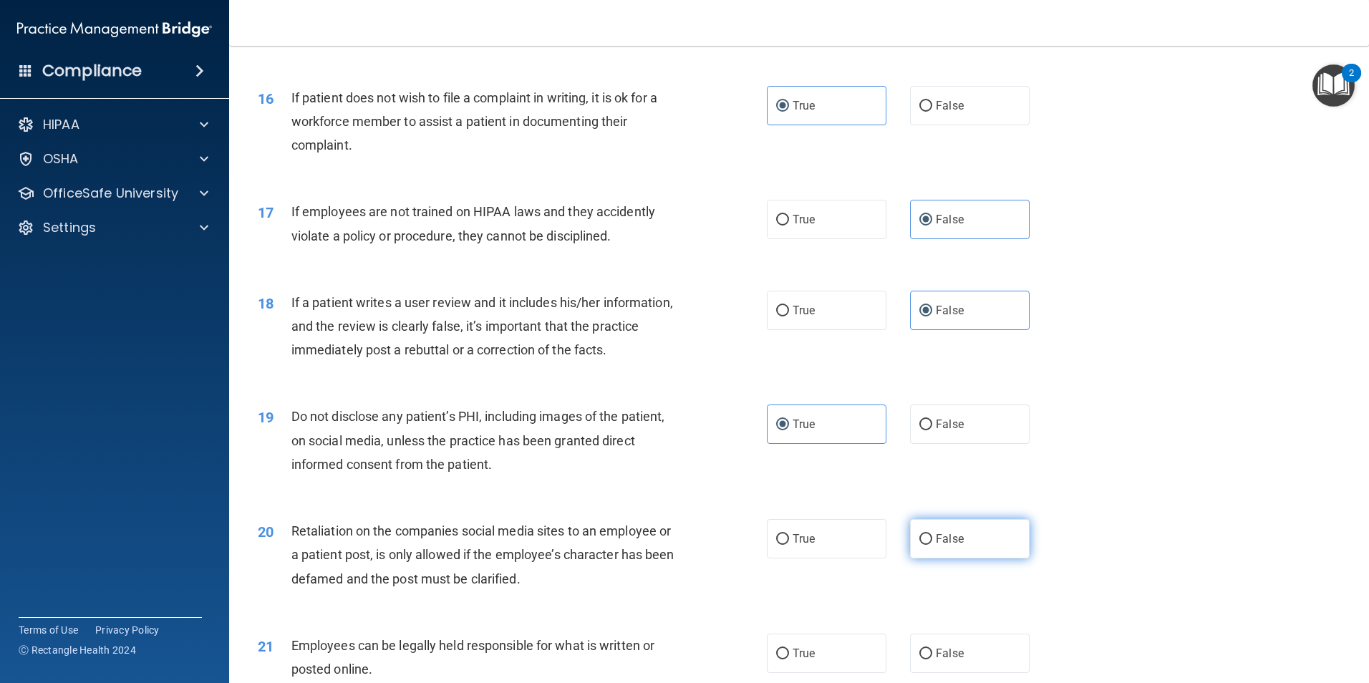
click at [946, 545] on span "False" at bounding box center [950, 539] width 28 height 14
click at [932, 545] on input "False" at bounding box center [925, 539] width 13 height 11
radio input "true"
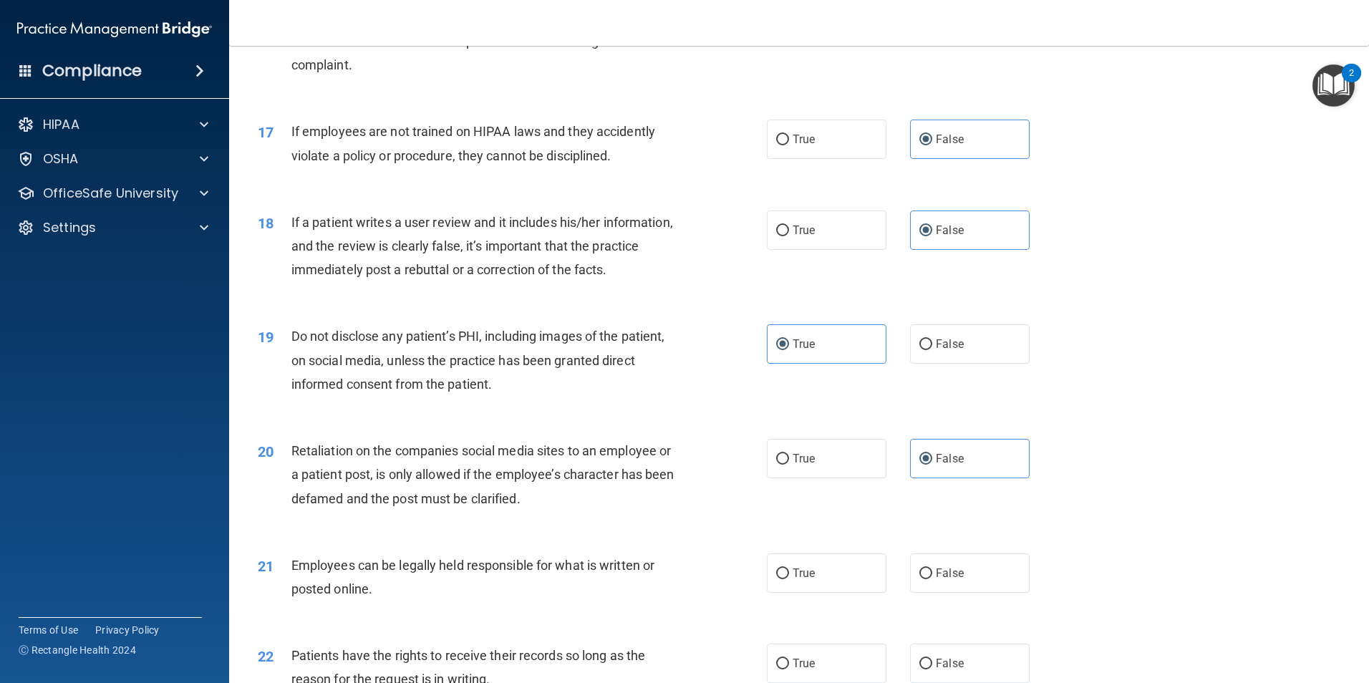
scroll to position [1879, 0]
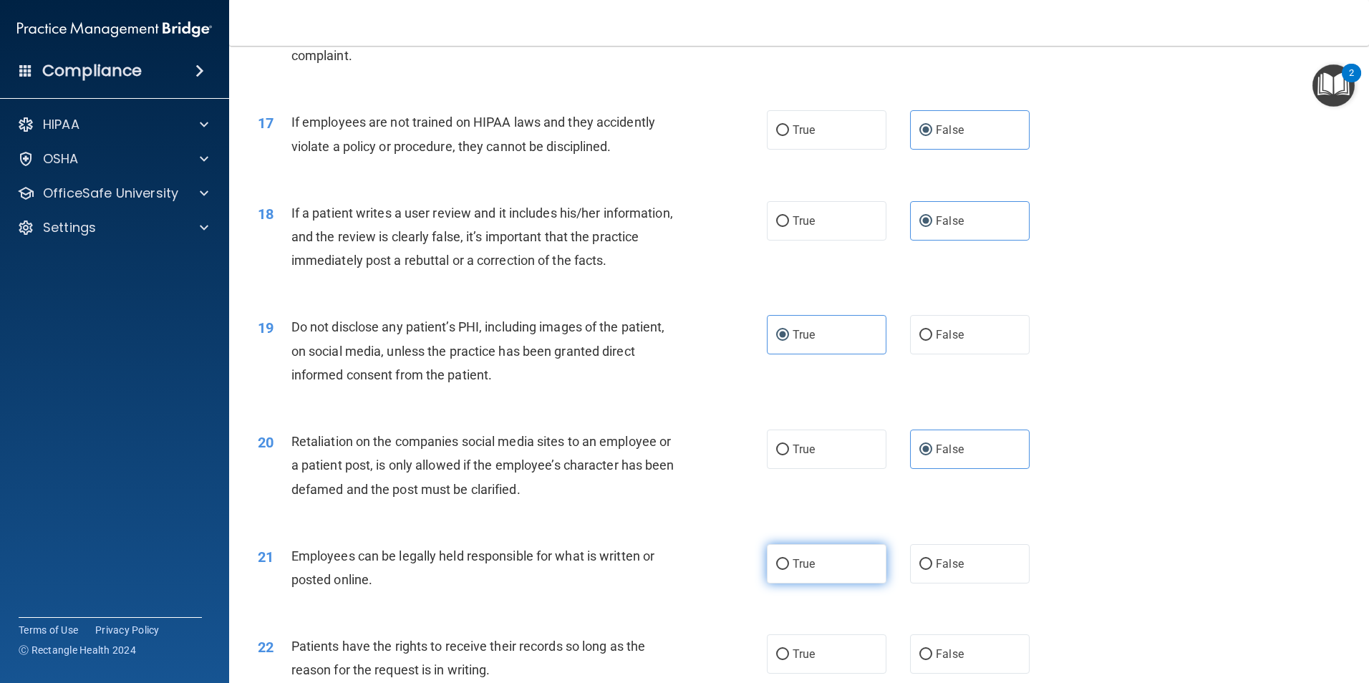
click at [796, 571] on span "True" at bounding box center [803, 564] width 22 height 14
click at [789, 570] on input "True" at bounding box center [782, 564] width 13 height 11
radio input "true"
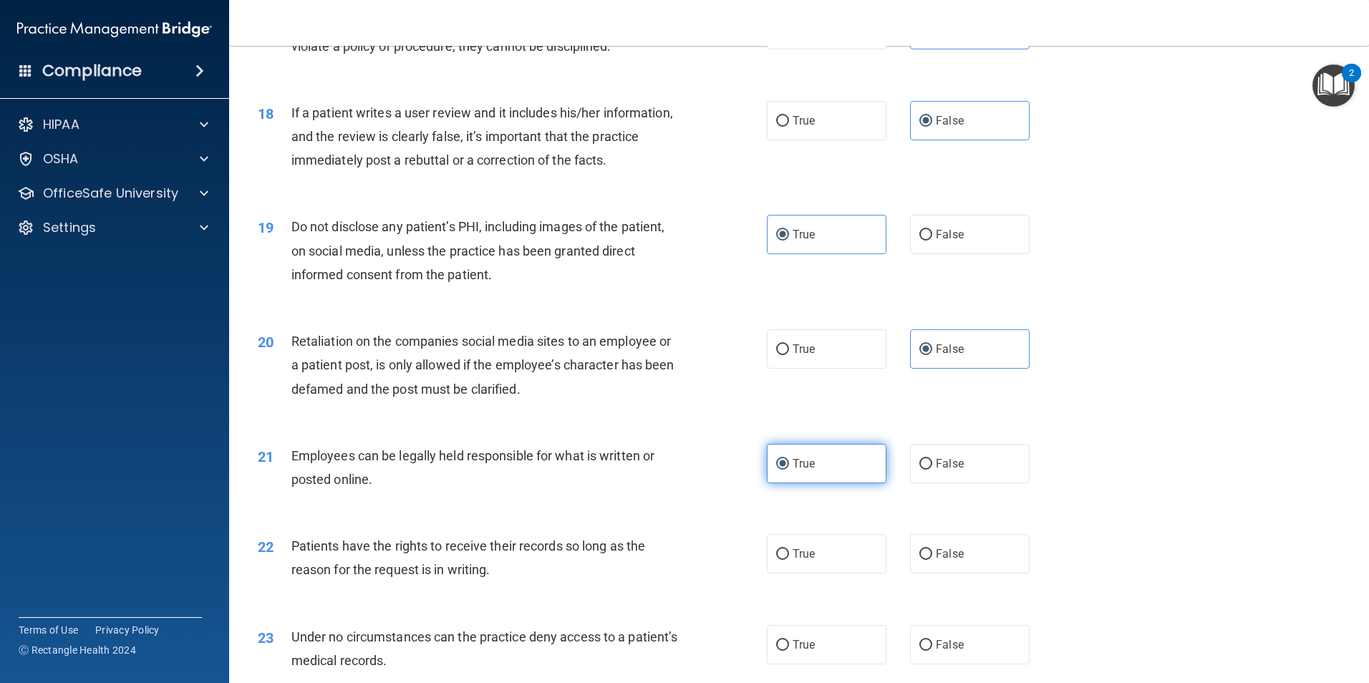
scroll to position [1986, 0]
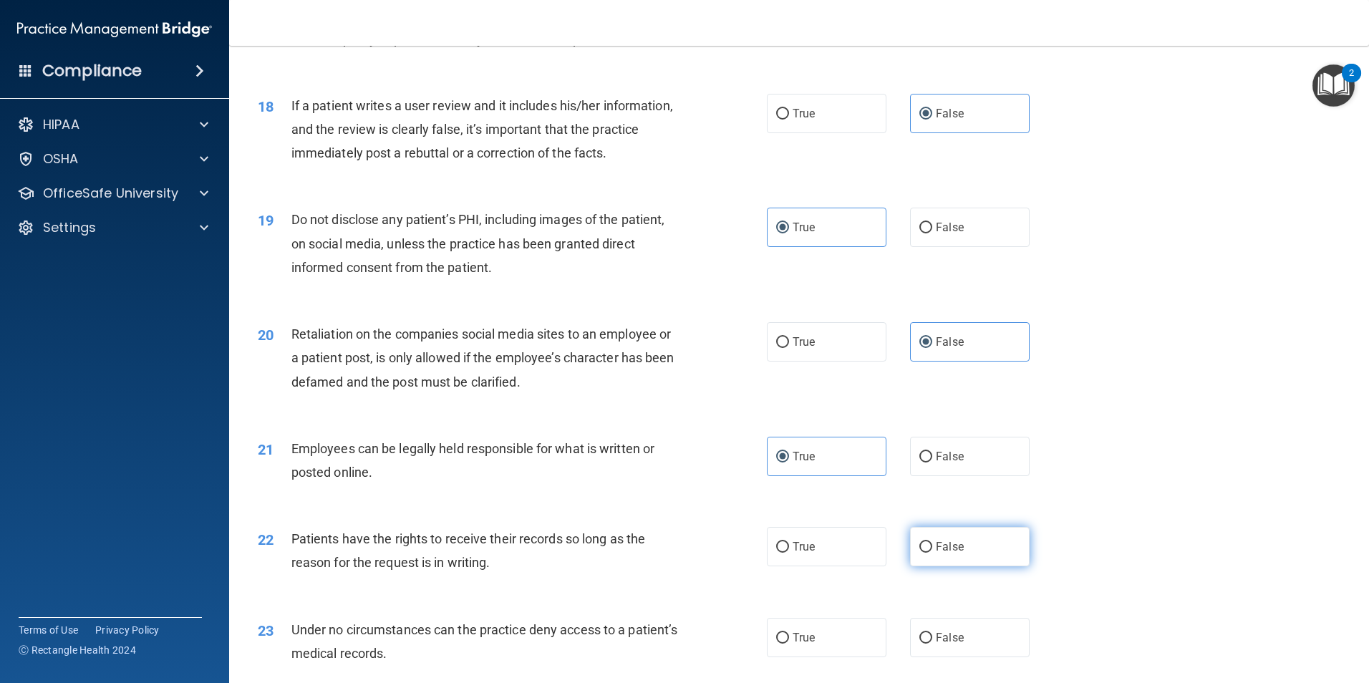
click at [936, 553] on span "False" at bounding box center [950, 547] width 28 height 14
click at [931, 553] on input "False" at bounding box center [925, 547] width 13 height 11
radio input "true"
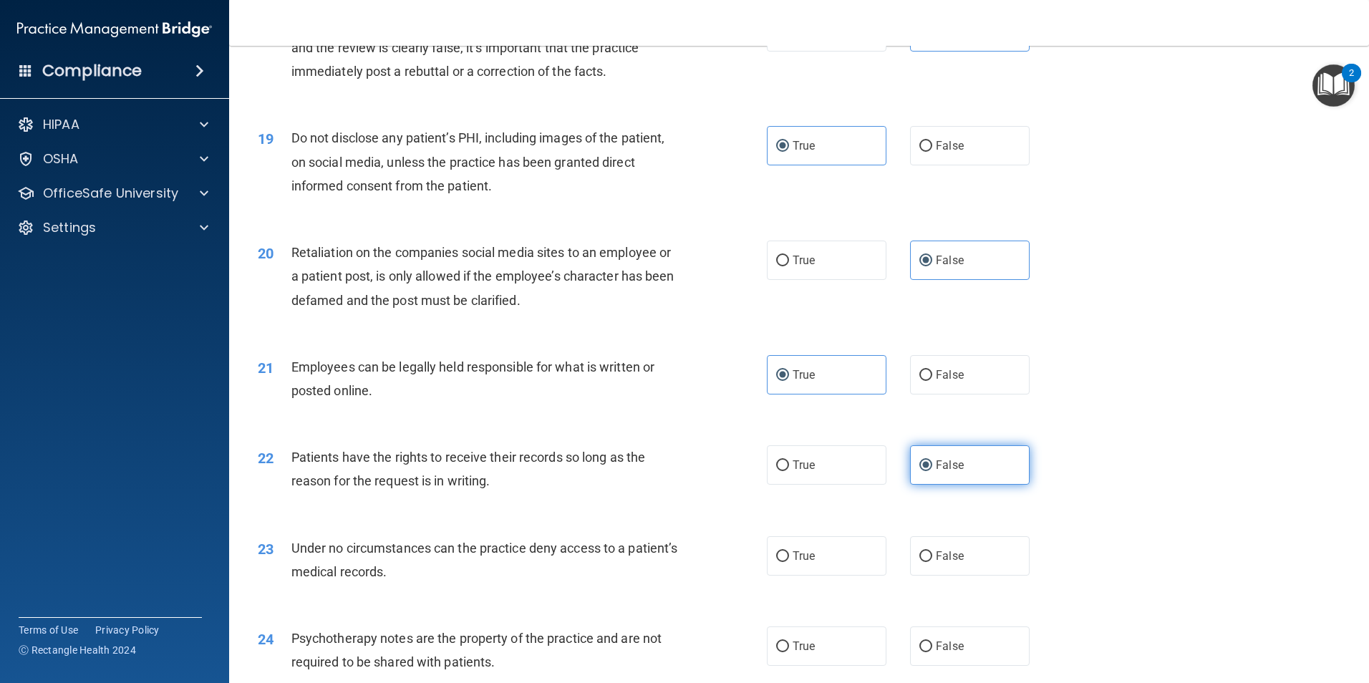
scroll to position [2094, 0]
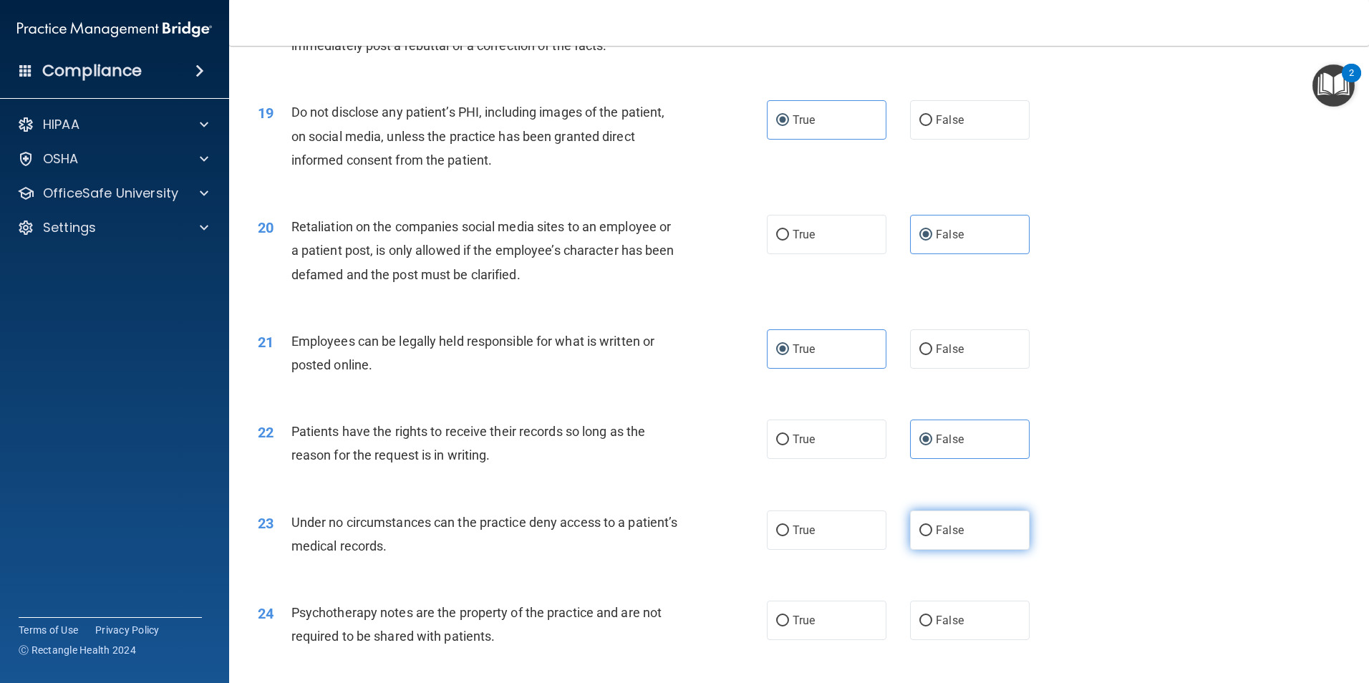
click at [929, 550] on label "False" at bounding box center [970, 529] width 120 height 39
click at [929, 536] on input "False" at bounding box center [925, 530] width 13 height 11
radio input "true"
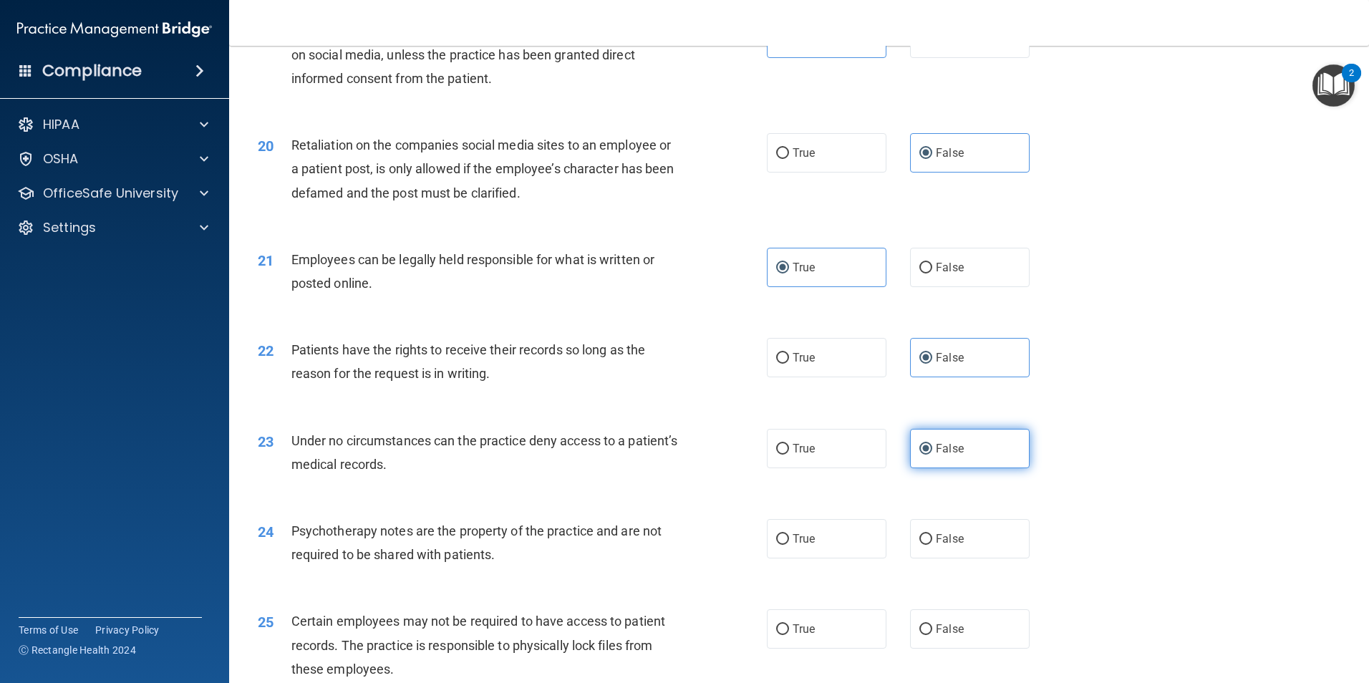
scroll to position [2183, 0]
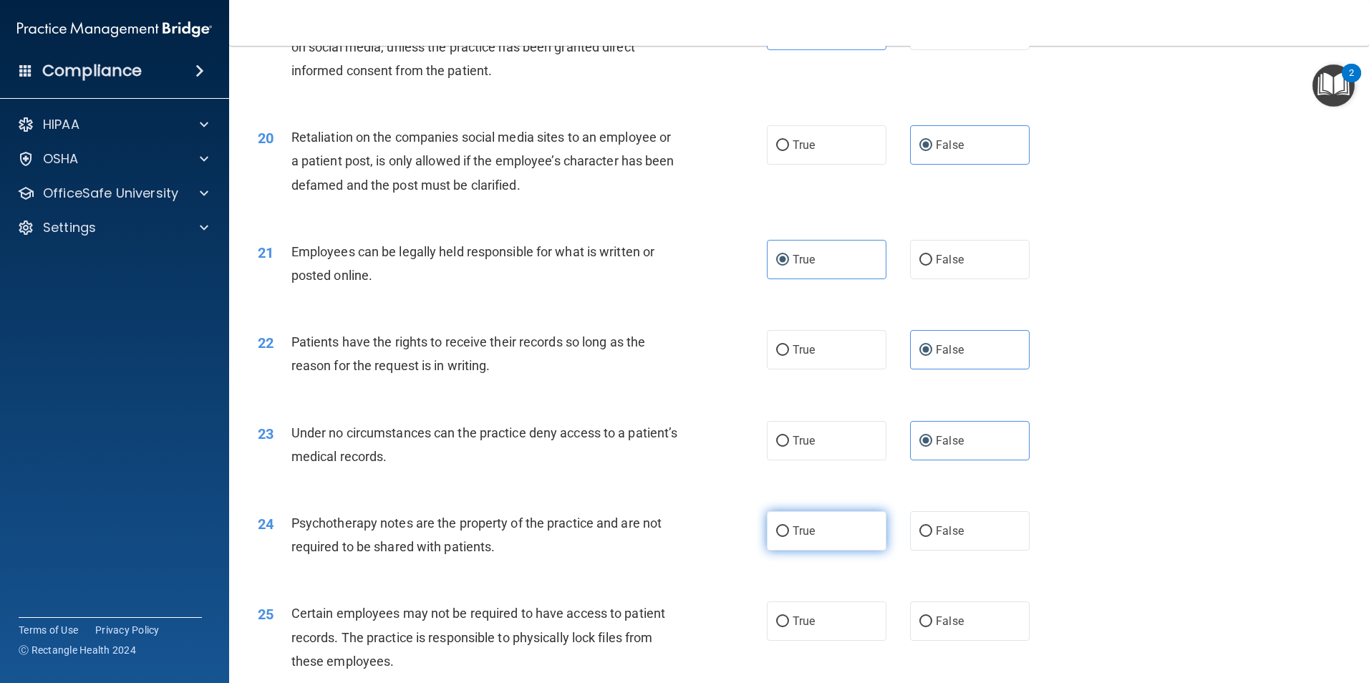
click at [838, 550] on label "True" at bounding box center [827, 530] width 120 height 39
click at [789, 537] on input "True" at bounding box center [782, 531] width 13 height 11
radio input "true"
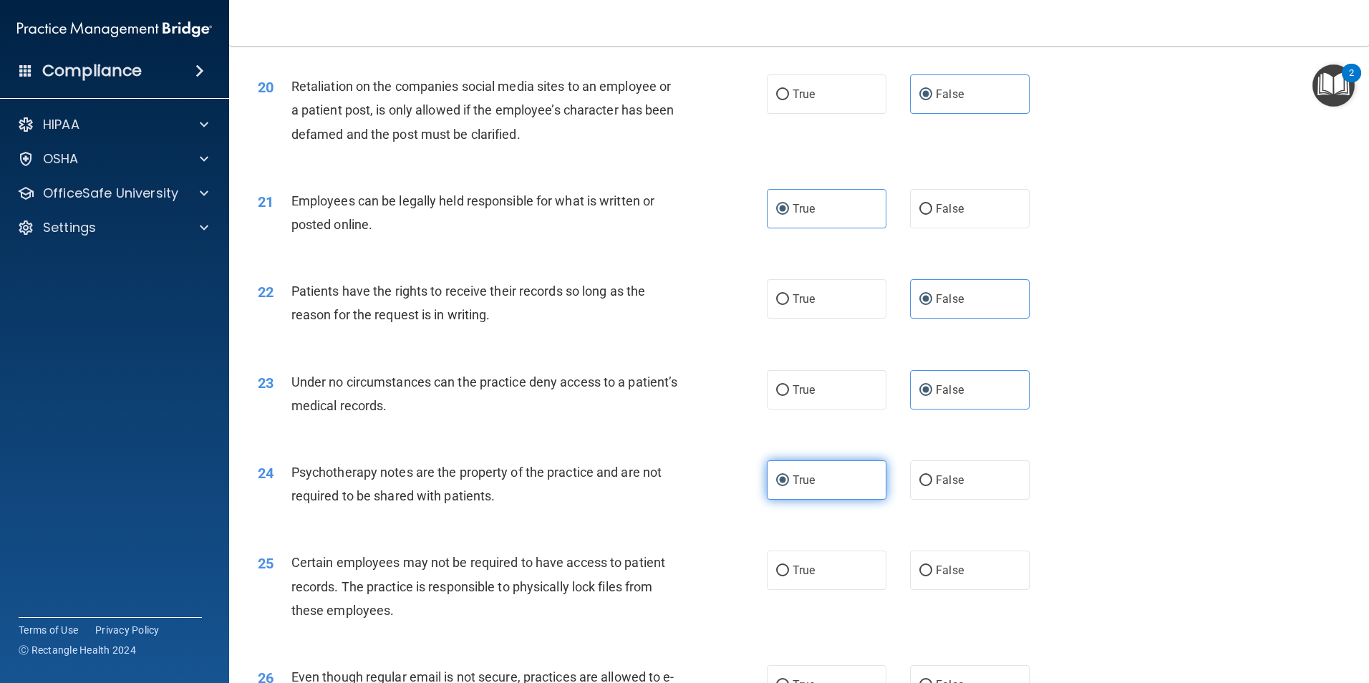
scroll to position [2273, 0]
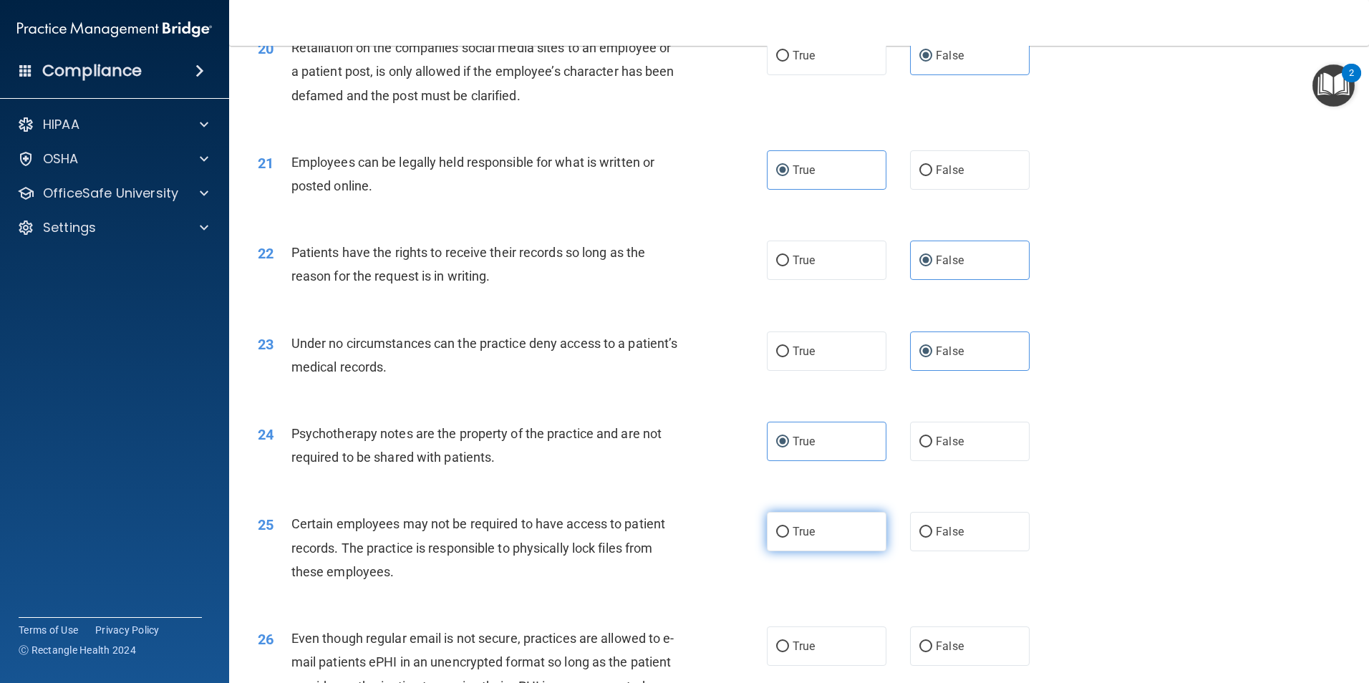
click at [797, 538] on span "True" at bounding box center [803, 532] width 22 height 14
click at [789, 538] on input "True" at bounding box center [782, 532] width 13 height 11
radio input "true"
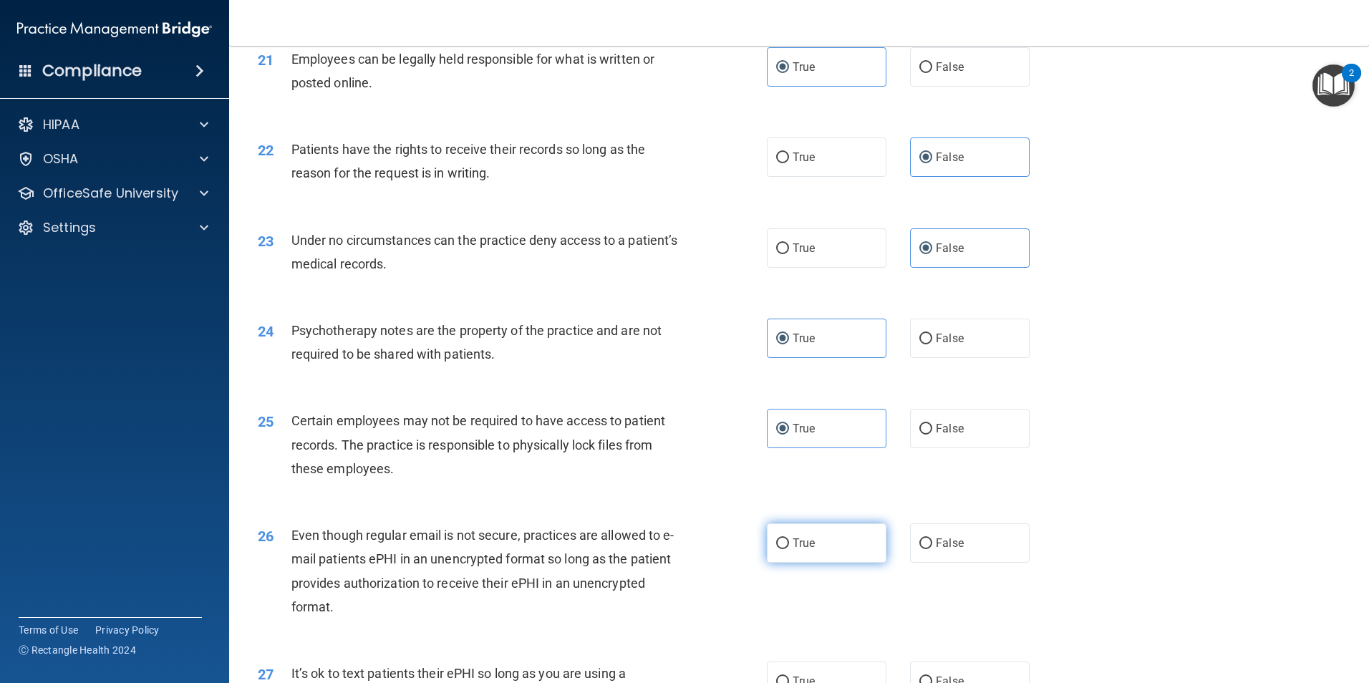
scroll to position [2380, 0]
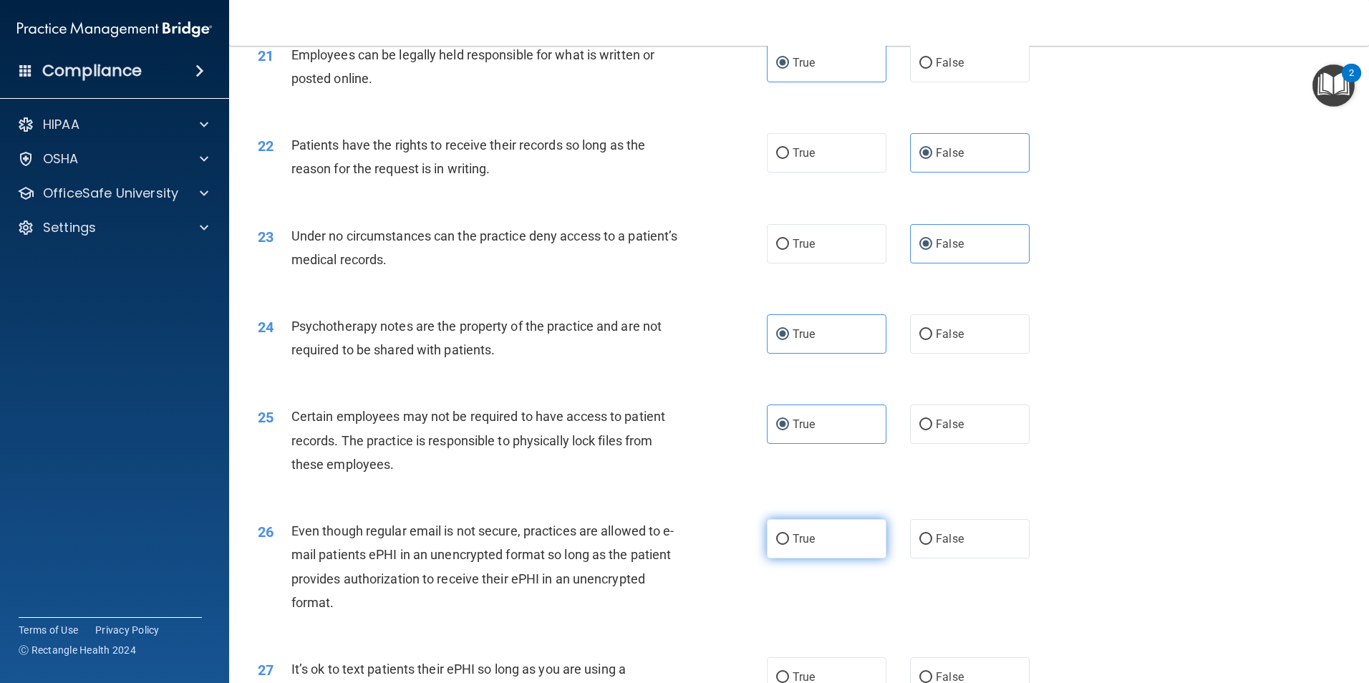
click at [793, 558] on label "True" at bounding box center [827, 538] width 120 height 39
click at [789, 545] on input "True" at bounding box center [782, 539] width 13 height 11
radio input "true"
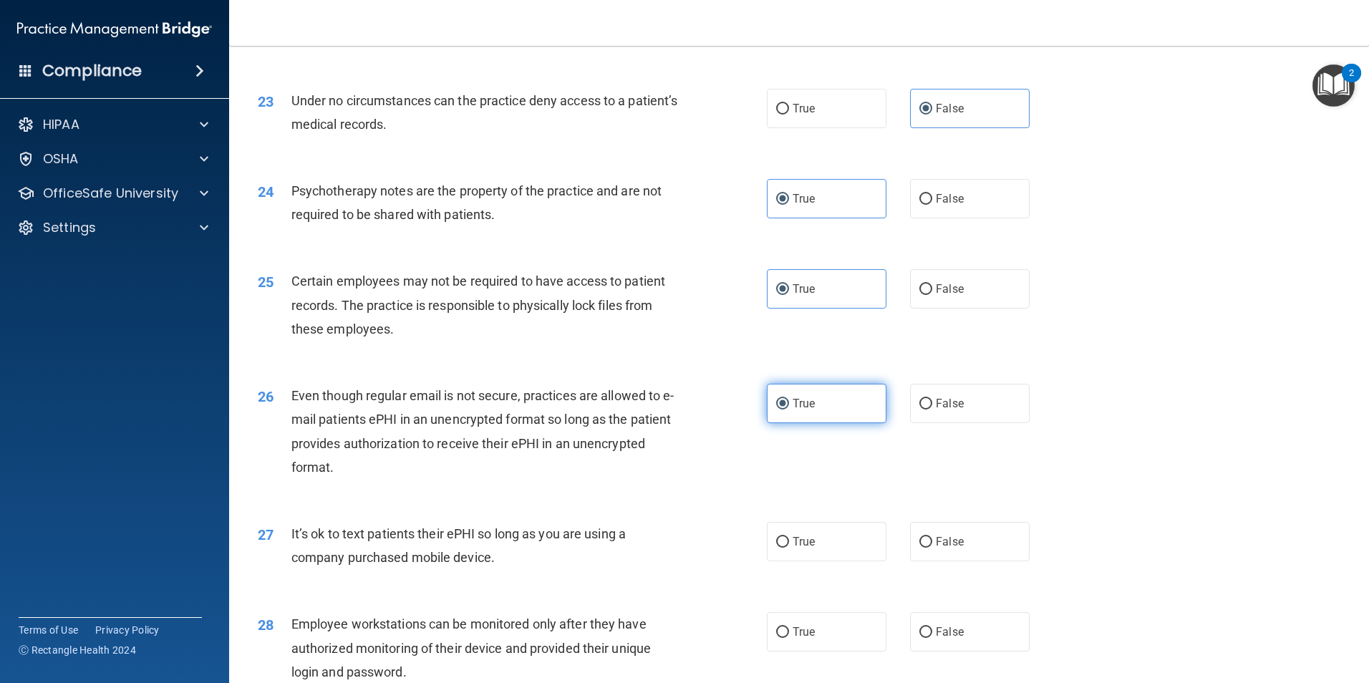
scroll to position [2559, 0]
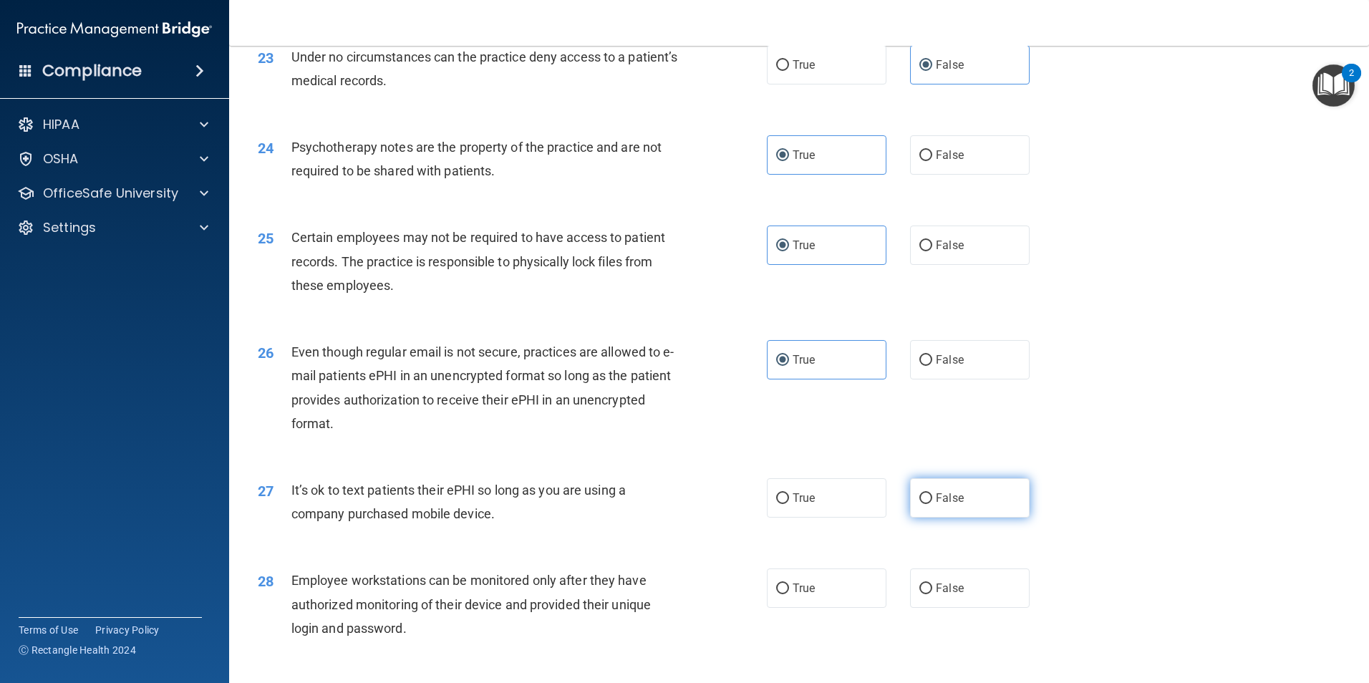
click at [923, 504] on input "False" at bounding box center [925, 498] width 13 height 11
radio input "true"
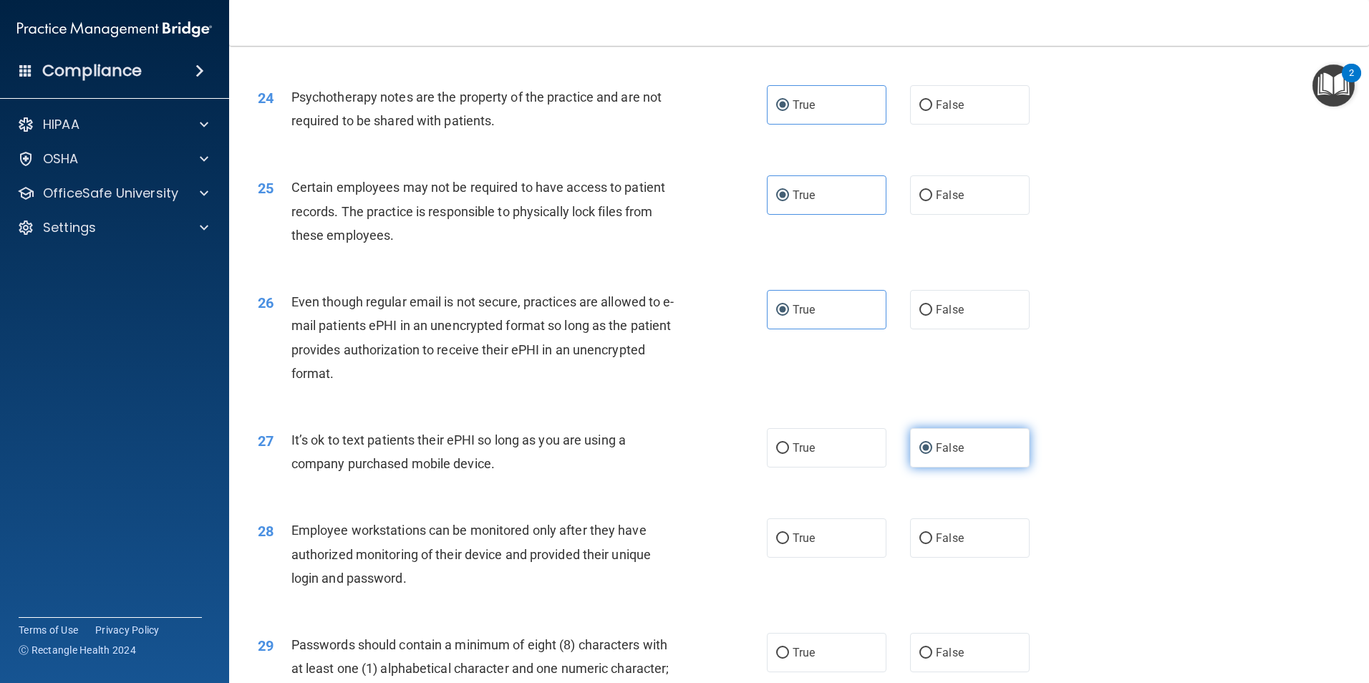
scroll to position [2649, 0]
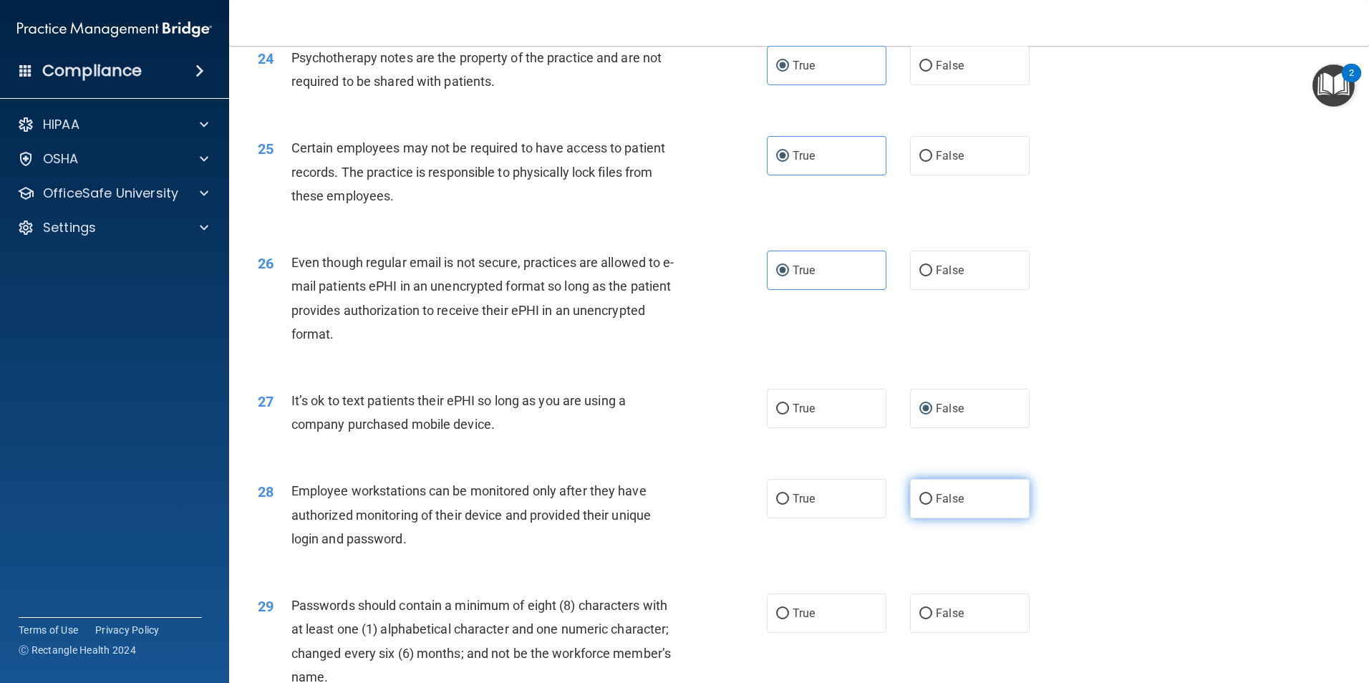
click at [955, 518] on label "False" at bounding box center [970, 498] width 120 height 39
click at [932, 505] on input "False" at bounding box center [925, 499] width 13 height 11
radio input "true"
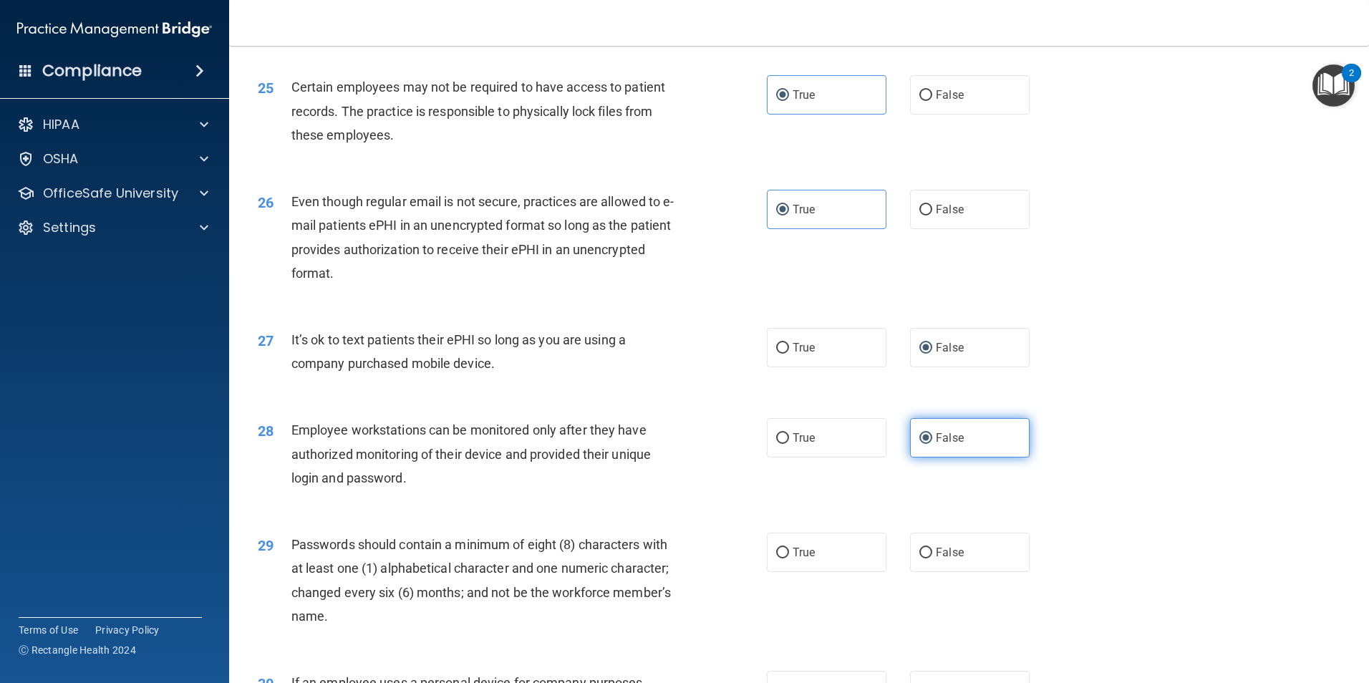
scroll to position [2720, 0]
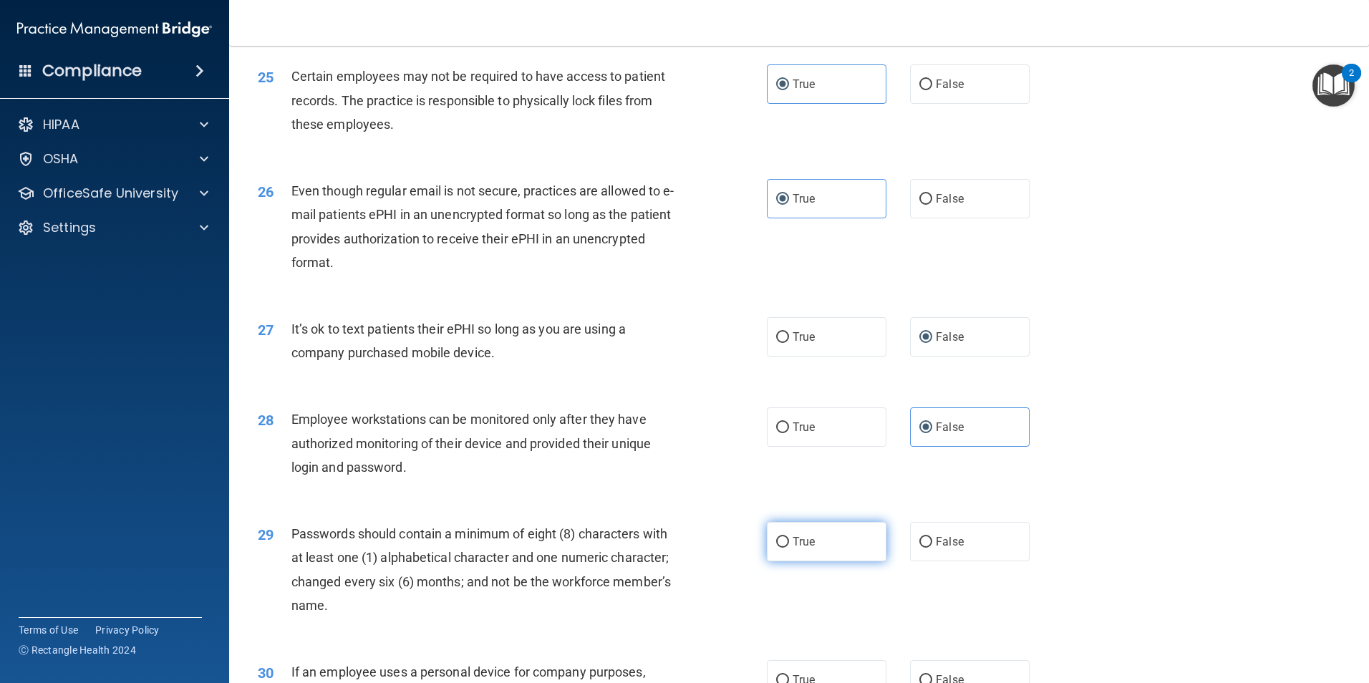
click at [818, 561] on label "True" at bounding box center [827, 541] width 120 height 39
click at [789, 548] on input "True" at bounding box center [782, 542] width 13 height 11
radio input "true"
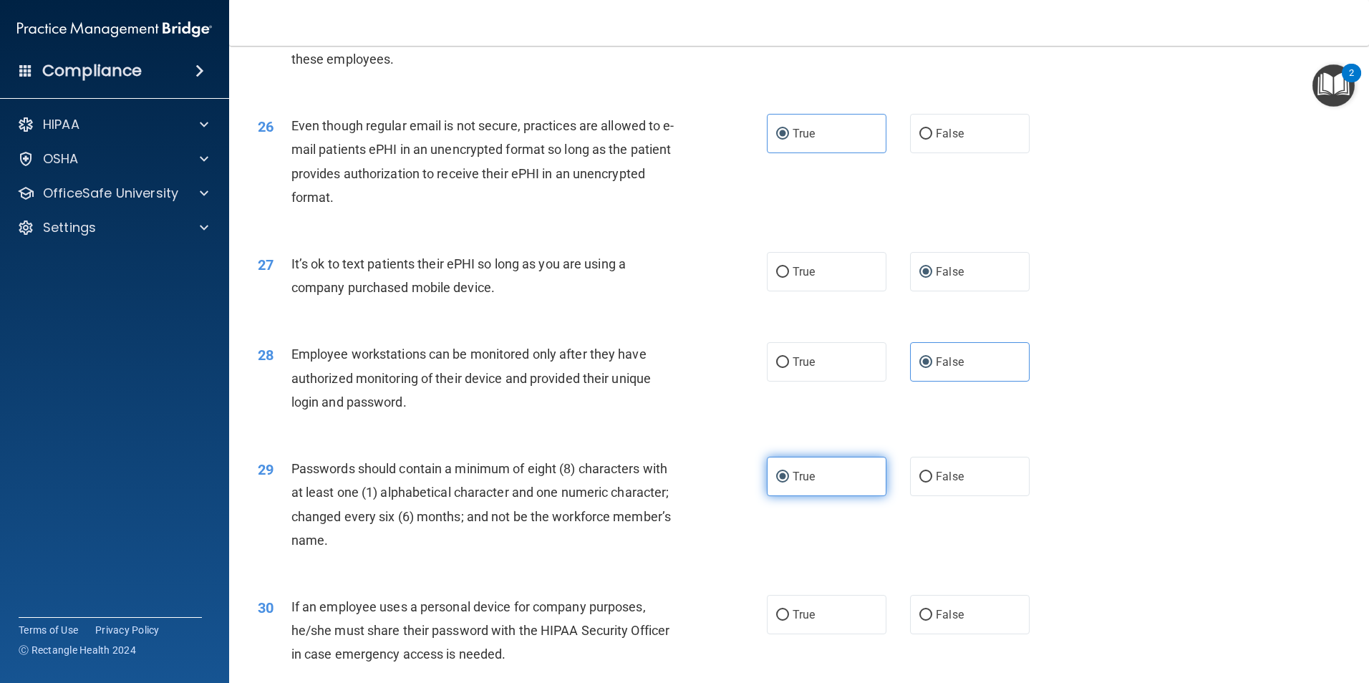
scroll to position [2863, 0]
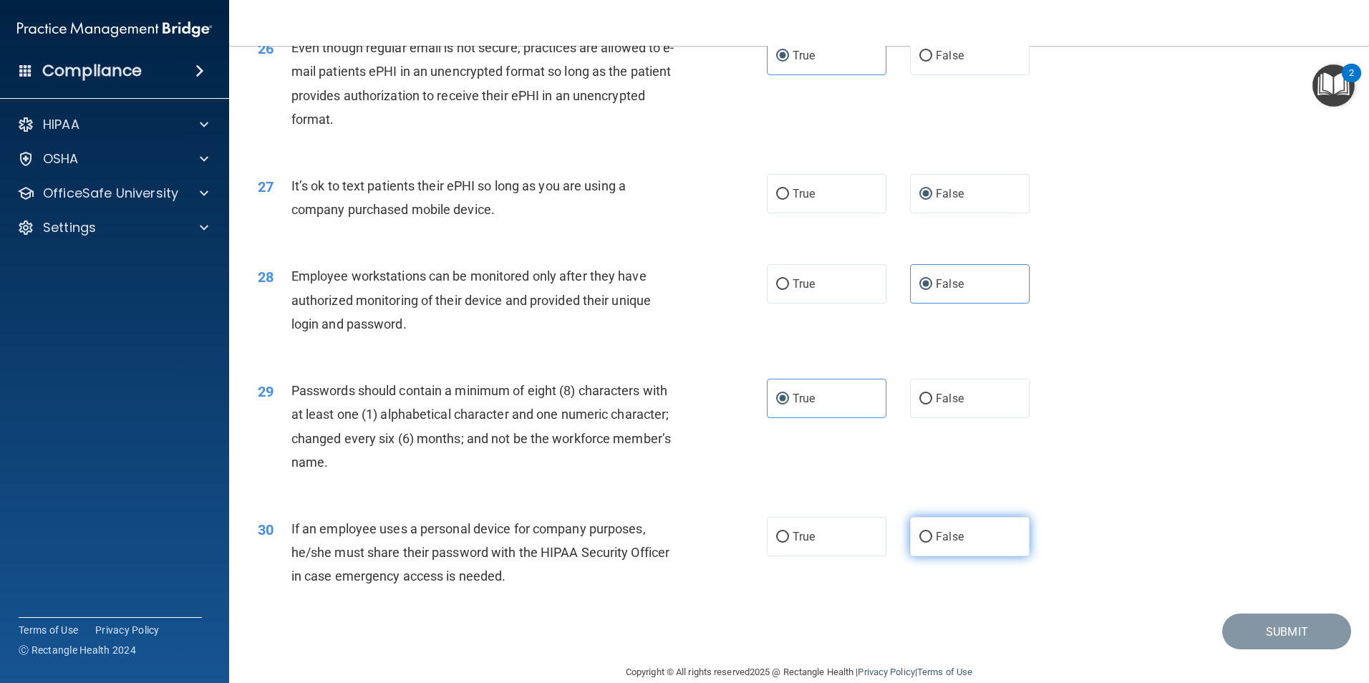
click at [946, 543] on span "False" at bounding box center [950, 537] width 28 height 14
click at [932, 543] on input "False" at bounding box center [925, 537] width 13 height 11
radio input "true"
click at [1252, 650] on button "Submit" at bounding box center [1286, 631] width 129 height 37
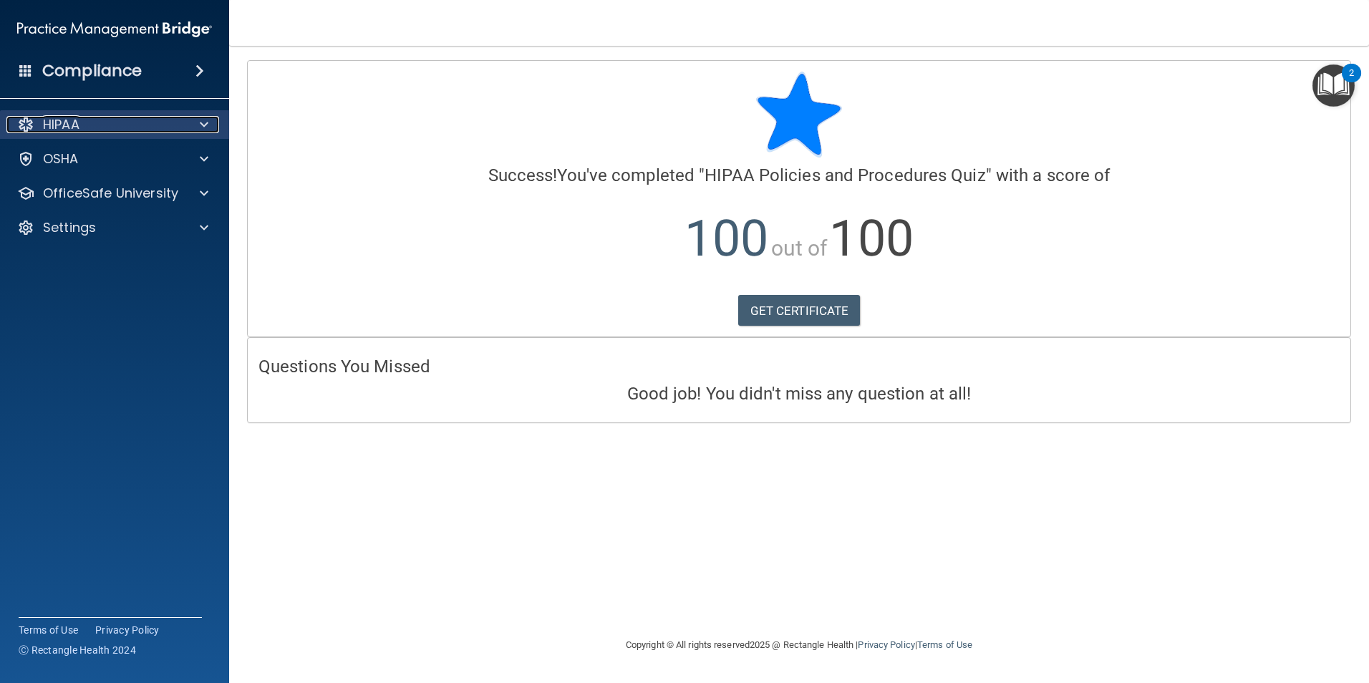
click at [199, 118] on div at bounding box center [202, 124] width 36 height 17
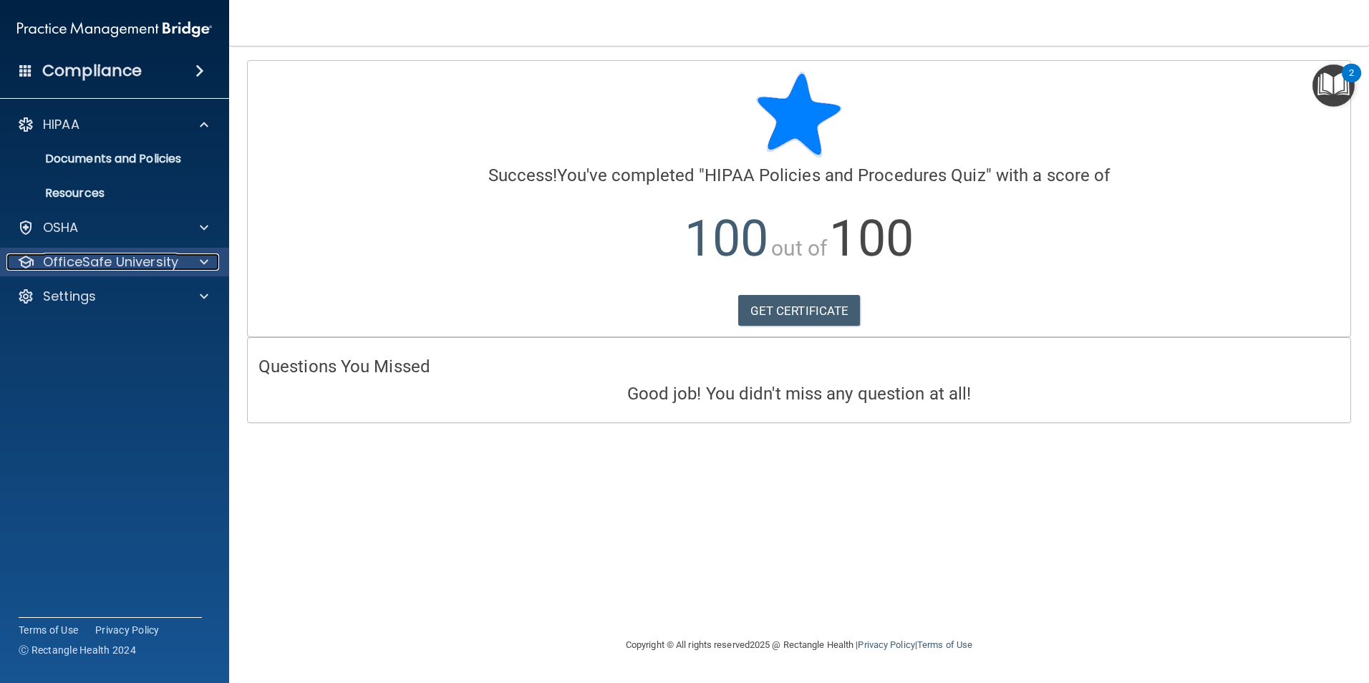
click at [205, 263] on span at bounding box center [204, 261] width 9 height 17
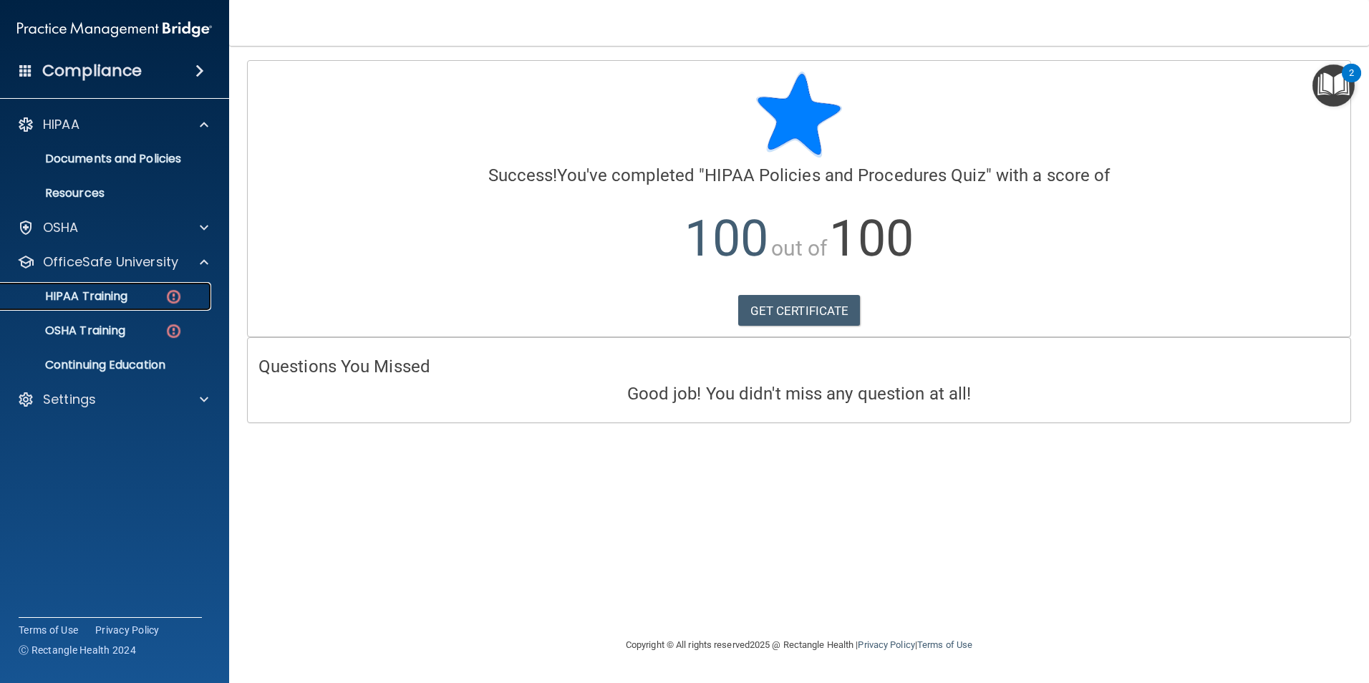
click at [127, 291] on p "HIPAA Training" at bounding box center [68, 296] width 118 height 14
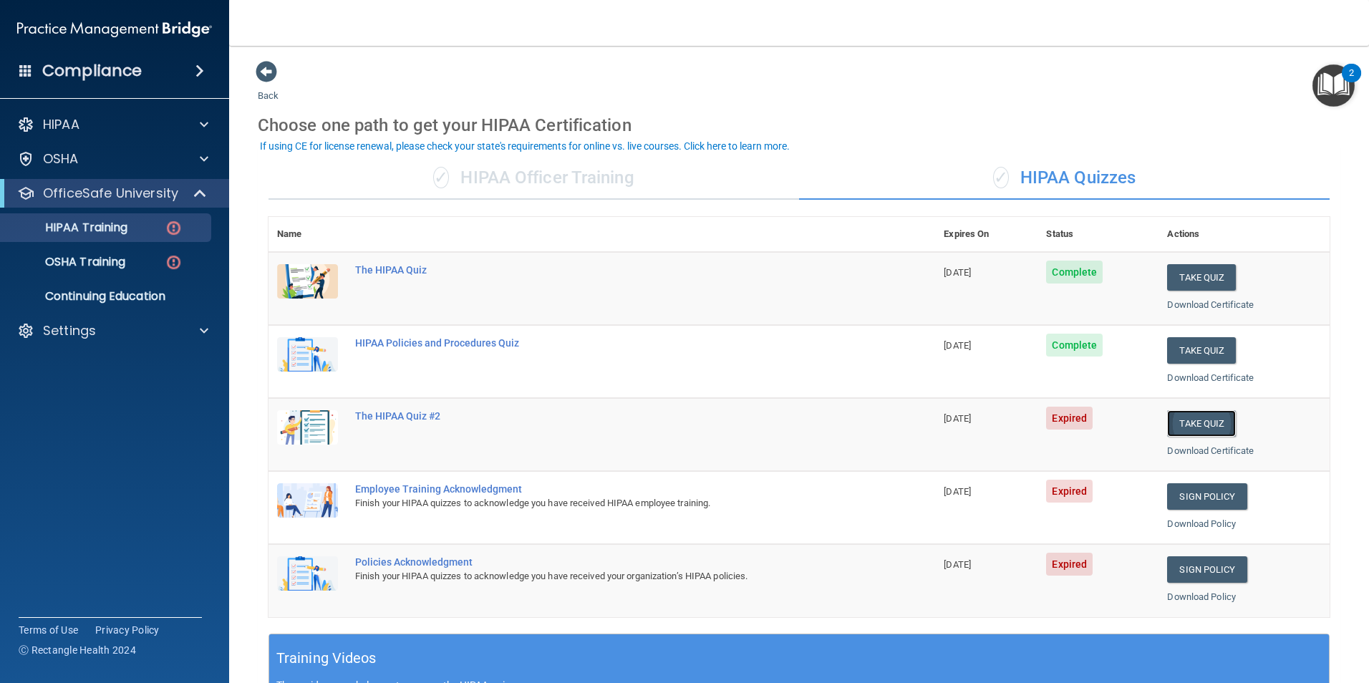
click at [1180, 426] on button "Take Quiz" at bounding box center [1201, 423] width 69 height 26
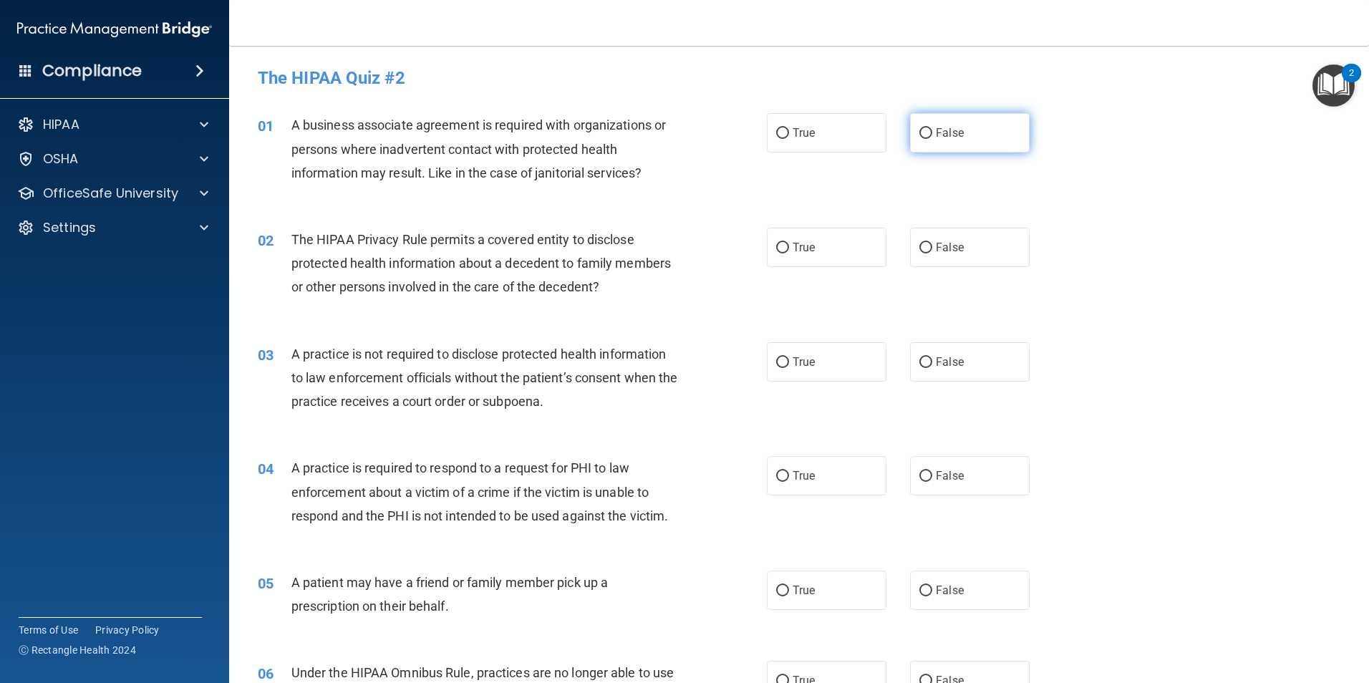
click at [923, 133] on input "False" at bounding box center [925, 133] width 13 height 11
radio input "true"
click at [792, 243] on span "True" at bounding box center [803, 248] width 22 height 14
click at [787, 243] on input "True" at bounding box center [782, 248] width 13 height 11
radio input "true"
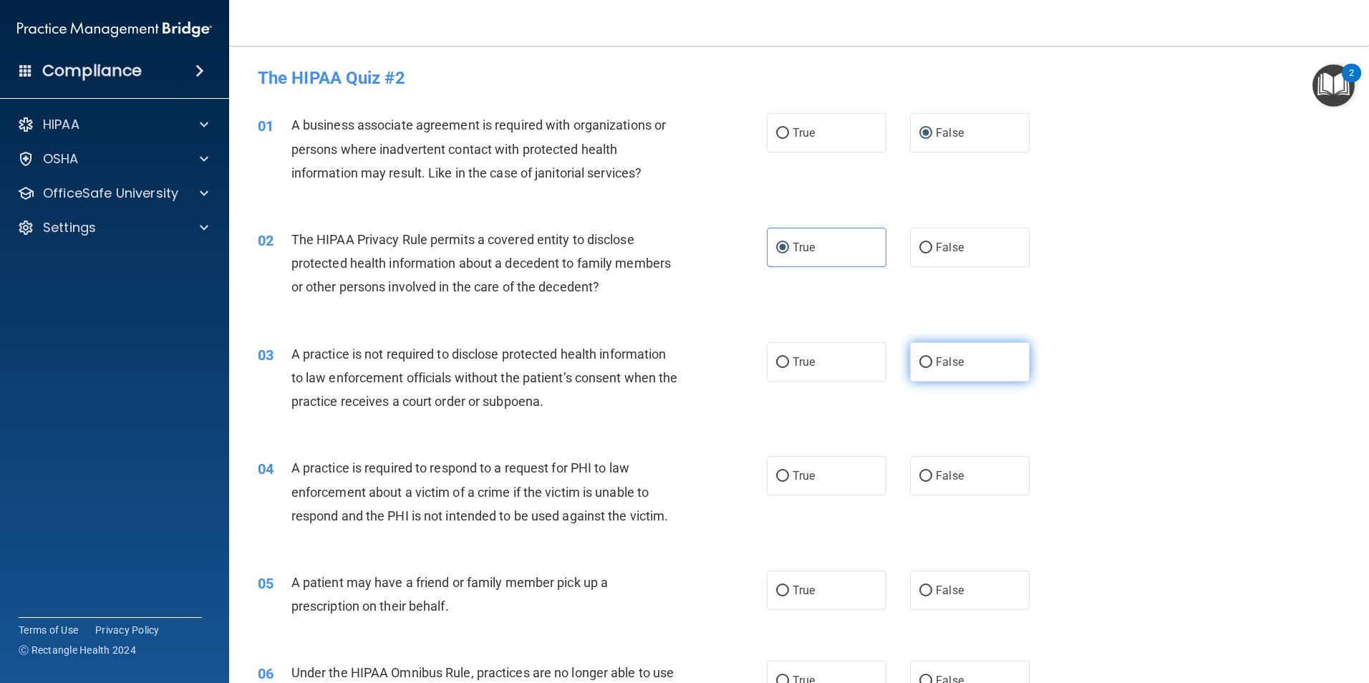
click at [919, 361] on input "False" at bounding box center [925, 362] width 13 height 11
radio input "true"
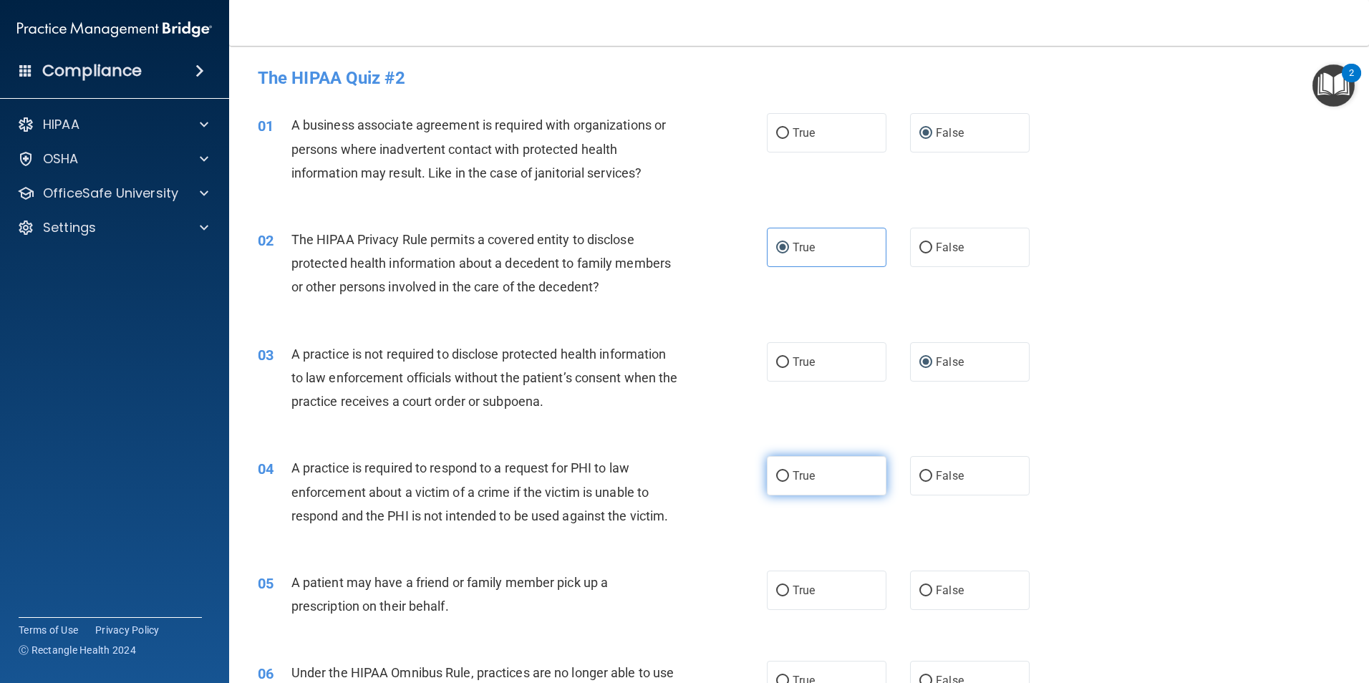
click at [807, 475] on span "True" at bounding box center [803, 476] width 22 height 14
click at [789, 475] on input "True" at bounding box center [782, 476] width 13 height 11
radio input "true"
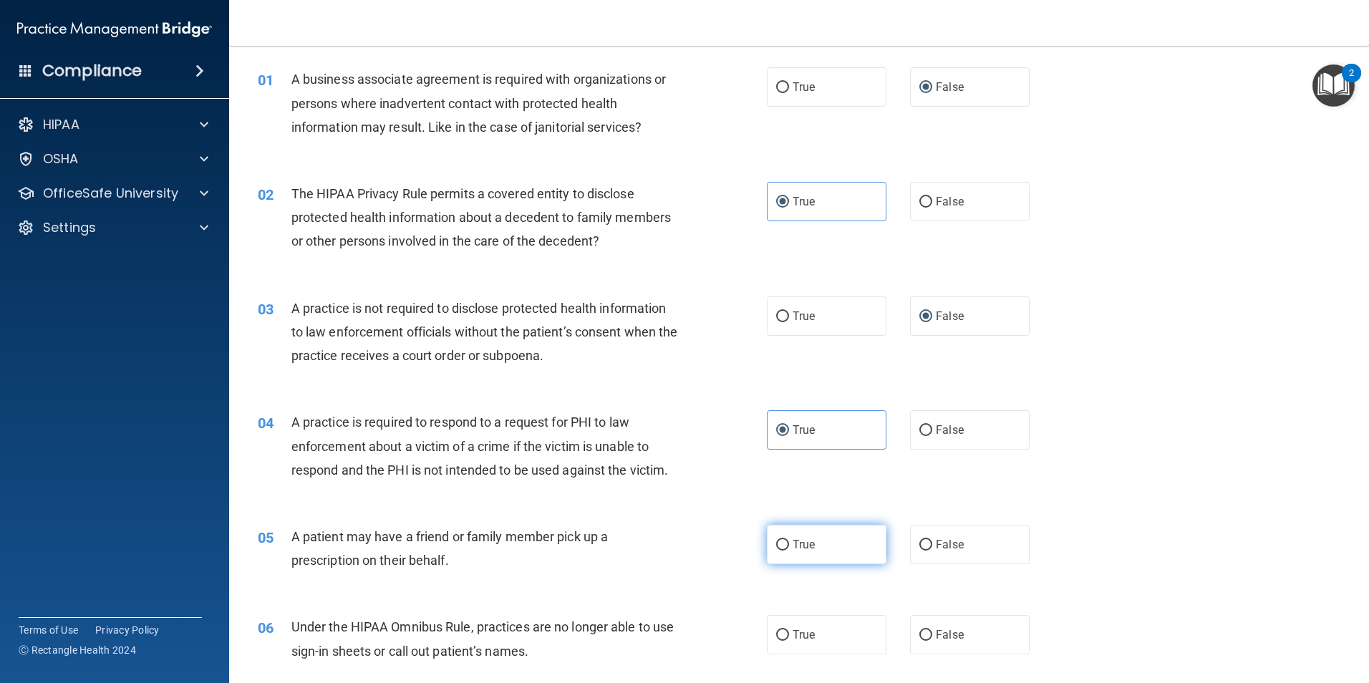
scroll to position [89, 0]
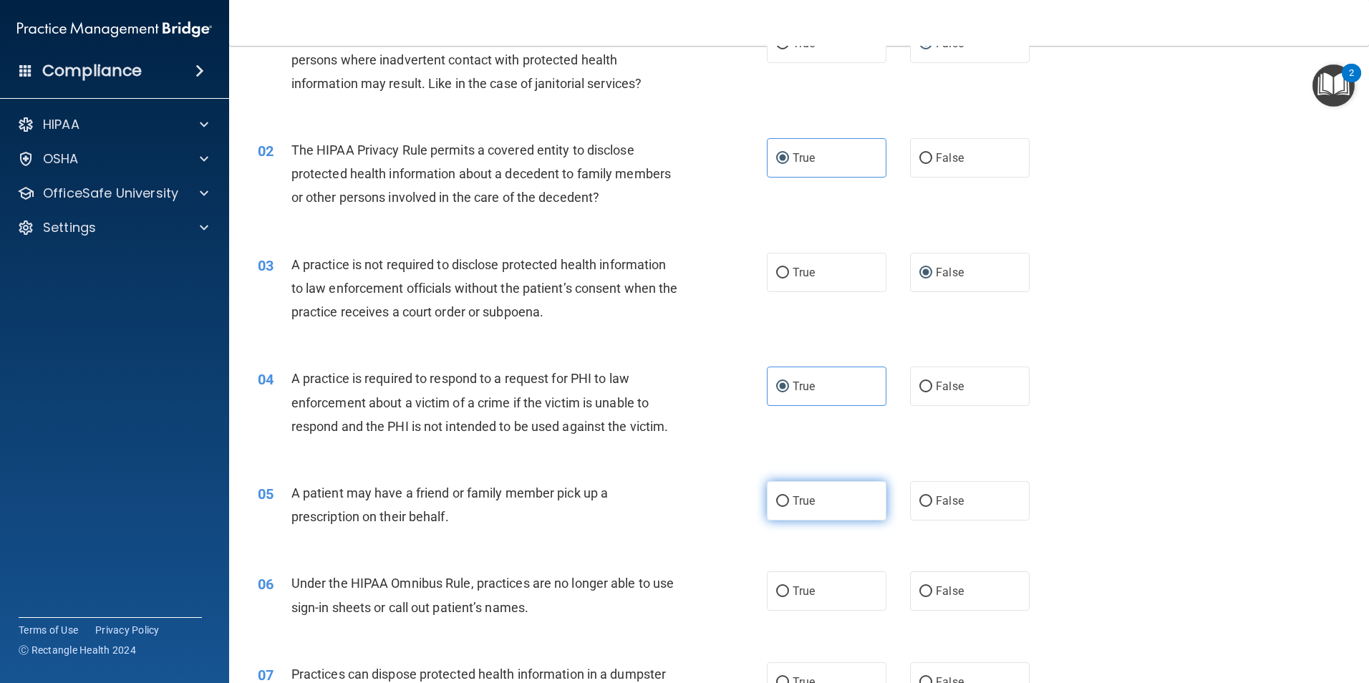
click at [794, 496] on span "True" at bounding box center [803, 501] width 22 height 14
click at [789, 496] on input "True" at bounding box center [782, 501] width 13 height 11
radio input "true"
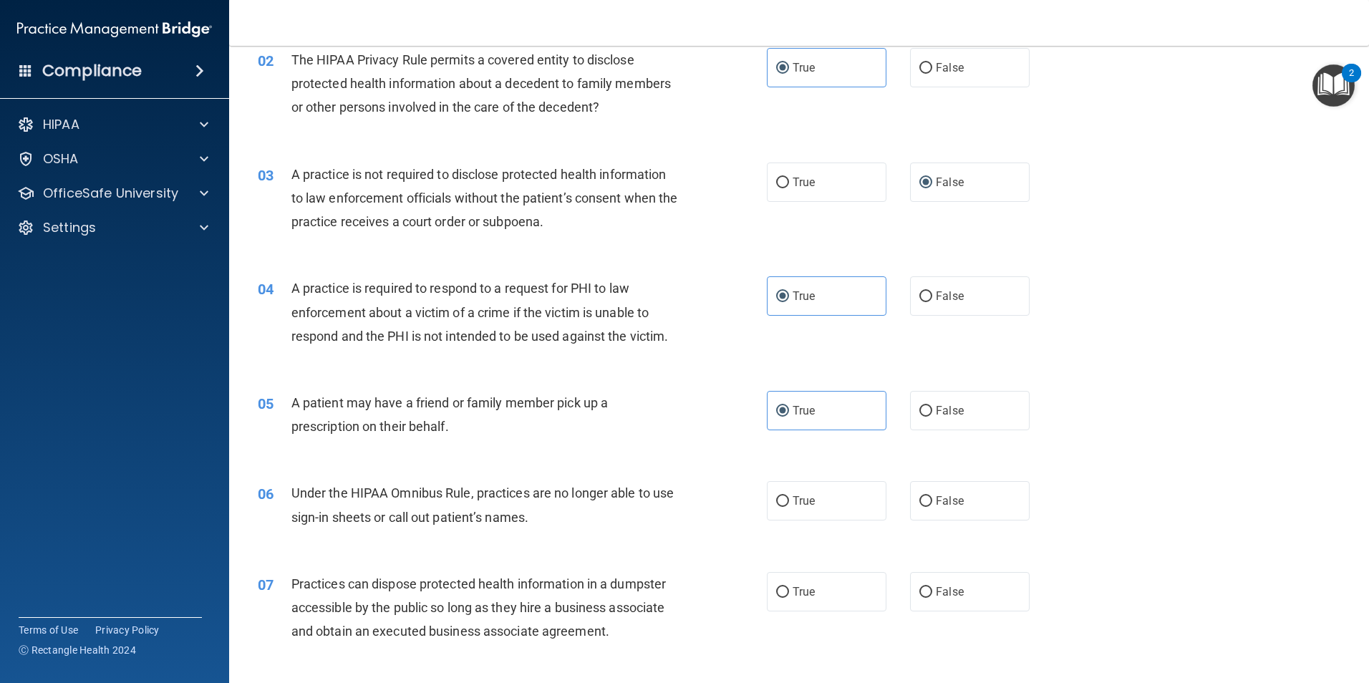
scroll to position [215, 0]
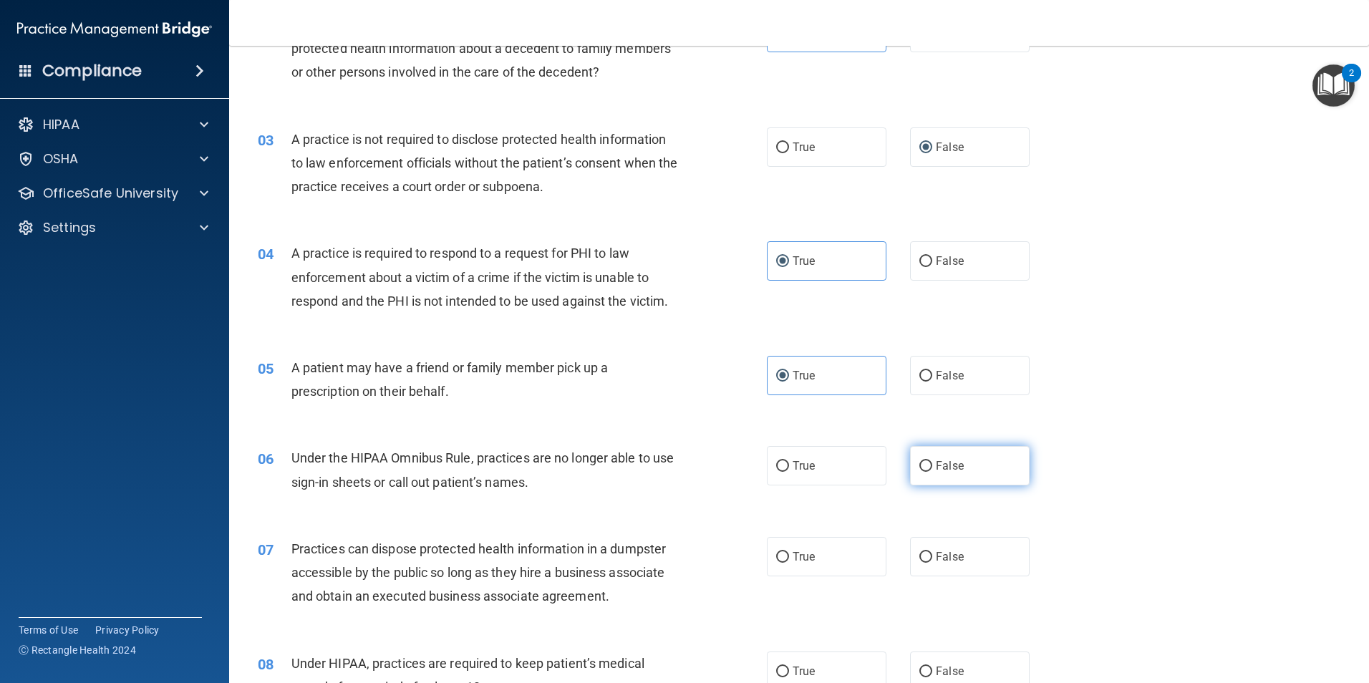
click at [937, 467] on span "False" at bounding box center [950, 466] width 28 height 14
click at [932, 467] on input "False" at bounding box center [925, 466] width 13 height 11
radio input "true"
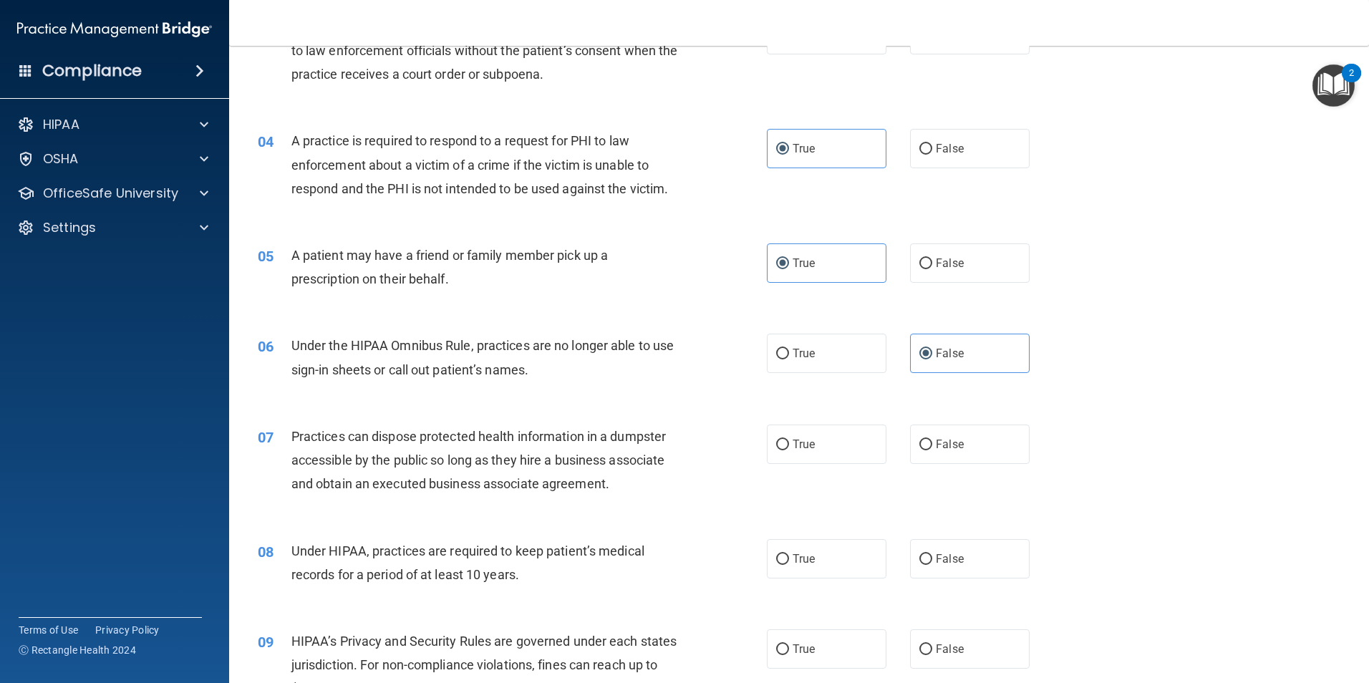
scroll to position [340, 0]
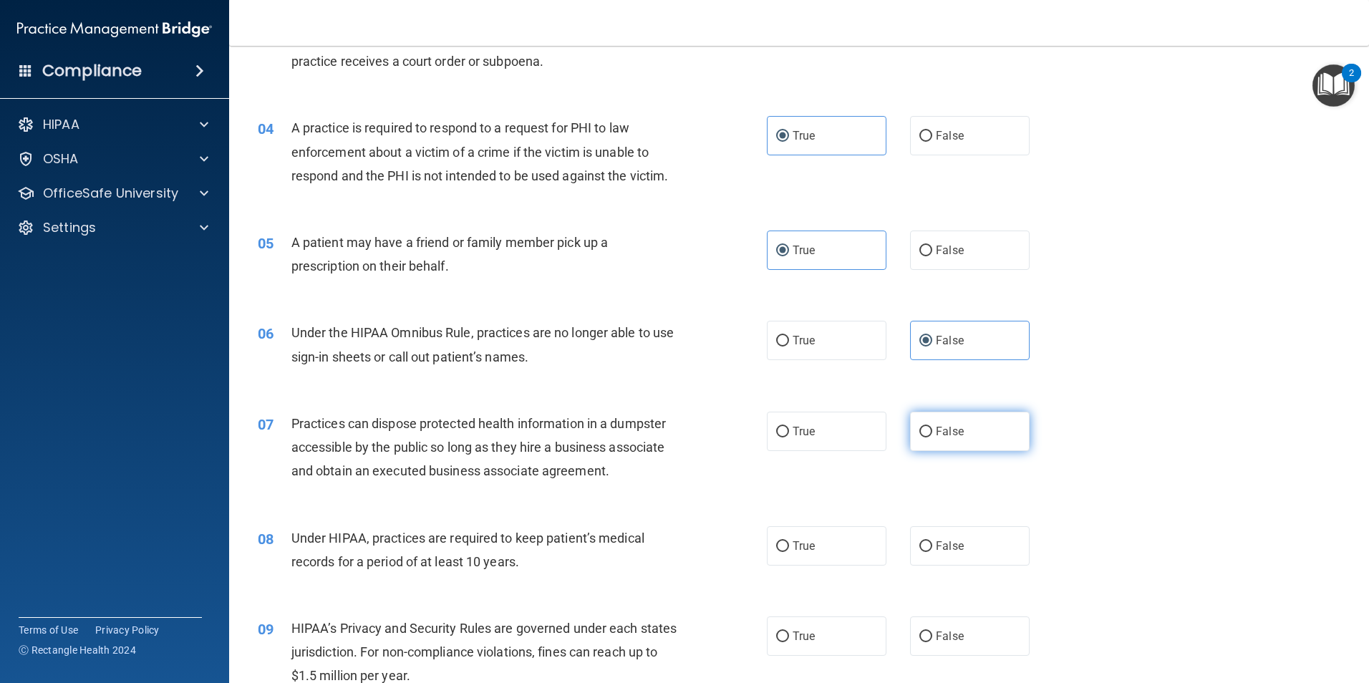
click at [945, 434] on span "False" at bounding box center [950, 431] width 28 height 14
click at [932, 434] on input "False" at bounding box center [925, 432] width 13 height 11
radio input "true"
click at [951, 544] on span "False" at bounding box center [950, 546] width 28 height 14
click at [932, 544] on input "False" at bounding box center [925, 546] width 13 height 11
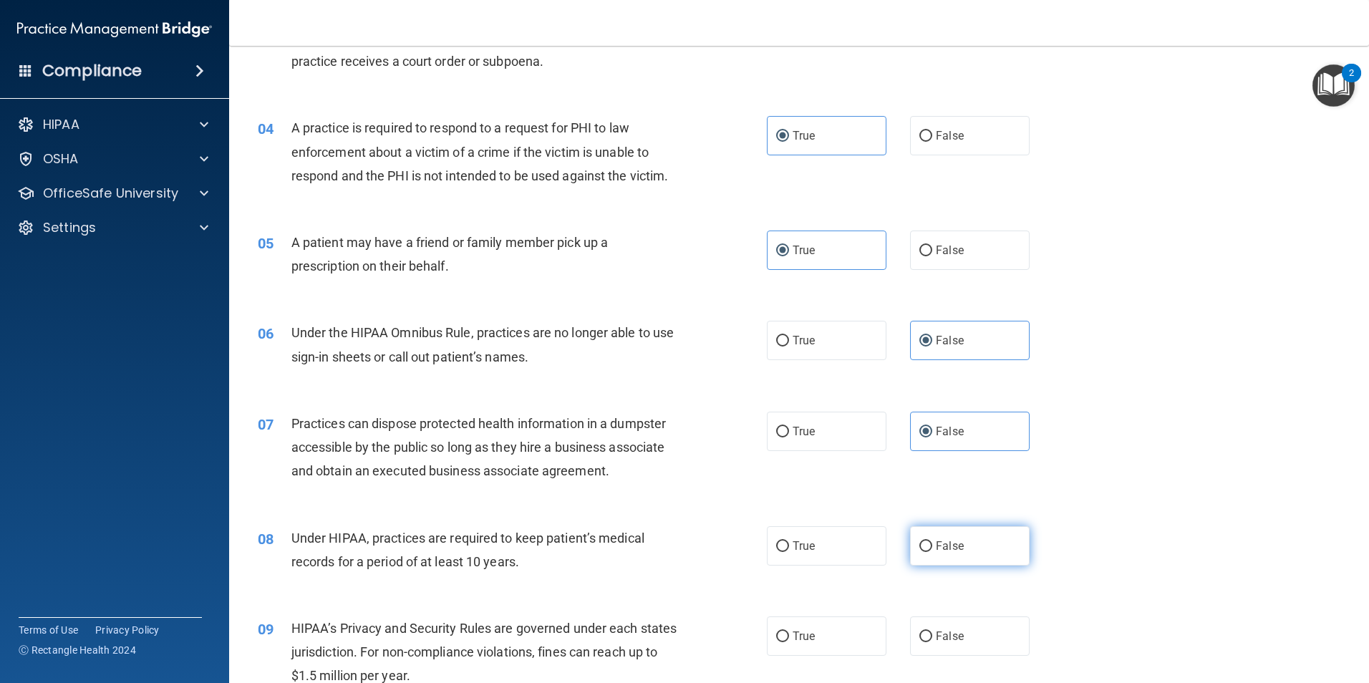
radio input "true"
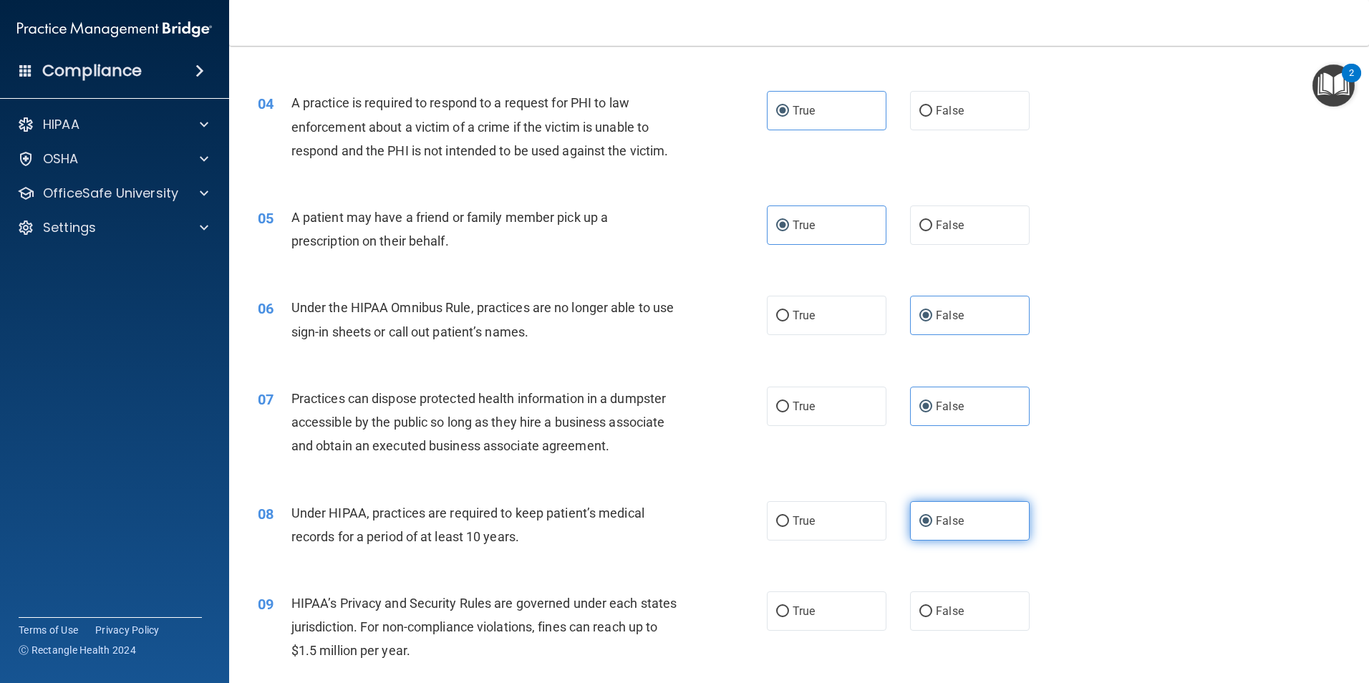
scroll to position [465, 0]
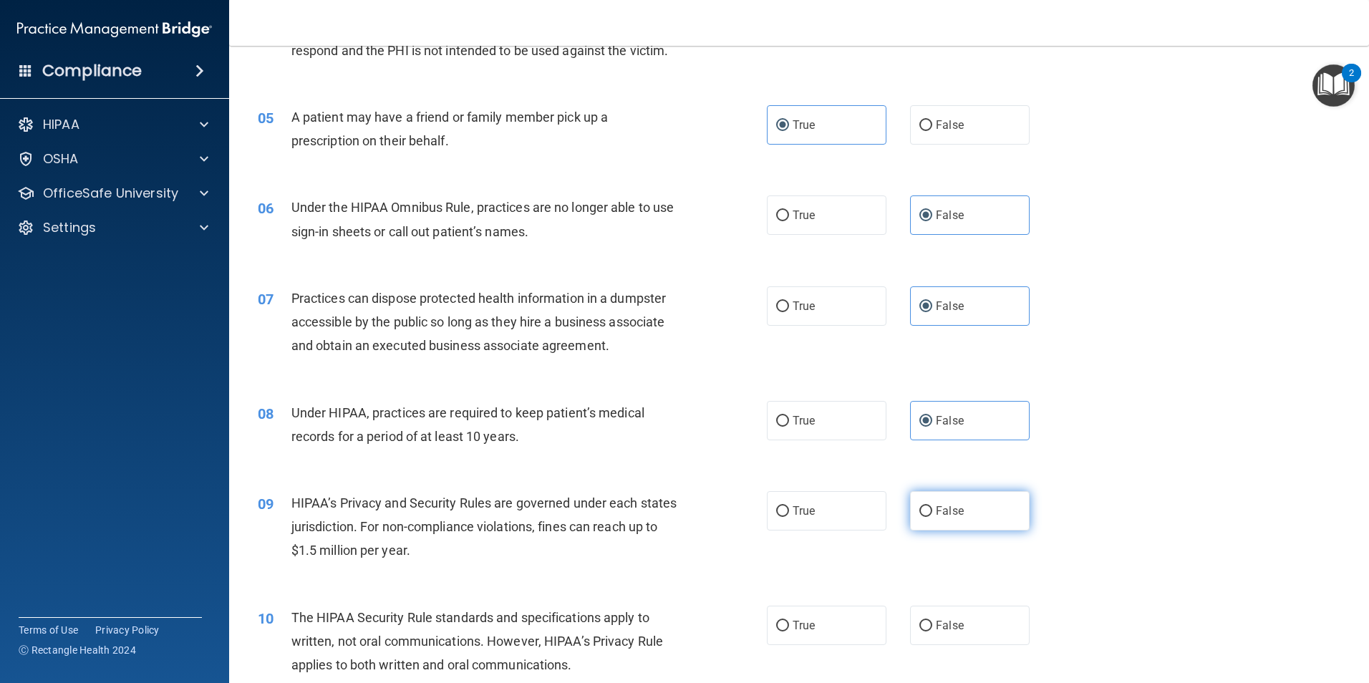
click at [941, 518] on label "False" at bounding box center [970, 510] width 120 height 39
click at [932, 517] on input "False" at bounding box center [925, 511] width 13 height 11
radio input "true"
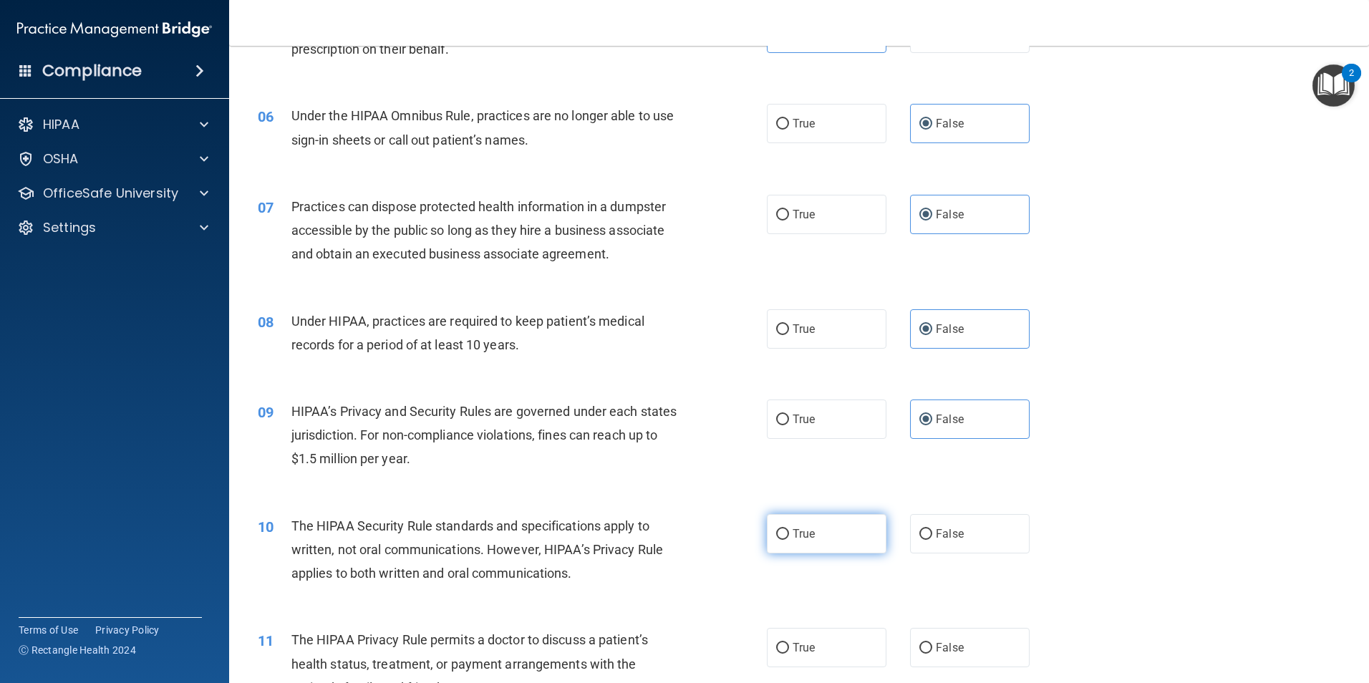
scroll to position [608, 0]
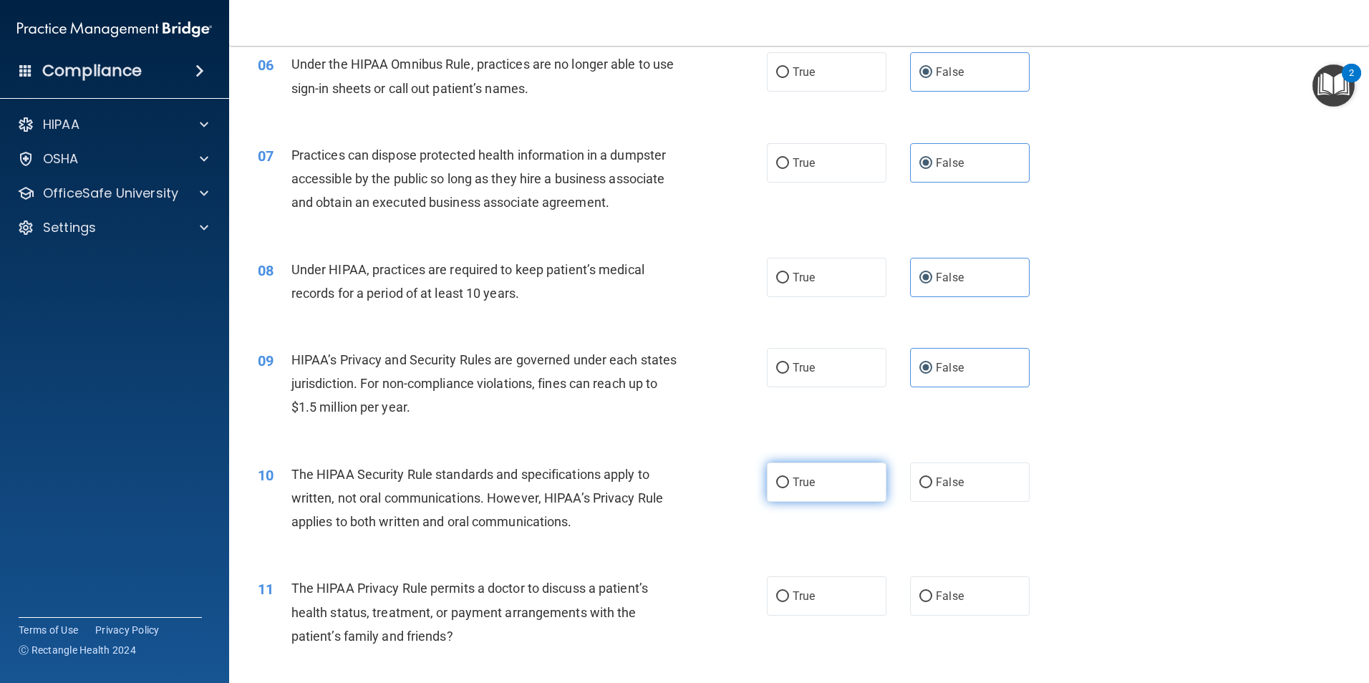
click at [796, 483] on span "True" at bounding box center [803, 482] width 22 height 14
click at [789, 483] on input "True" at bounding box center [782, 482] width 13 height 11
radio input "true"
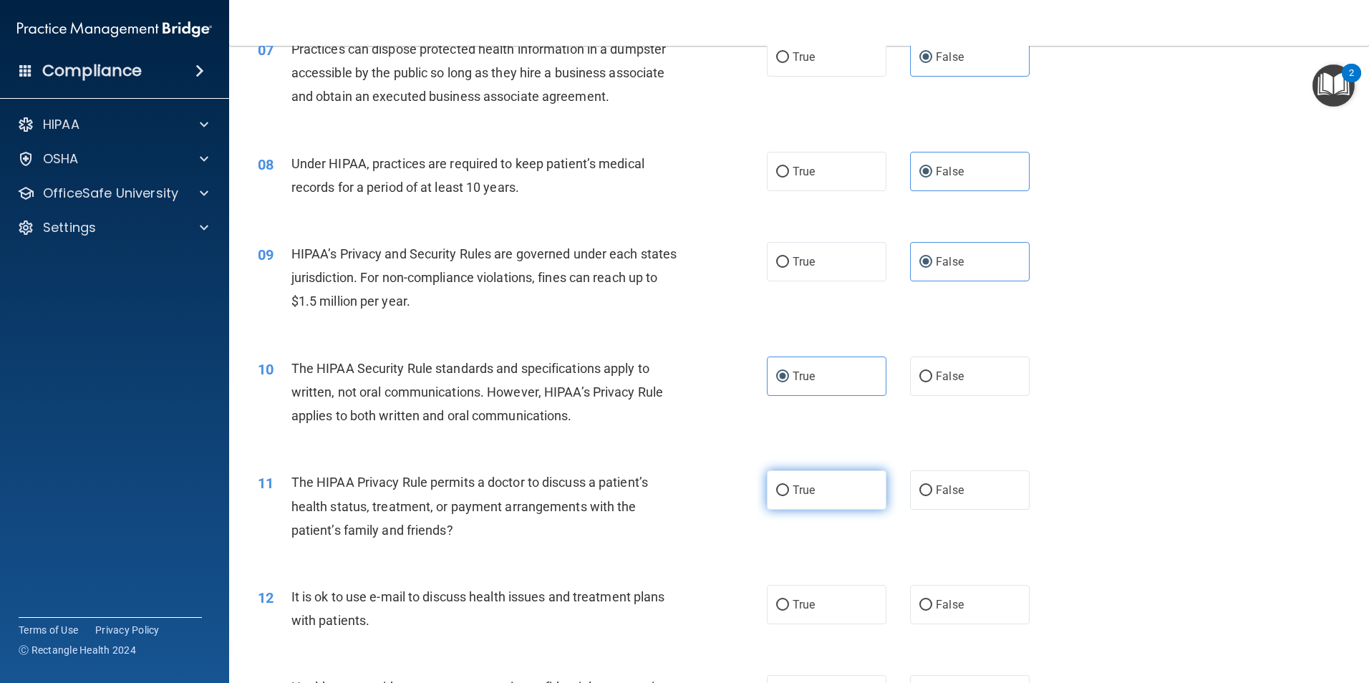
scroll to position [716, 0]
click at [792, 487] on span "True" at bounding box center [803, 489] width 22 height 14
click at [789, 487] on input "True" at bounding box center [782, 489] width 13 height 11
radio input "true"
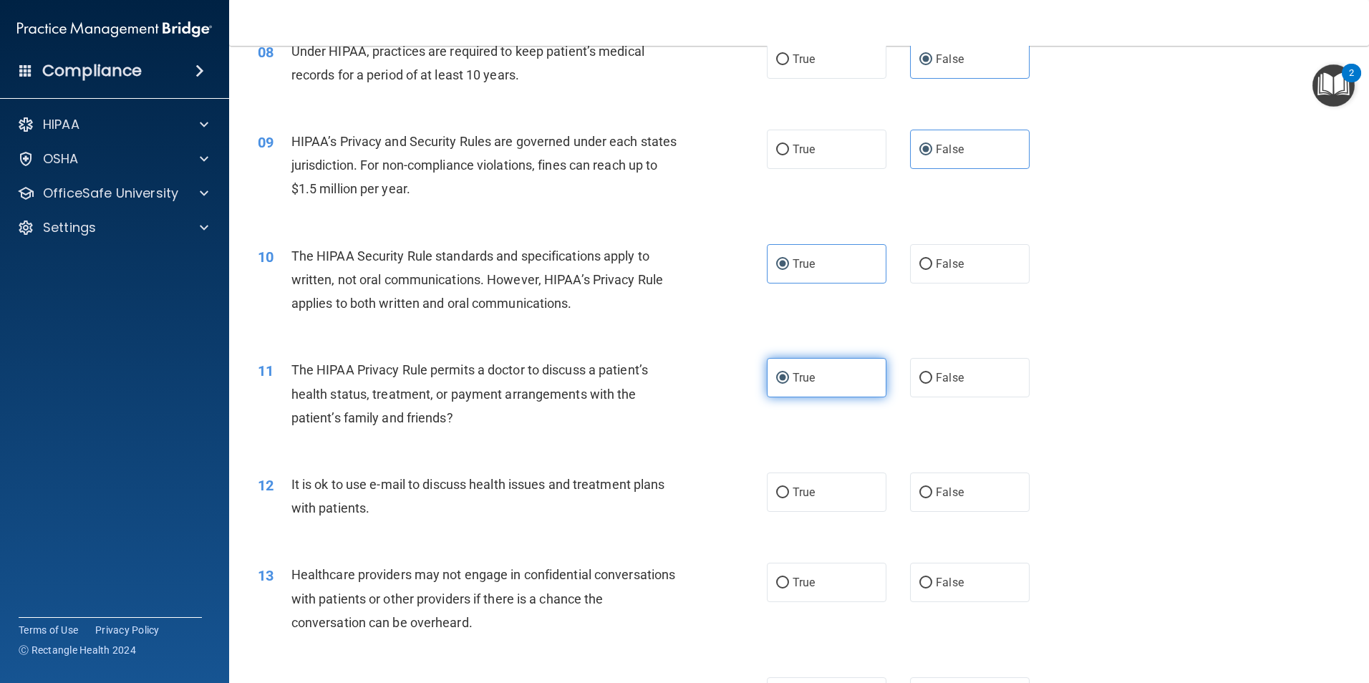
scroll to position [841, 0]
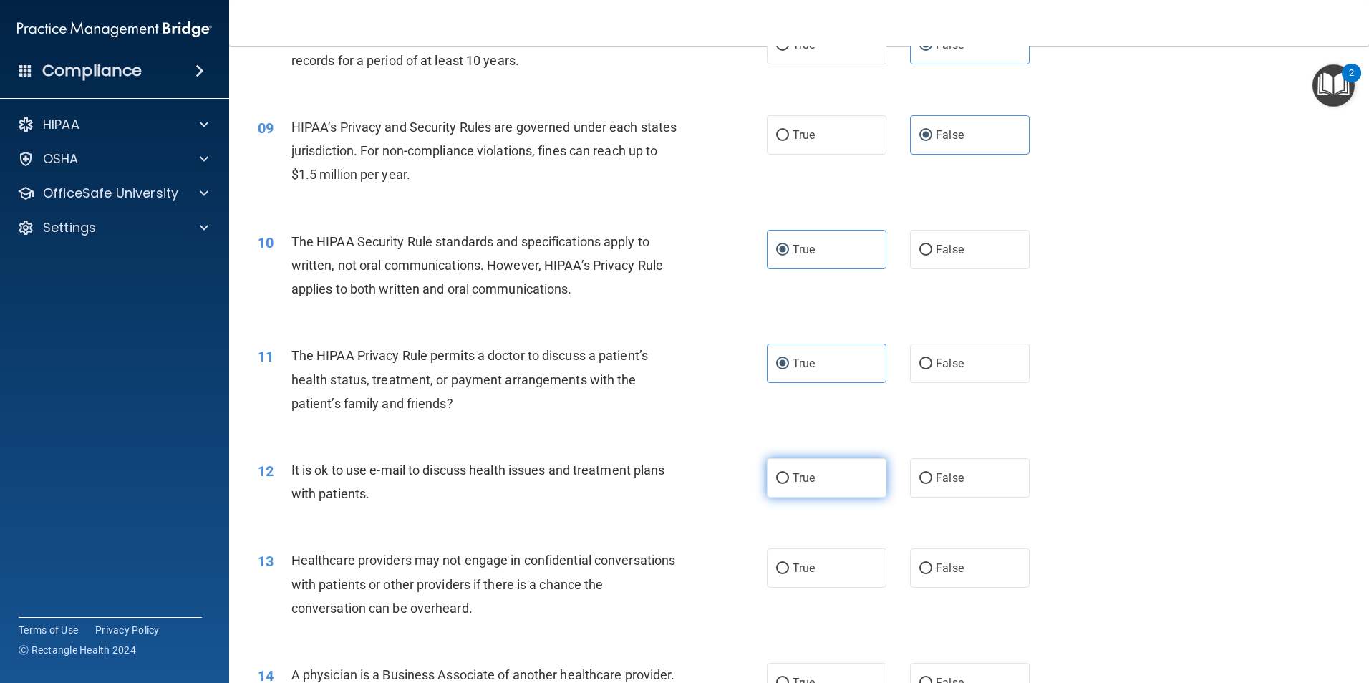
click at [796, 485] on label "True" at bounding box center [827, 477] width 120 height 39
click at [789, 484] on input "True" at bounding box center [782, 478] width 13 height 11
radio input "true"
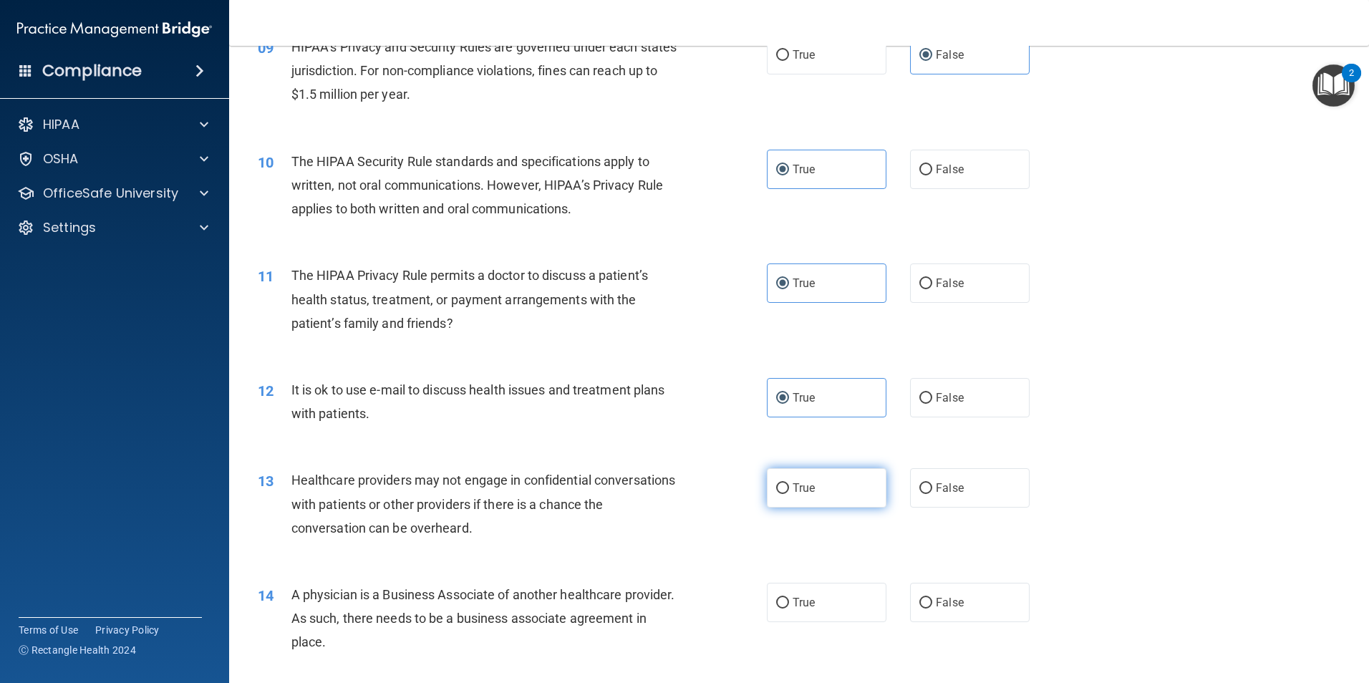
scroll to position [931, 0]
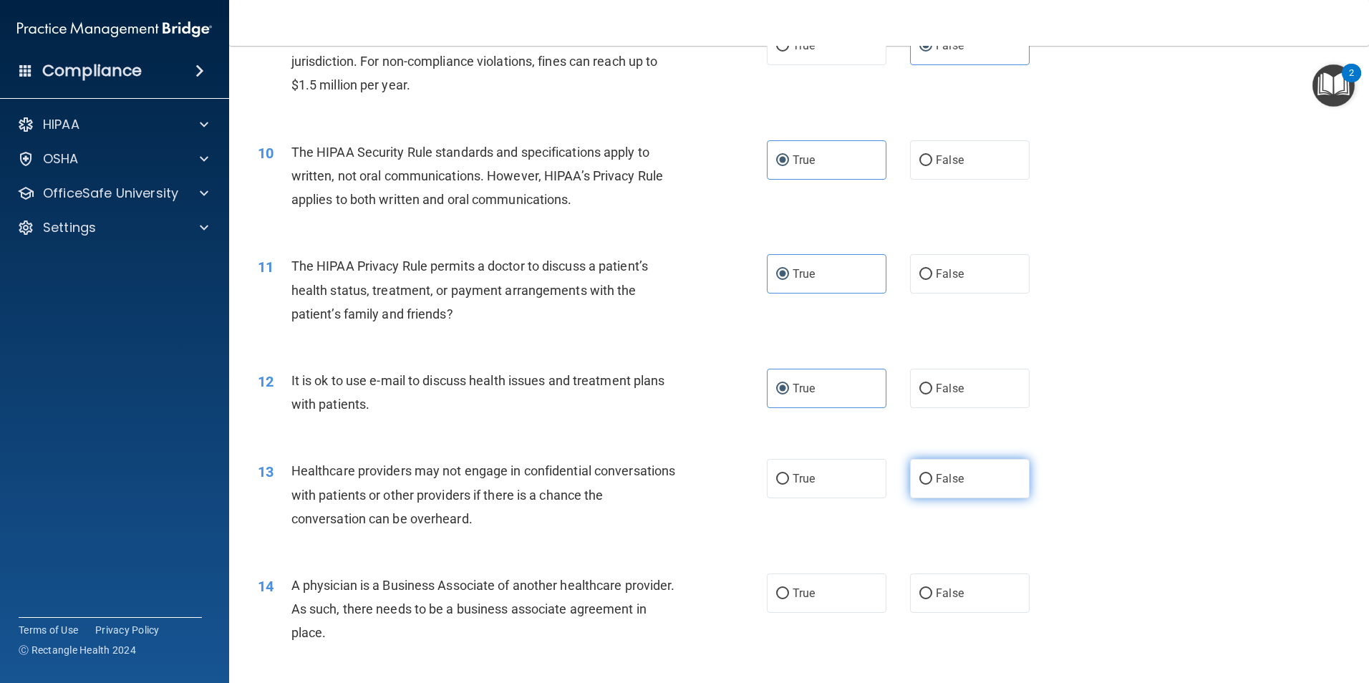
click at [957, 485] on label "False" at bounding box center [970, 478] width 120 height 39
click at [932, 485] on input "False" at bounding box center [925, 479] width 13 height 11
radio input "true"
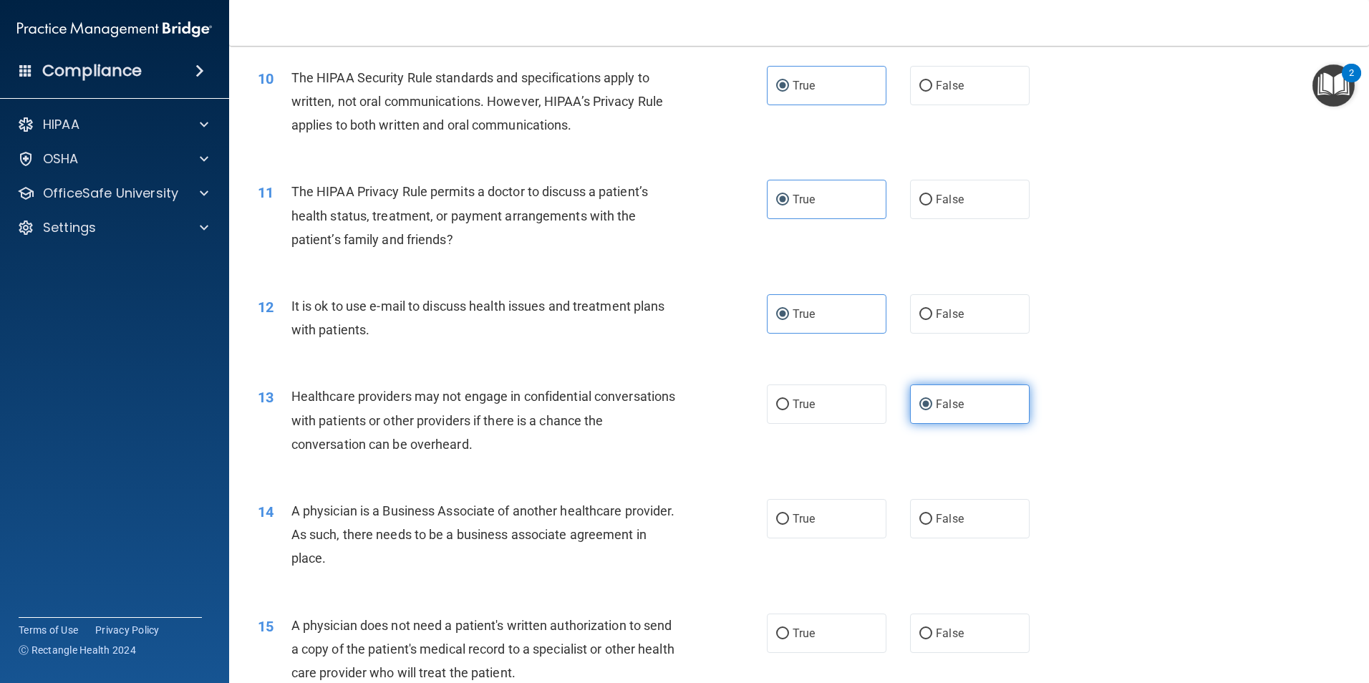
scroll to position [1056, 0]
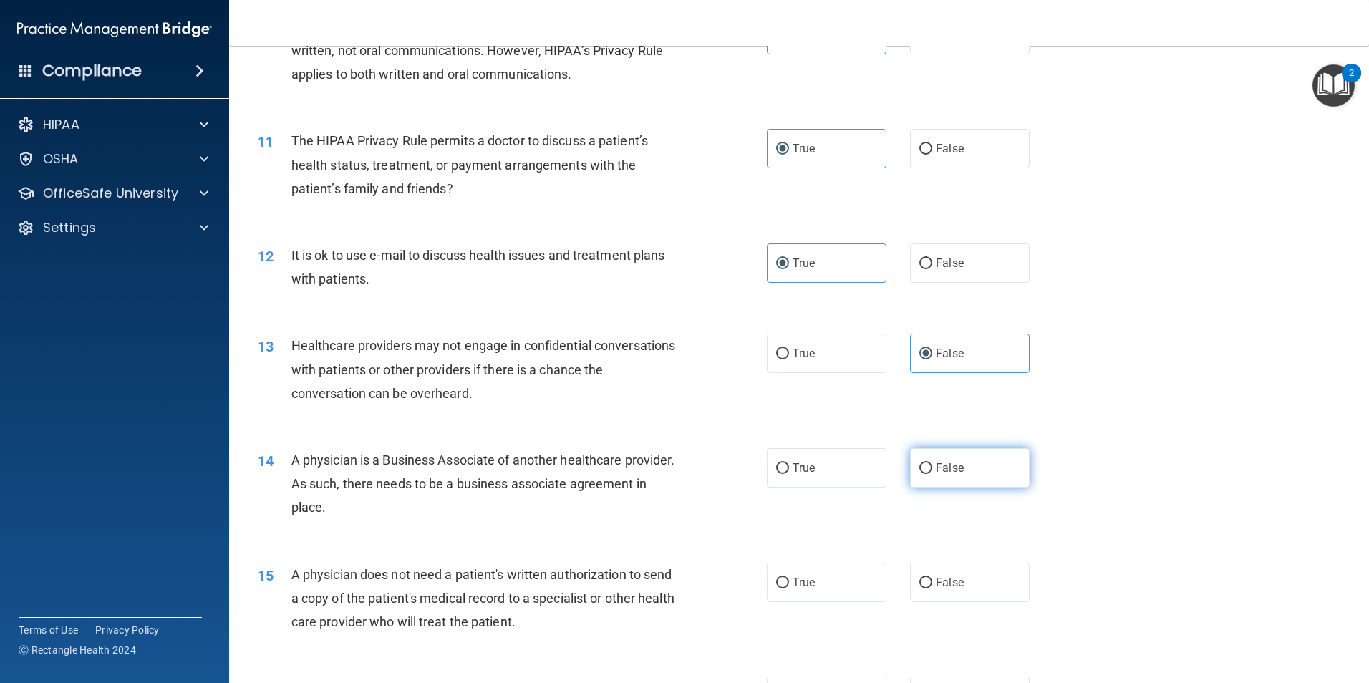
click at [963, 474] on label "False" at bounding box center [970, 467] width 120 height 39
click at [932, 474] on input "False" at bounding box center [925, 468] width 13 height 11
radio input "true"
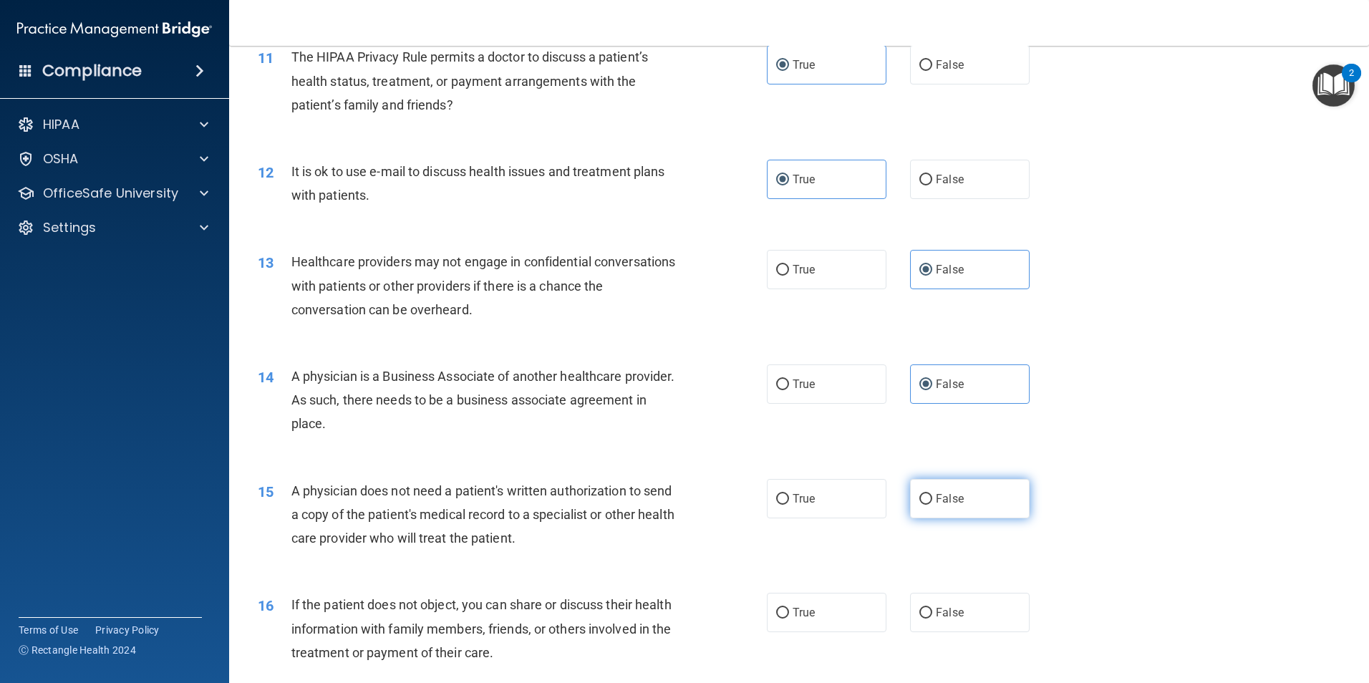
scroll to position [1145, 0]
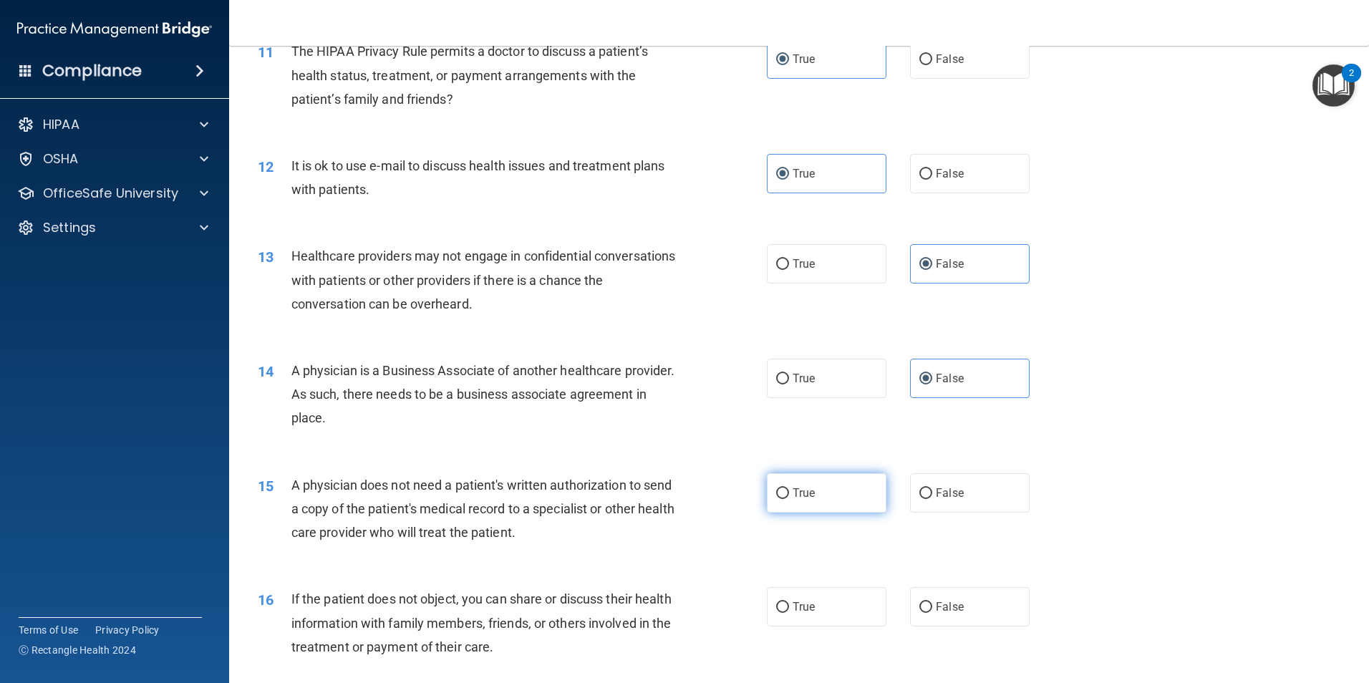
click at [823, 490] on label "True" at bounding box center [827, 492] width 120 height 39
click at [789, 490] on input "True" at bounding box center [782, 493] width 13 height 11
radio input "true"
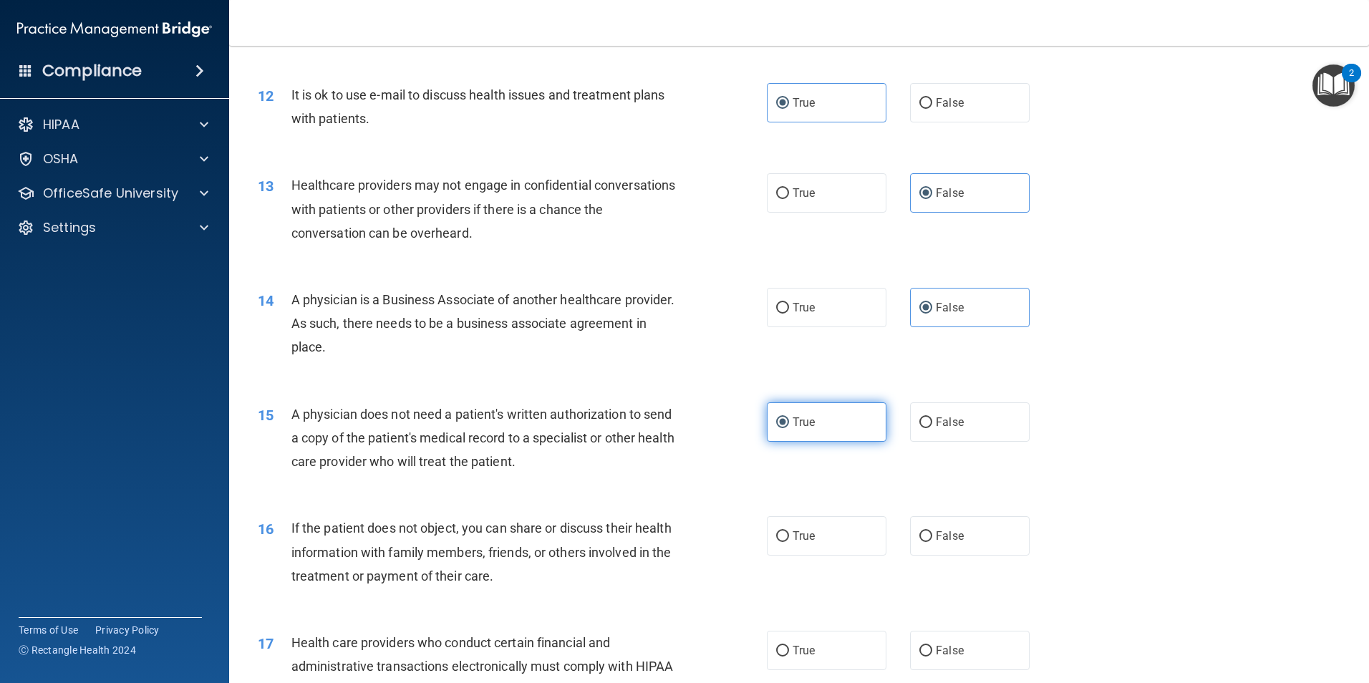
scroll to position [1253, 0]
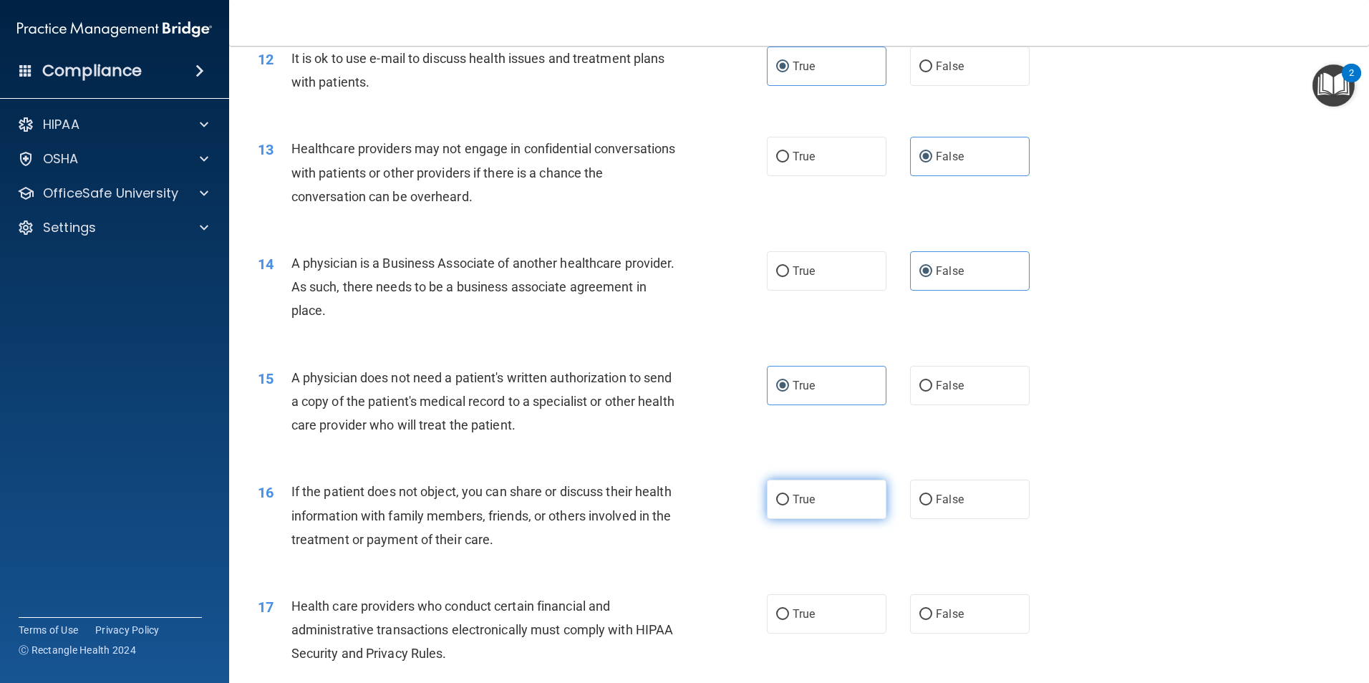
click at [817, 495] on label "True" at bounding box center [827, 499] width 120 height 39
click at [789, 495] on input "True" at bounding box center [782, 500] width 13 height 11
radio input "true"
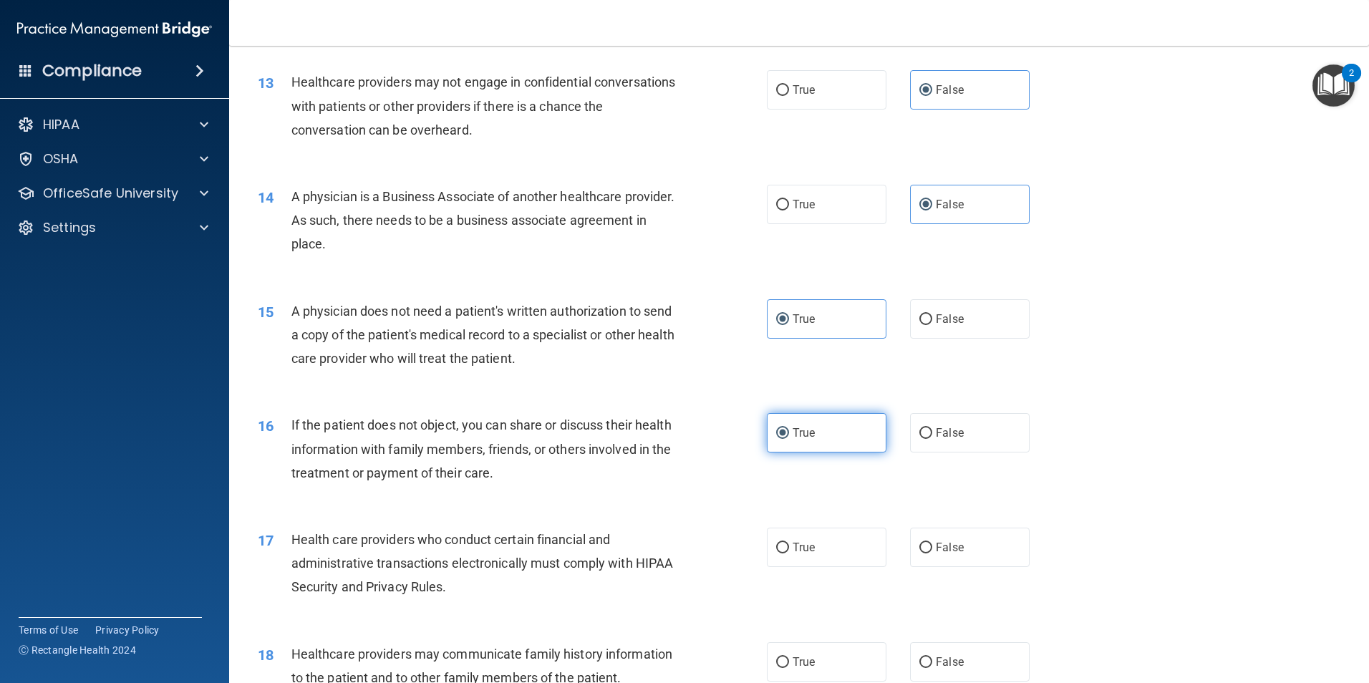
scroll to position [1360, 0]
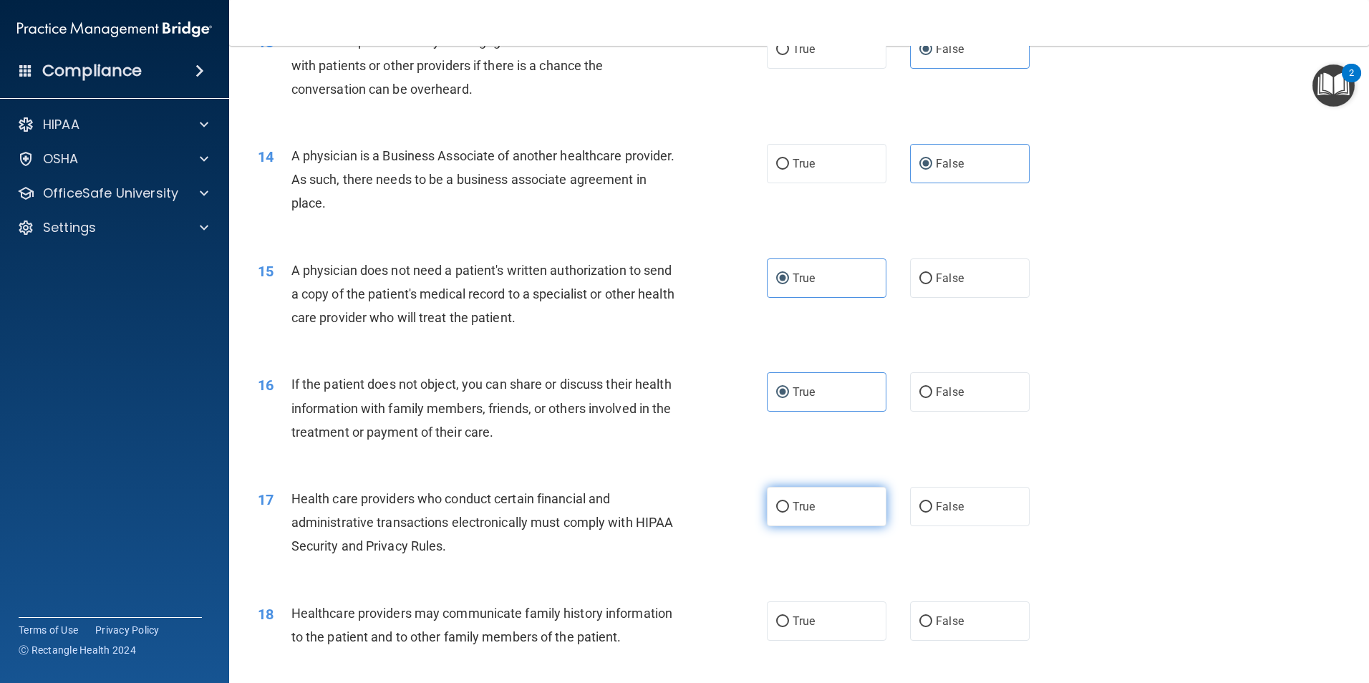
click at [806, 503] on span "True" at bounding box center [803, 507] width 22 height 14
click at [789, 503] on input "True" at bounding box center [782, 507] width 13 height 11
radio input "true"
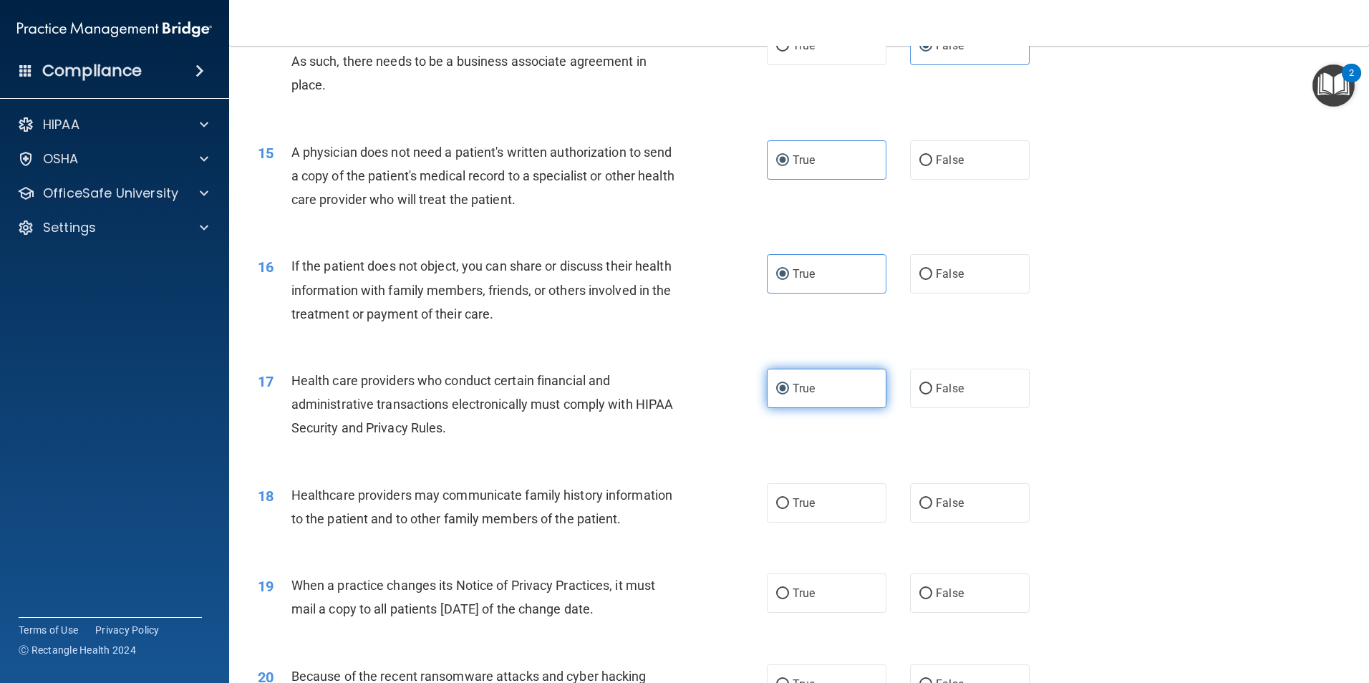
scroll to position [1485, 0]
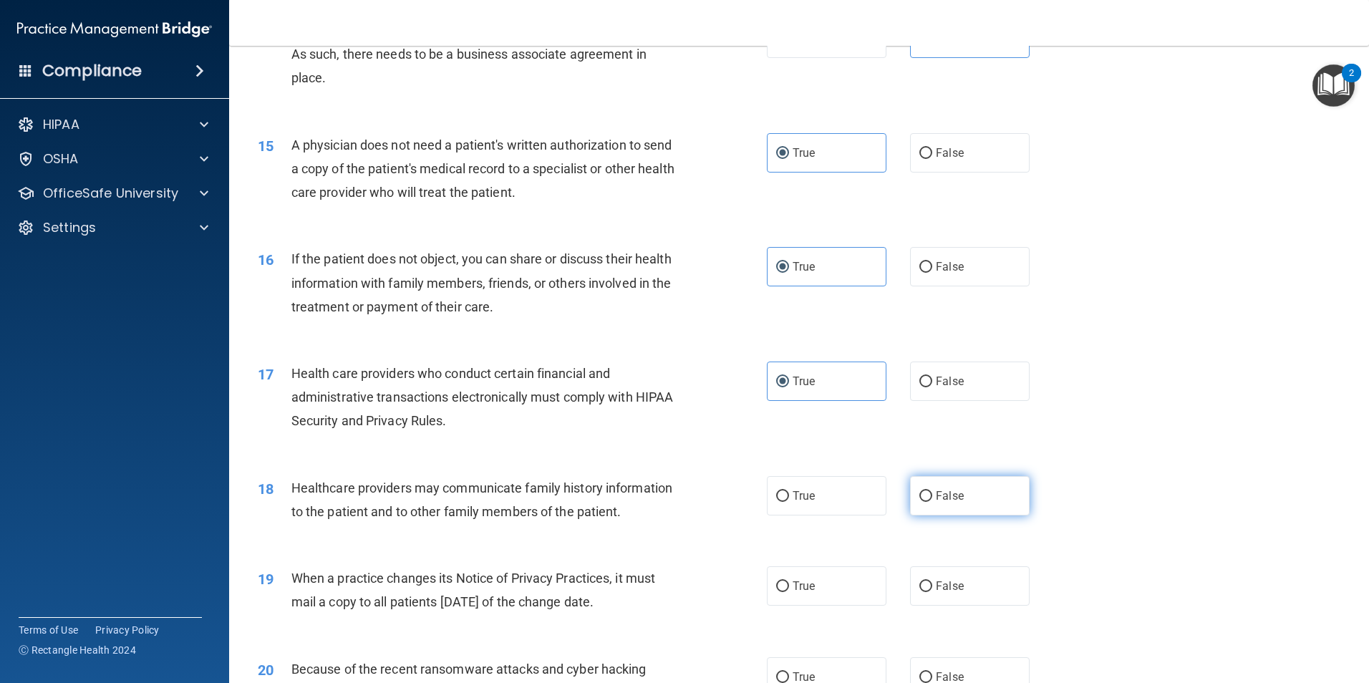
click at [951, 498] on span "False" at bounding box center [950, 496] width 28 height 14
click at [932, 498] on input "False" at bounding box center [925, 496] width 13 height 11
radio input "true"
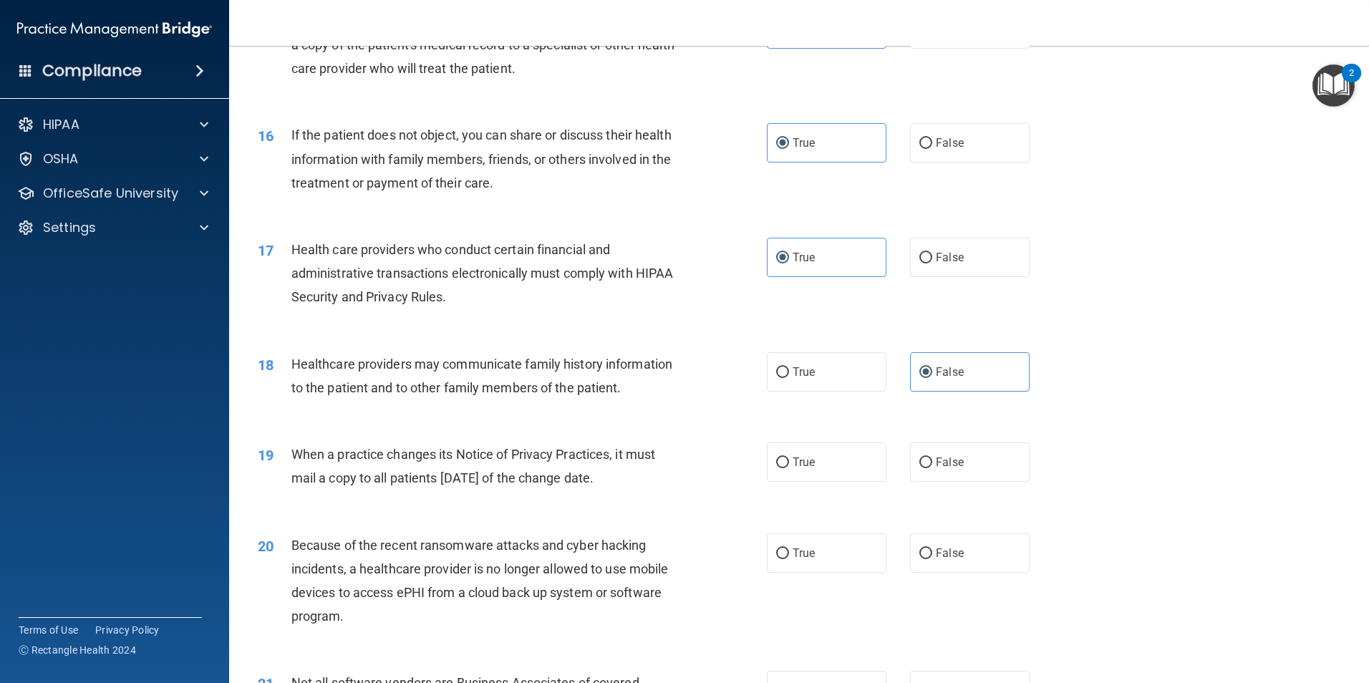
scroll to position [1611, 0]
click at [943, 459] on span "False" at bounding box center [950, 461] width 28 height 14
click at [932, 459] on input "False" at bounding box center [925, 461] width 13 height 11
radio input "true"
click at [956, 546] on label "False" at bounding box center [970, 551] width 120 height 39
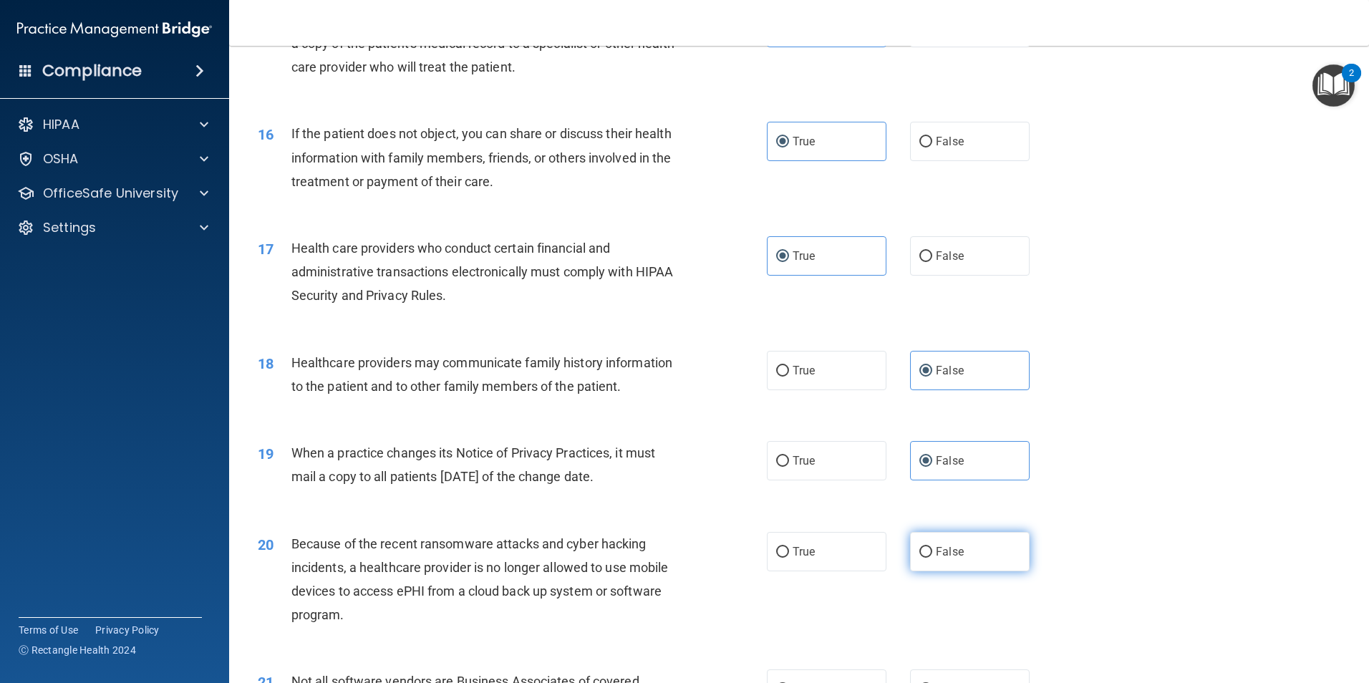
click at [932, 547] on input "False" at bounding box center [925, 552] width 13 height 11
radio input "true"
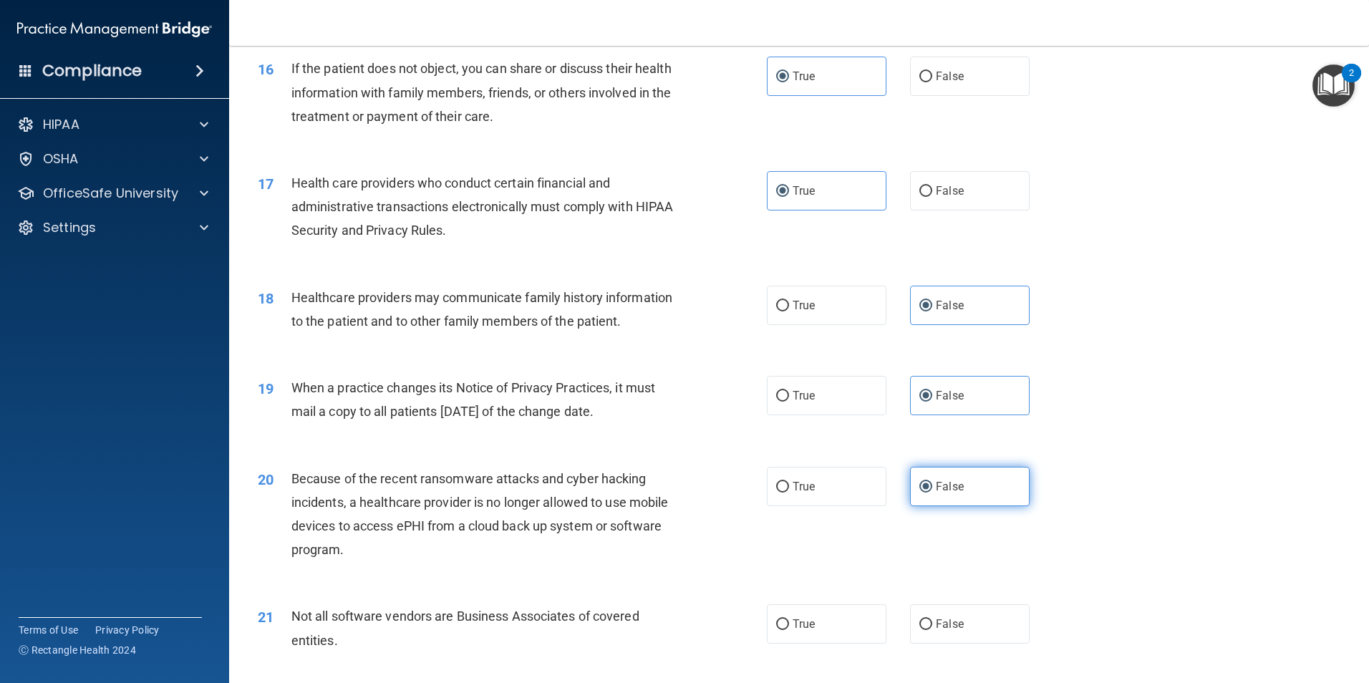
scroll to position [1736, 0]
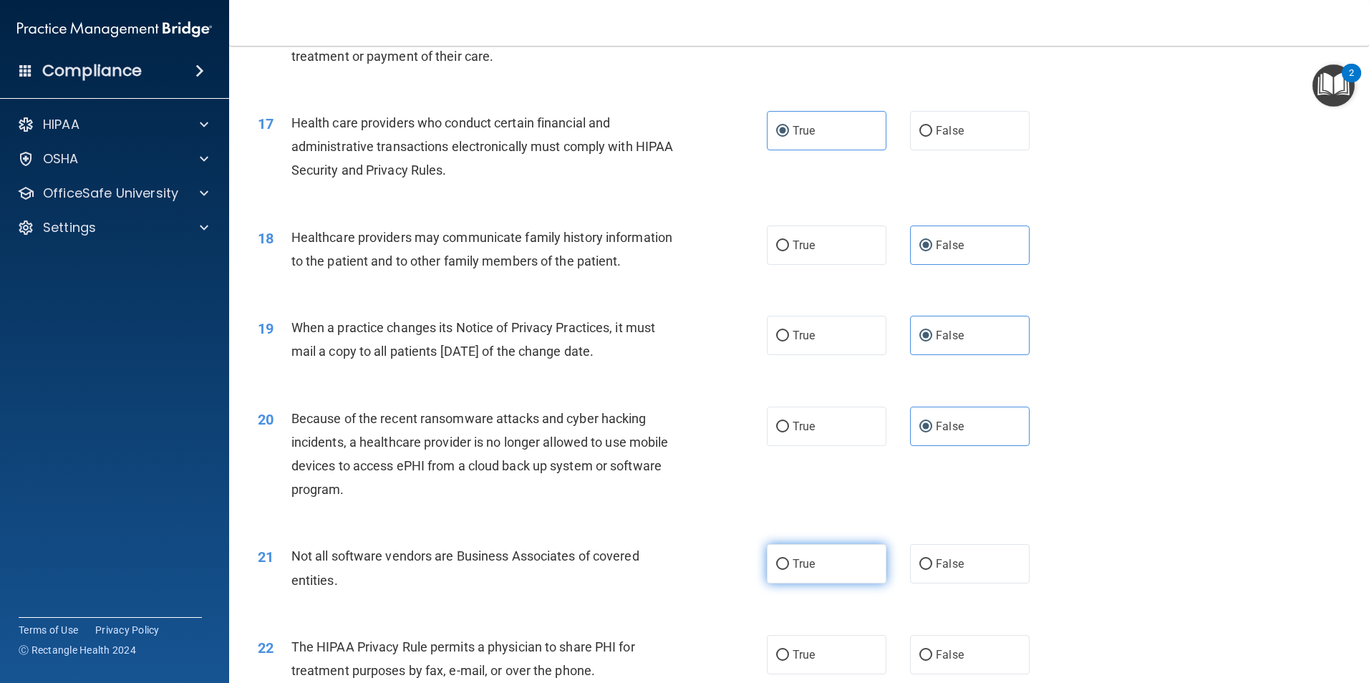
click at [816, 563] on label "True" at bounding box center [827, 563] width 120 height 39
click at [789, 563] on input "True" at bounding box center [782, 564] width 13 height 11
radio input "true"
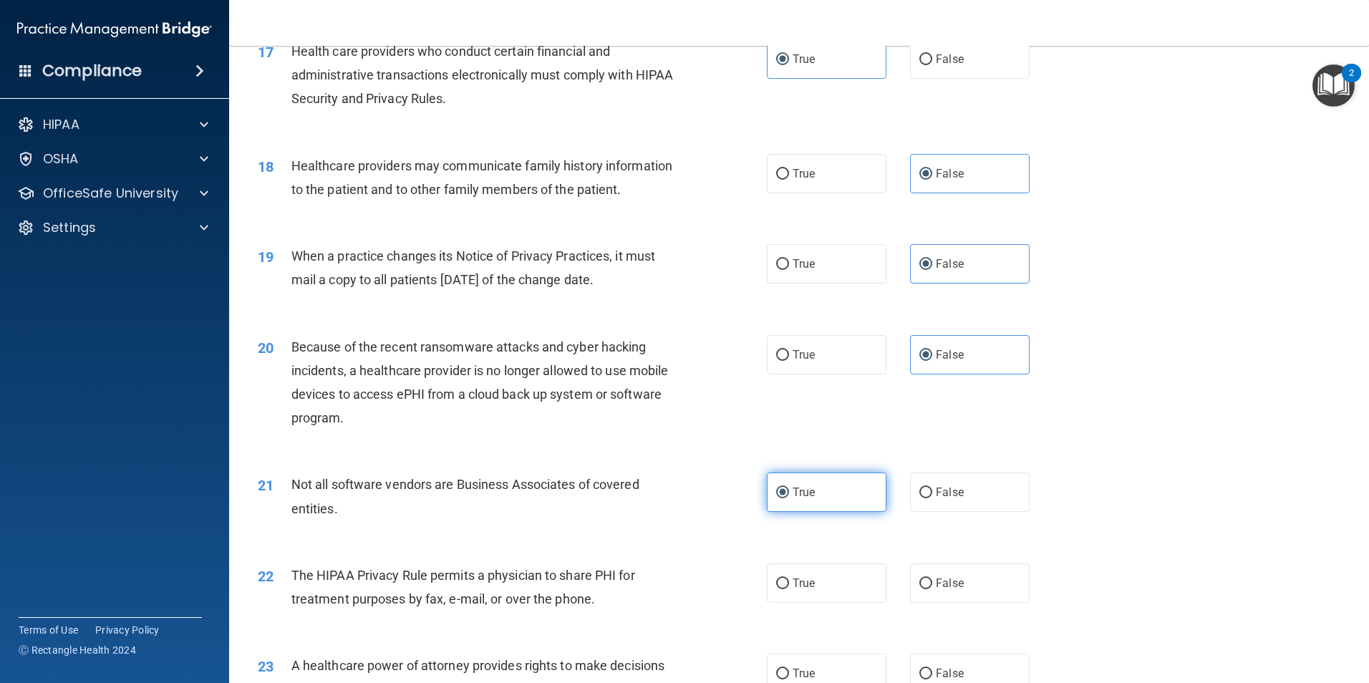
scroll to position [1843, 0]
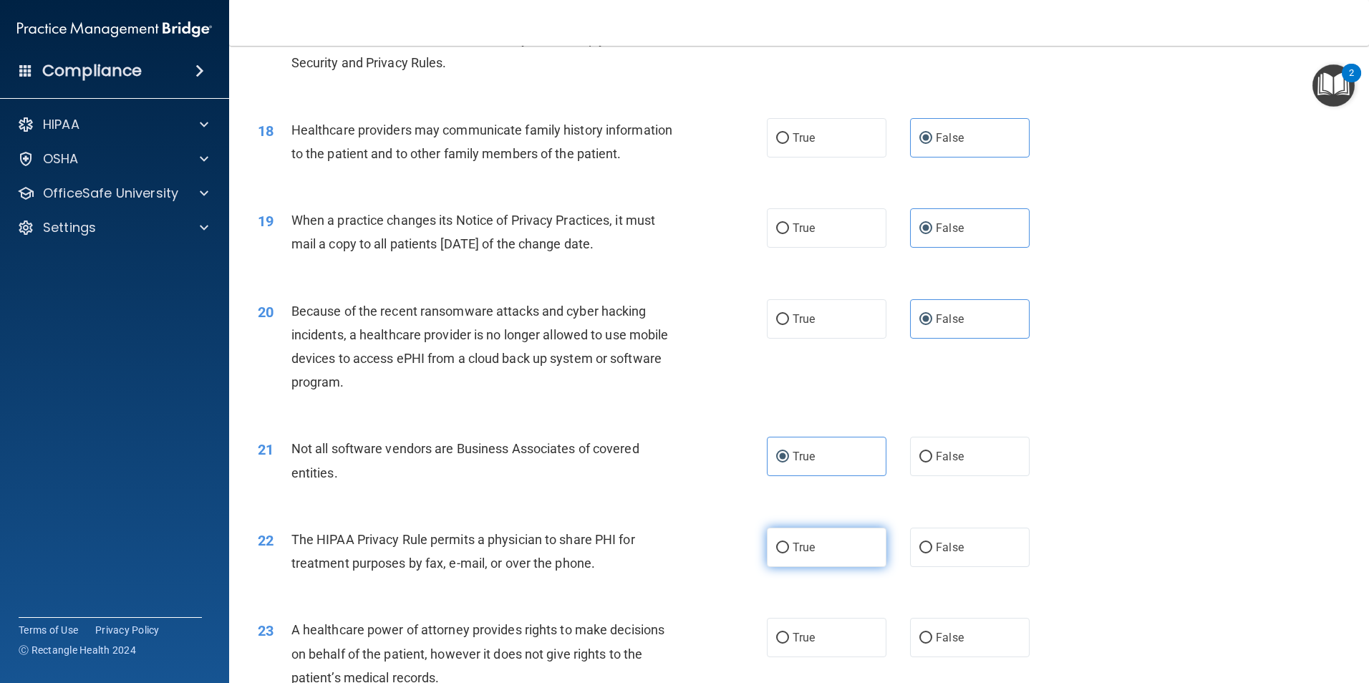
click at [812, 549] on label "True" at bounding box center [827, 547] width 120 height 39
click at [789, 549] on input "True" at bounding box center [782, 548] width 13 height 11
radio input "true"
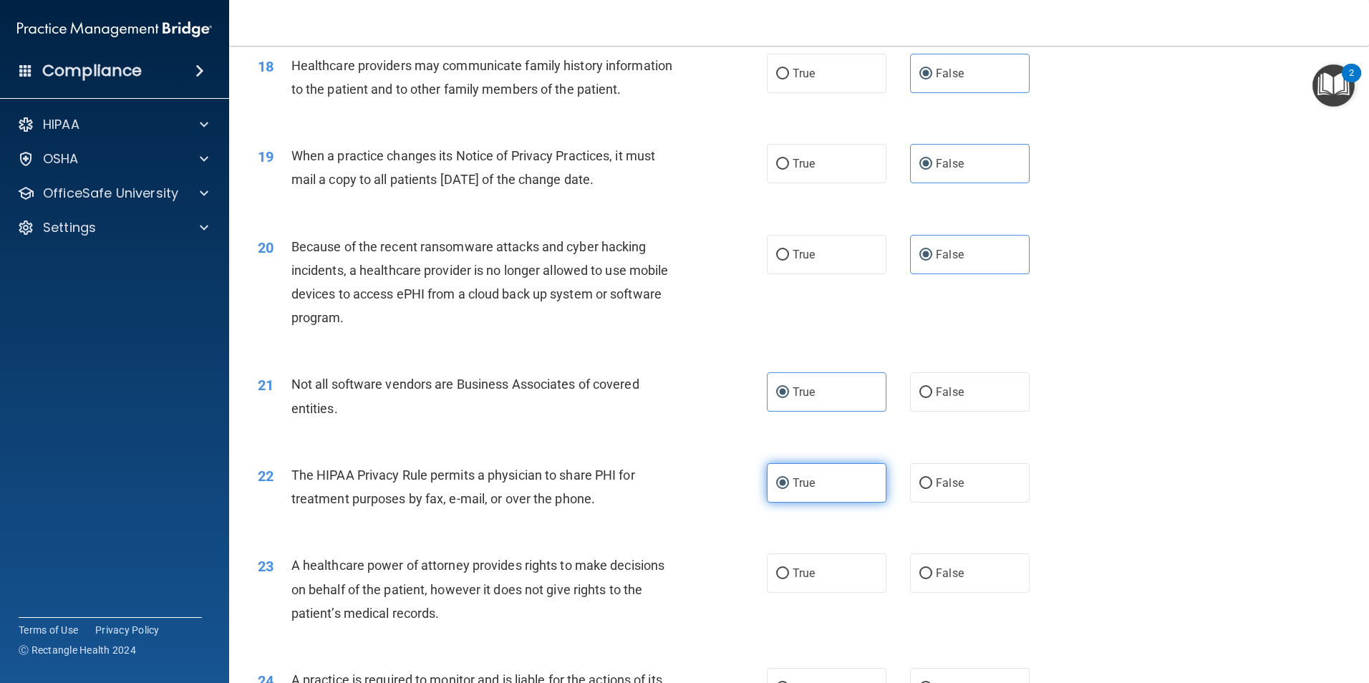
scroll to position [1951, 0]
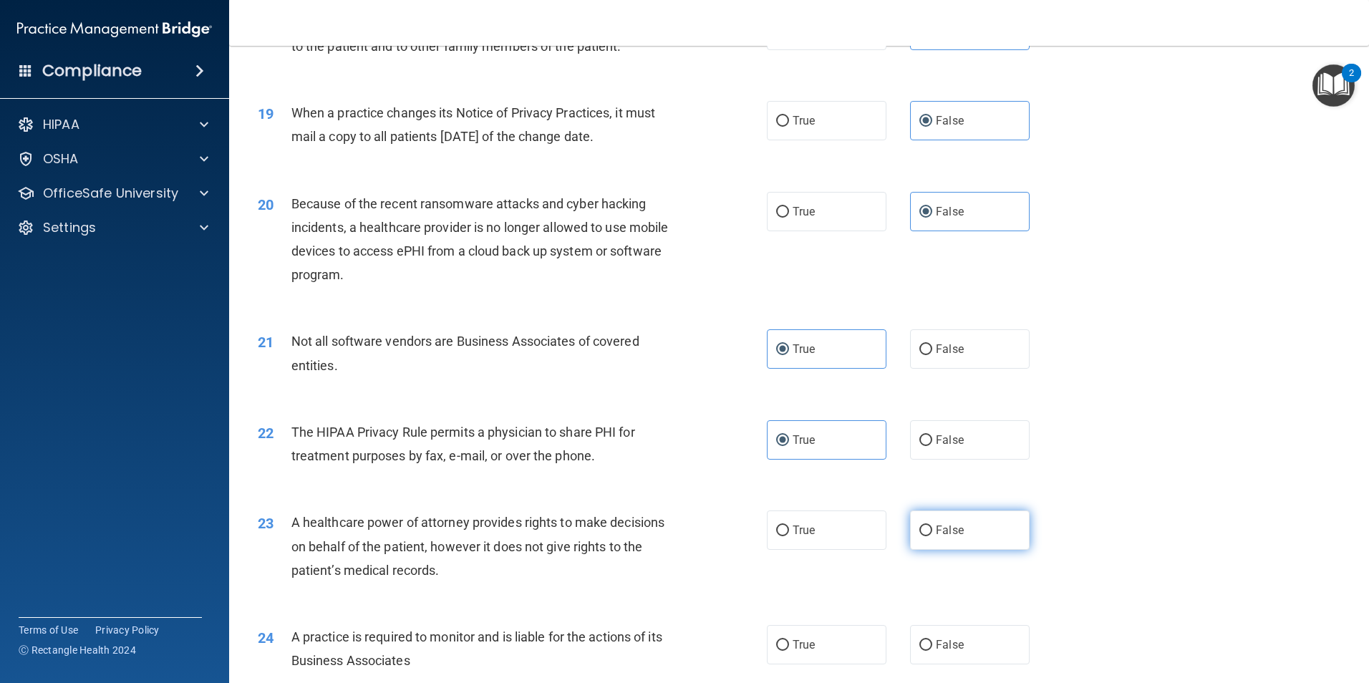
click at [942, 530] on span "False" at bounding box center [950, 530] width 28 height 14
click at [932, 530] on input "False" at bounding box center [925, 530] width 13 height 11
radio input "true"
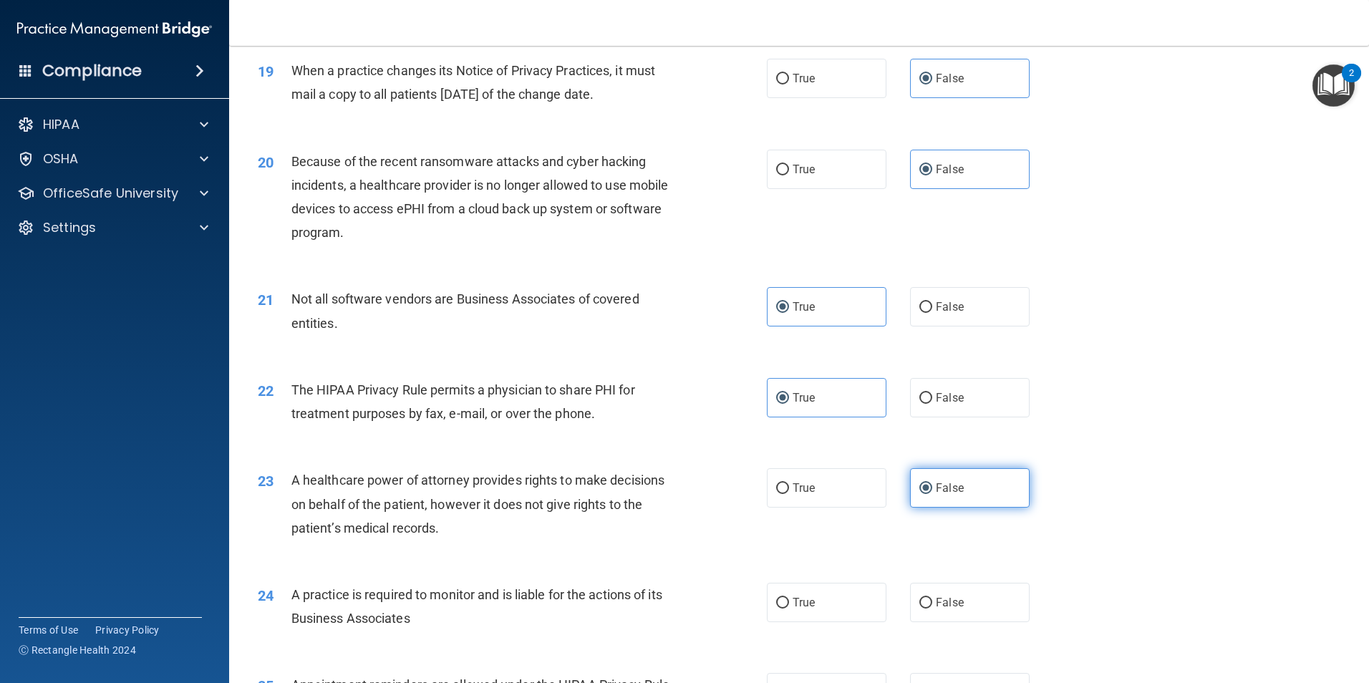
scroll to position [2076, 0]
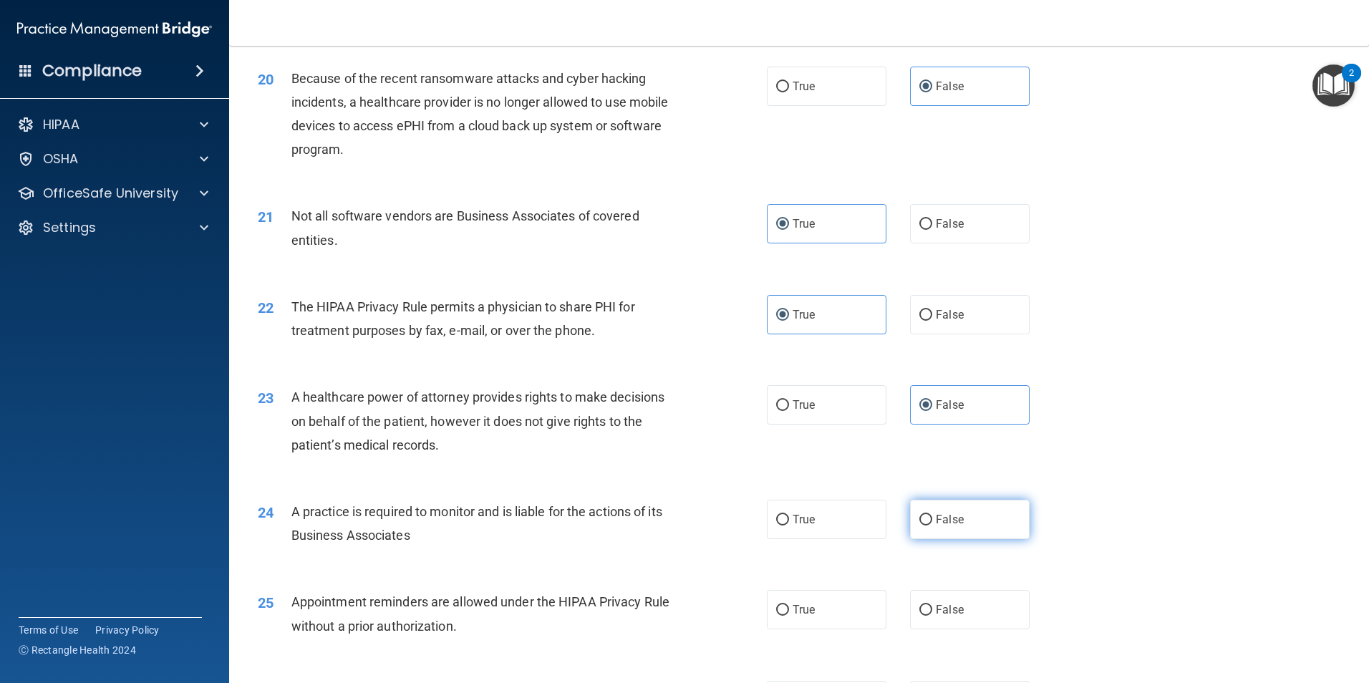
click at [938, 508] on label "False" at bounding box center [970, 519] width 120 height 39
click at [932, 515] on input "False" at bounding box center [925, 520] width 13 height 11
radio input "true"
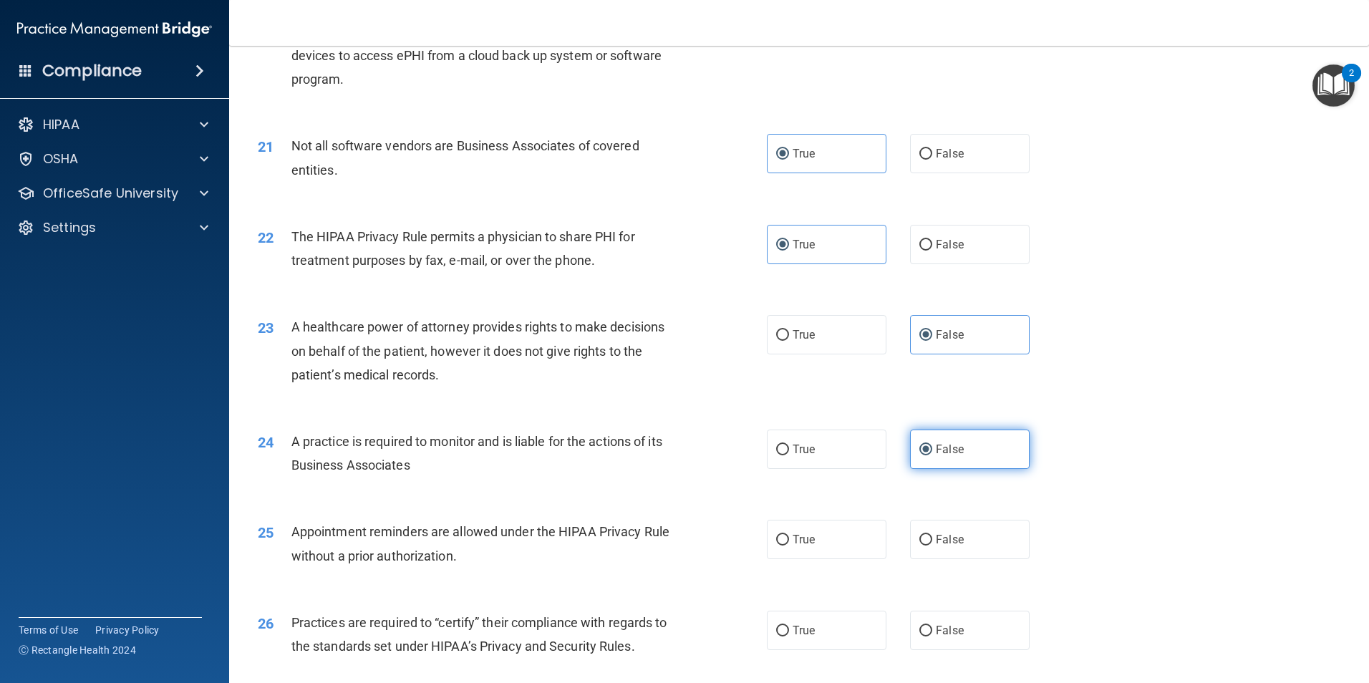
scroll to position [2148, 0]
click at [834, 535] on label "True" at bounding box center [827, 537] width 120 height 39
click at [789, 535] on input "True" at bounding box center [782, 538] width 13 height 11
radio input "true"
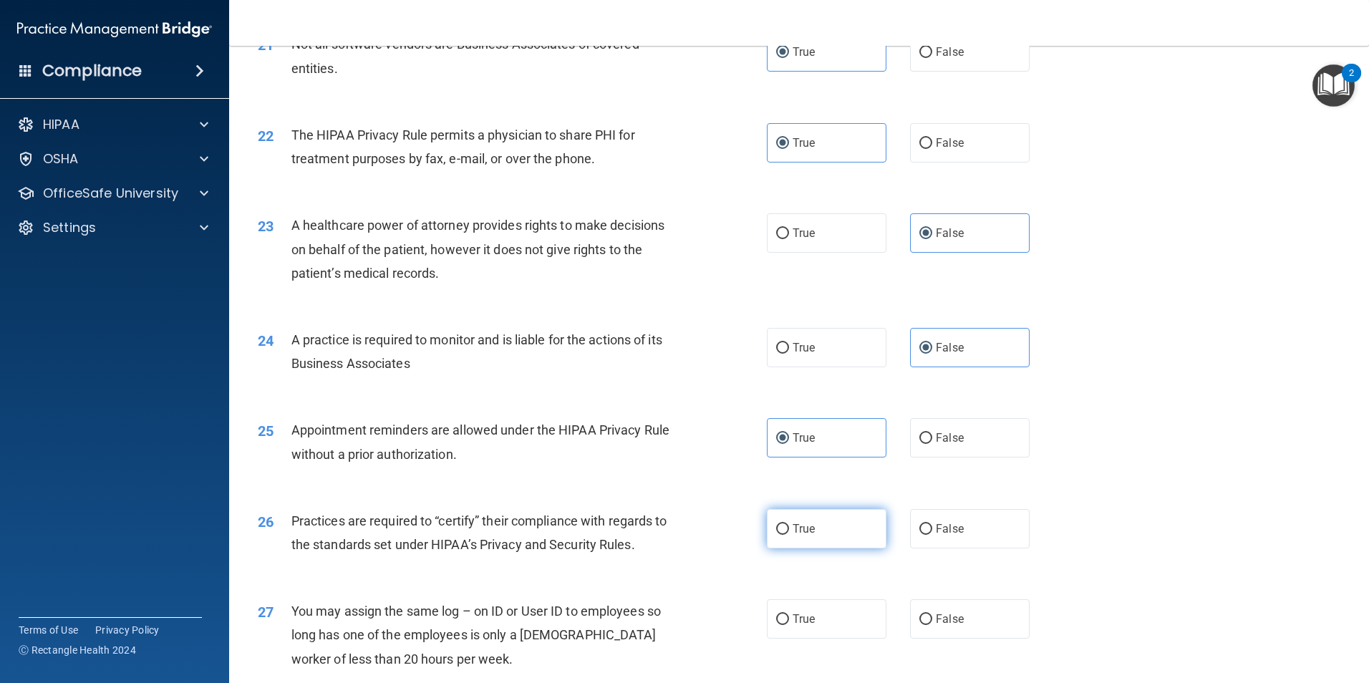
scroll to position [2255, 0]
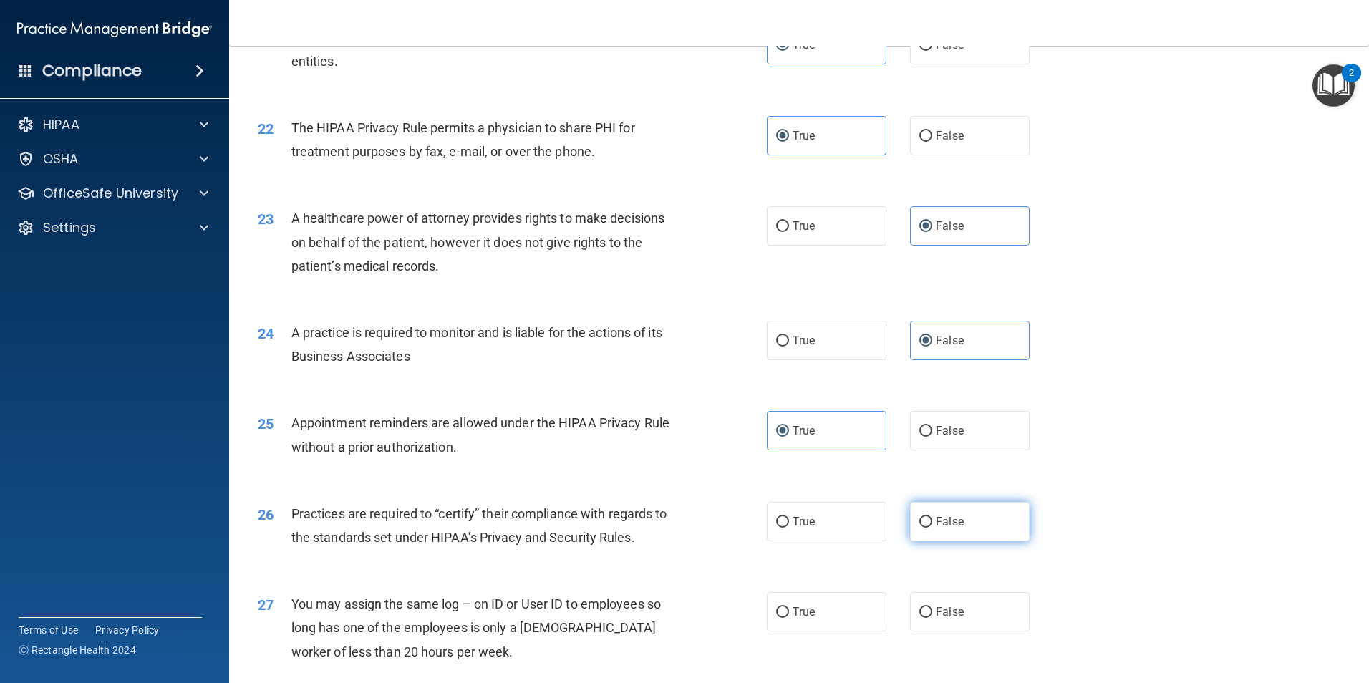
click at [955, 528] on span "False" at bounding box center [950, 522] width 28 height 14
click at [932, 528] on input "False" at bounding box center [925, 522] width 13 height 11
radio input "true"
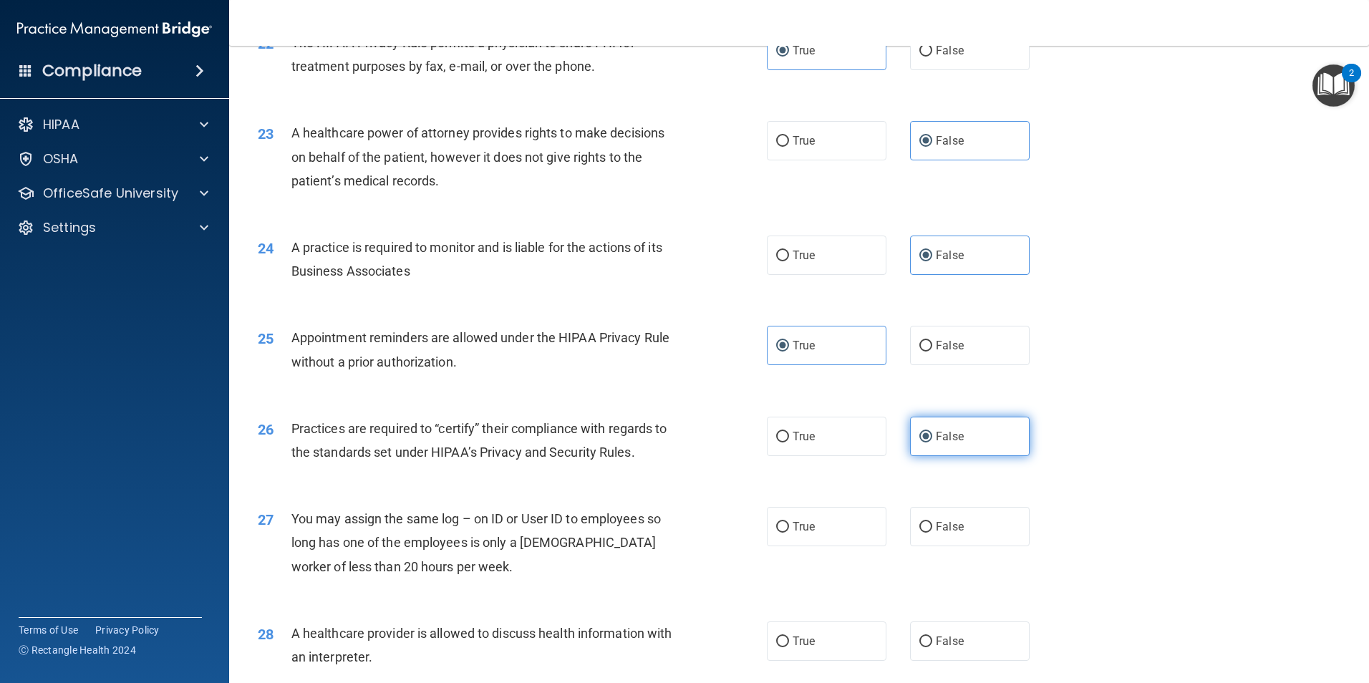
scroll to position [2344, 0]
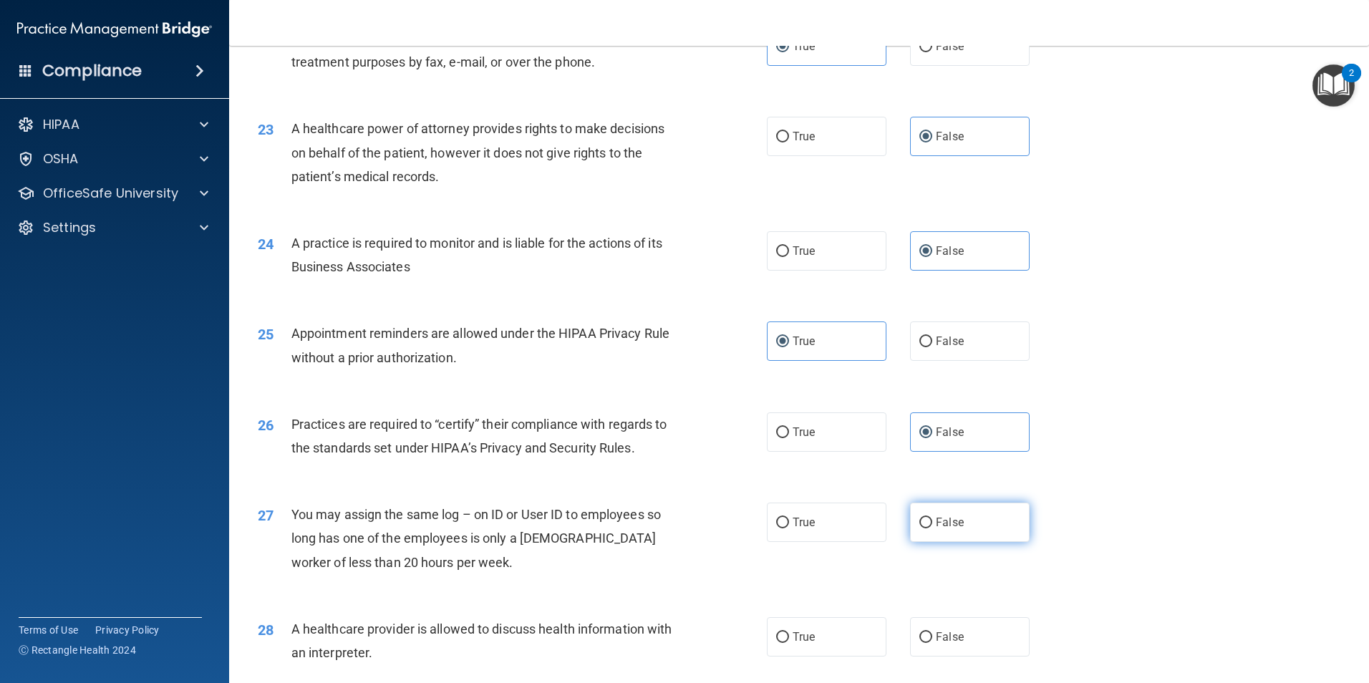
click at [959, 525] on label "False" at bounding box center [970, 522] width 120 height 39
click at [932, 525] on input "False" at bounding box center [925, 523] width 13 height 11
radio input "true"
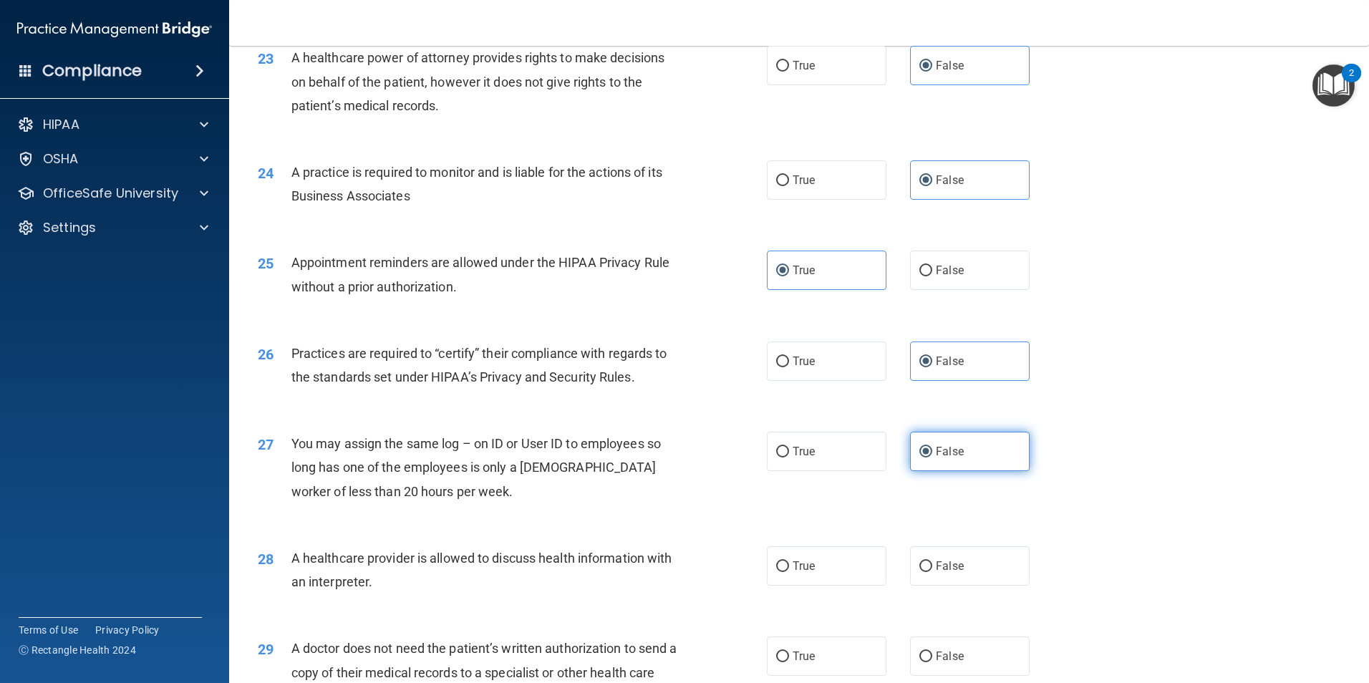
scroll to position [2416, 0]
click at [810, 553] on label "True" at bounding box center [827, 564] width 120 height 39
click at [789, 561] on input "True" at bounding box center [782, 566] width 13 height 11
radio input "true"
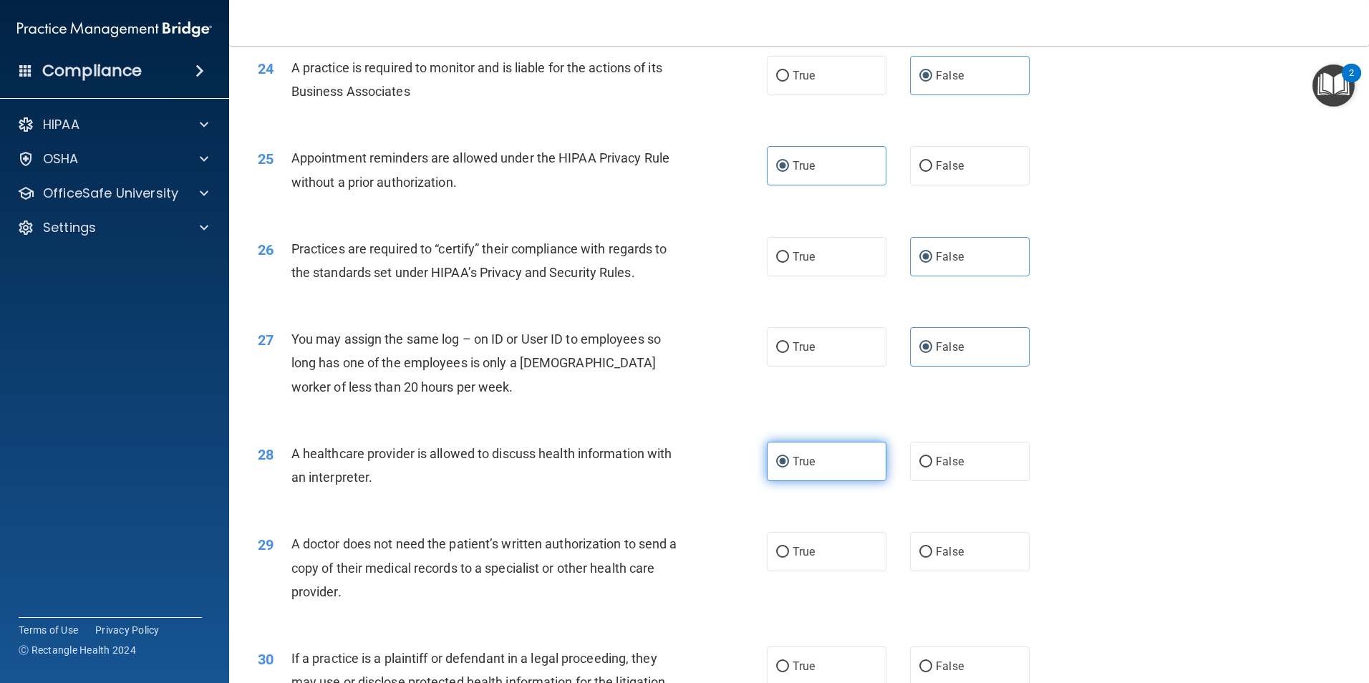
scroll to position [2523, 0]
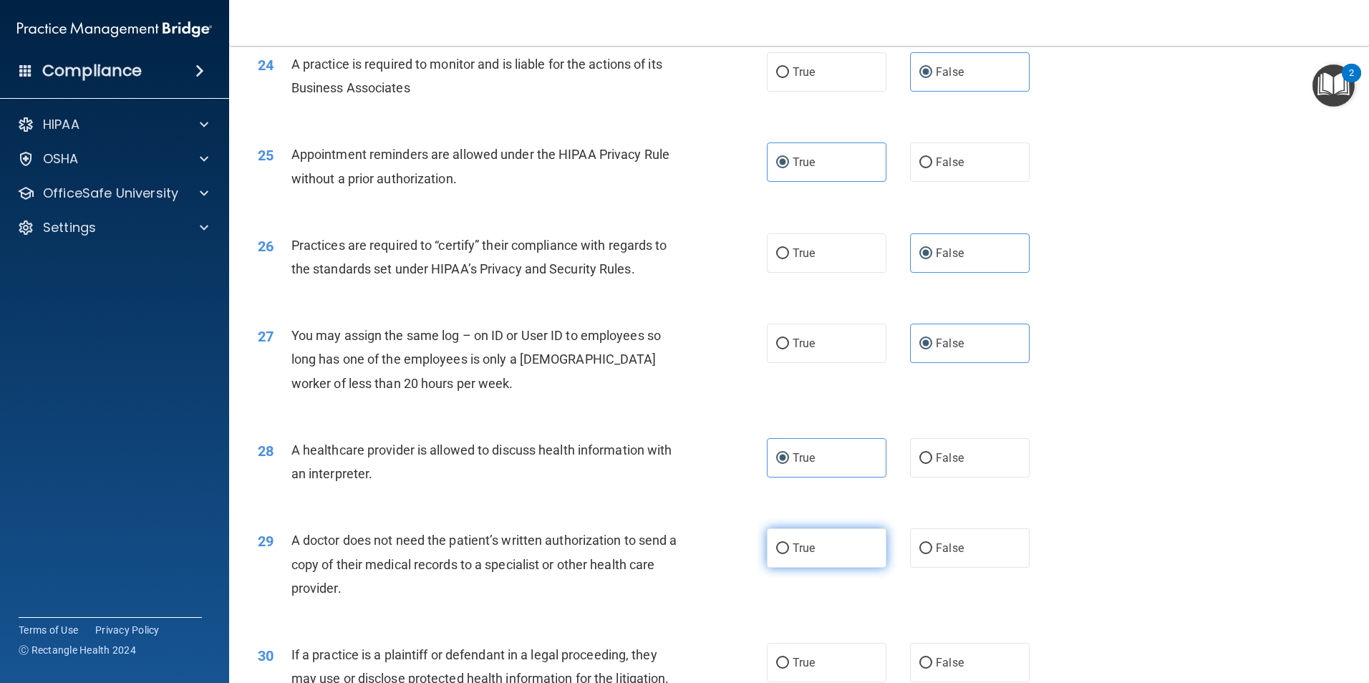
click at [804, 558] on label "True" at bounding box center [827, 547] width 120 height 39
click at [789, 554] on input "True" at bounding box center [782, 548] width 13 height 11
radio input "true"
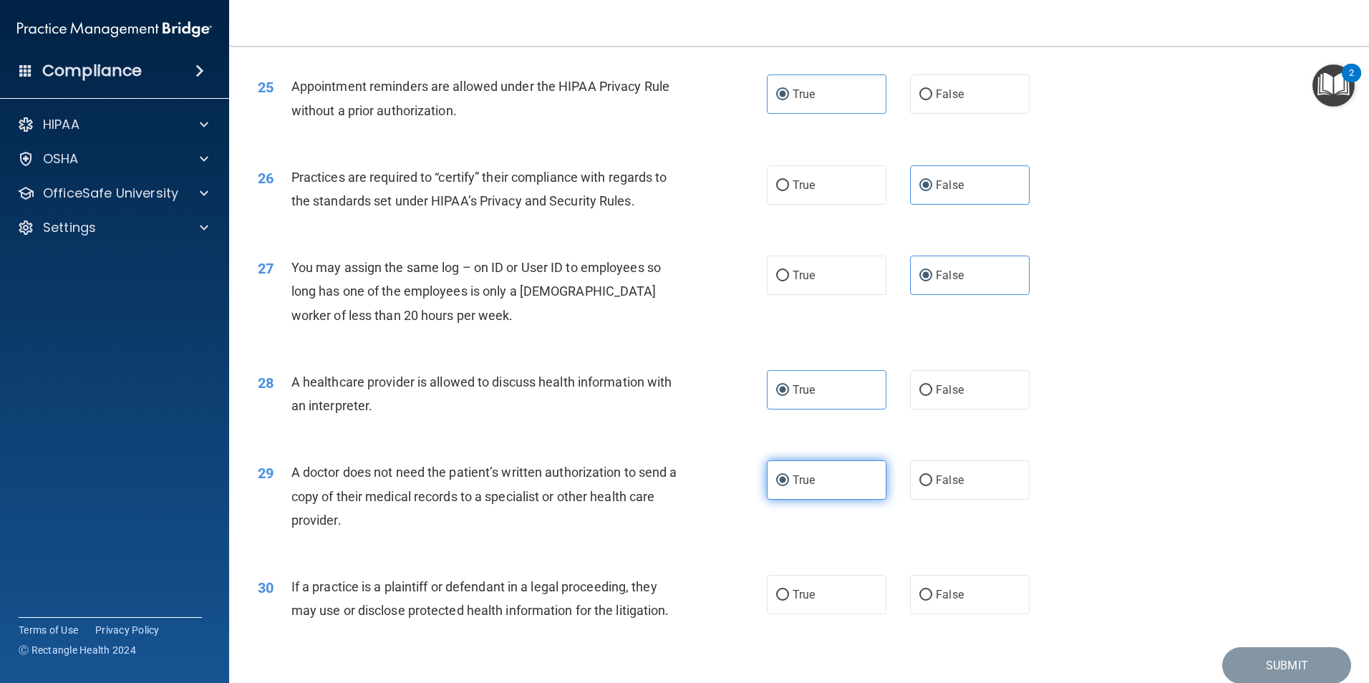
scroll to position [2649, 0]
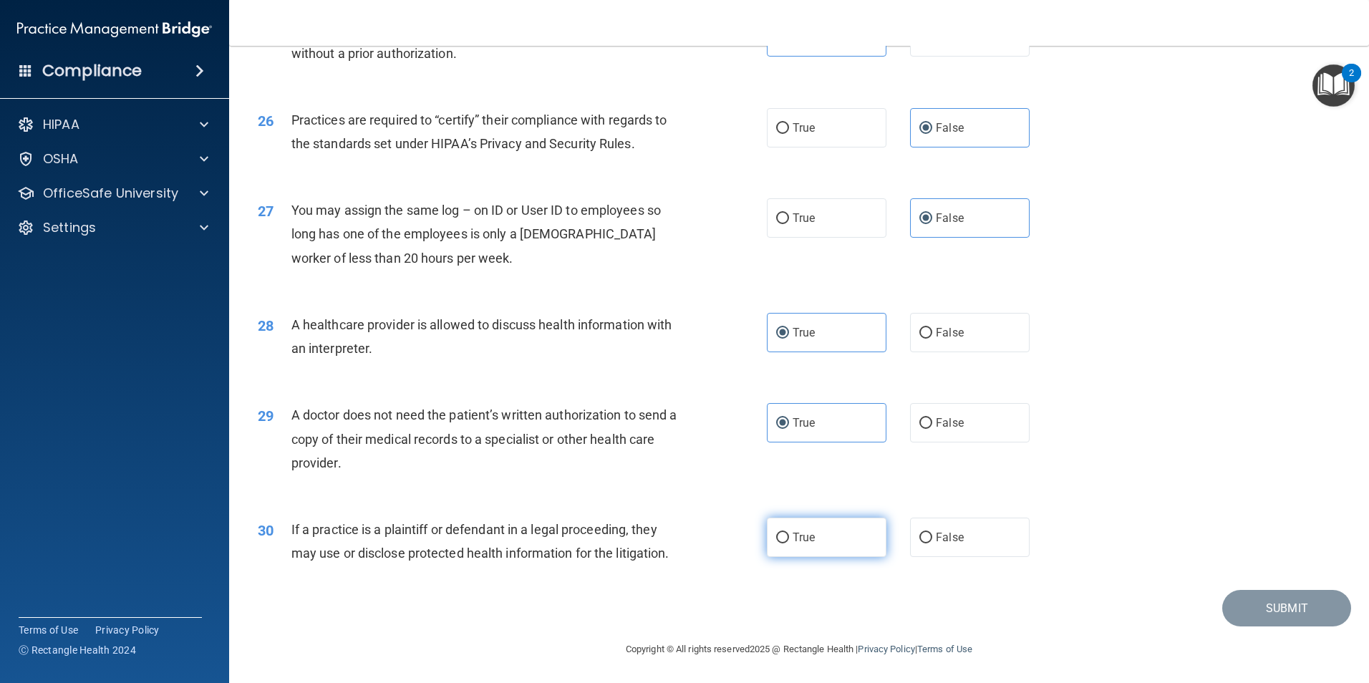
click at [803, 541] on span "True" at bounding box center [803, 537] width 22 height 14
click at [789, 541] on input "True" at bounding box center [782, 538] width 13 height 11
radio input "true"
click at [1236, 598] on button "Submit" at bounding box center [1286, 607] width 129 height 37
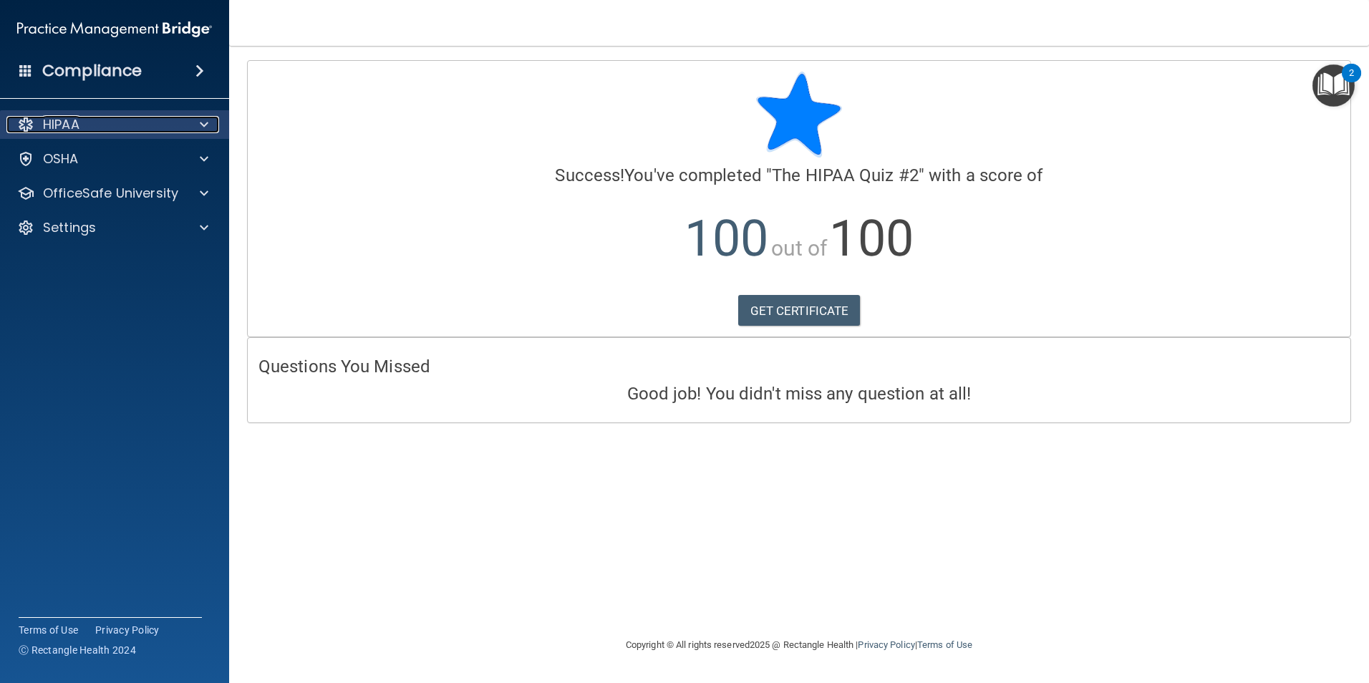
click at [197, 123] on div at bounding box center [202, 124] width 36 height 17
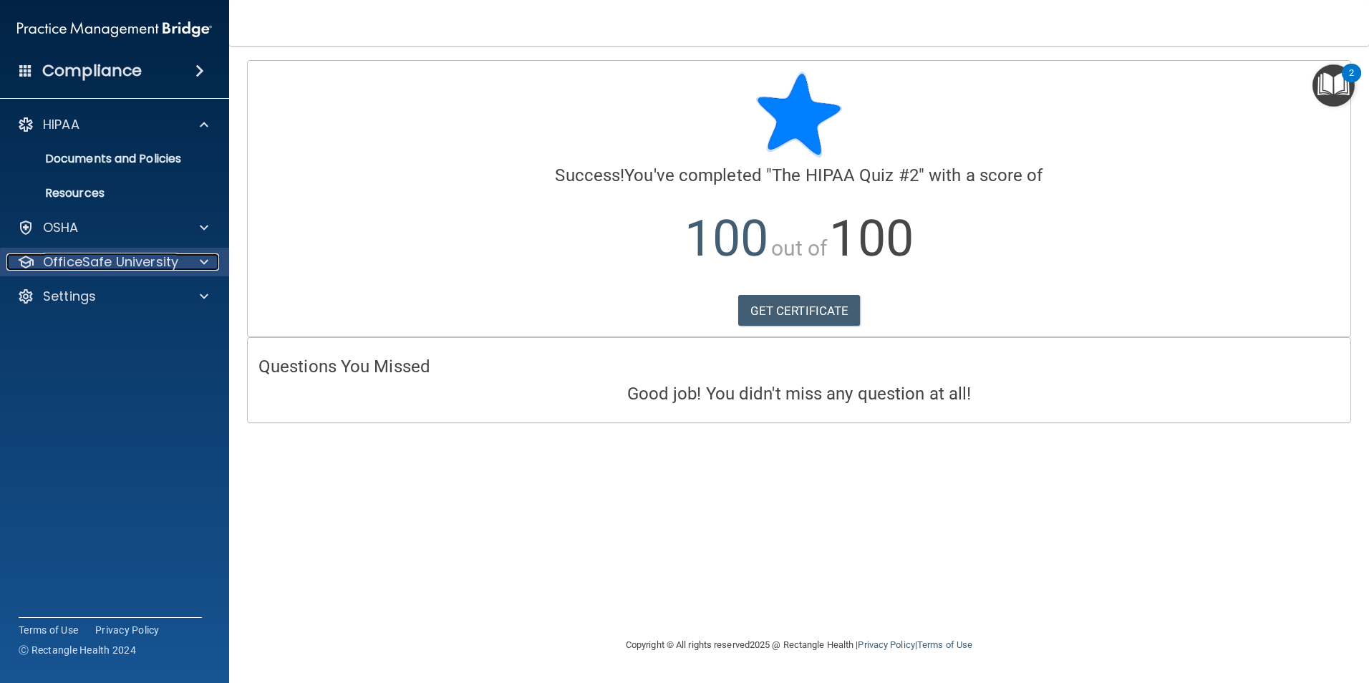
click at [209, 266] on div at bounding box center [202, 261] width 36 height 17
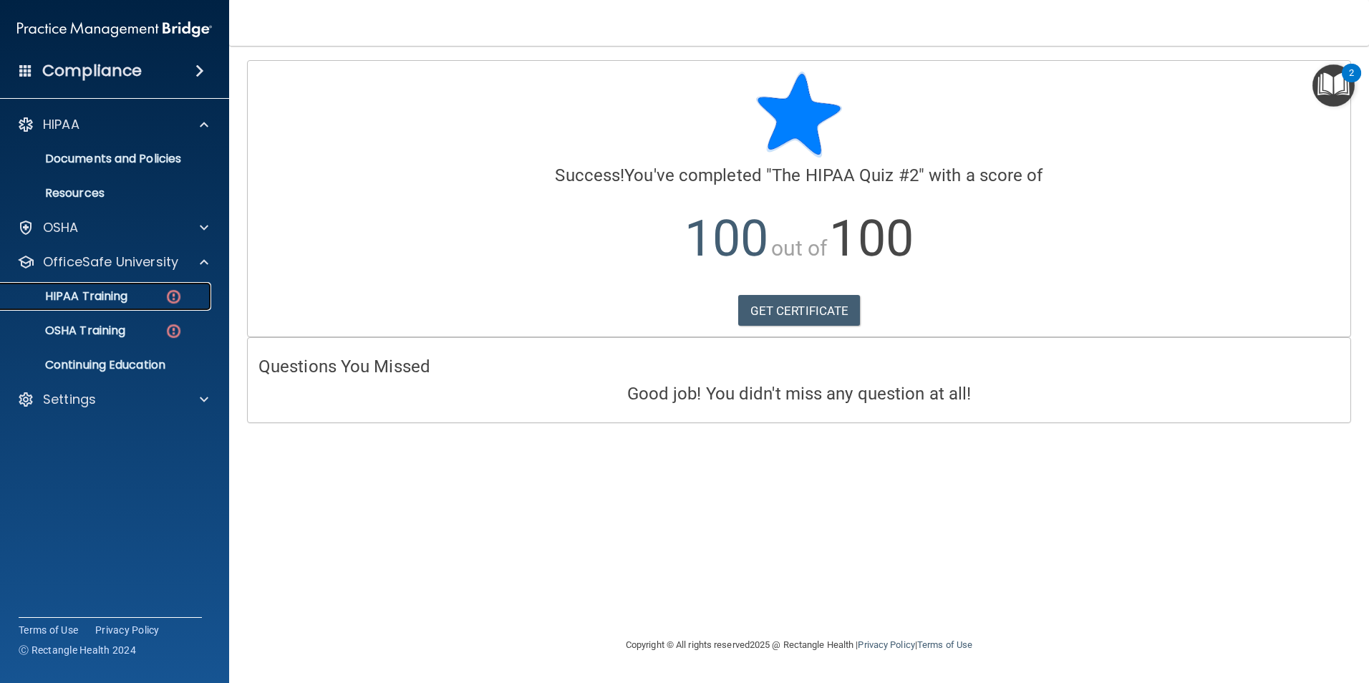
click at [95, 299] on p "HIPAA Training" at bounding box center [68, 296] width 118 height 14
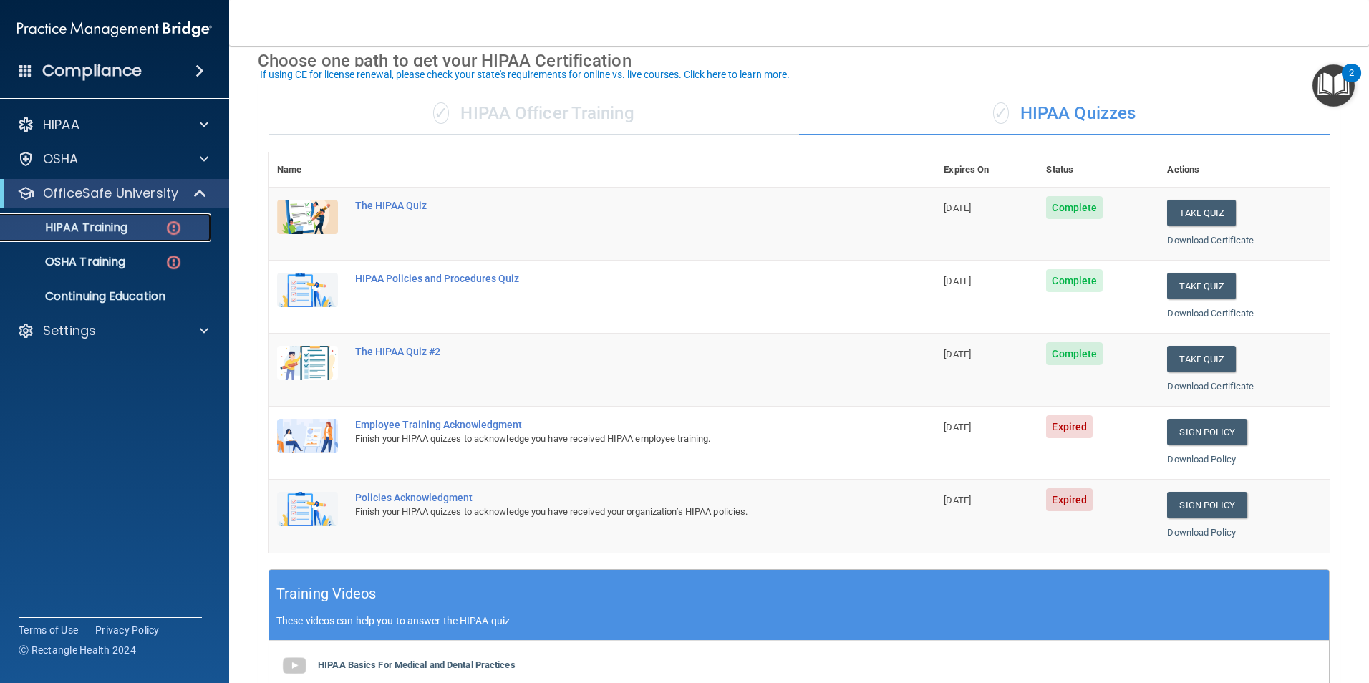
scroll to position [72, 0]
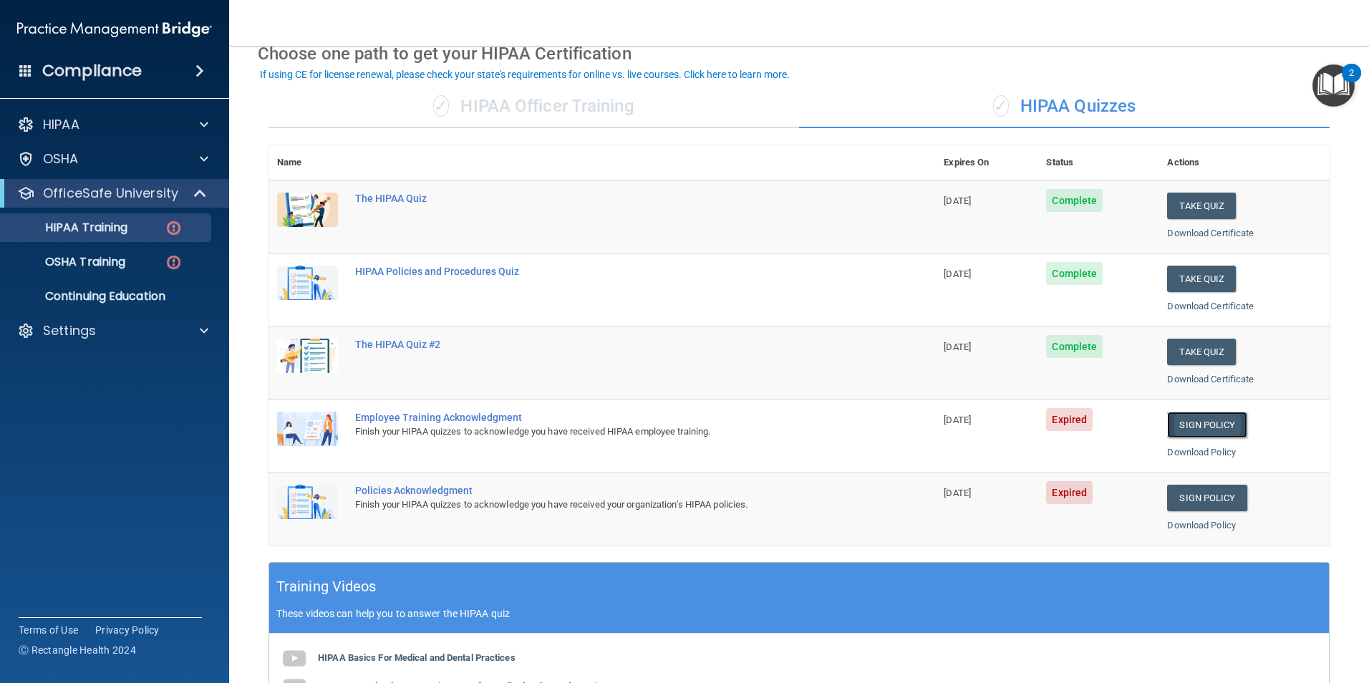
click at [1175, 426] on link "Sign Policy" at bounding box center [1206, 425] width 79 height 26
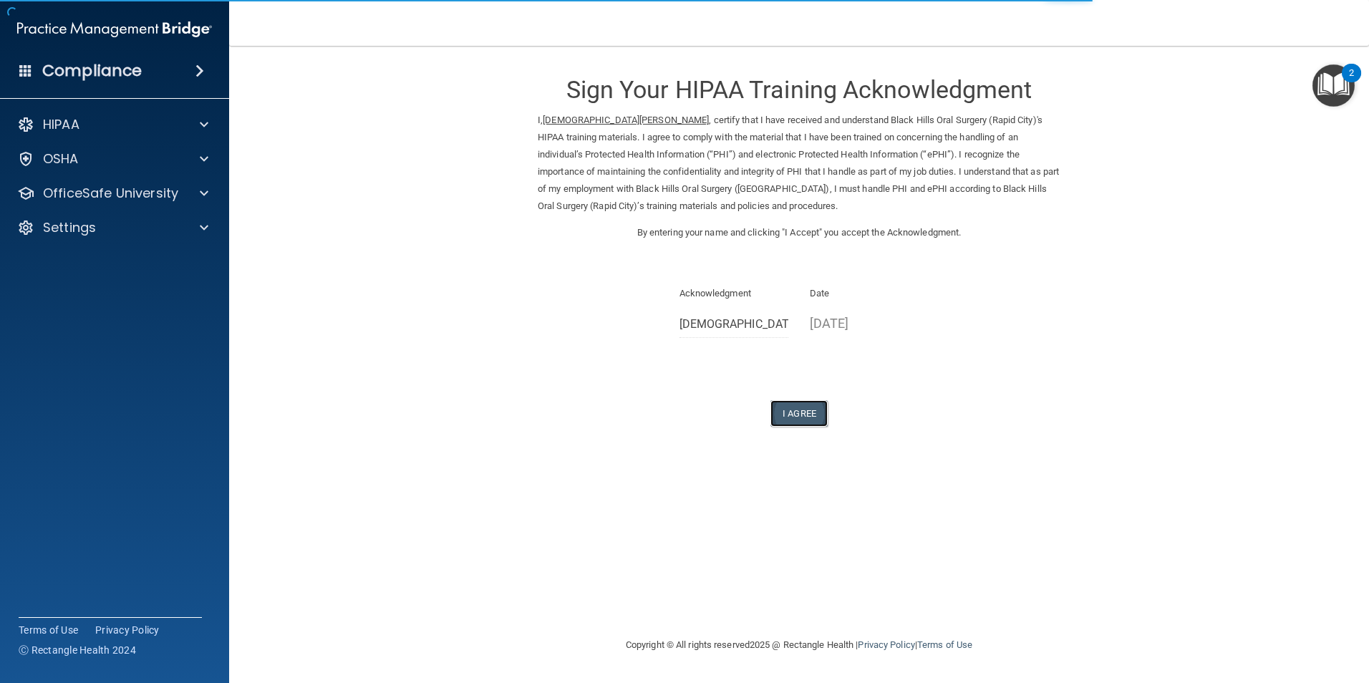
click at [790, 415] on button "I Agree" at bounding box center [798, 413] width 57 height 26
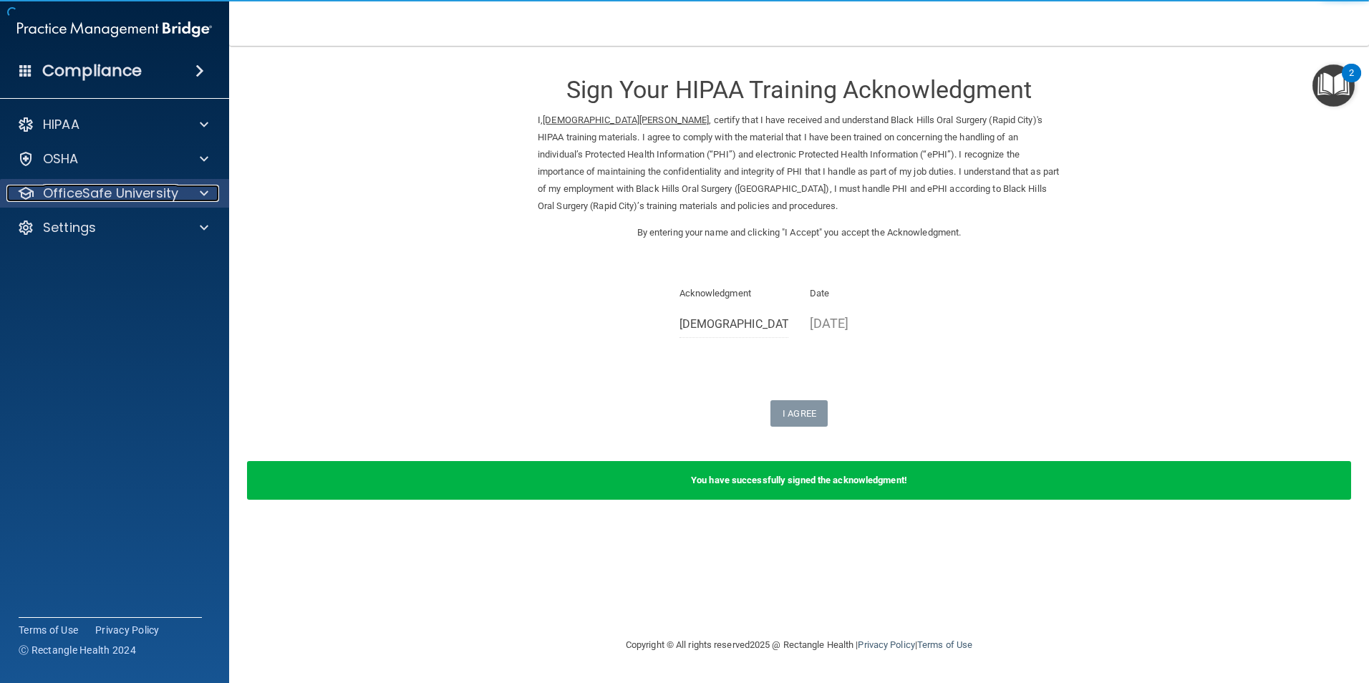
click at [208, 193] on span at bounding box center [204, 193] width 9 height 17
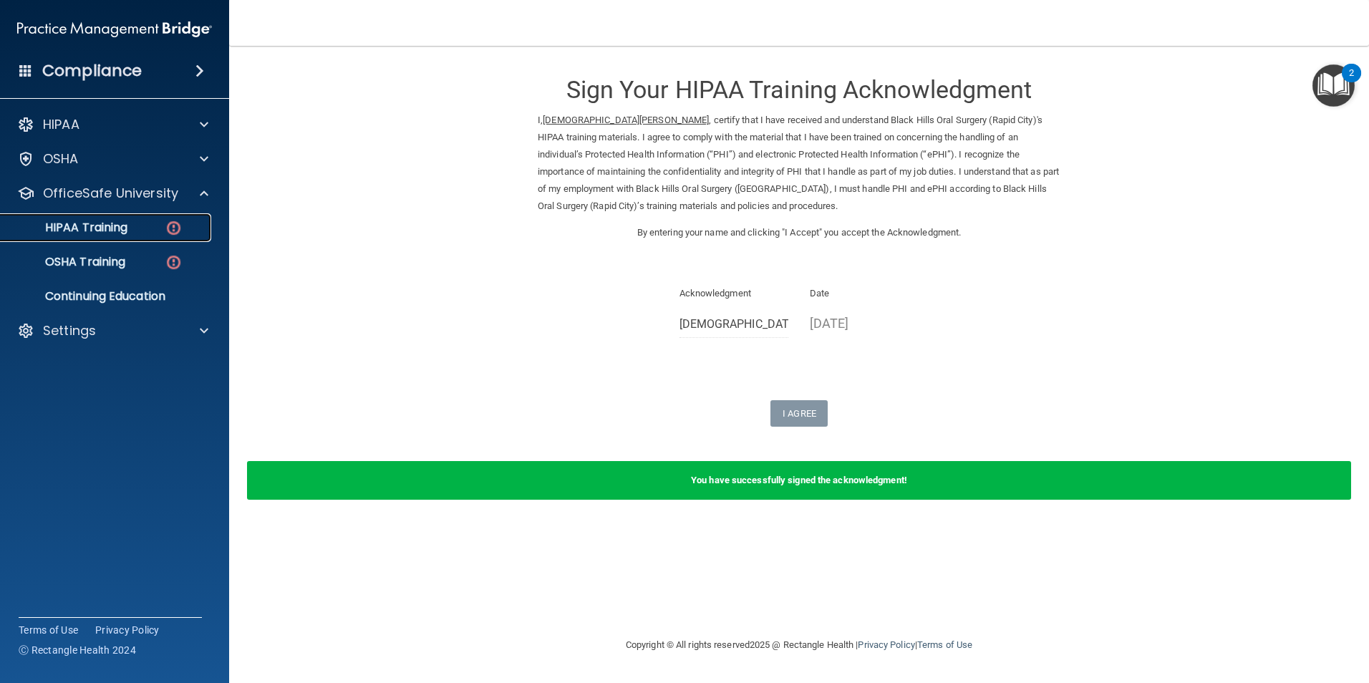
click at [115, 223] on p "HIPAA Training" at bounding box center [68, 227] width 118 height 14
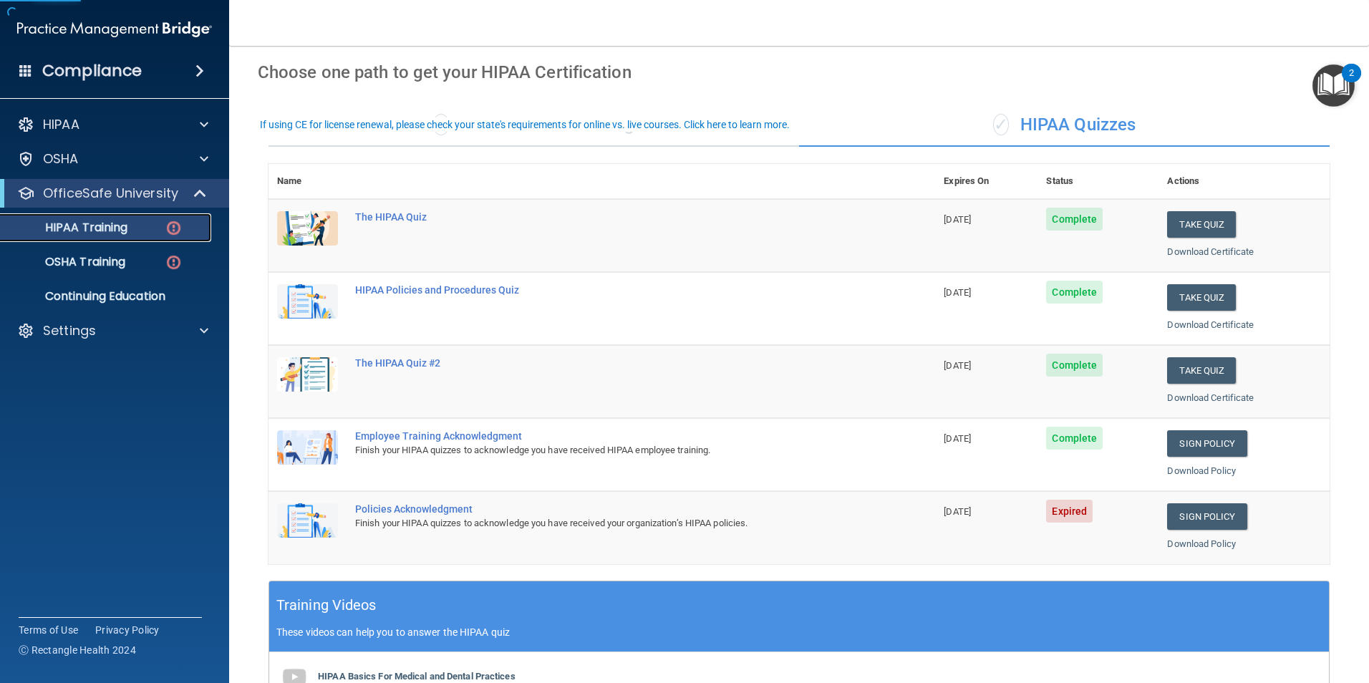
scroll to position [54, 0]
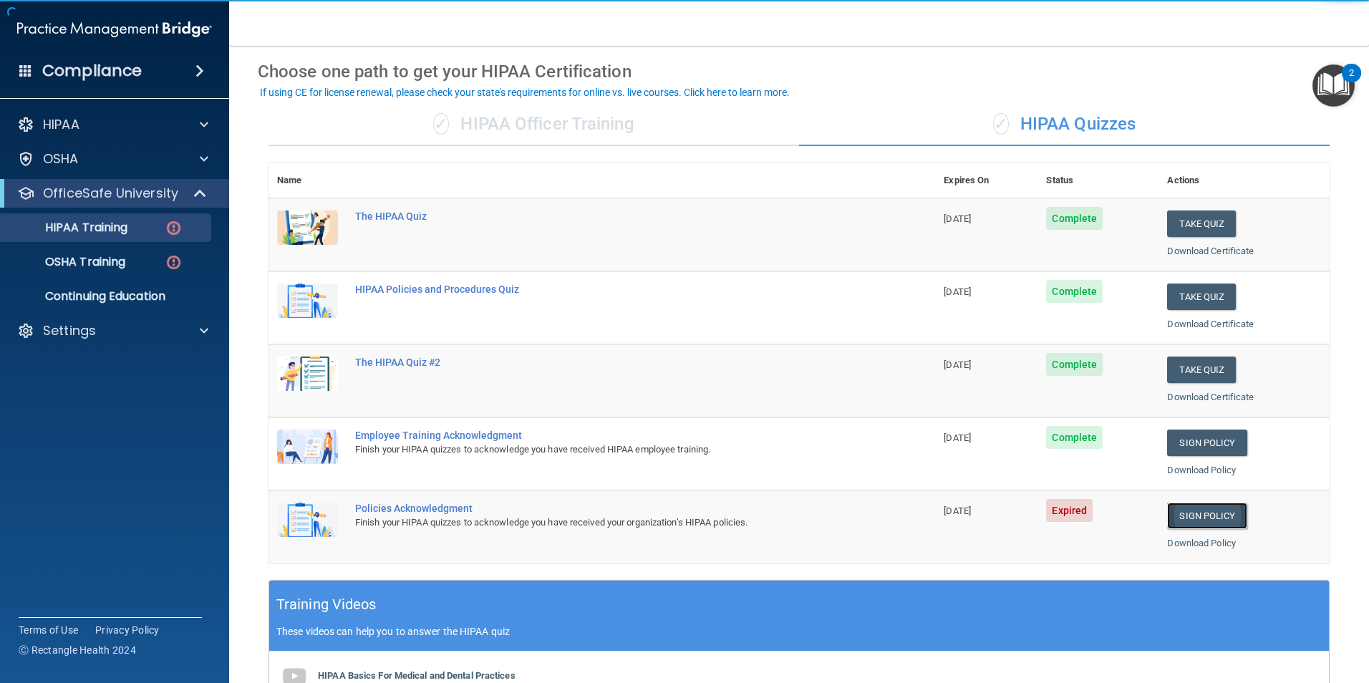
click at [1179, 513] on link "Sign Policy" at bounding box center [1206, 516] width 79 height 26
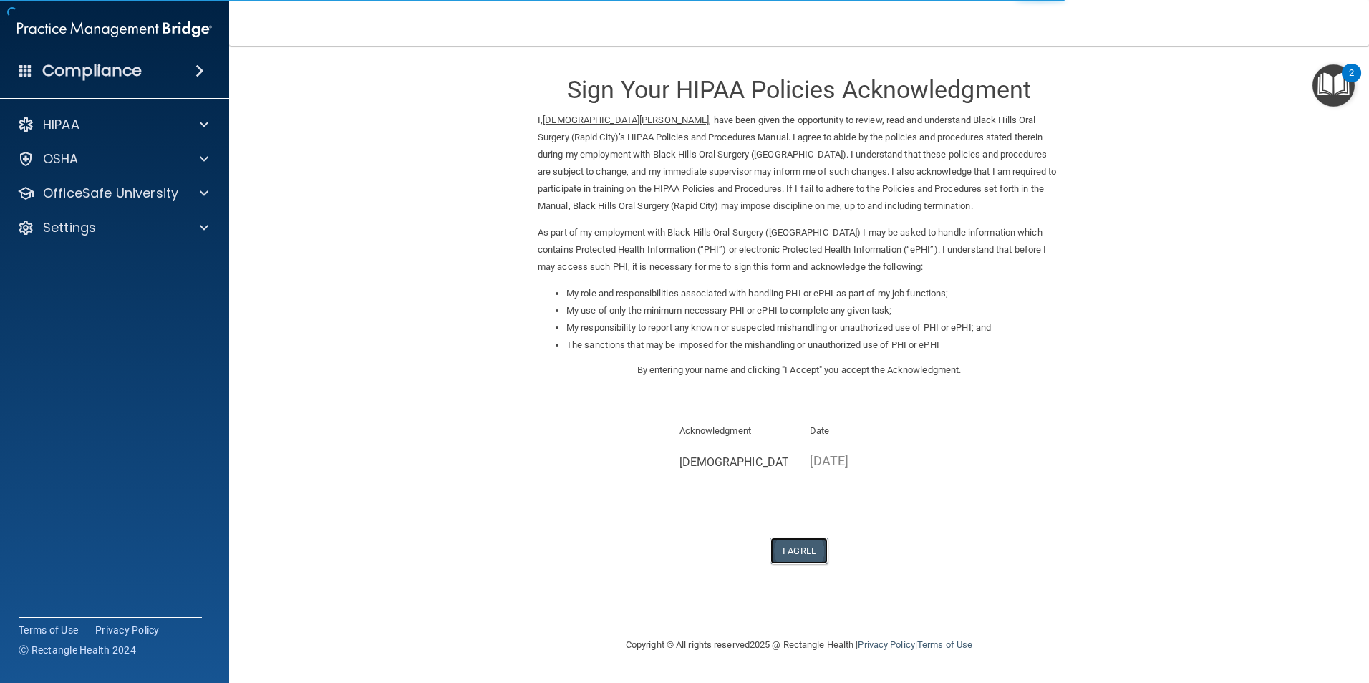
click at [801, 553] on button "I Agree" at bounding box center [798, 551] width 57 height 26
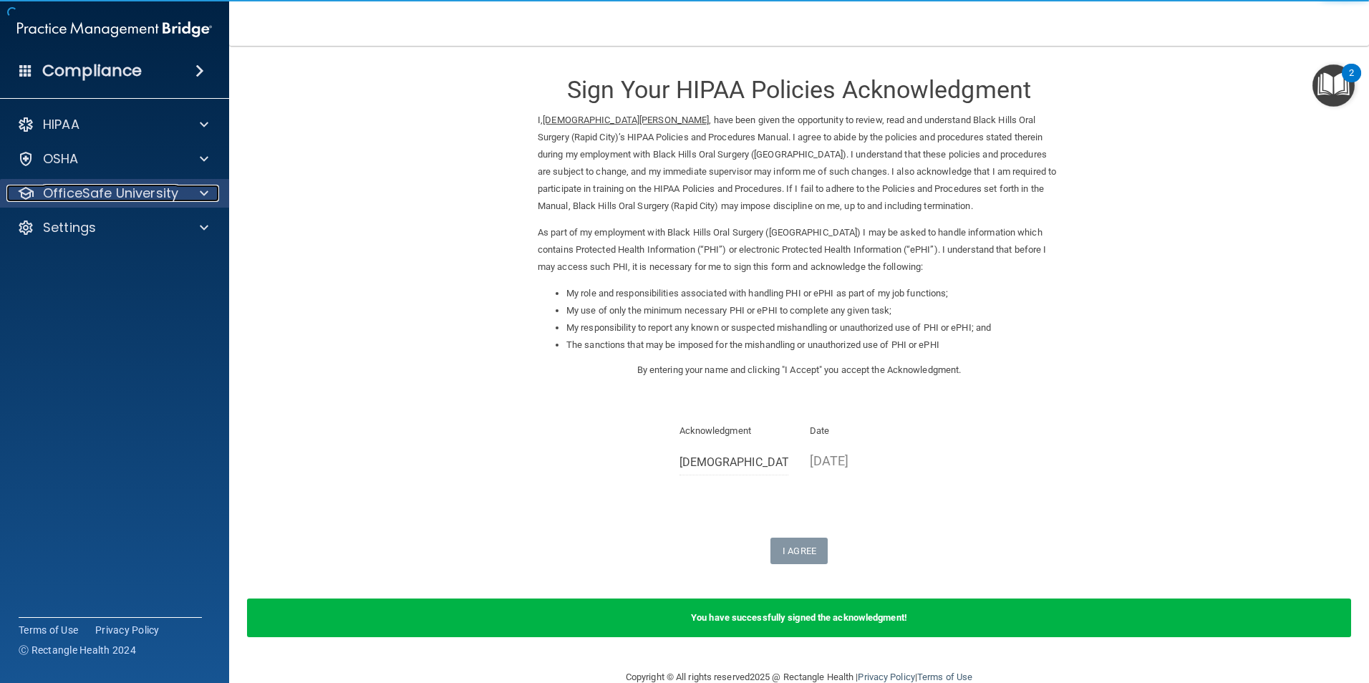
click at [188, 193] on div at bounding box center [202, 193] width 36 height 17
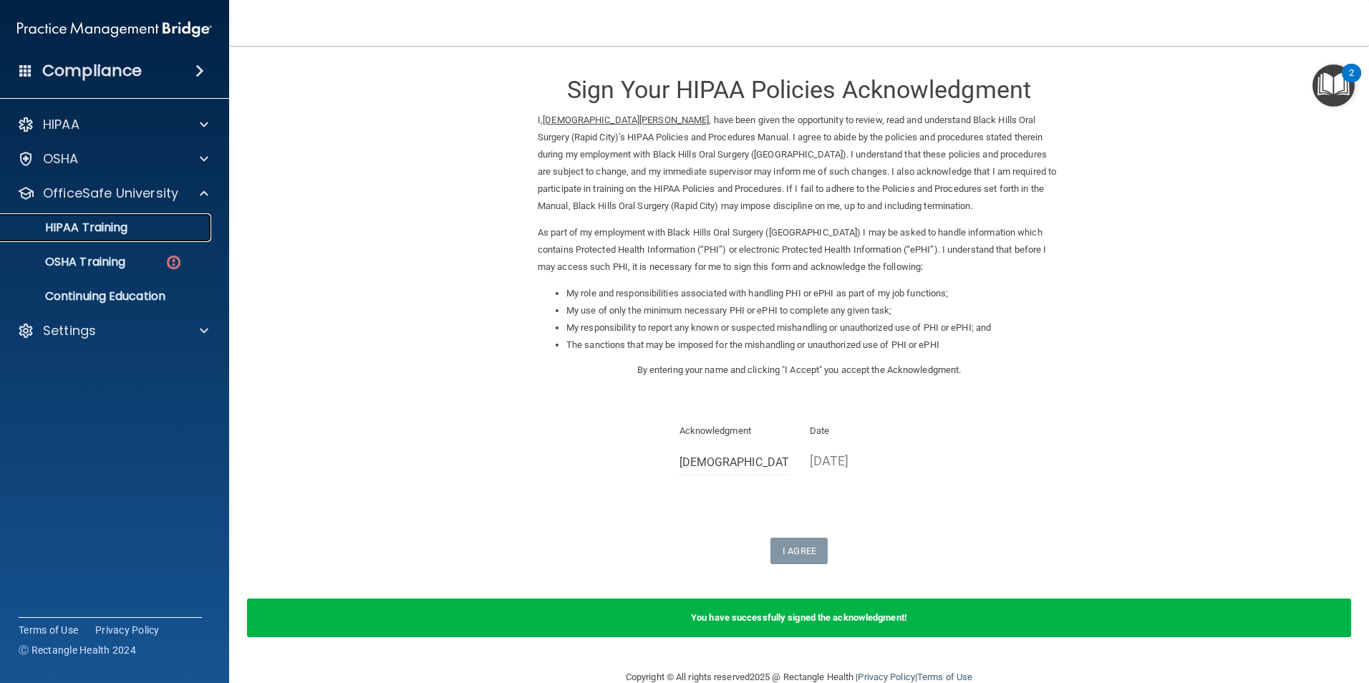
click at [122, 231] on p "HIPAA Training" at bounding box center [68, 227] width 118 height 14
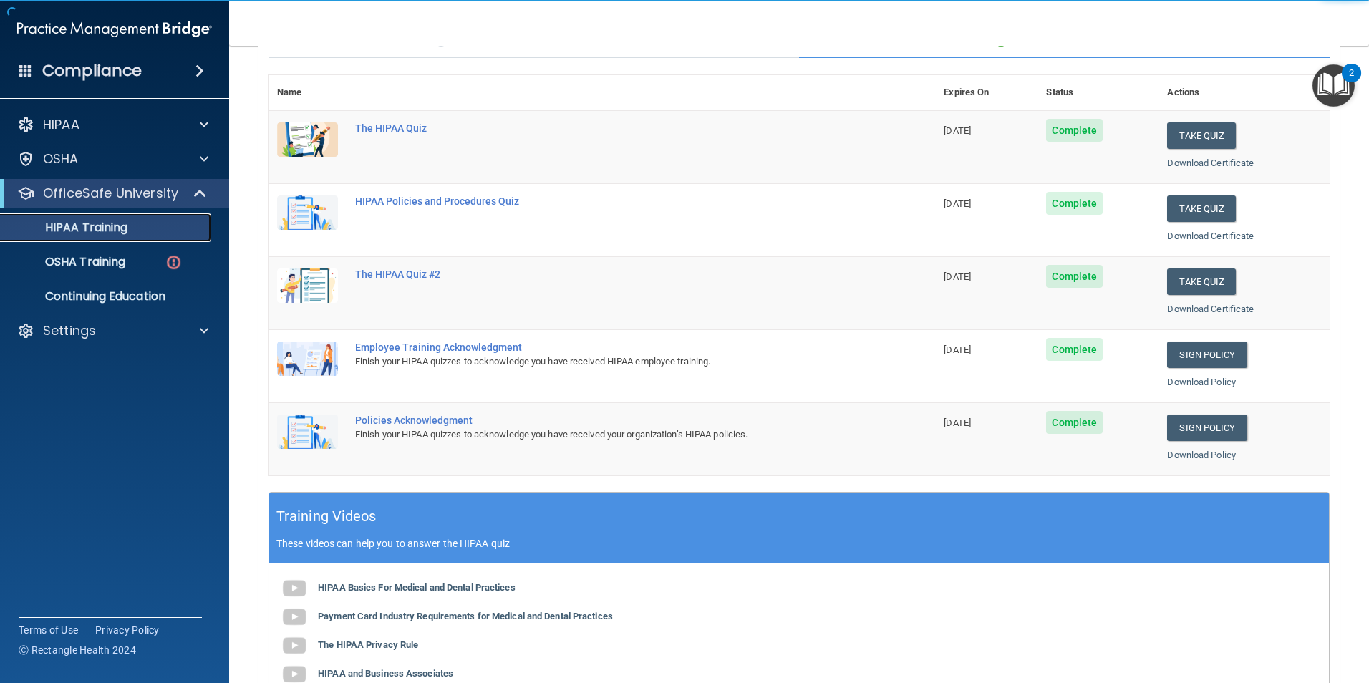
scroll to position [215, 0]
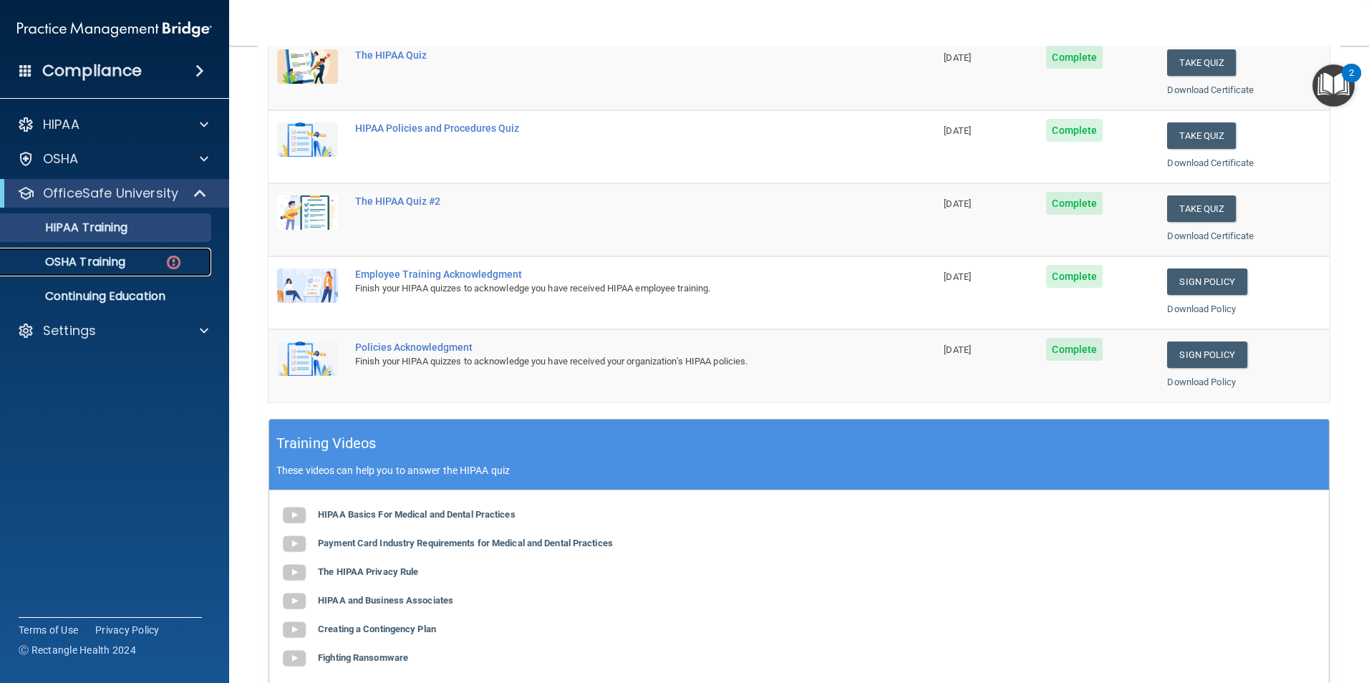
click at [129, 259] on div "OSHA Training" at bounding box center [106, 262] width 195 height 14
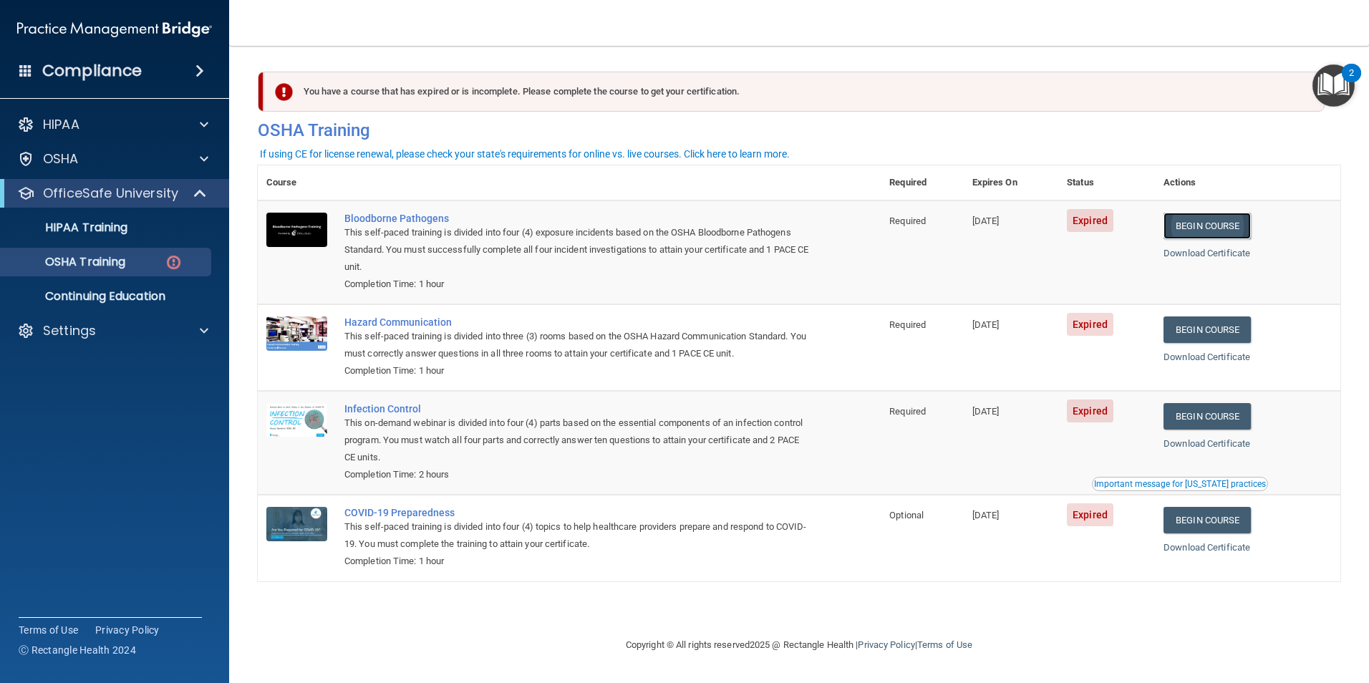
click at [1221, 225] on link "Begin Course" at bounding box center [1206, 226] width 87 height 26
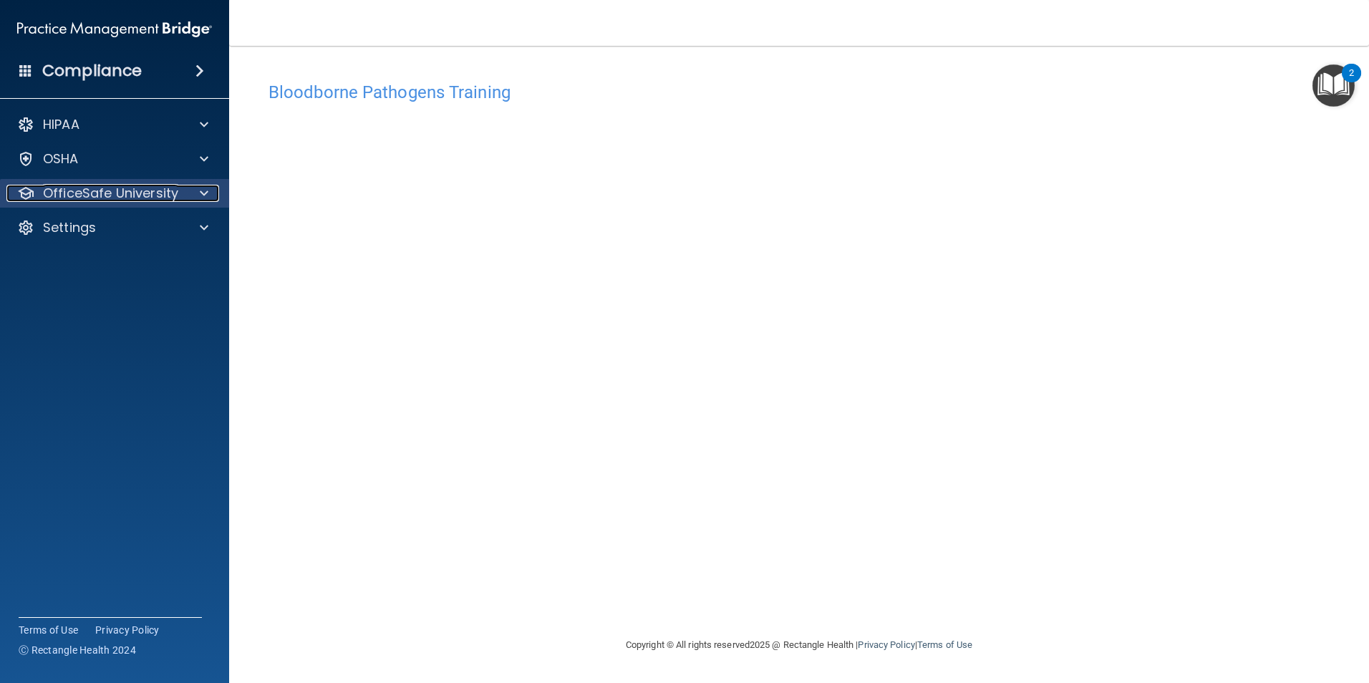
click at [200, 194] on span at bounding box center [204, 193] width 9 height 17
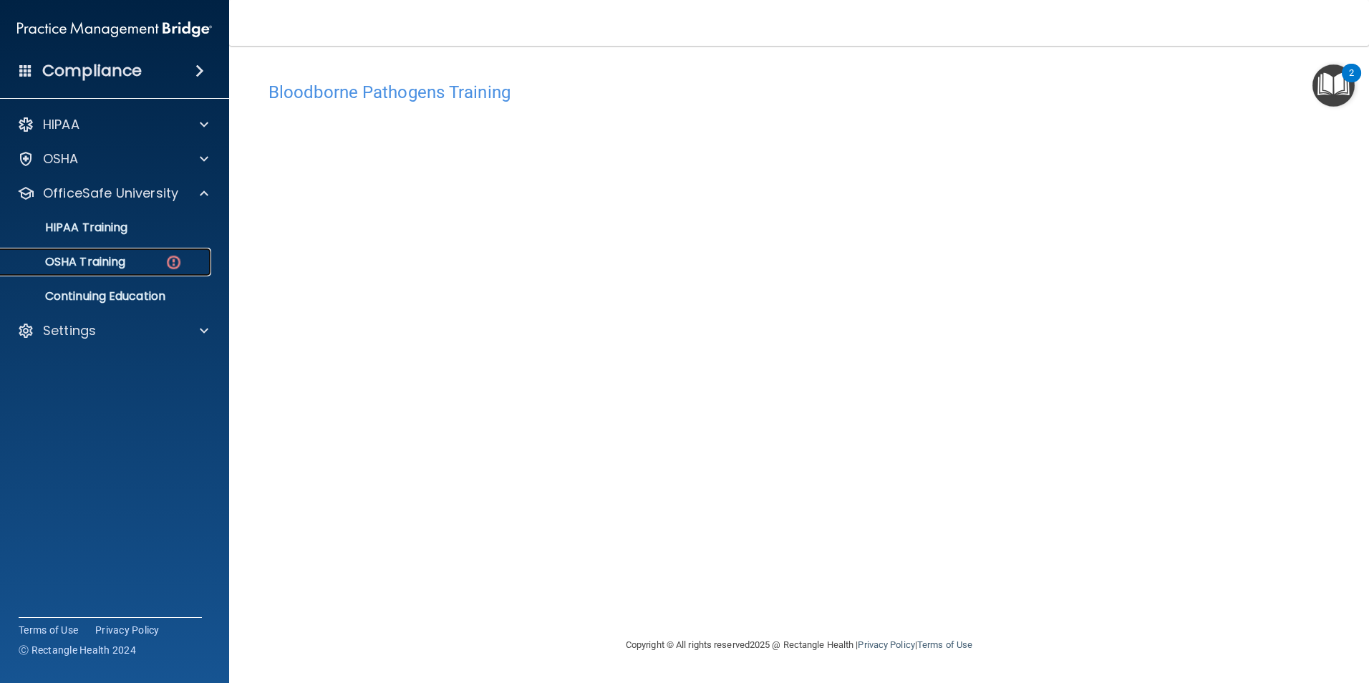
click at [104, 261] on p "OSHA Training" at bounding box center [67, 262] width 116 height 14
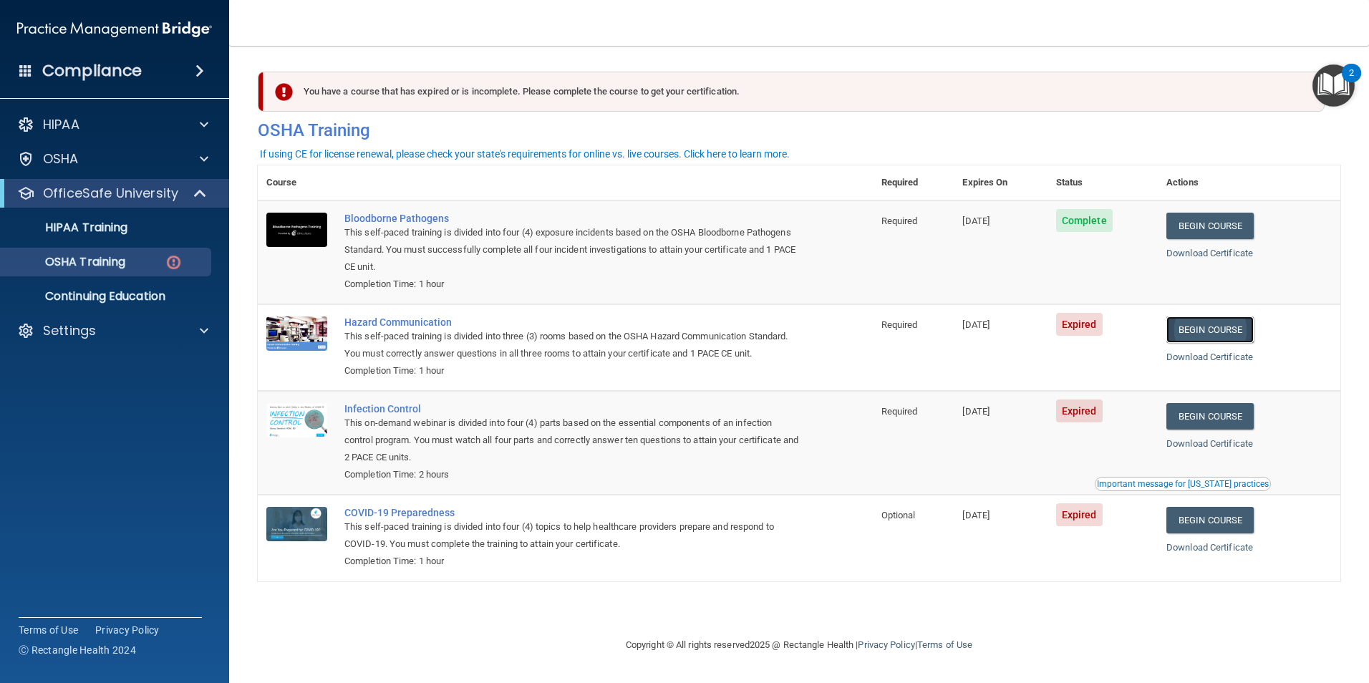
click at [1236, 336] on link "Begin Course" at bounding box center [1209, 329] width 87 height 26
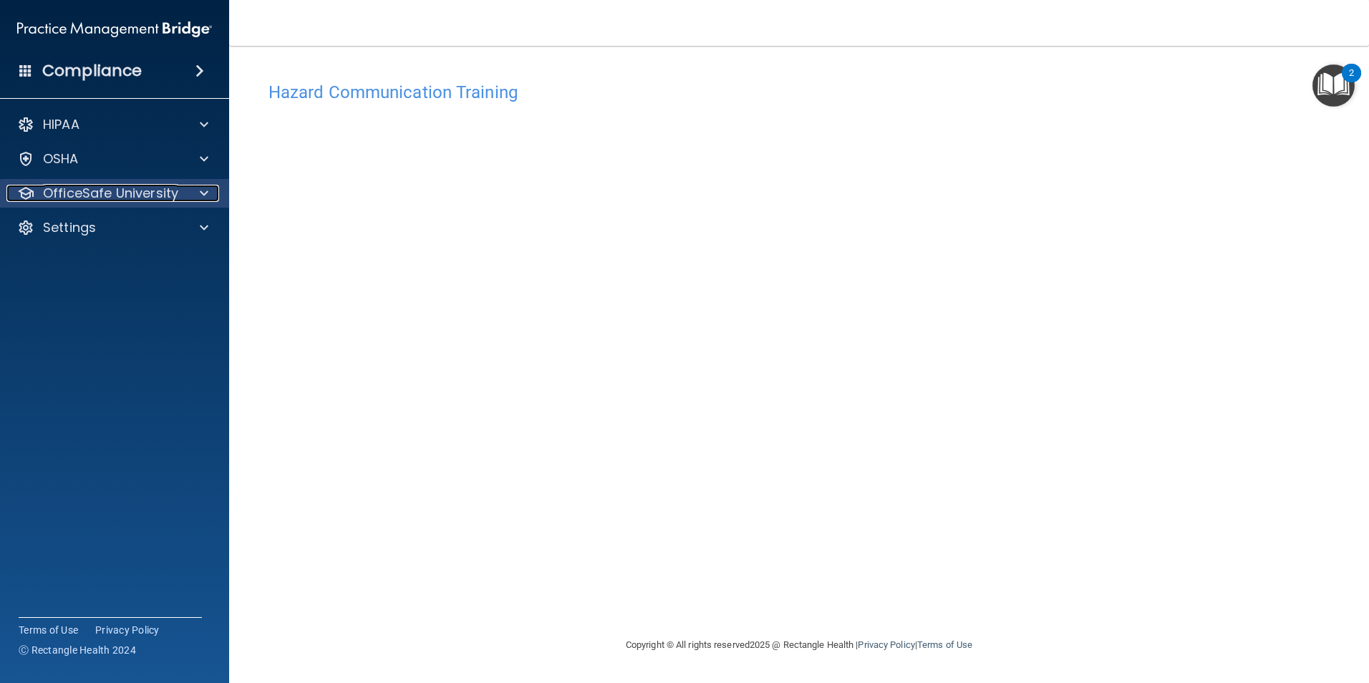
click at [206, 193] on span at bounding box center [204, 193] width 9 height 17
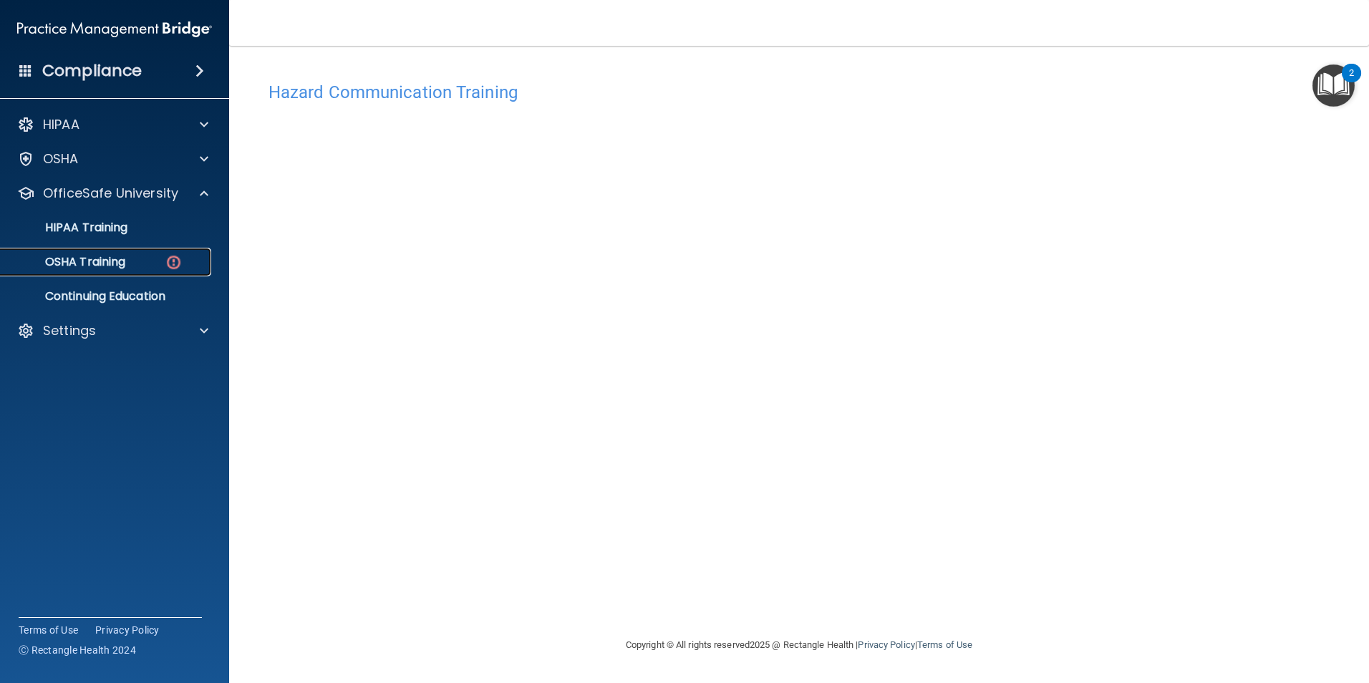
click at [99, 259] on p "OSHA Training" at bounding box center [67, 262] width 116 height 14
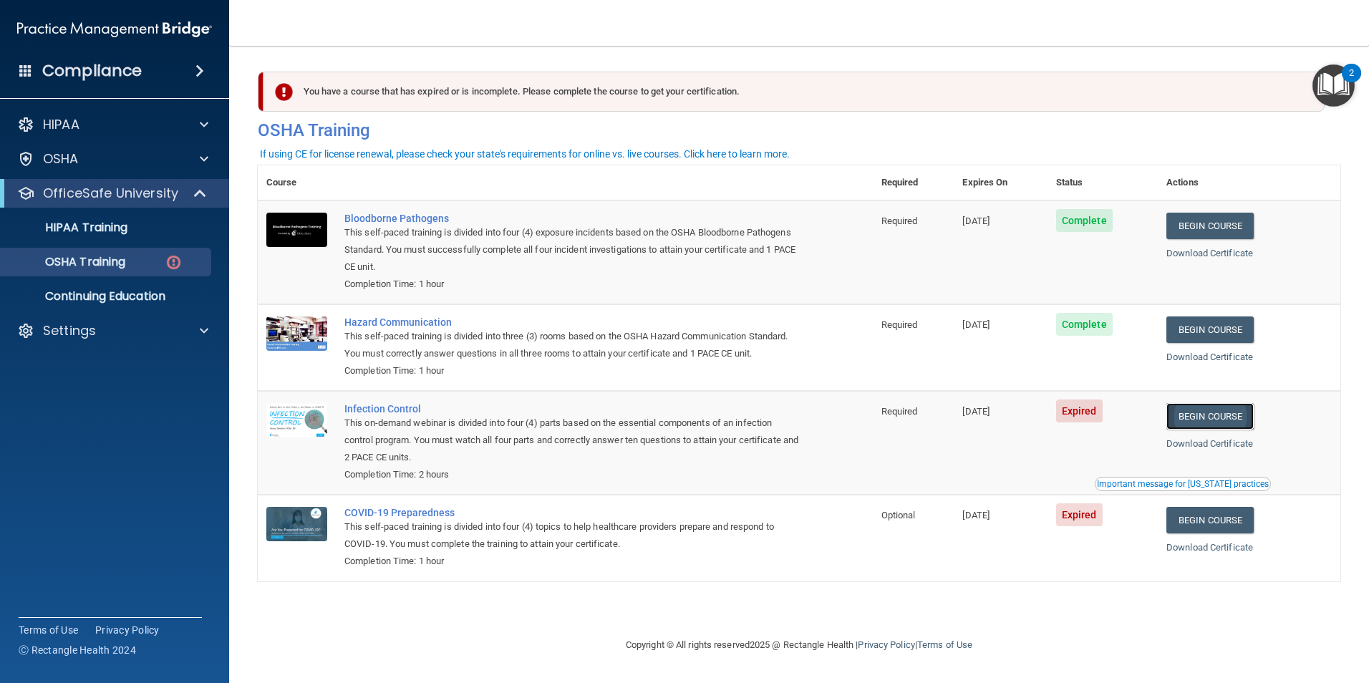
click at [1236, 419] on link "Begin Course" at bounding box center [1209, 416] width 87 height 26
click at [108, 259] on p "OSHA Training" at bounding box center [67, 262] width 116 height 14
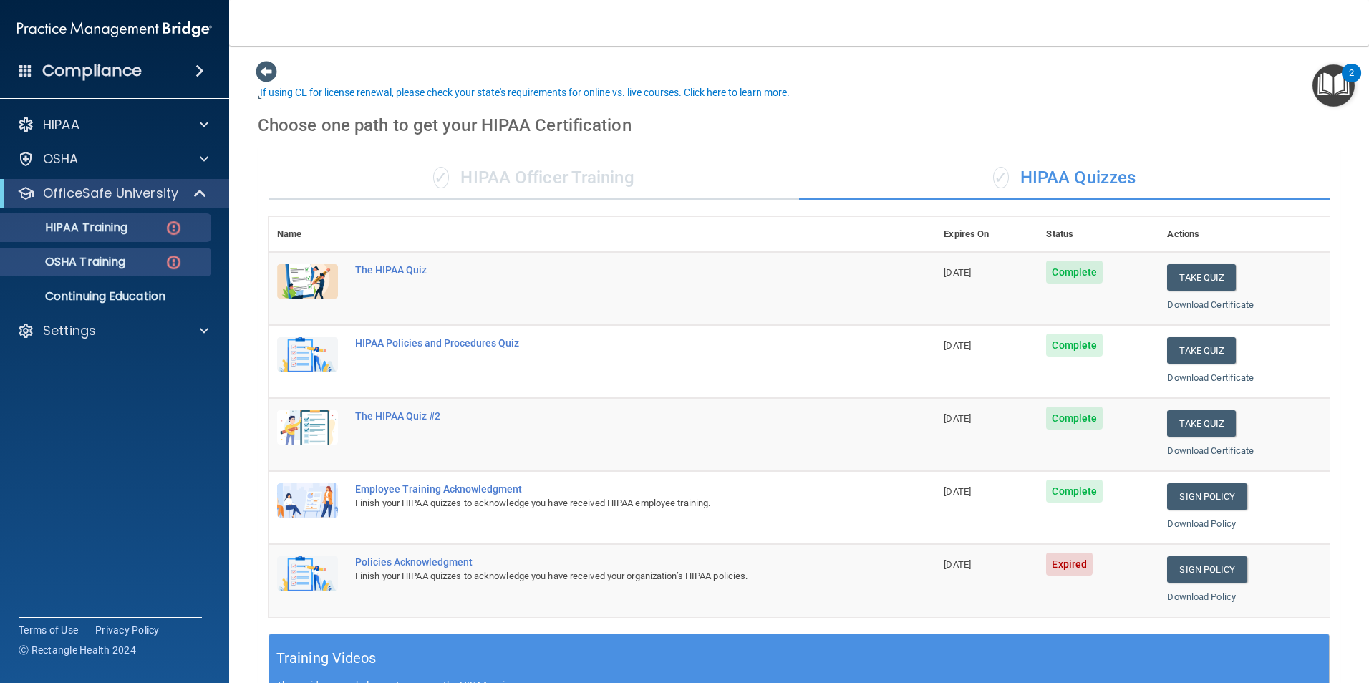
scroll to position [54, 0]
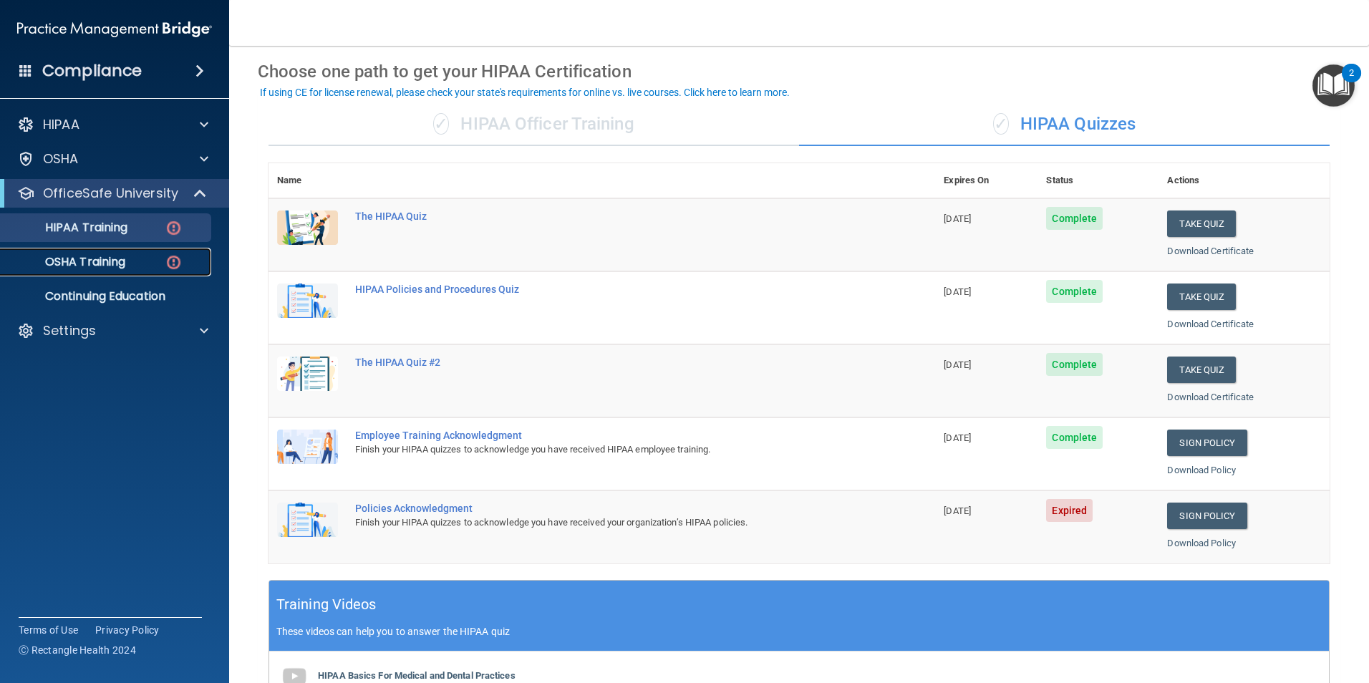
click at [117, 267] on p "OSHA Training" at bounding box center [67, 262] width 116 height 14
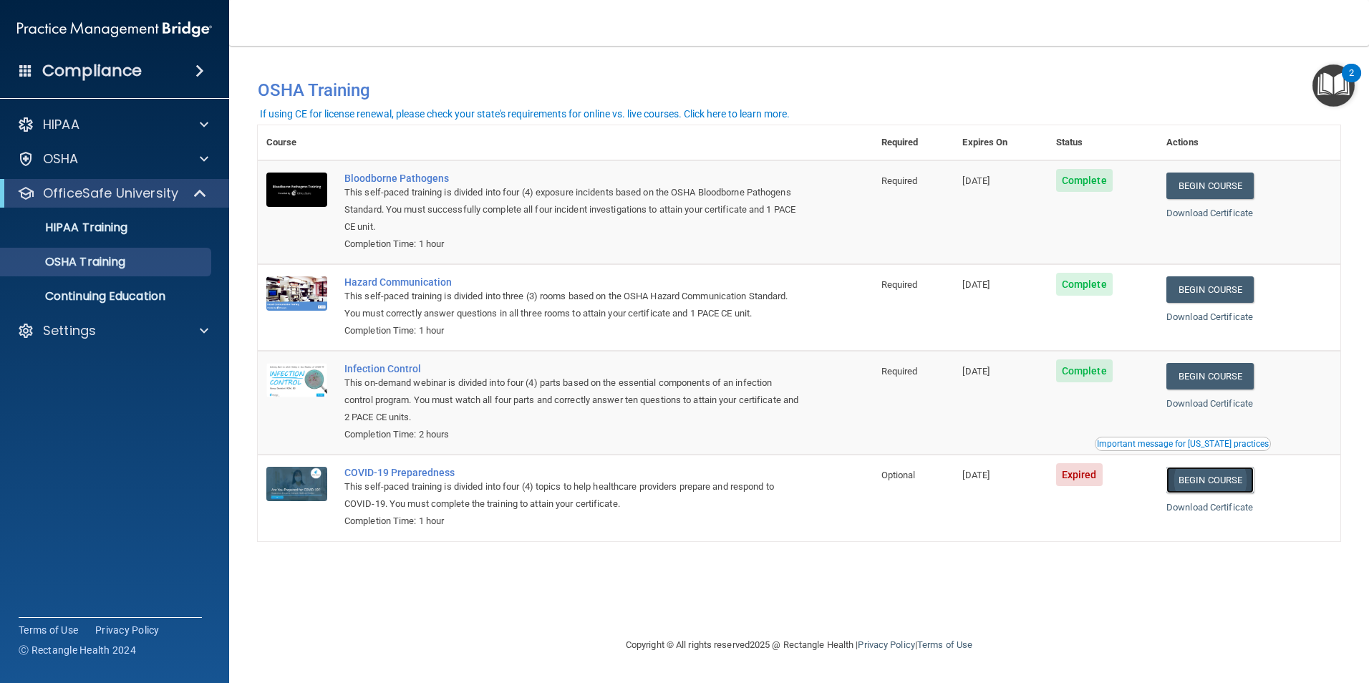
click at [1219, 483] on link "Begin Course" at bounding box center [1209, 480] width 87 height 26
click at [77, 256] on p "OSHA Training" at bounding box center [67, 262] width 116 height 14
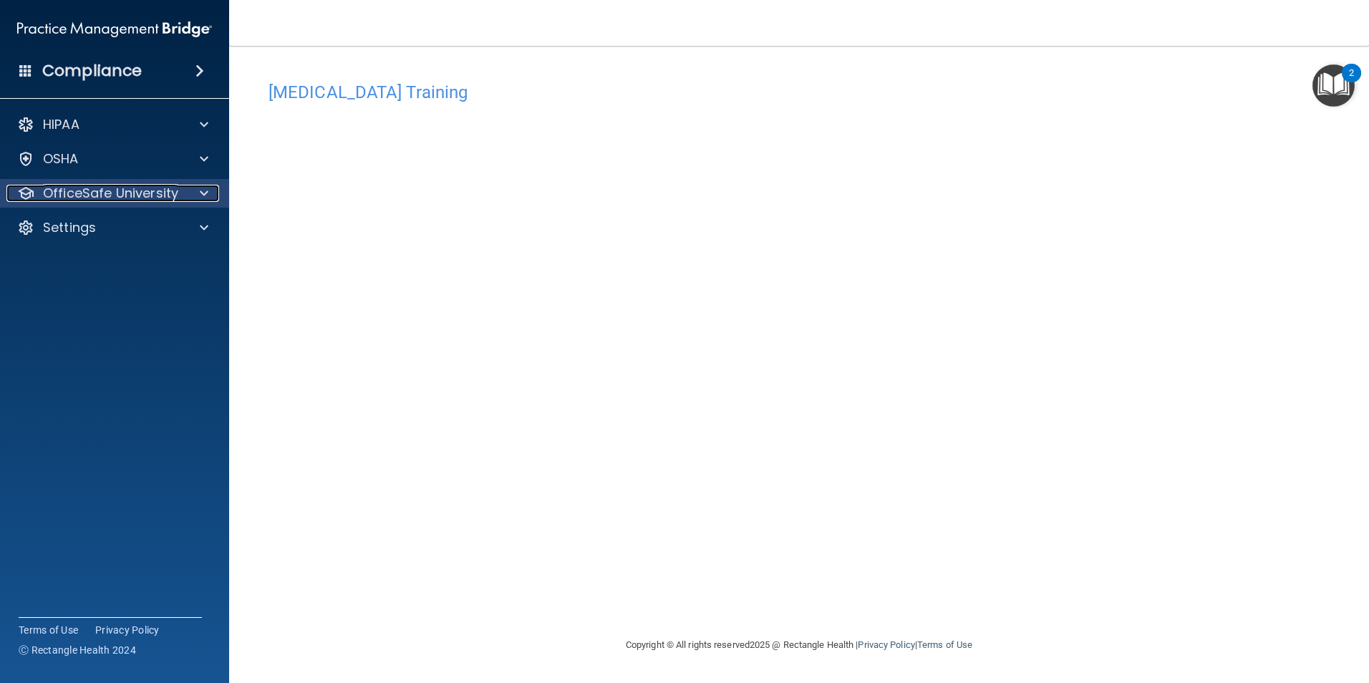
click at [202, 195] on span at bounding box center [204, 193] width 9 height 17
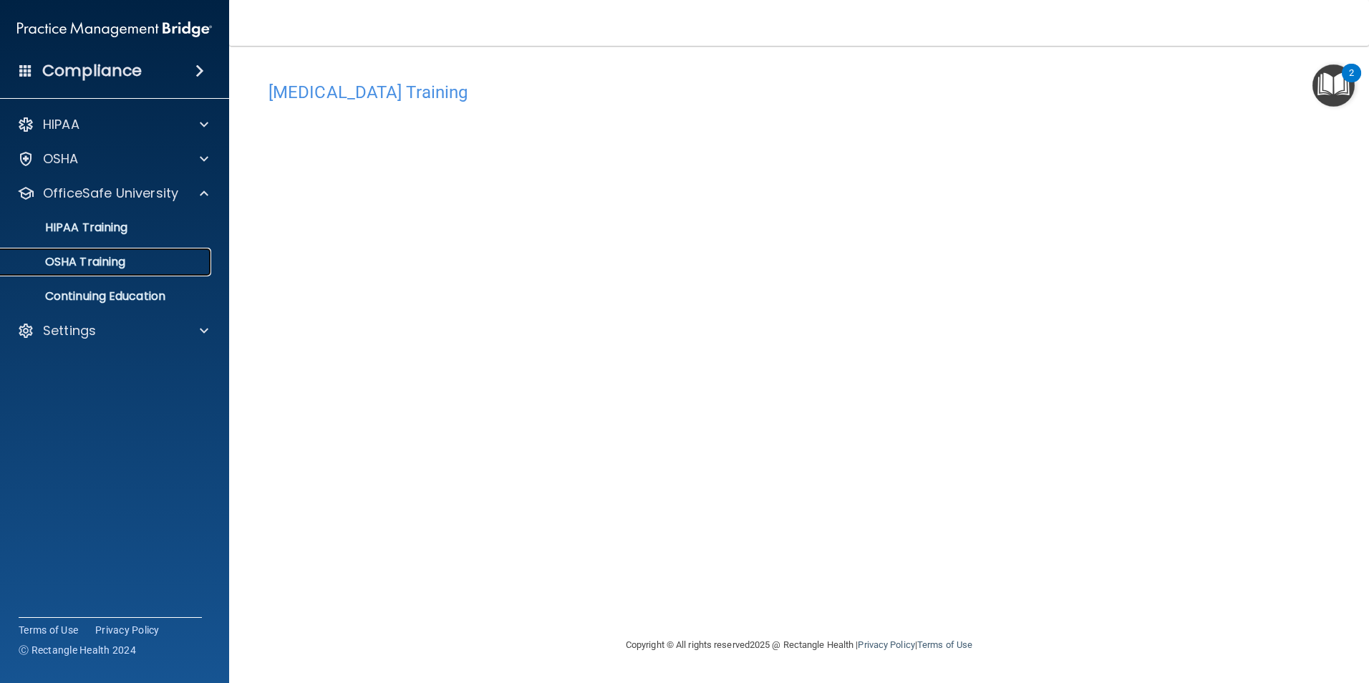
click at [125, 259] on p "OSHA Training" at bounding box center [67, 262] width 116 height 14
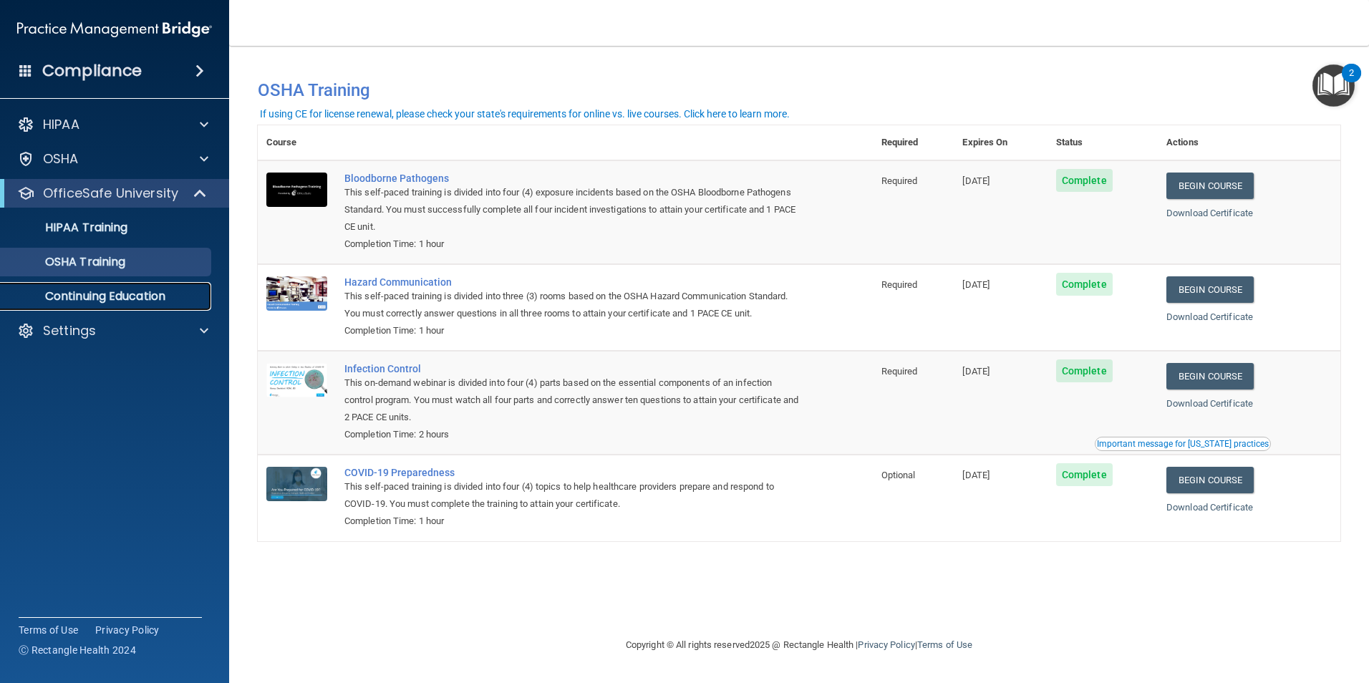
click at [147, 297] on p "Continuing Education" at bounding box center [106, 296] width 195 height 14
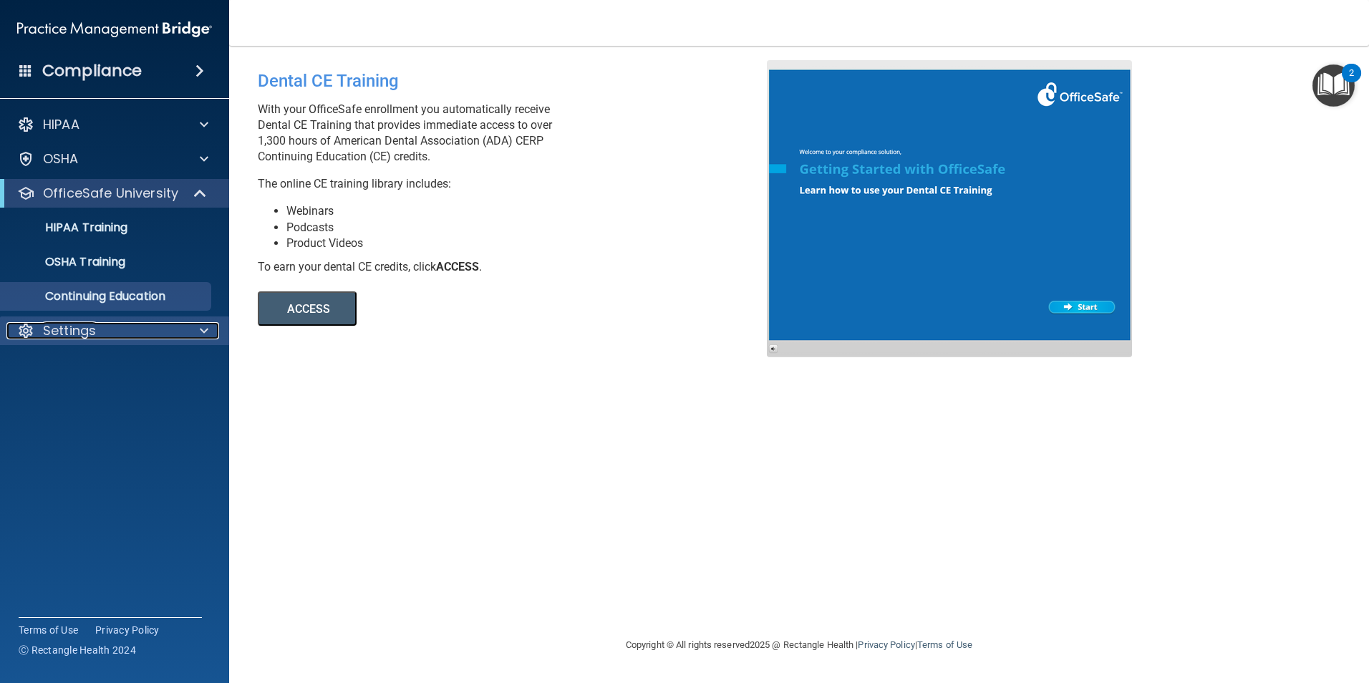
click at [157, 332] on div "Settings" at bounding box center [95, 330] width 178 height 17
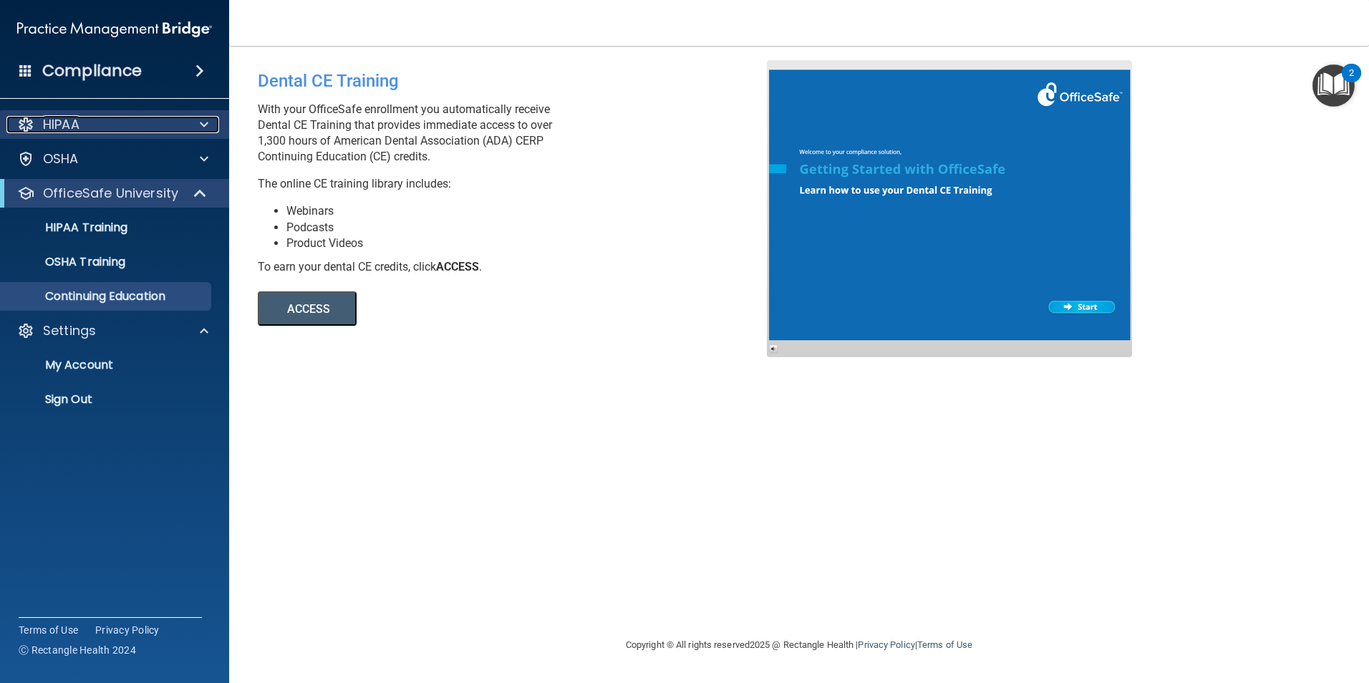
click at [189, 119] on div at bounding box center [202, 124] width 36 height 17
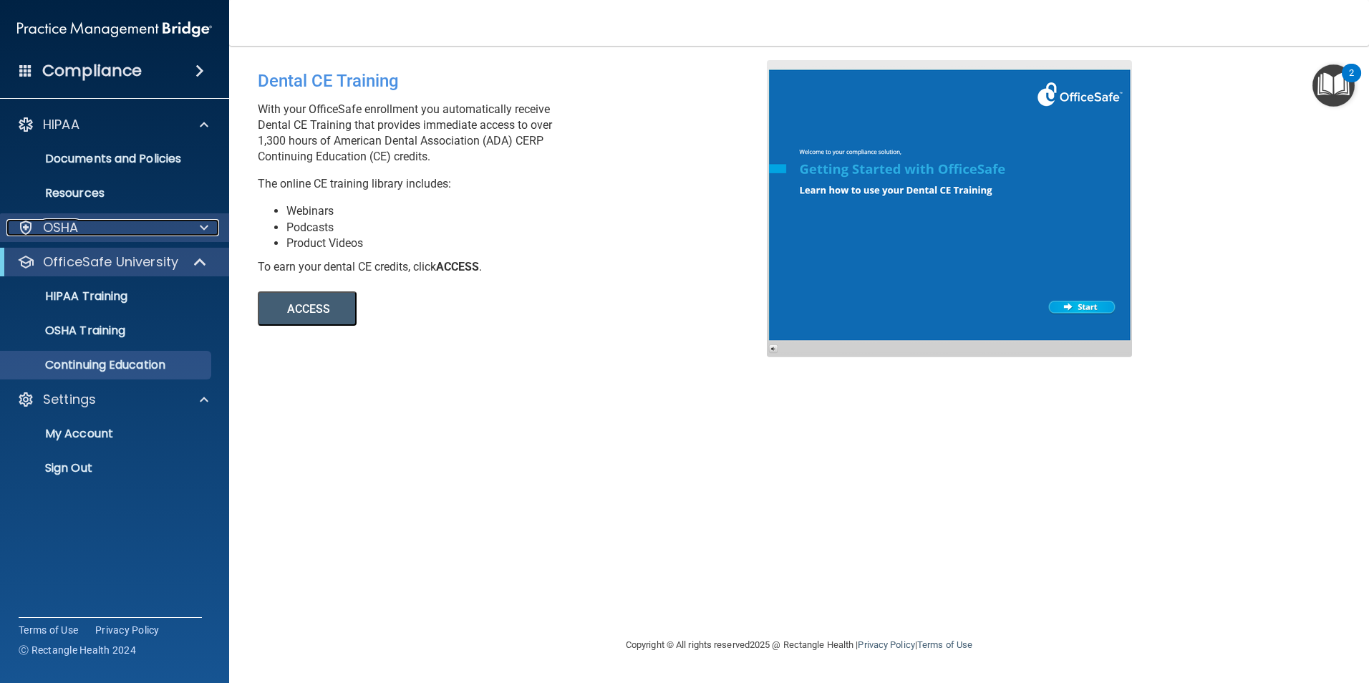
click at [204, 231] on span at bounding box center [204, 227] width 9 height 17
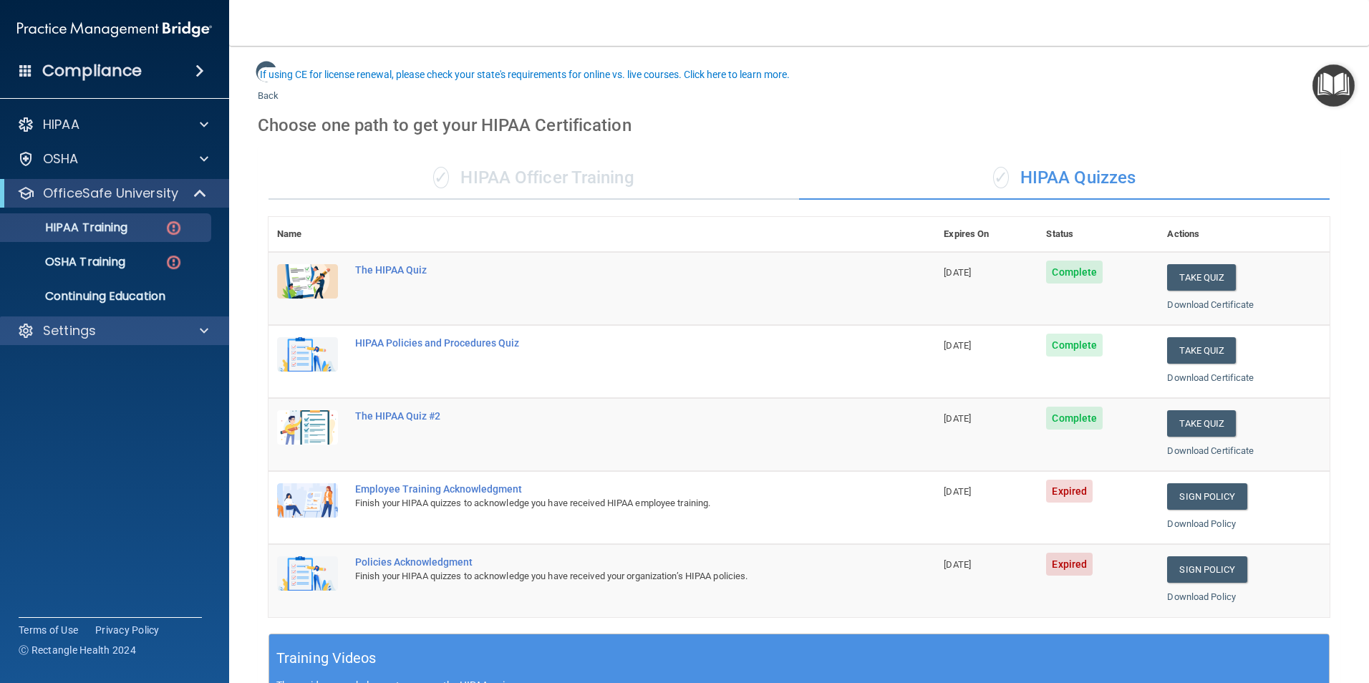
scroll to position [72, 0]
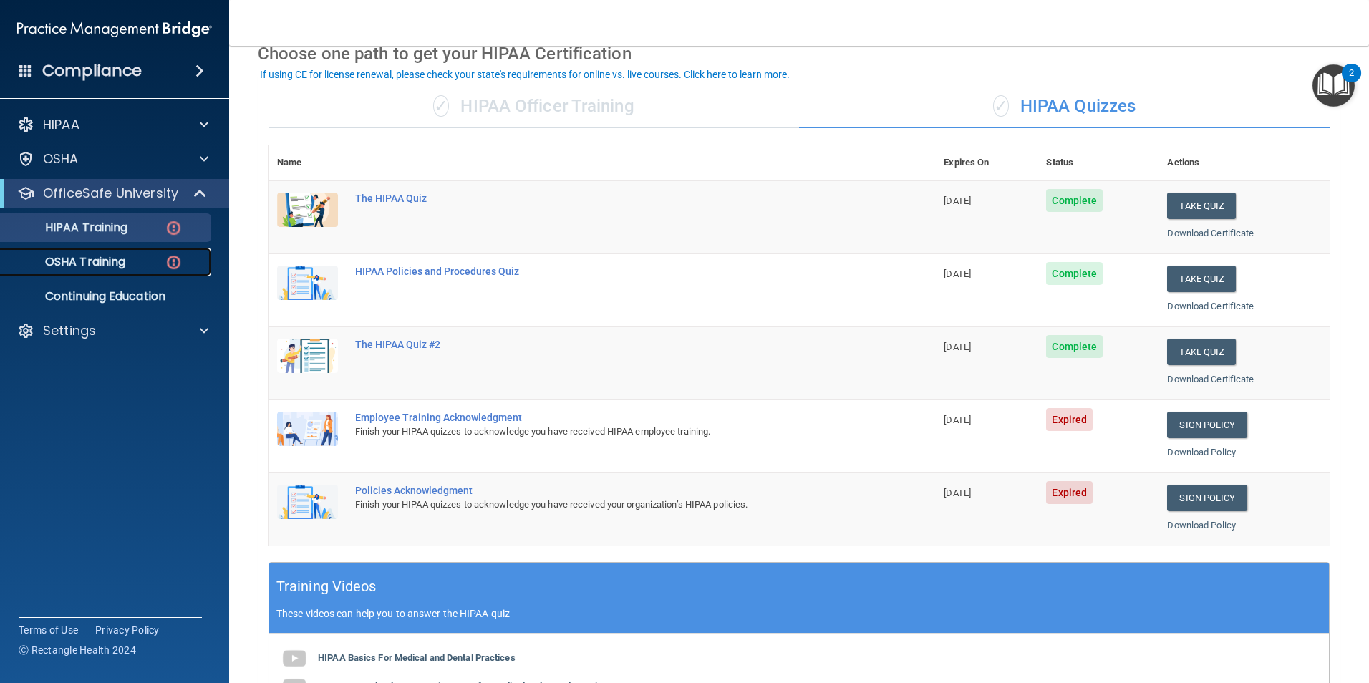
click at [115, 261] on p "OSHA Training" at bounding box center [67, 262] width 116 height 14
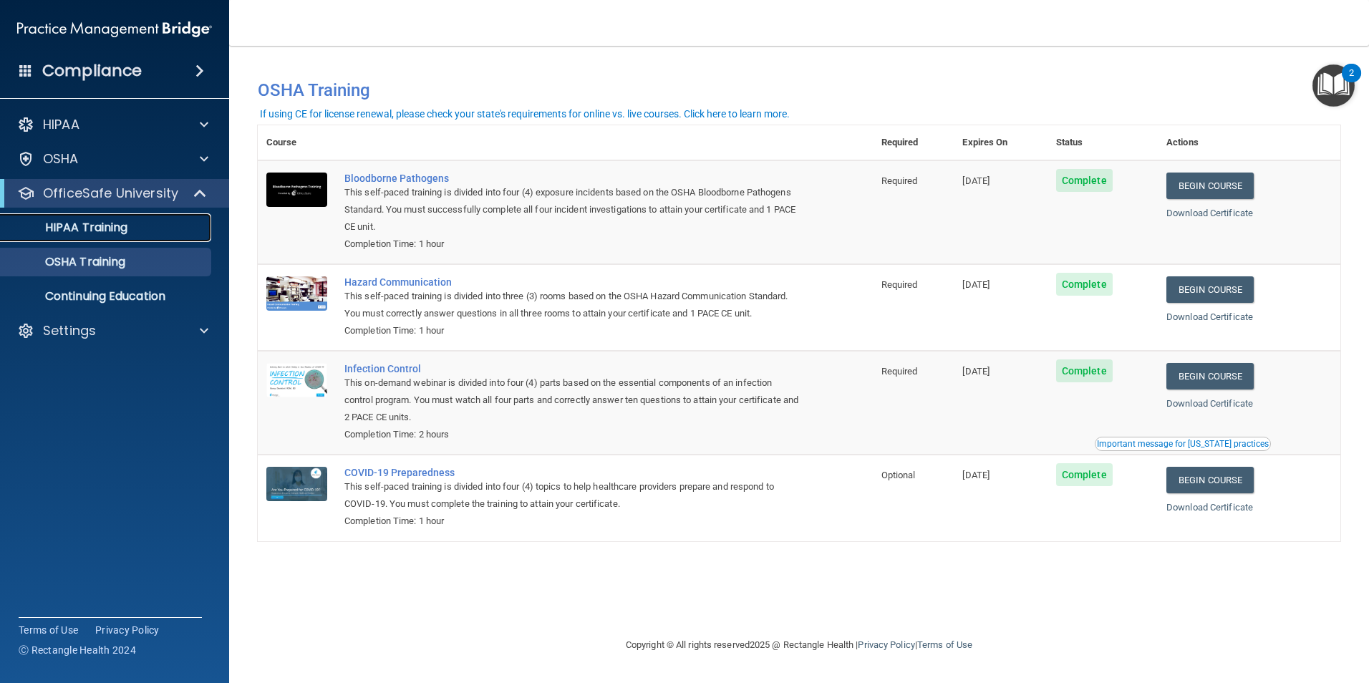
click at [113, 224] on p "HIPAA Training" at bounding box center [68, 227] width 118 height 14
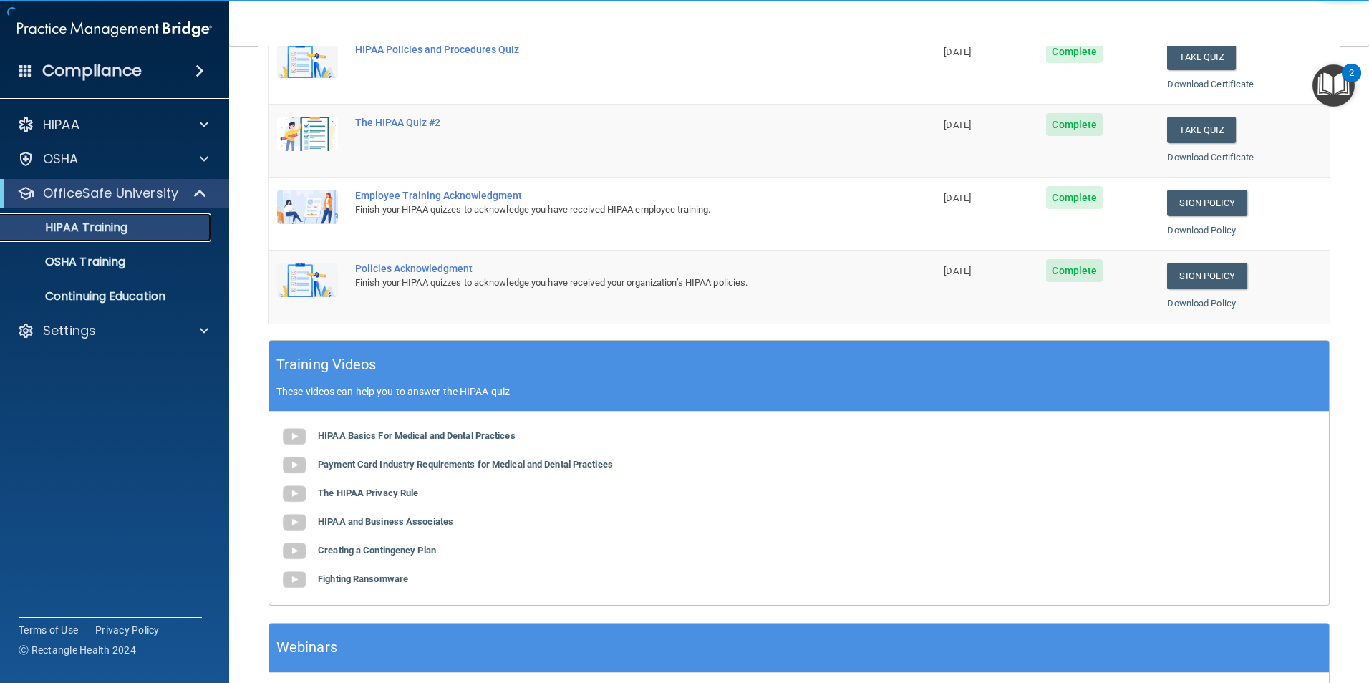
scroll to position [395, 0]
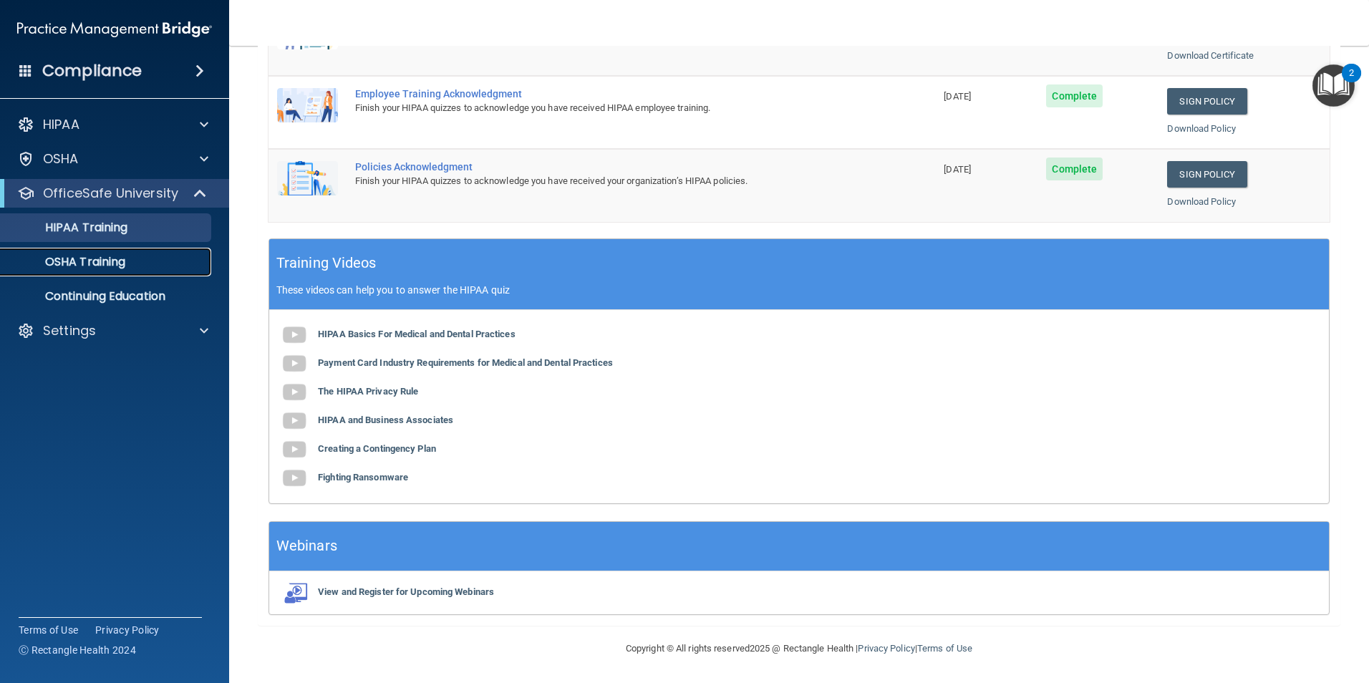
click at [95, 261] on p "OSHA Training" at bounding box center [67, 262] width 116 height 14
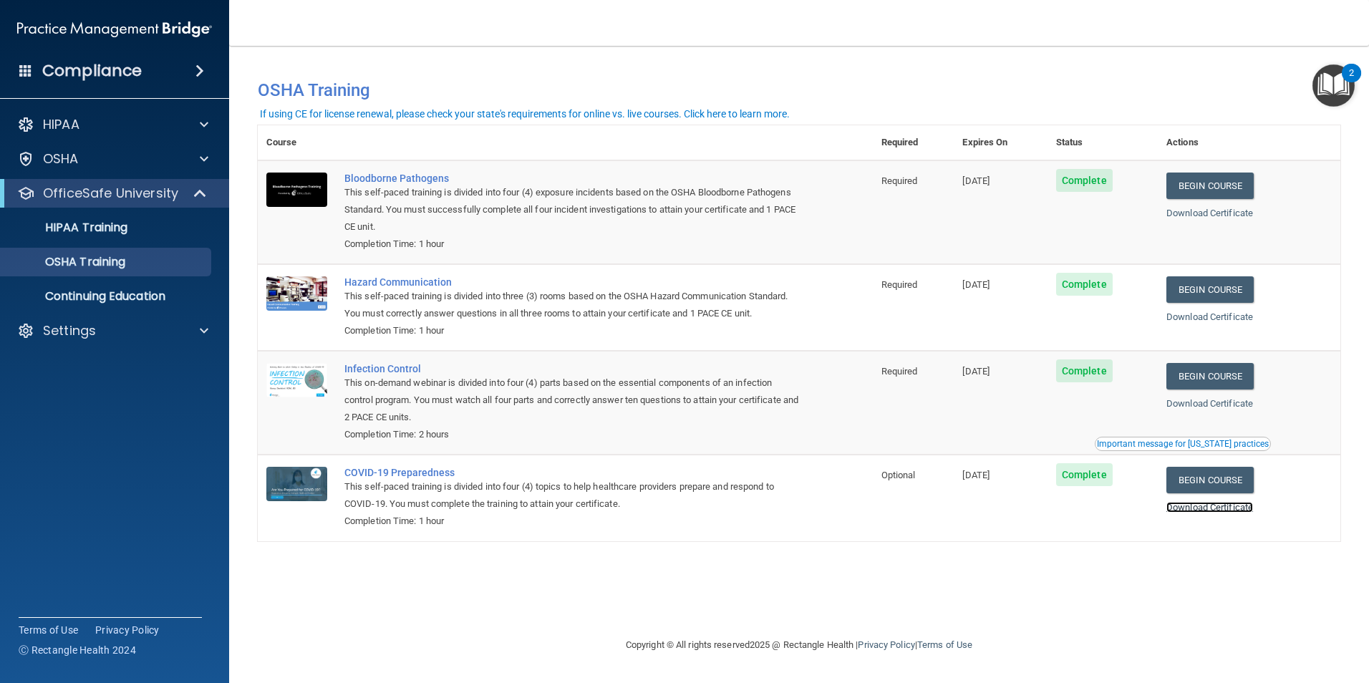
click at [1207, 510] on link "Download Certificate" at bounding box center [1209, 507] width 87 height 11
click at [1246, 404] on link "Download Certificate" at bounding box center [1209, 403] width 87 height 11
click at [1213, 317] on link "Download Certificate" at bounding box center [1209, 316] width 87 height 11
click at [1231, 208] on link "Download Certificate" at bounding box center [1209, 213] width 87 height 11
click at [94, 232] on p "HIPAA Training" at bounding box center [68, 227] width 118 height 14
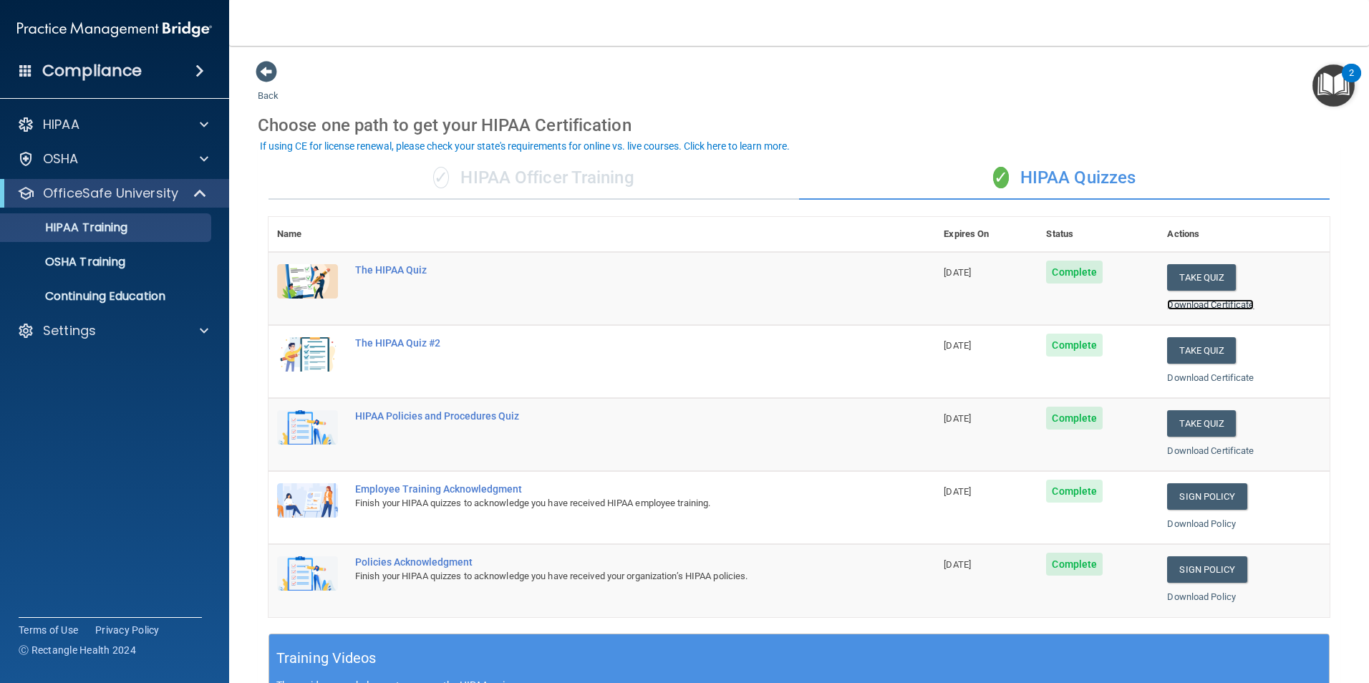
click at [1225, 305] on link "Download Certificate" at bounding box center [1210, 304] width 87 height 11
click at [1192, 378] on link "Download Certificate" at bounding box center [1210, 377] width 87 height 11
click at [1201, 446] on link "Download Certificate" at bounding box center [1210, 450] width 87 height 11
